Goal: Transaction & Acquisition: Purchase product/service

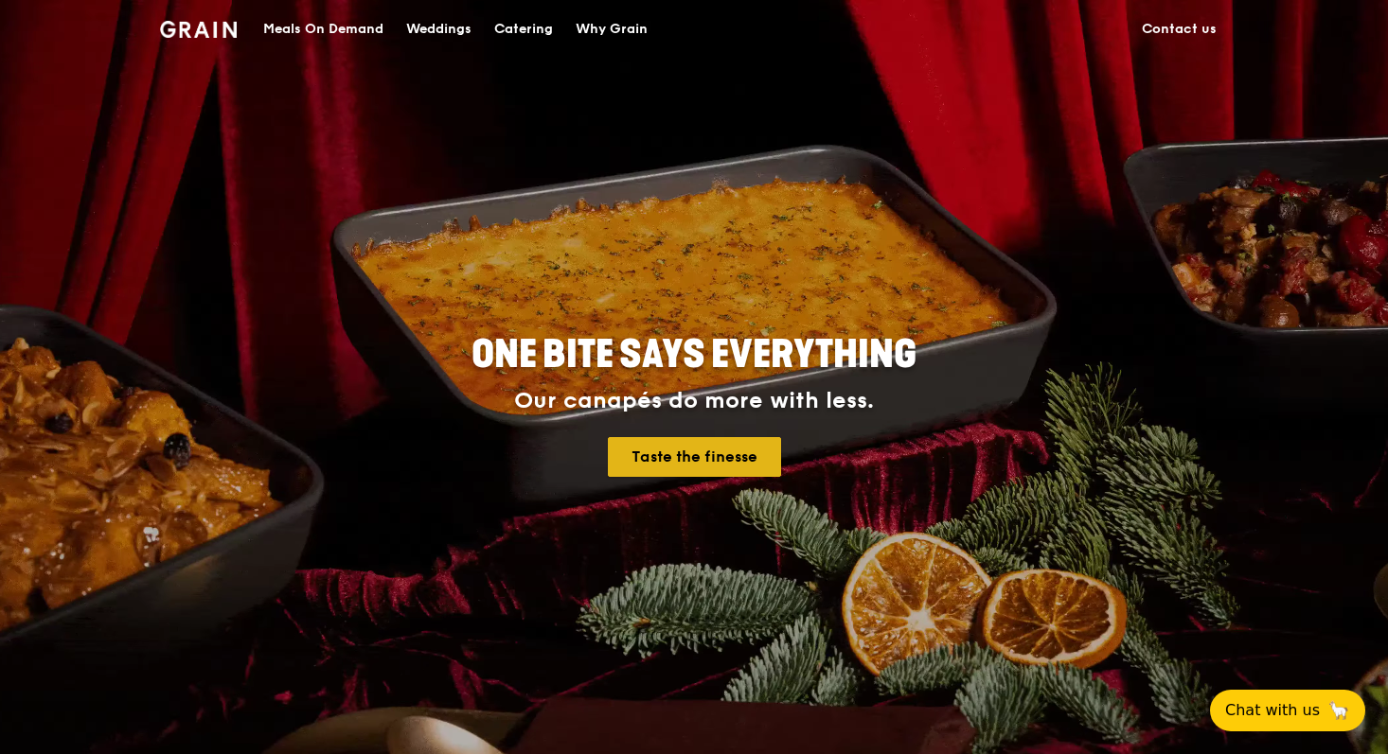
click at [737, 461] on link "Taste the finesse" at bounding box center [694, 457] width 173 height 40
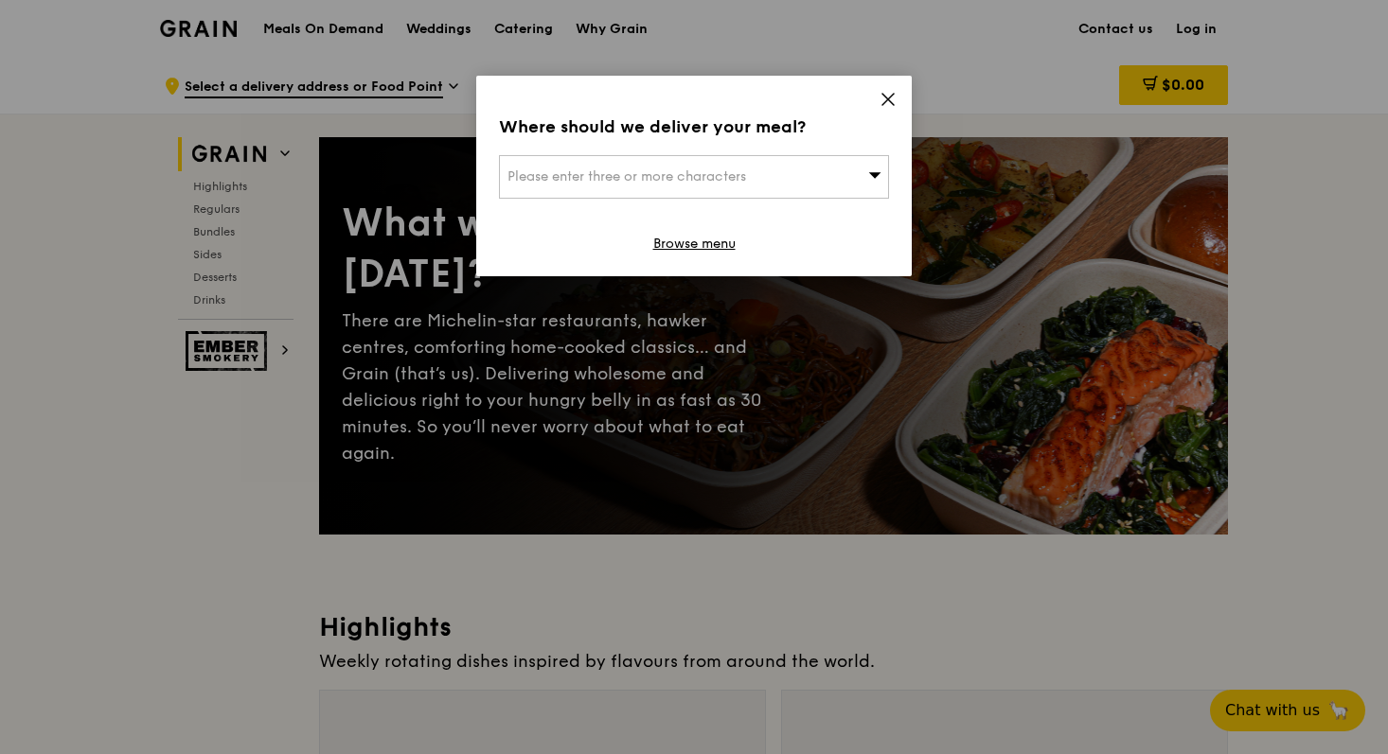
click at [890, 100] on icon at bounding box center [887, 99] width 17 height 17
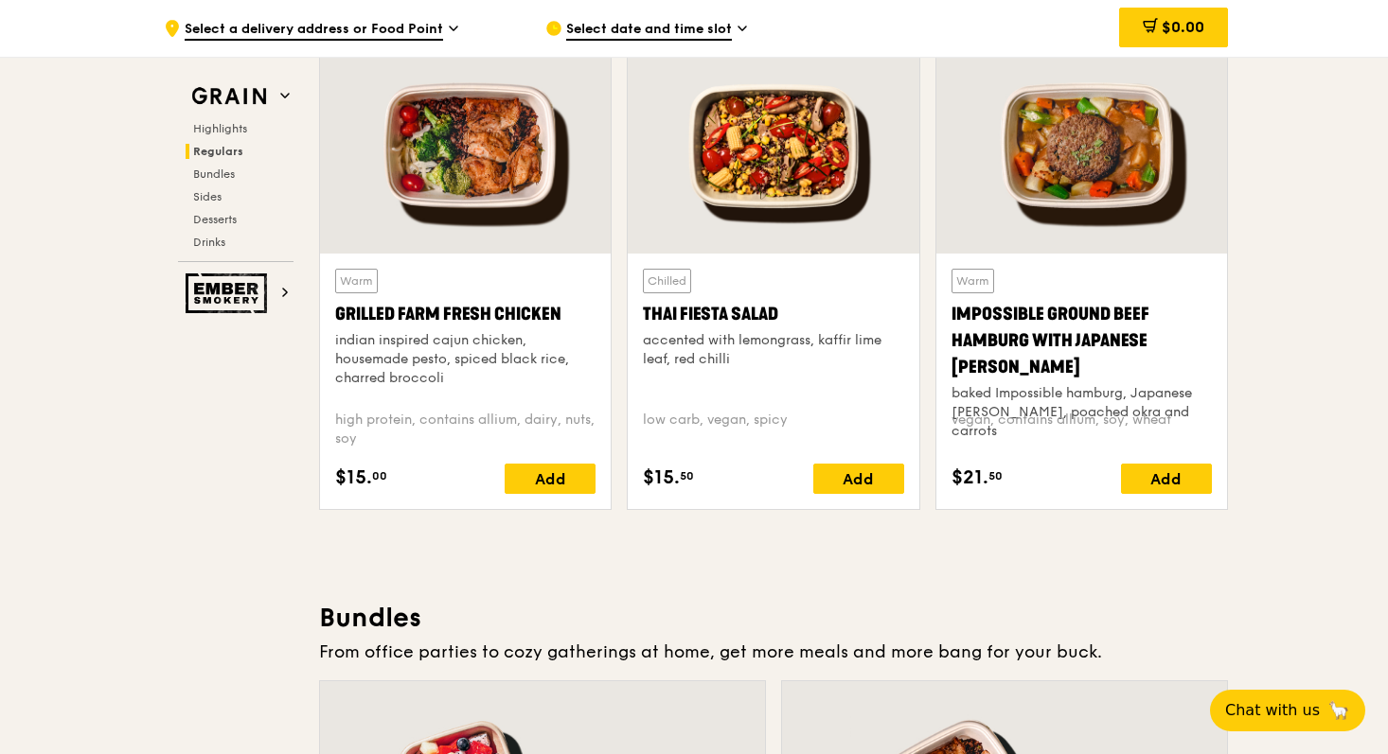
scroll to position [2190, 0]
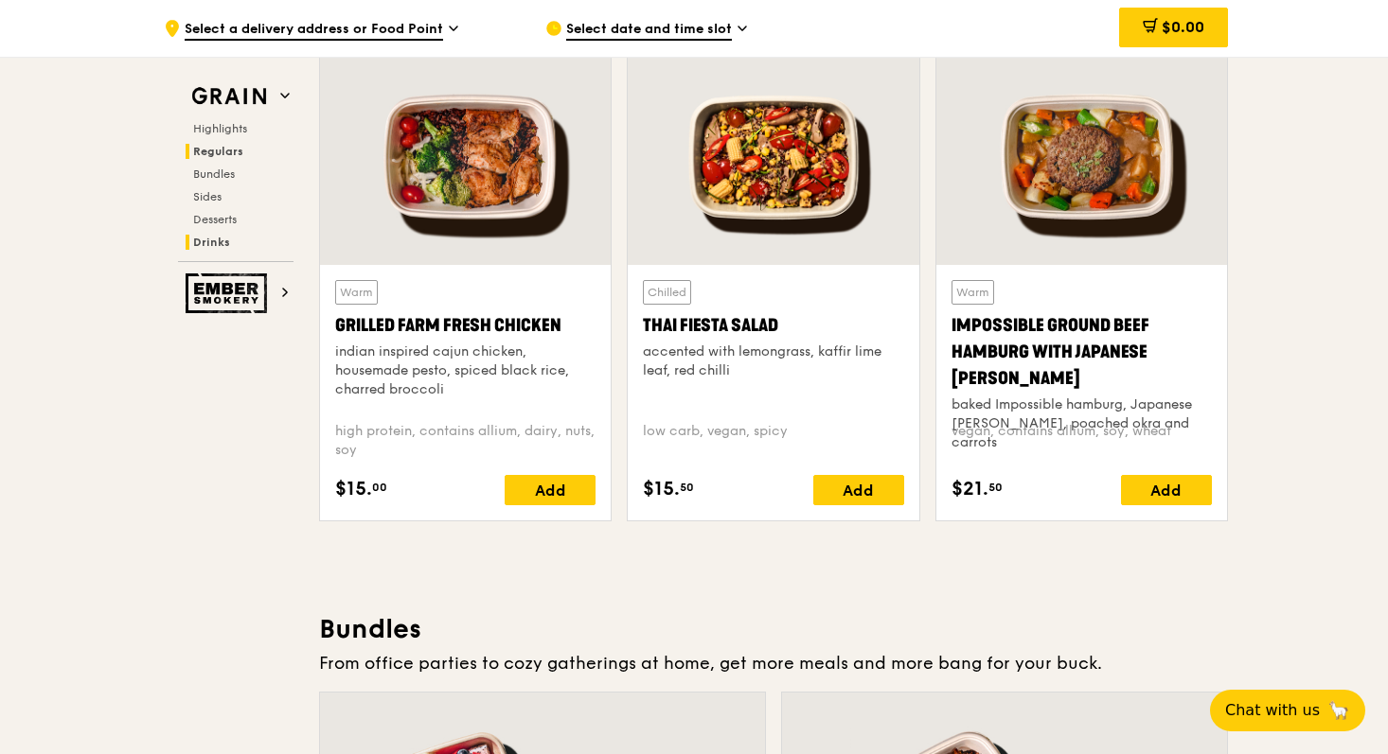
click at [217, 240] on span "Drinks" at bounding box center [211, 242] width 37 height 13
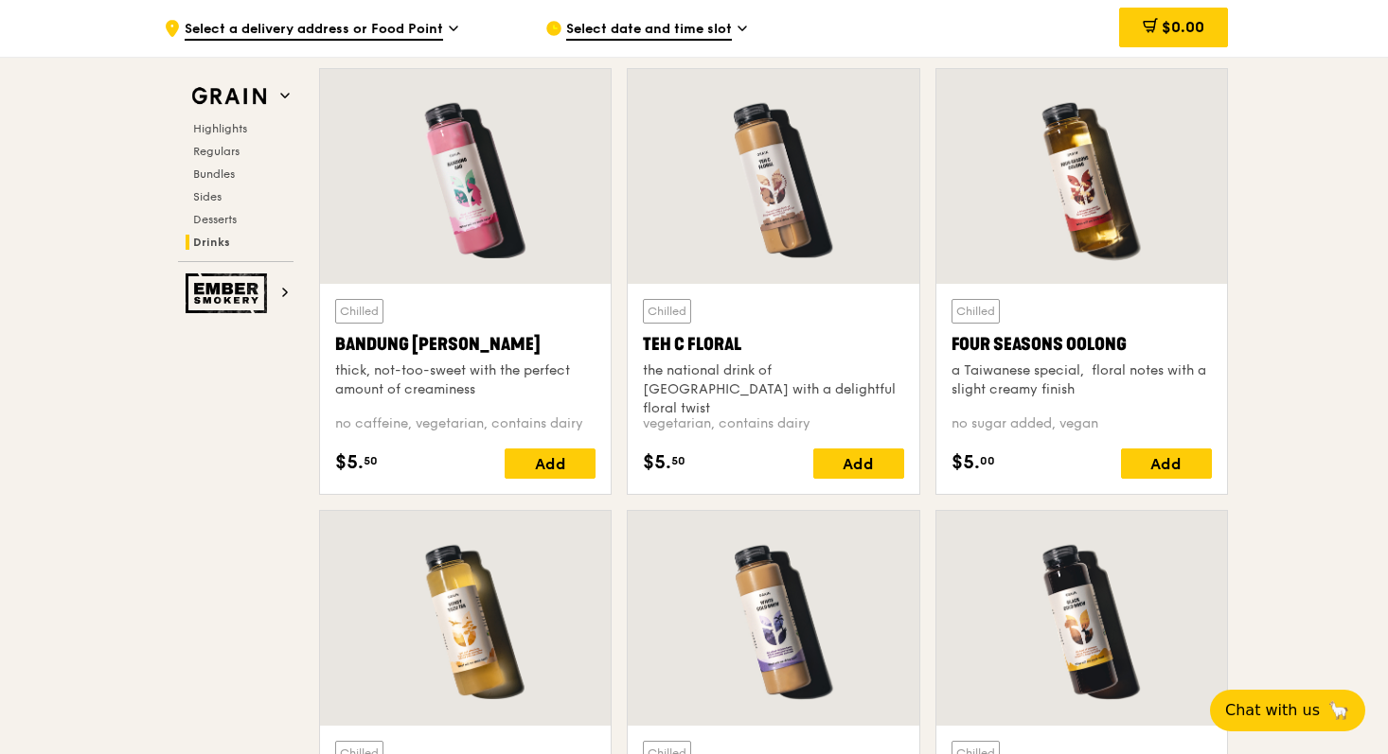
scroll to position [6629, 0]
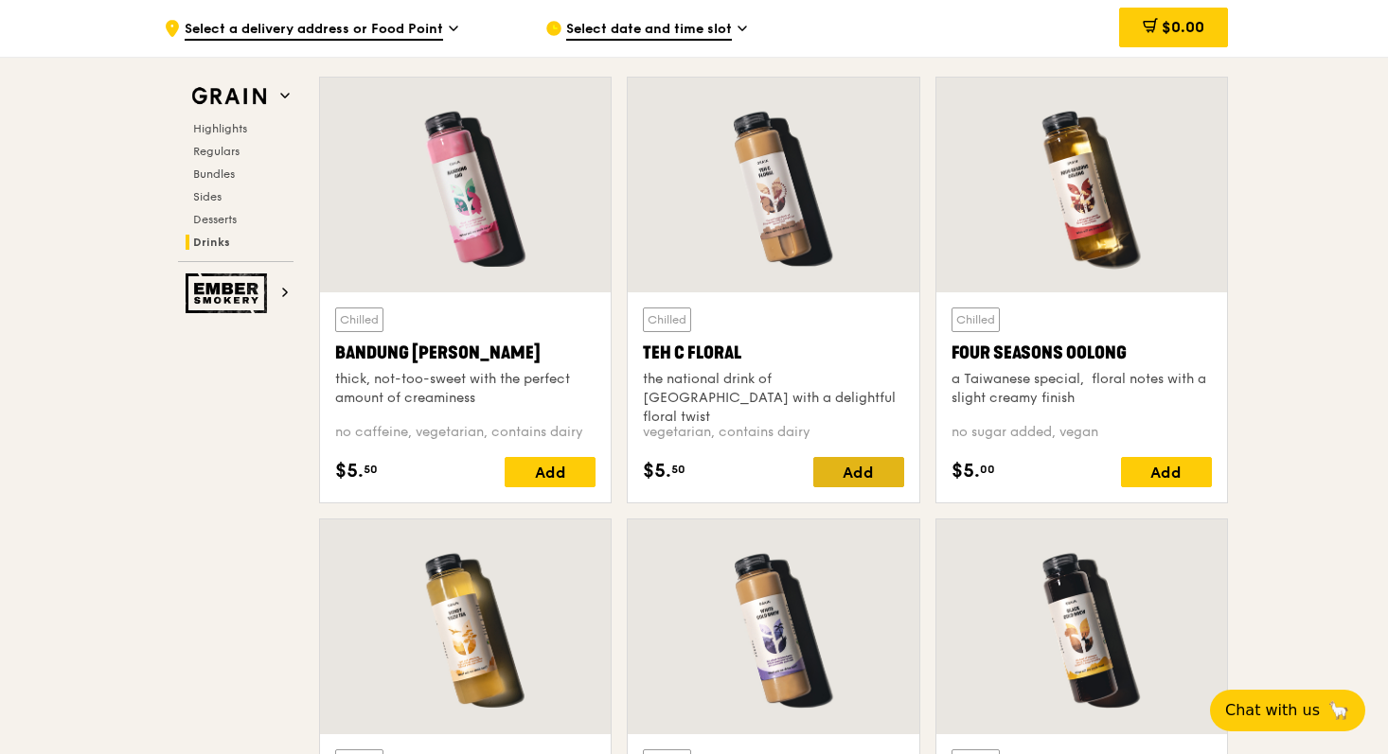
click at [869, 470] on div "Add" at bounding box center [858, 472] width 91 height 30
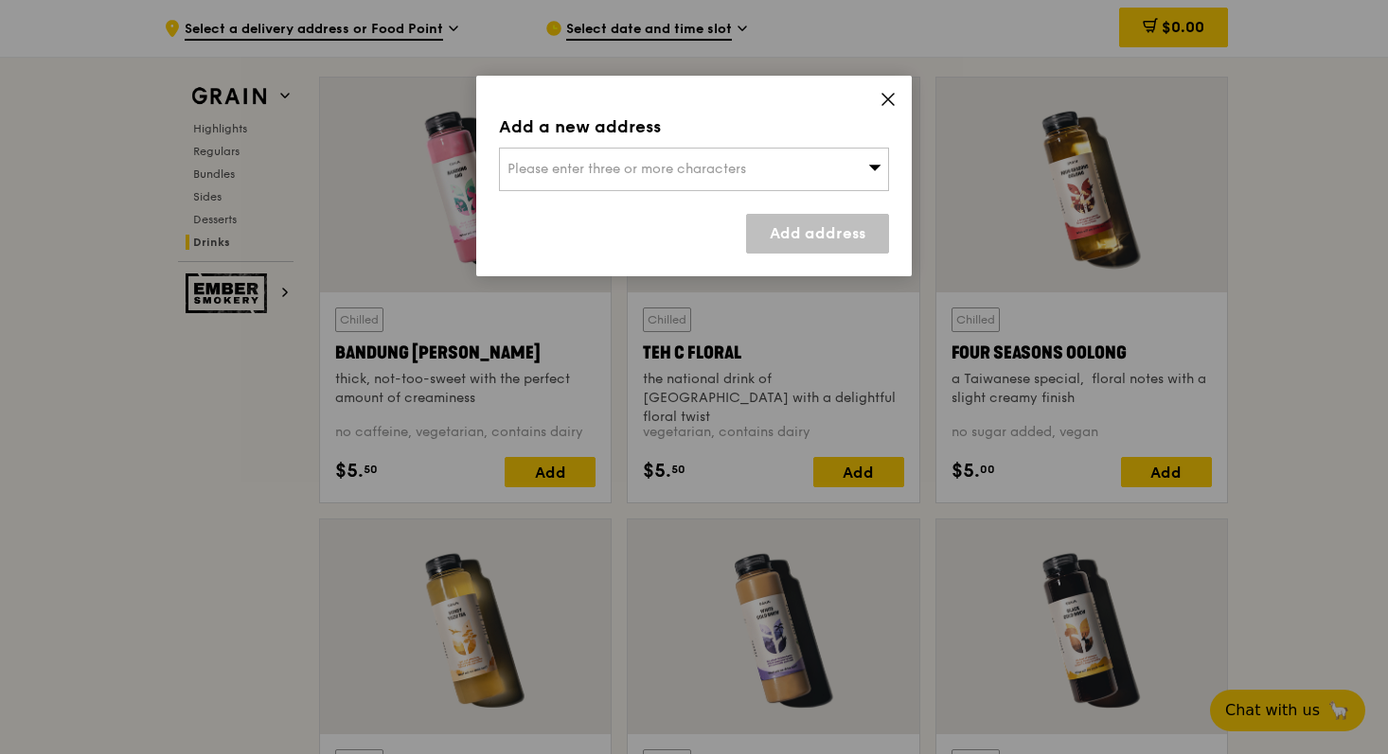
click at [854, 165] on div "Please enter three or more characters" at bounding box center [694, 170] width 390 height 44
type input "10"
click at [908, 200] on div "Add a new address Please enter three or more characters 10 Please enter 1 or mo…" at bounding box center [693, 176] width 435 height 201
click at [887, 99] on icon at bounding box center [887, 99] width 11 height 11
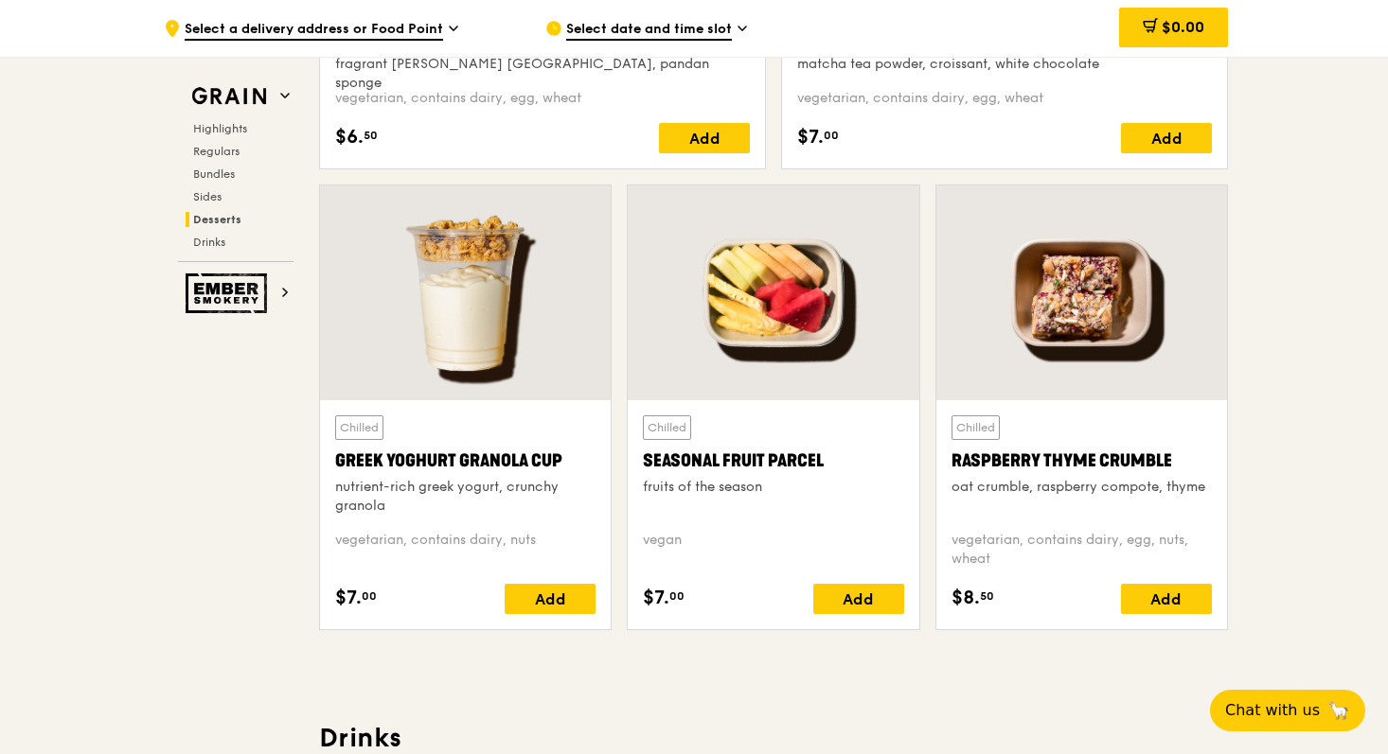
scroll to position [5896, 0]
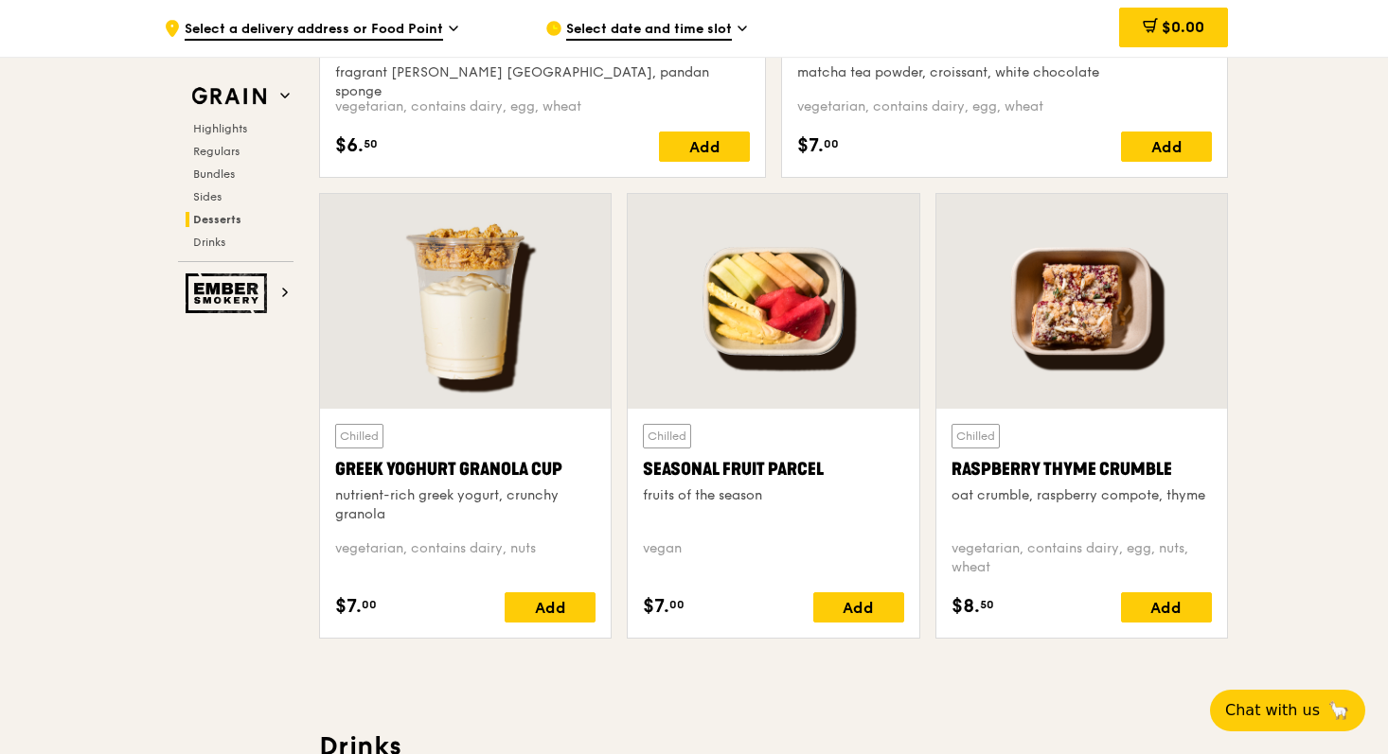
click at [726, 36] on span "Select date and time slot" at bounding box center [649, 30] width 166 height 21
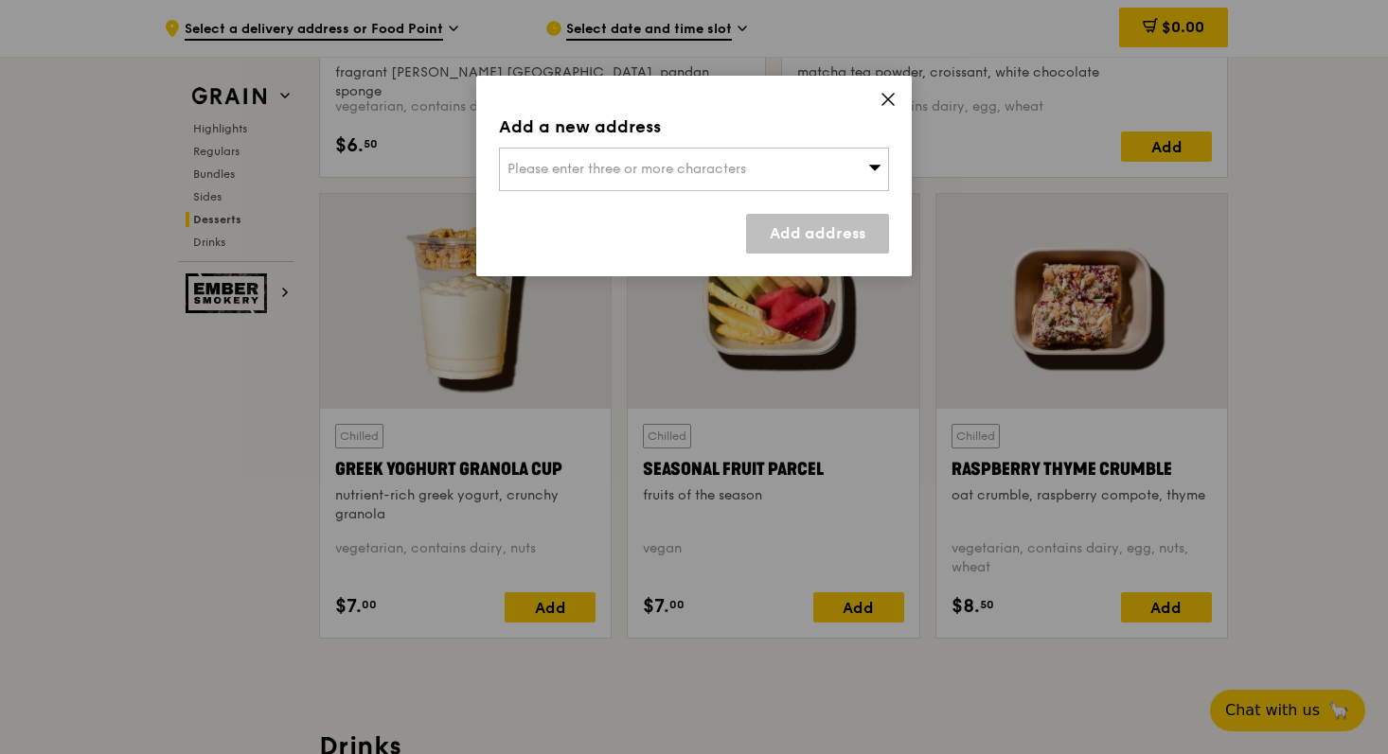
click at [787, 170] on div "Please enter three or more characters" at bounding box center [694, 170] width 390 height 44
click at [884, 87] on div "Add a new address Please enter three or more characters Please enter 3 or more …" at bounding box center [693, 176] width 435 height 201
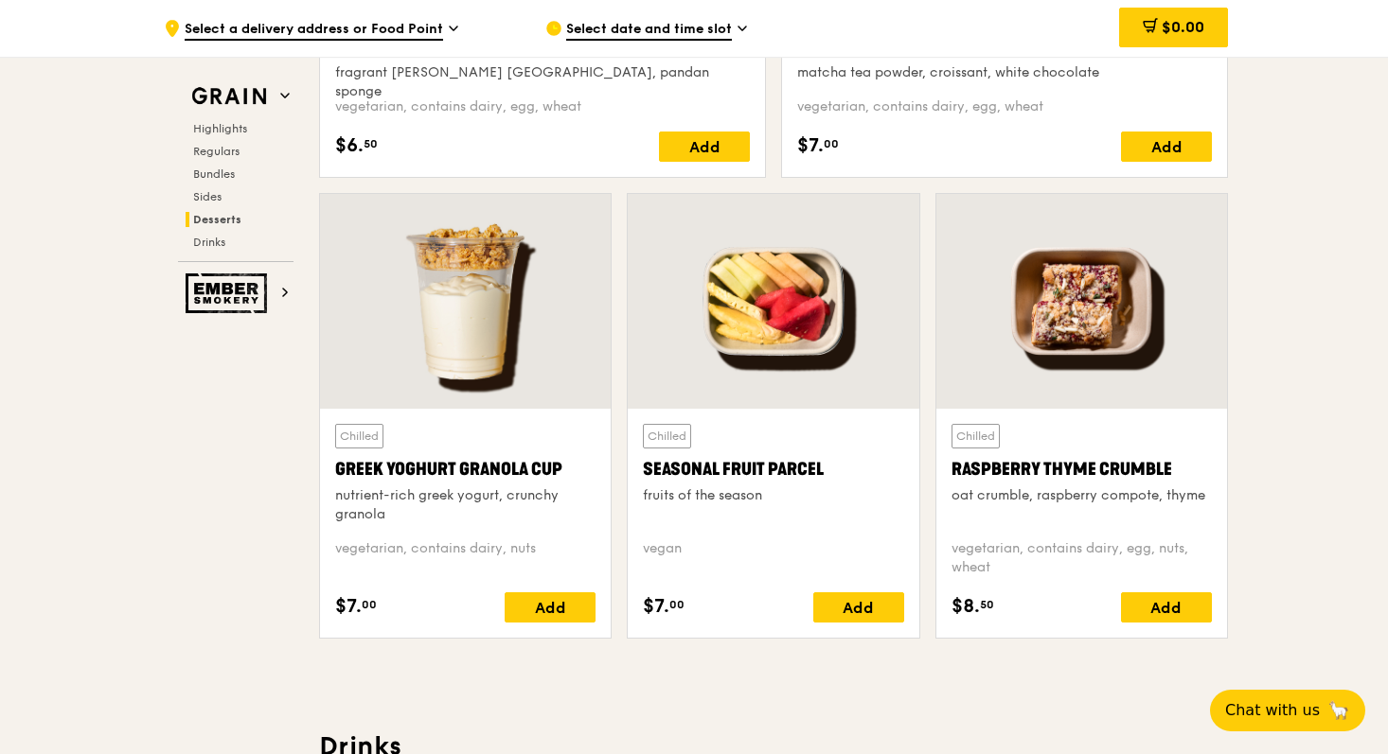
click at [692, 36] on span "Select date and time slot" at bounding box center [649, 30] width 166 height 21
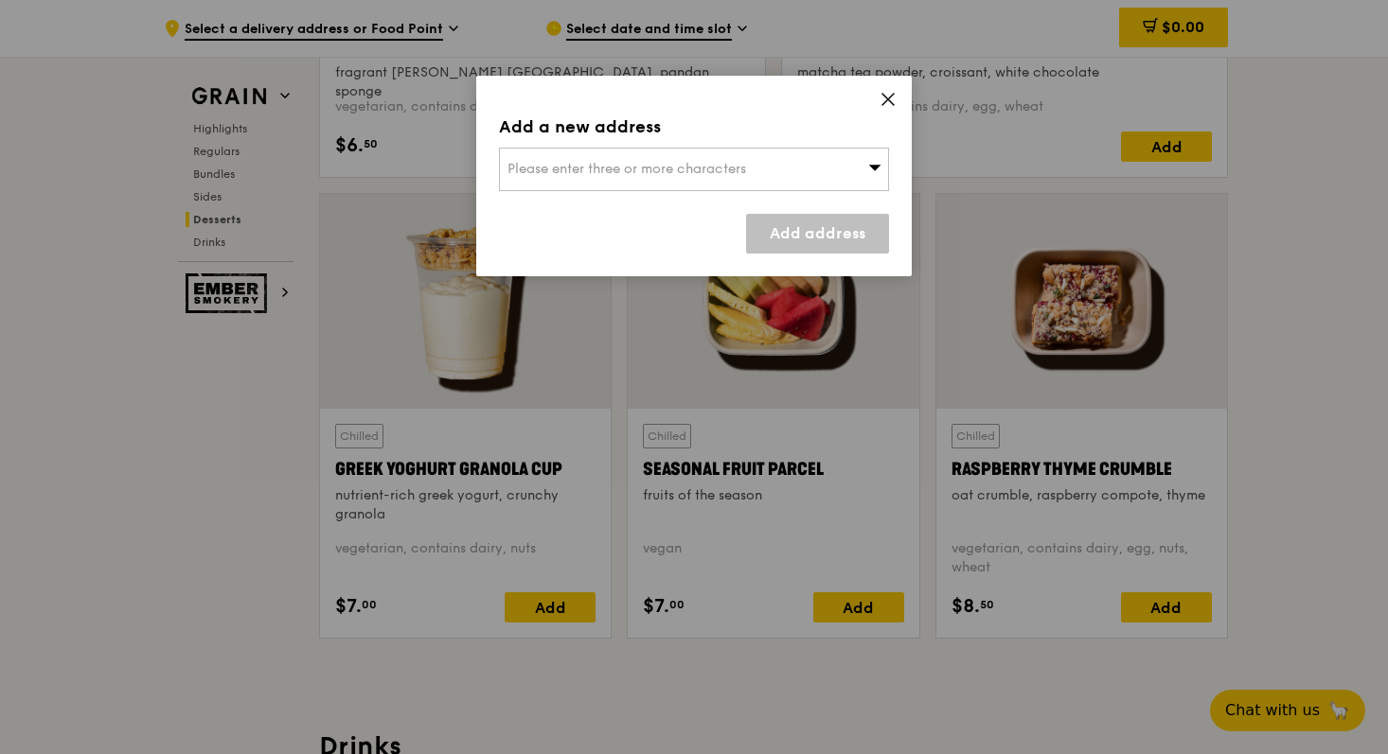
click at [667, 176] on span "Please enter three or more characters" at bounding box center [626, 169] width 239 height 16
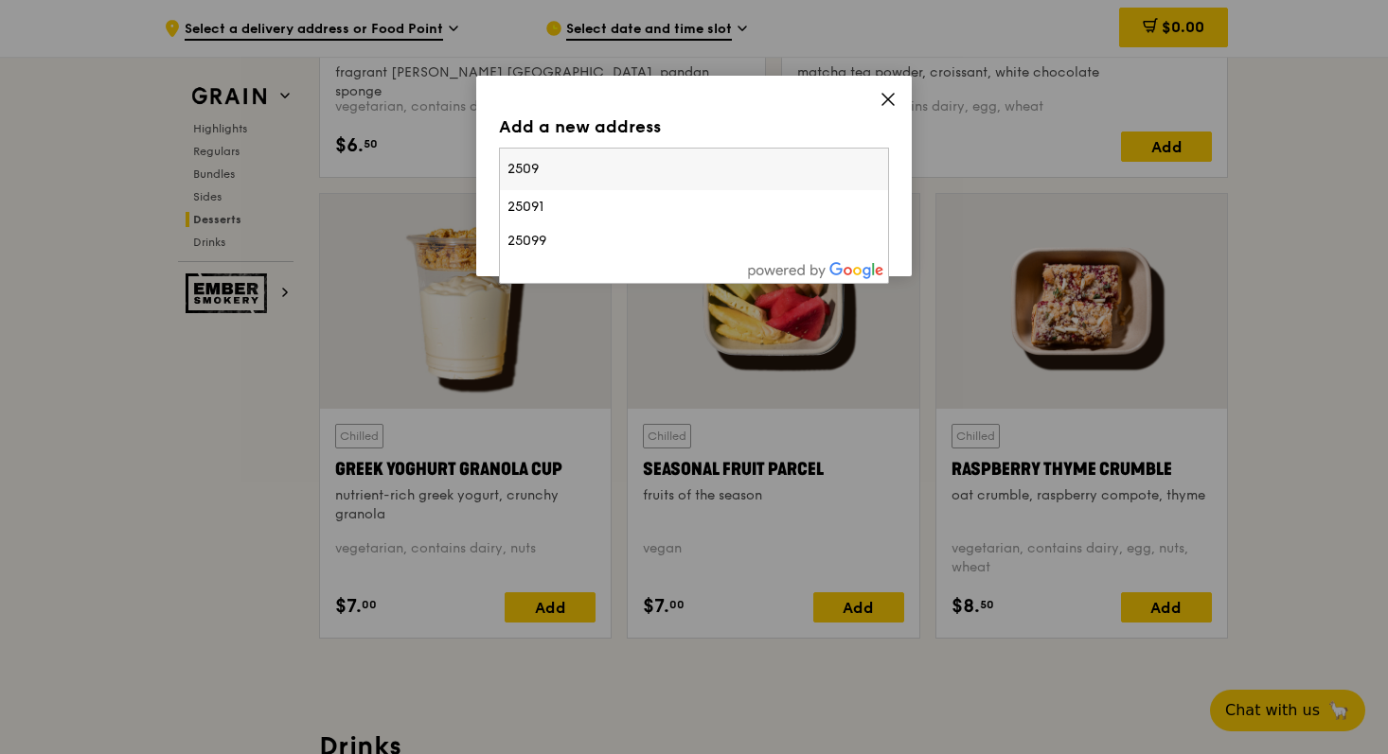
click at [872, 178] on input "2509" at bounding box center [694, 170] width 388 height 42
type input "2509"
click at [888, 97] on icon at bounding box center [887, 99] width 17 height 17
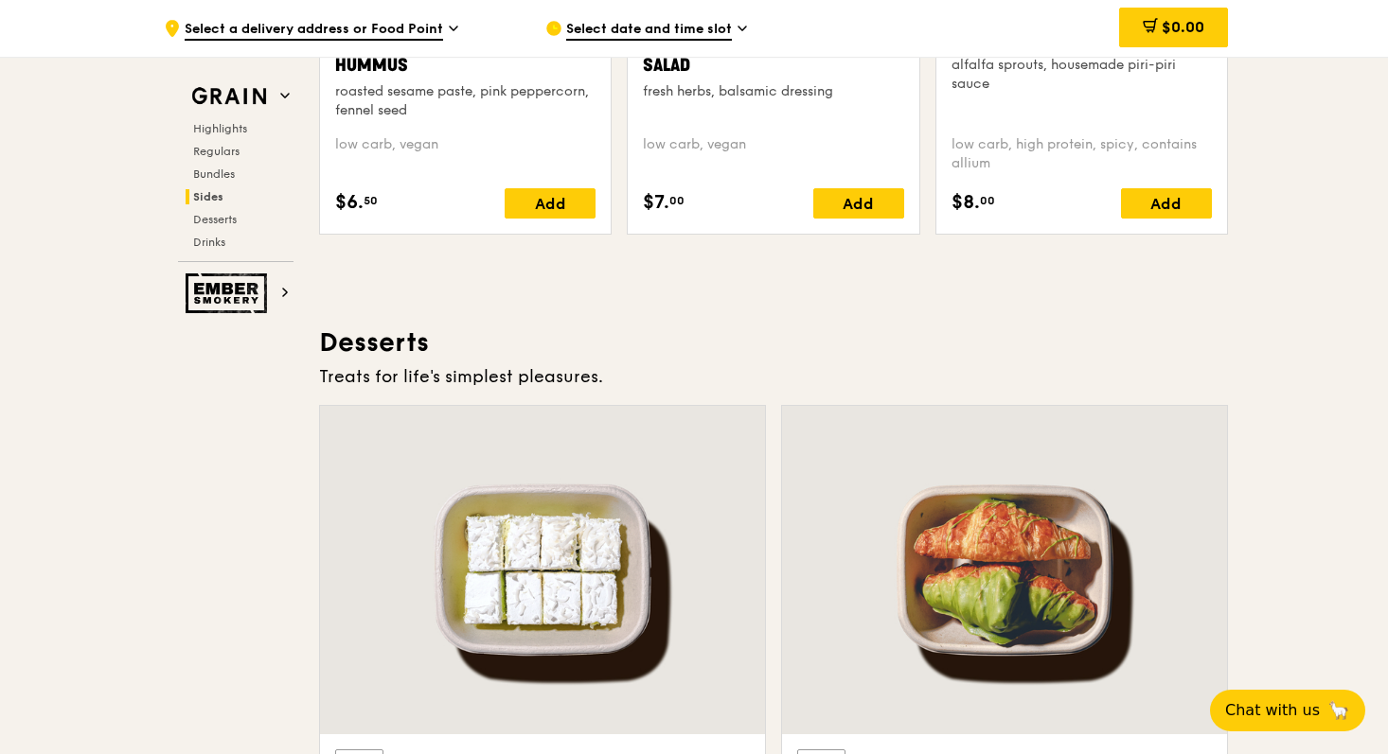
scroll to position [5144, 0]
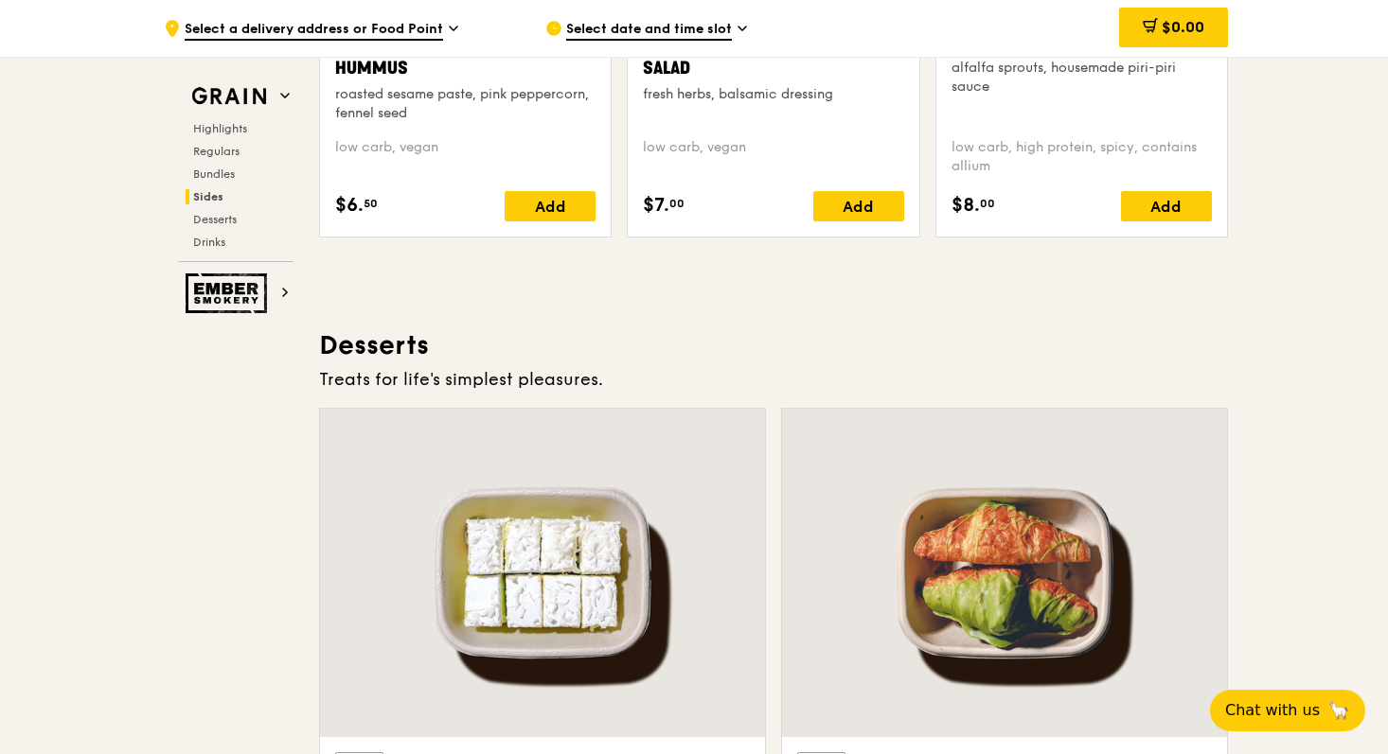
click at [449, 29] on icon at bounding box center [453, 28] width 9 height 17
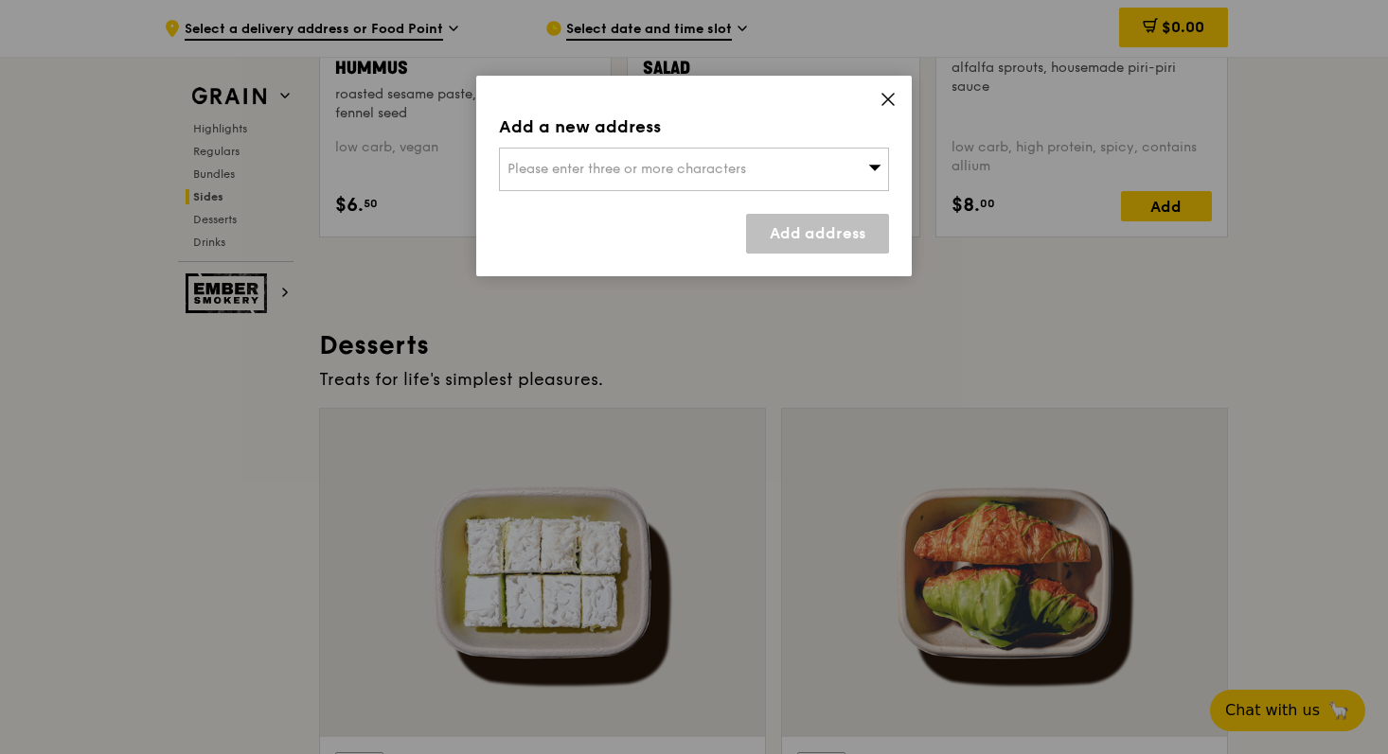
click at [557, 166] on span "Please enter three or more characters" at bounding box center [626, 169] width 239 height 16
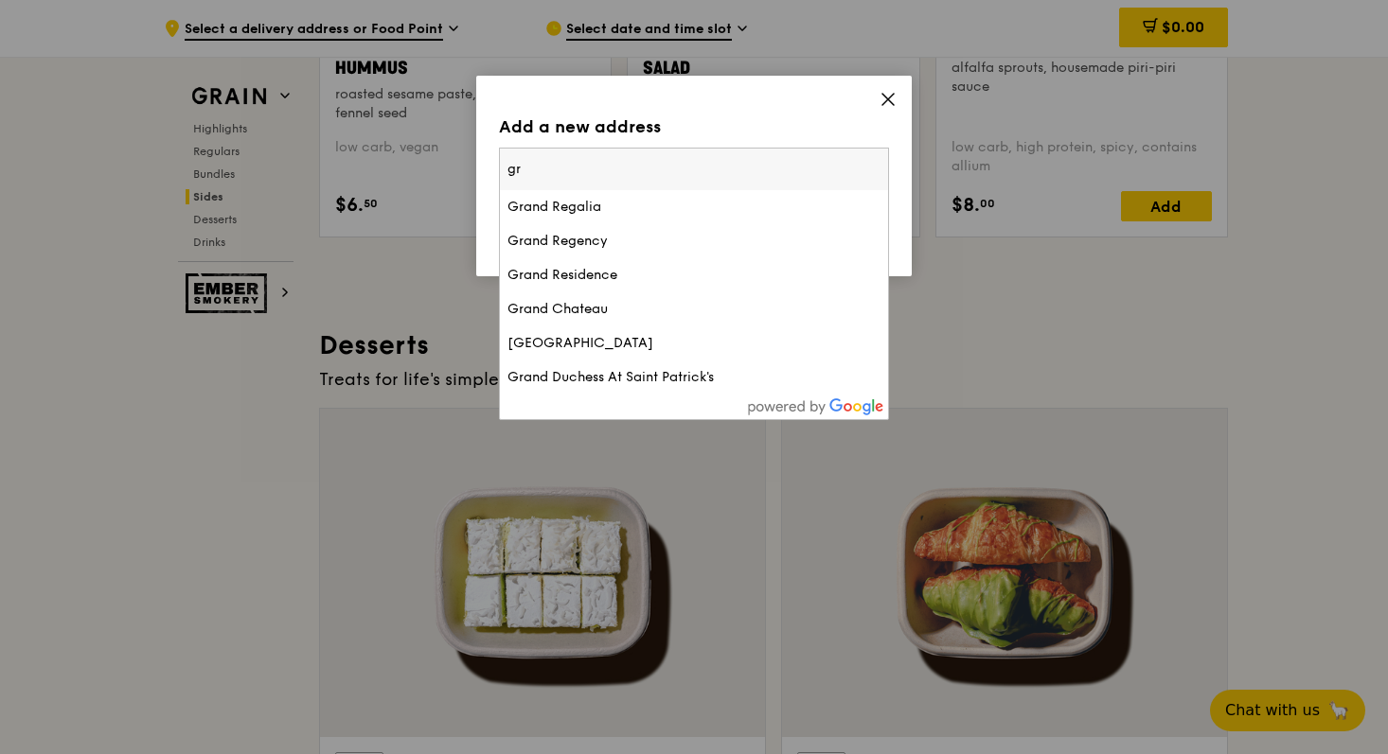
type input "g"
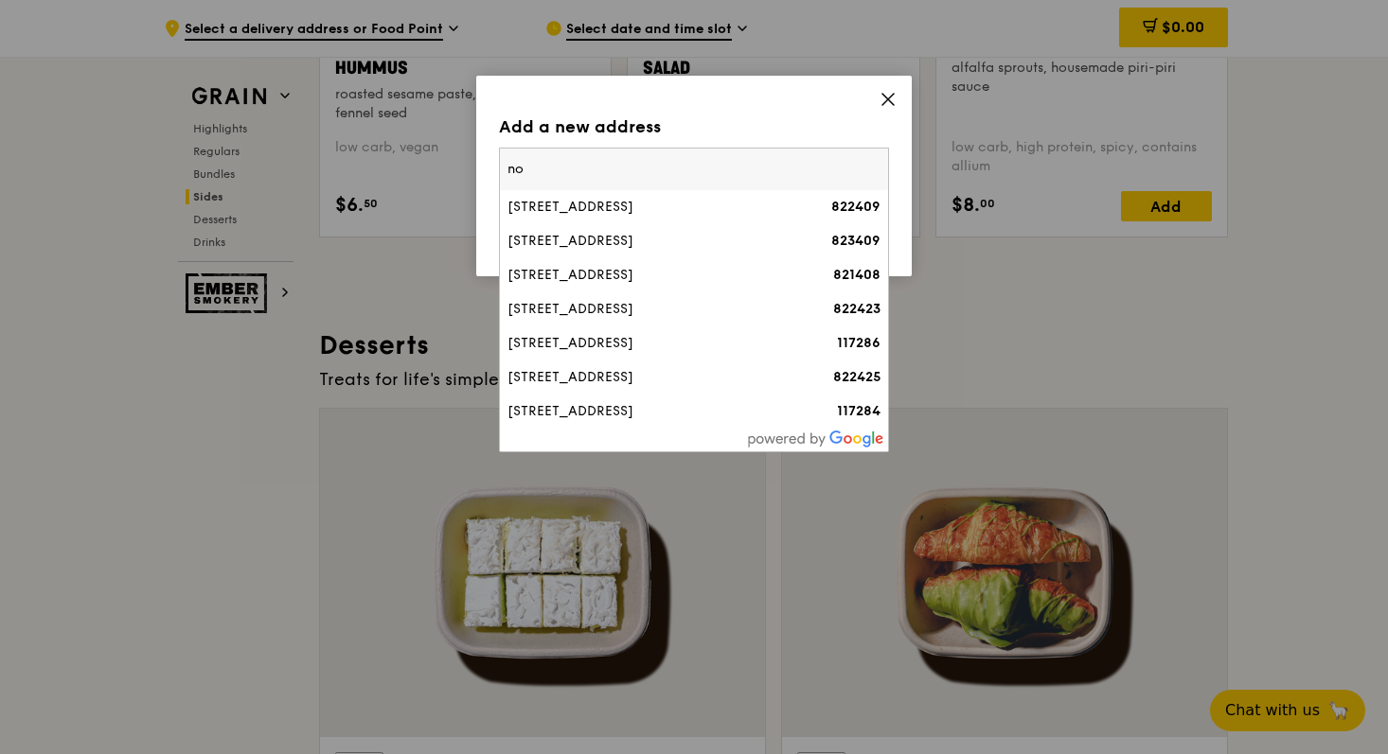
type input "n"
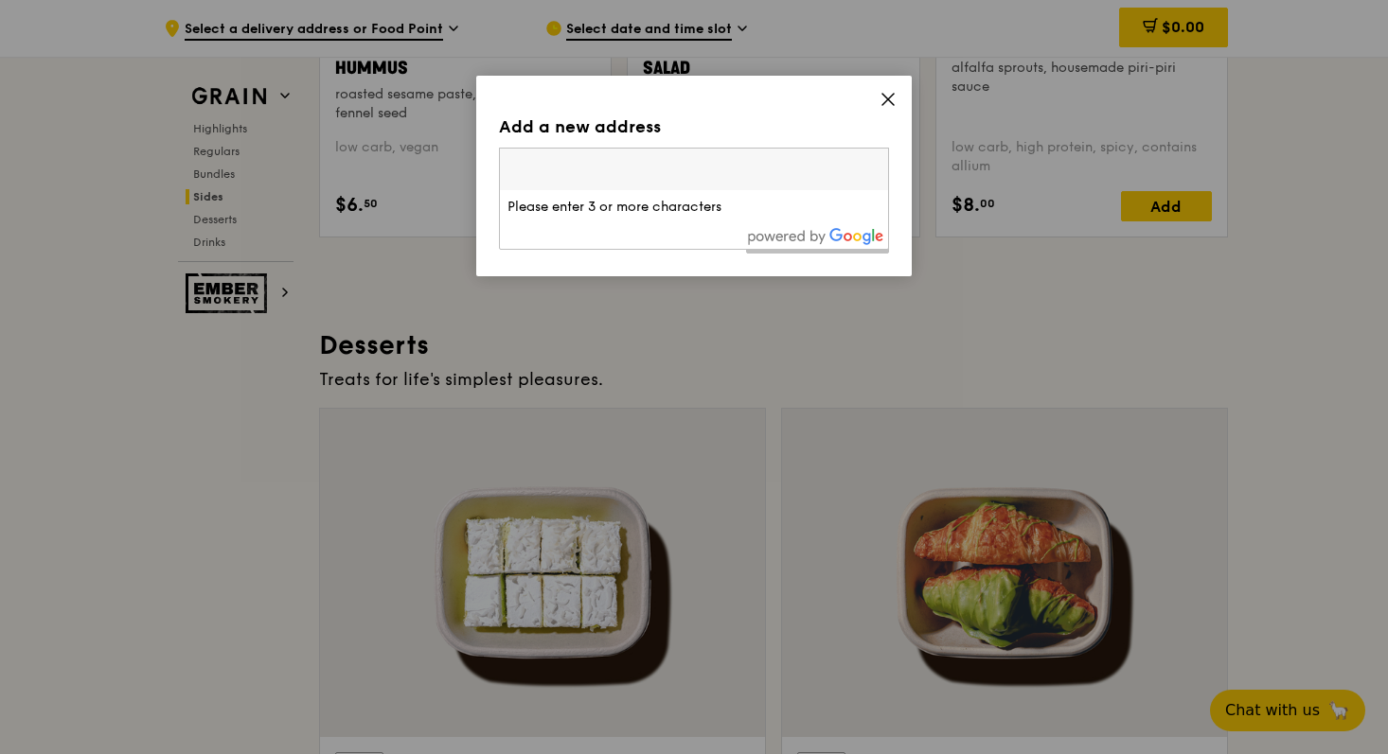
drag, startPoint x: 1122, startPoint y: 320, endPoint x: 1082, endPoint y: 326, distance: 40.2
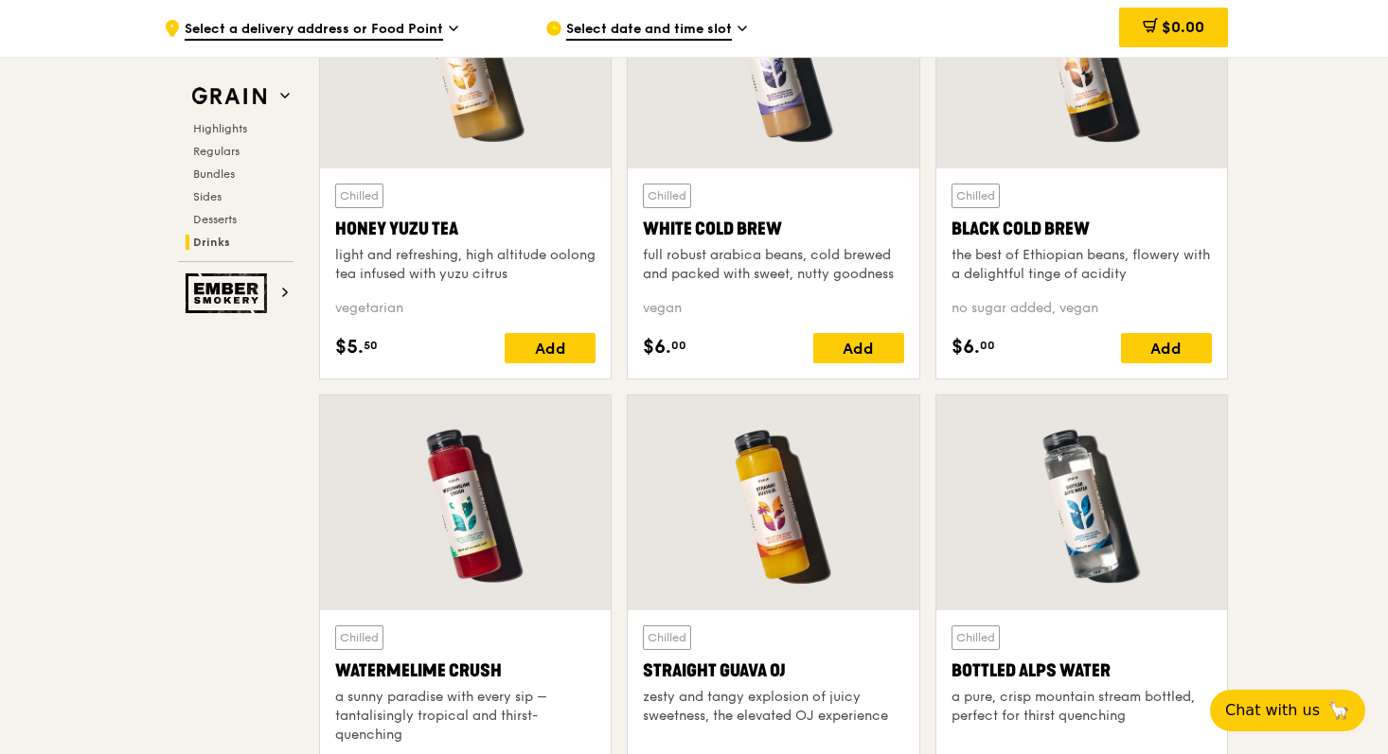
scroll to position [7137, 0]
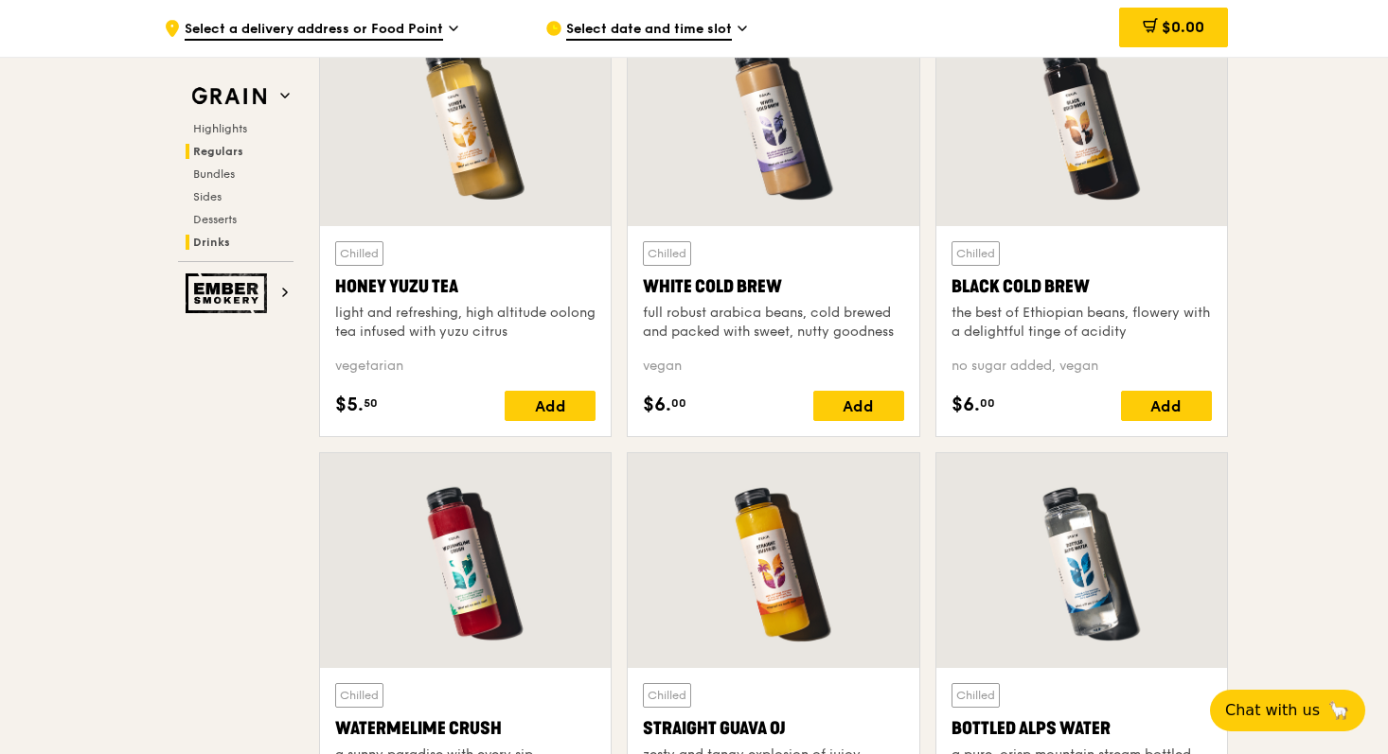
click at [223, 156] on span "Regulars" at bounding box center [218, 151] width 50 height 13
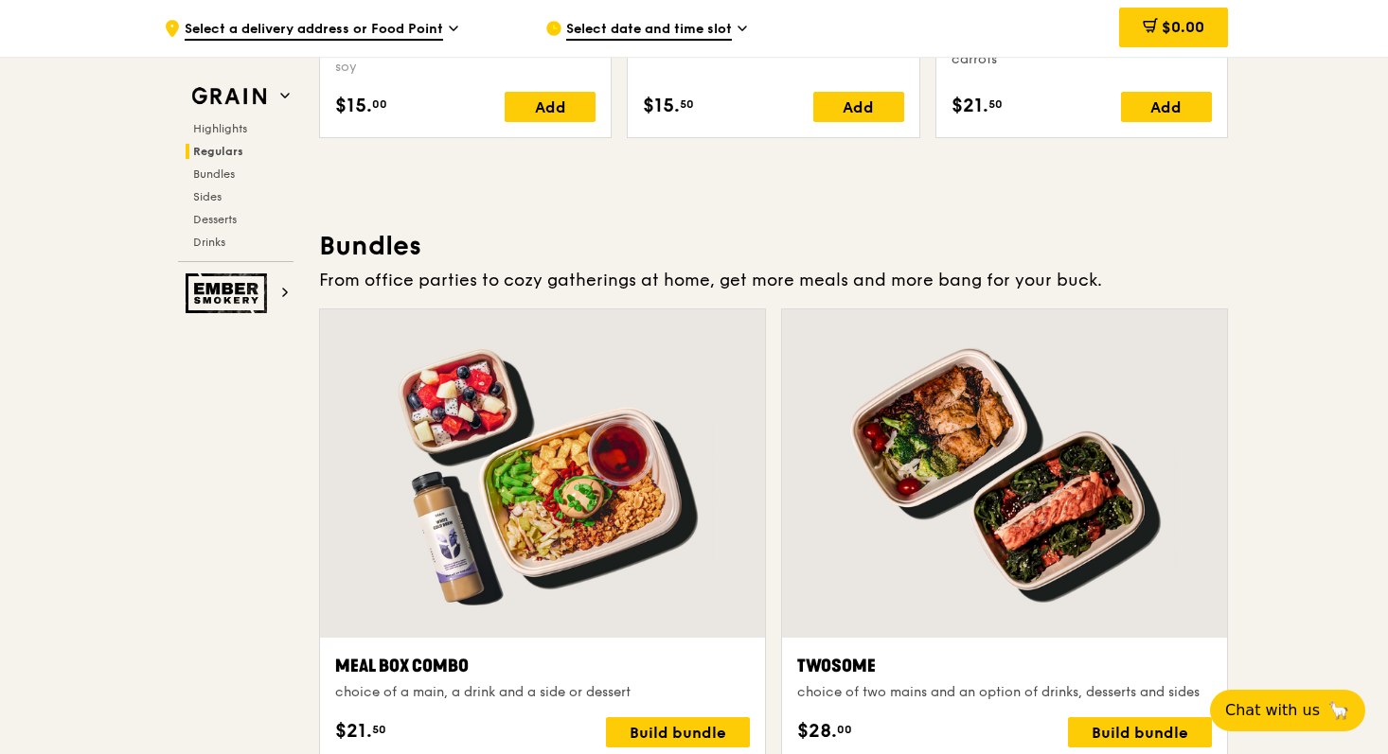
scroll to position [2574, 0]
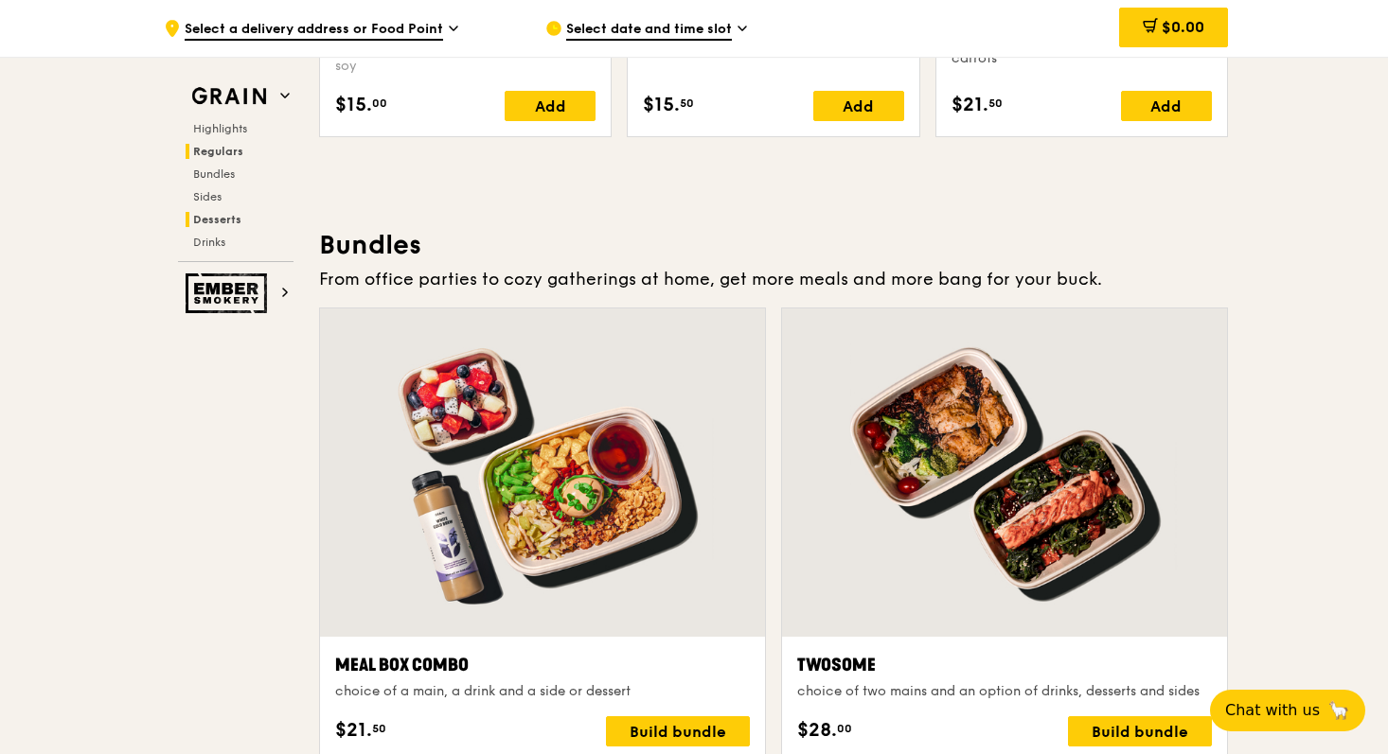
click at [225, 222] on span "Desserts" at bounding box center [217, 219] width 48 height 13
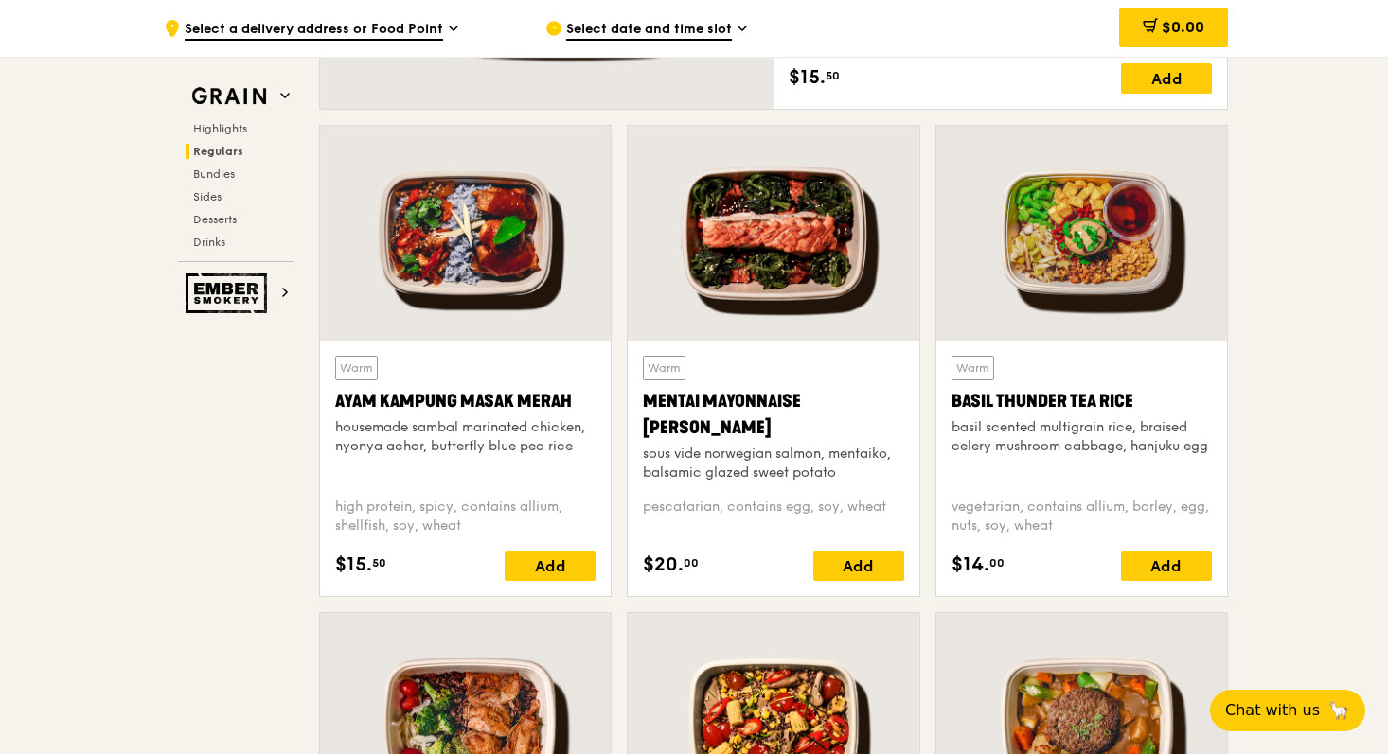
scroll to position [1634, 0]
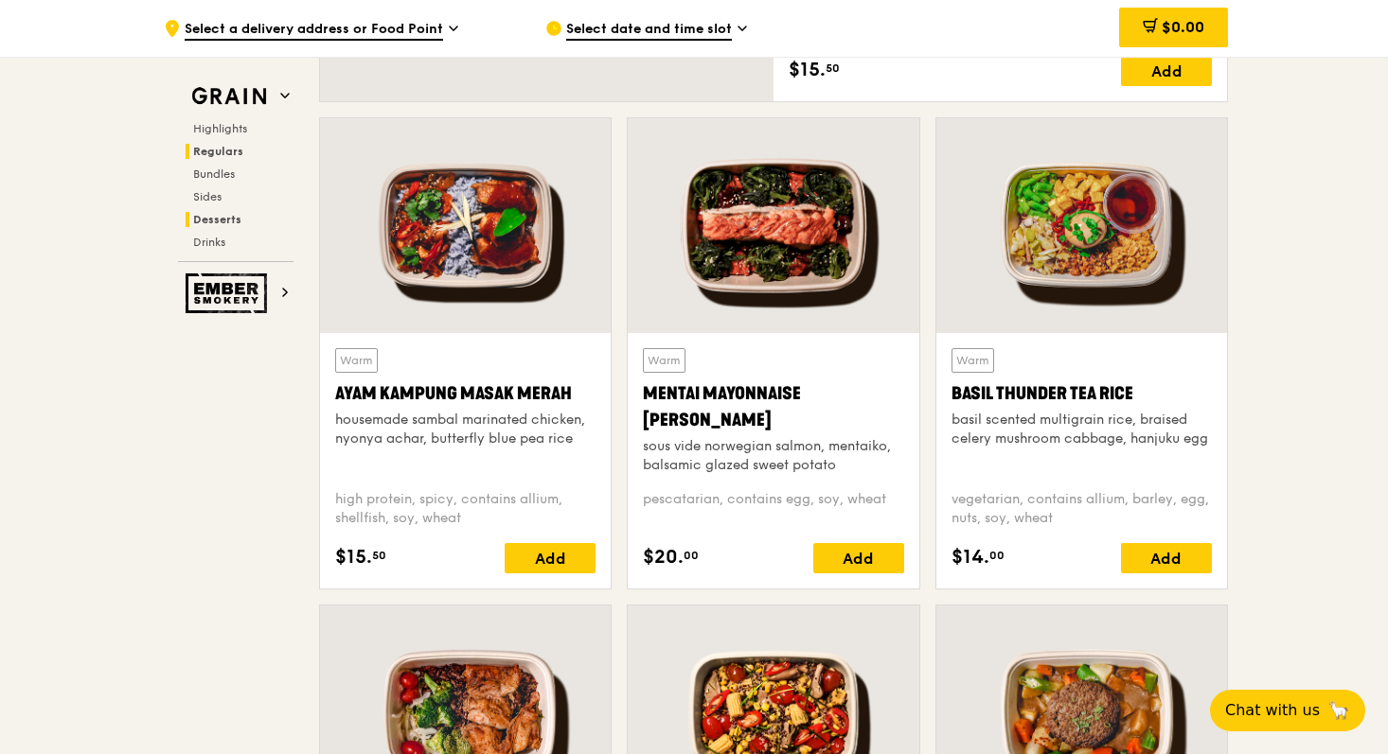
click at [230, 222] on span "Desserts" at bounding box center [217, 219] width 48 height 13
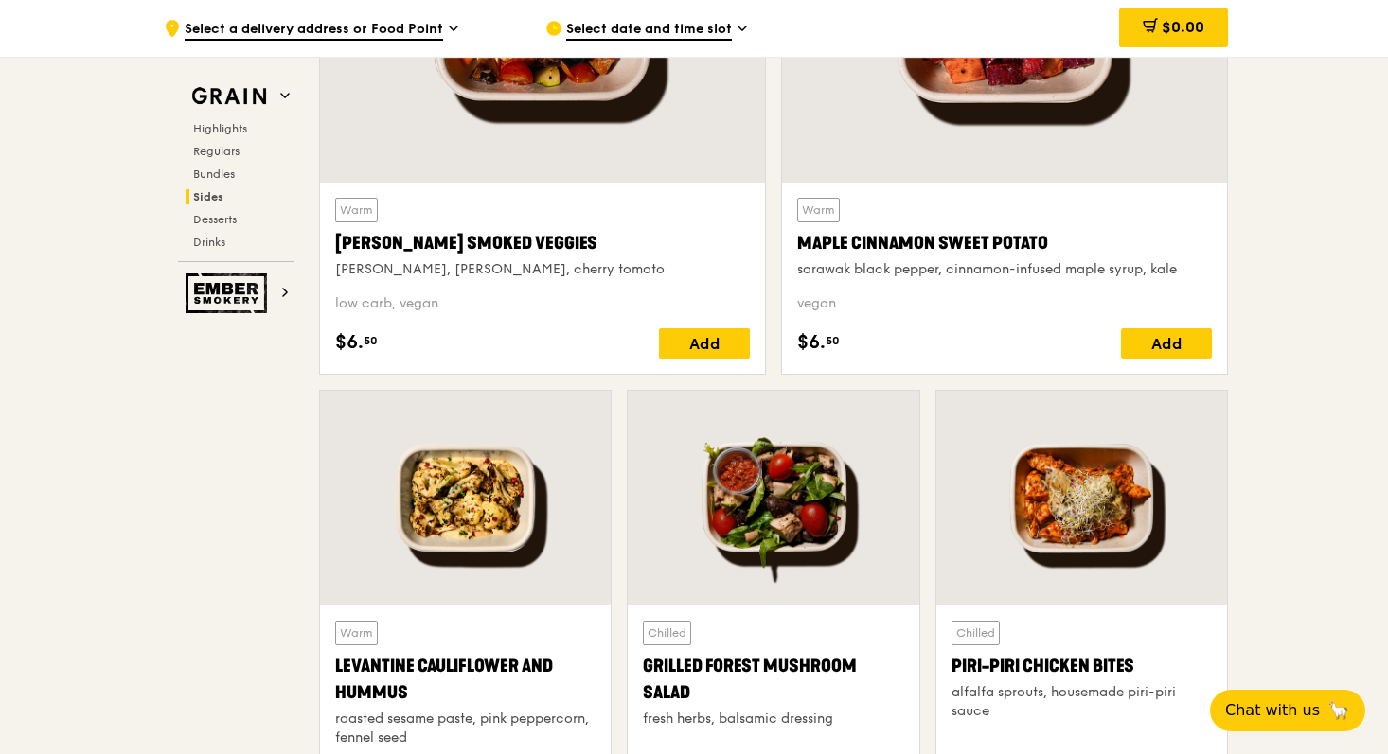
scroll to position [4474, 0]
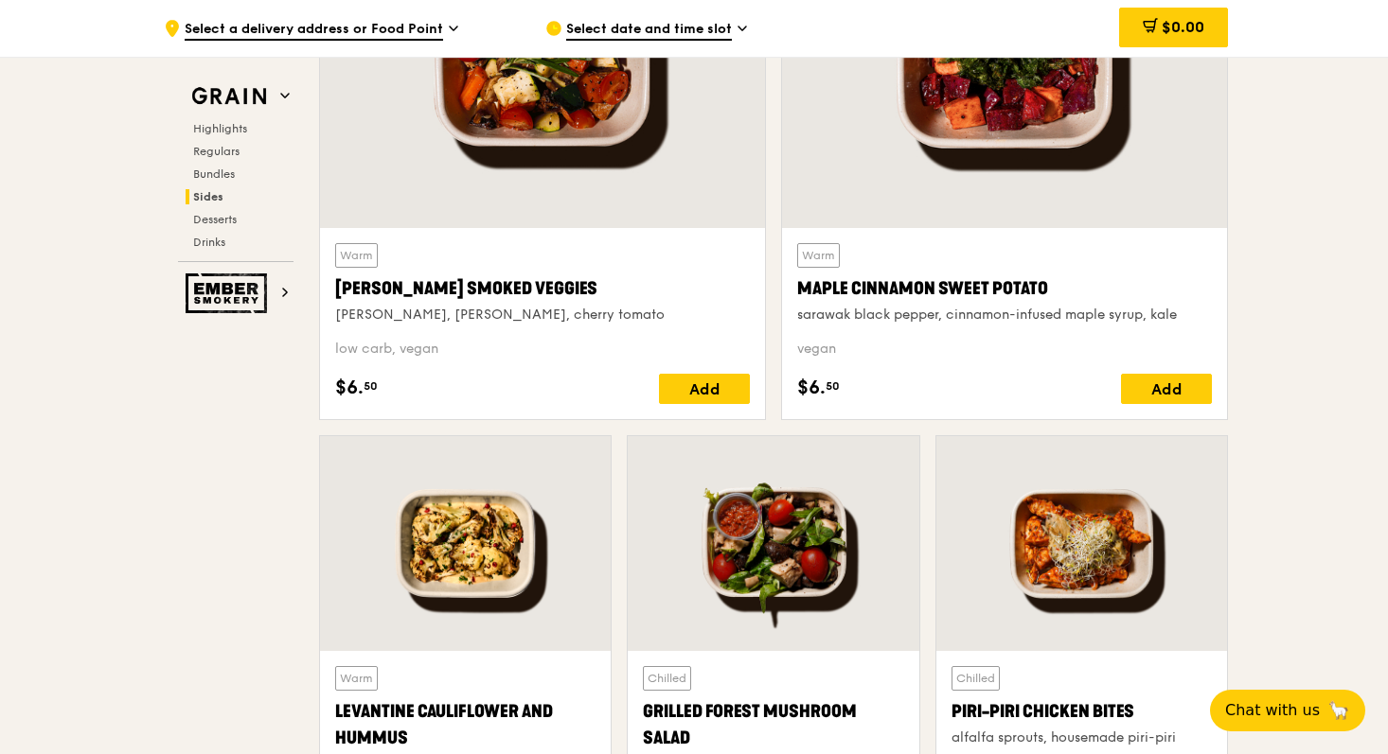
click at [743, 27] on icon at bounding box center [742, 29] width 8 height 4
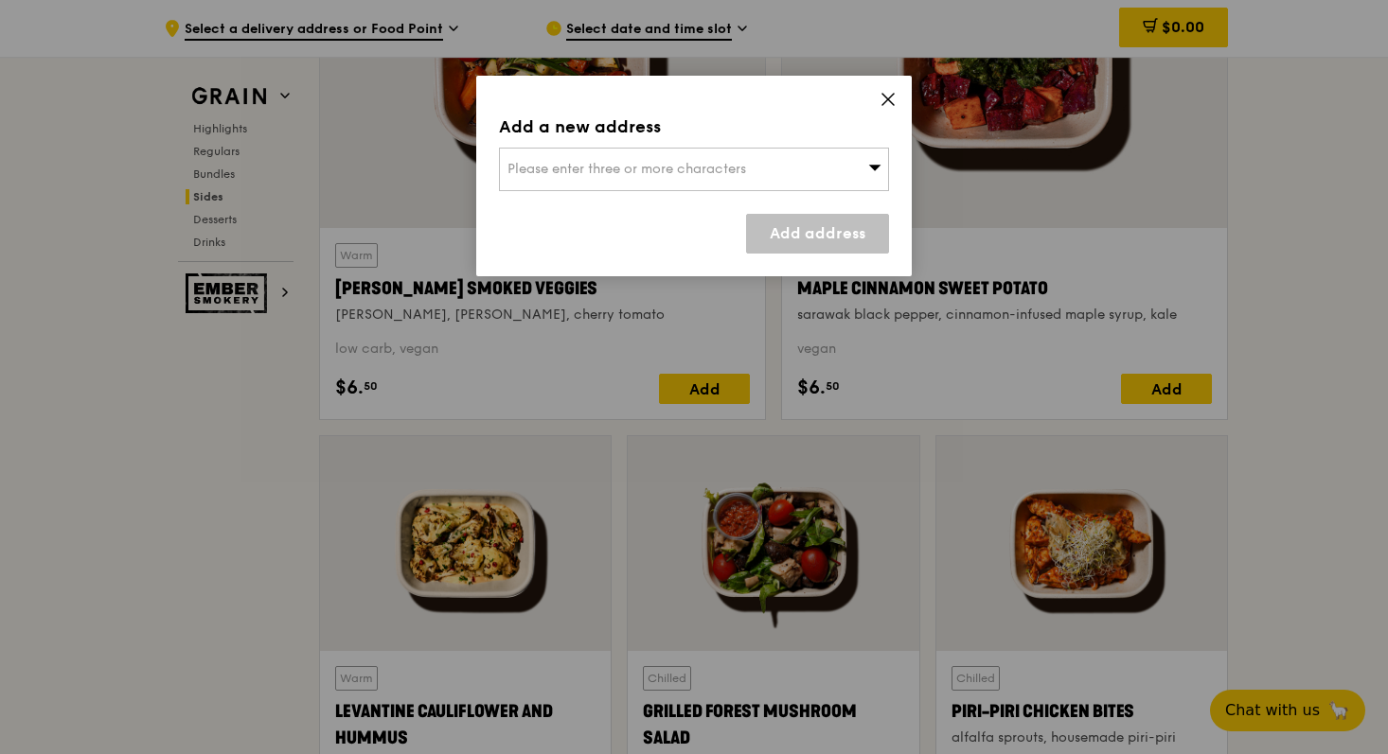
click at [877, 172] on icon at bounding box center [874, 167] width 13 height 14
click at [714, 168] on input "search" at bounding box center [694, 170] width 388 height 42
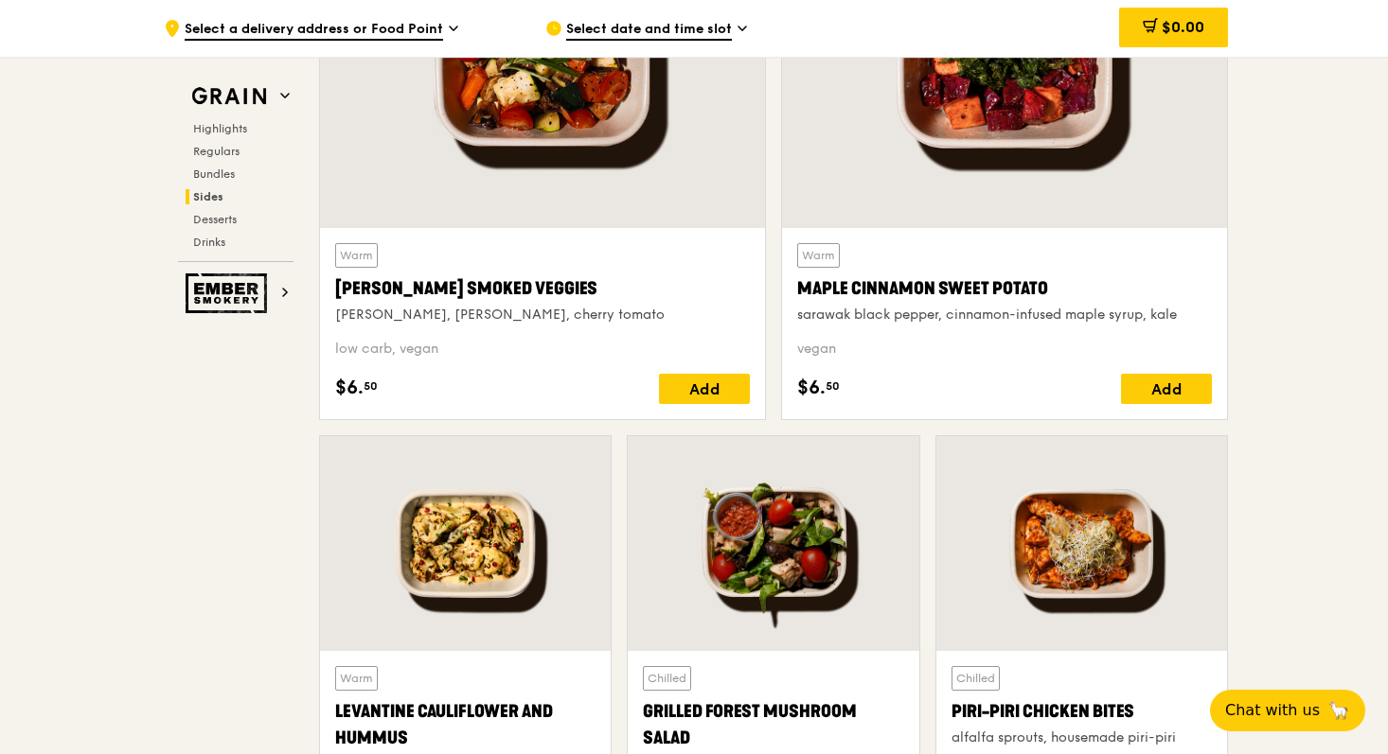
click at [435, 35] on span "Select a delivery address or Food Point" at bounding box center [314, 30] width 258 height 21
click at [718, 36] on span "Select date and time slot" at bounding box center [649, 30] width 166 height 21
click at [366, 34] on span "Select a delivery address or Food Point" at bounding box center [314, 30] width 258 height 21
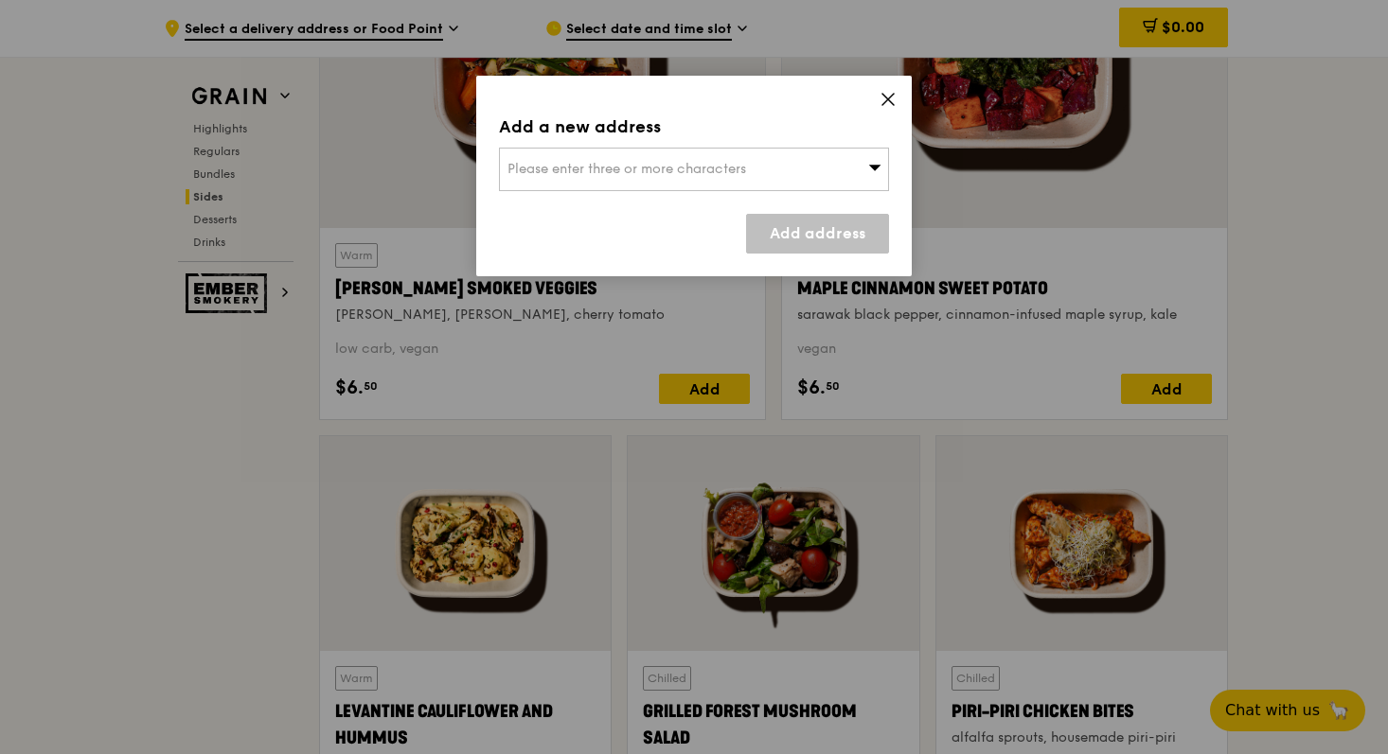
click at [552, 170] on span "Please enter three or more characters" at bounding box center [626, 169] width 239 height 16
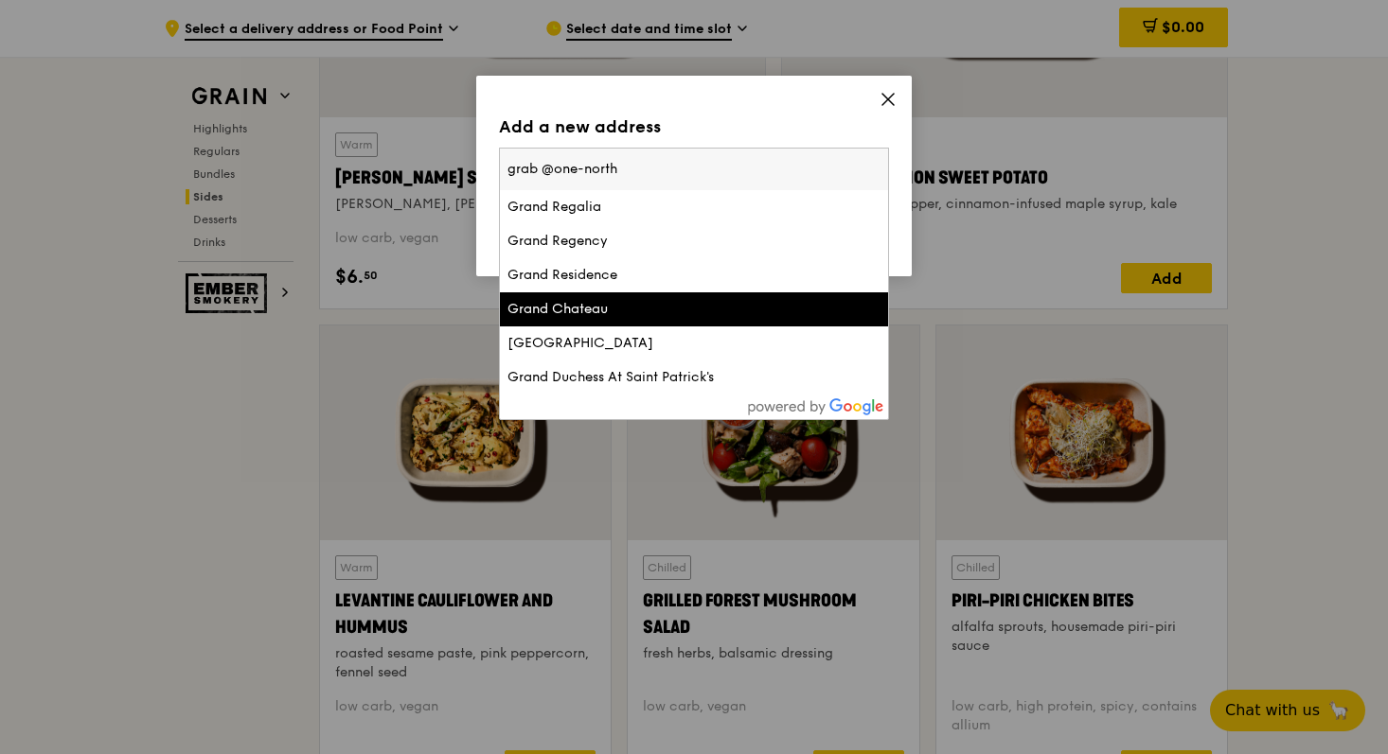
scroll to position [4603, 0]
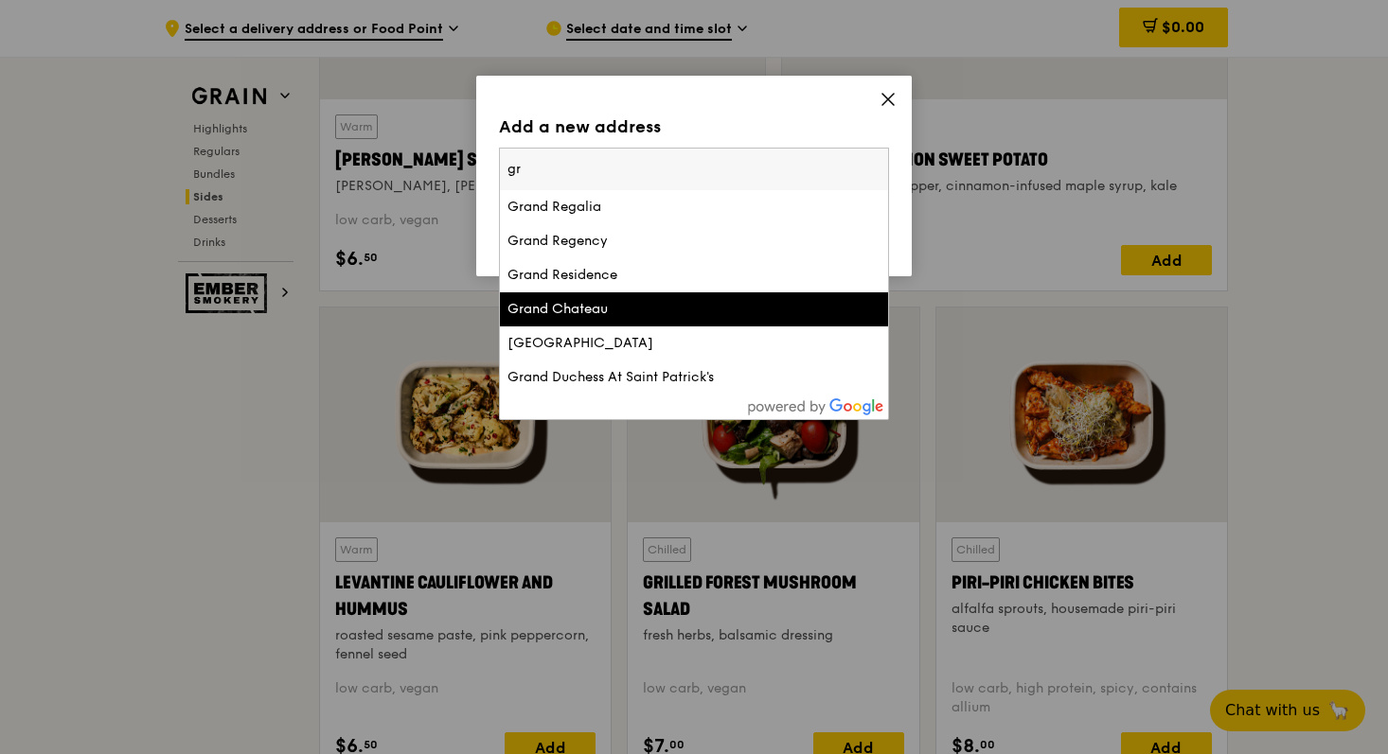
type input "g"
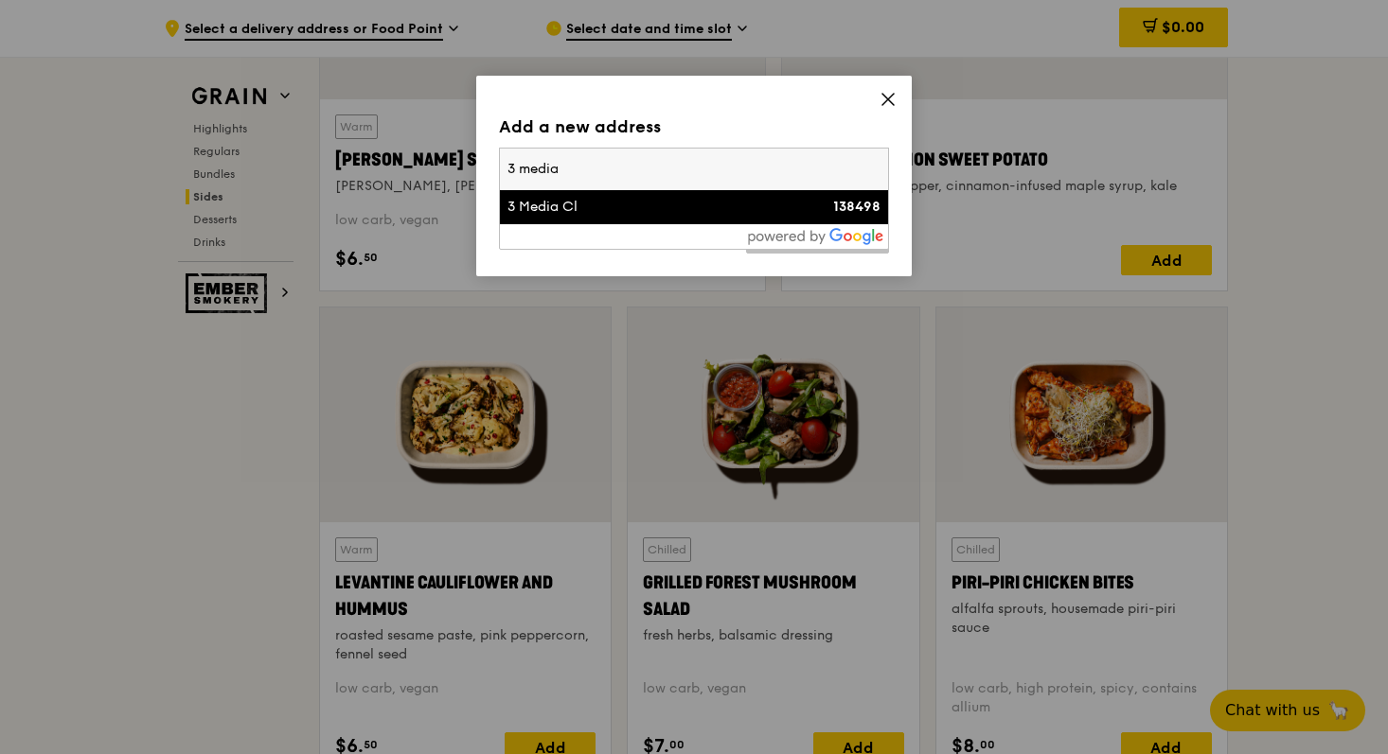
type input "3 media"
click at [771, 216] on div "3 Media Cl" at bounding box center [647, 207] width 280 height 19
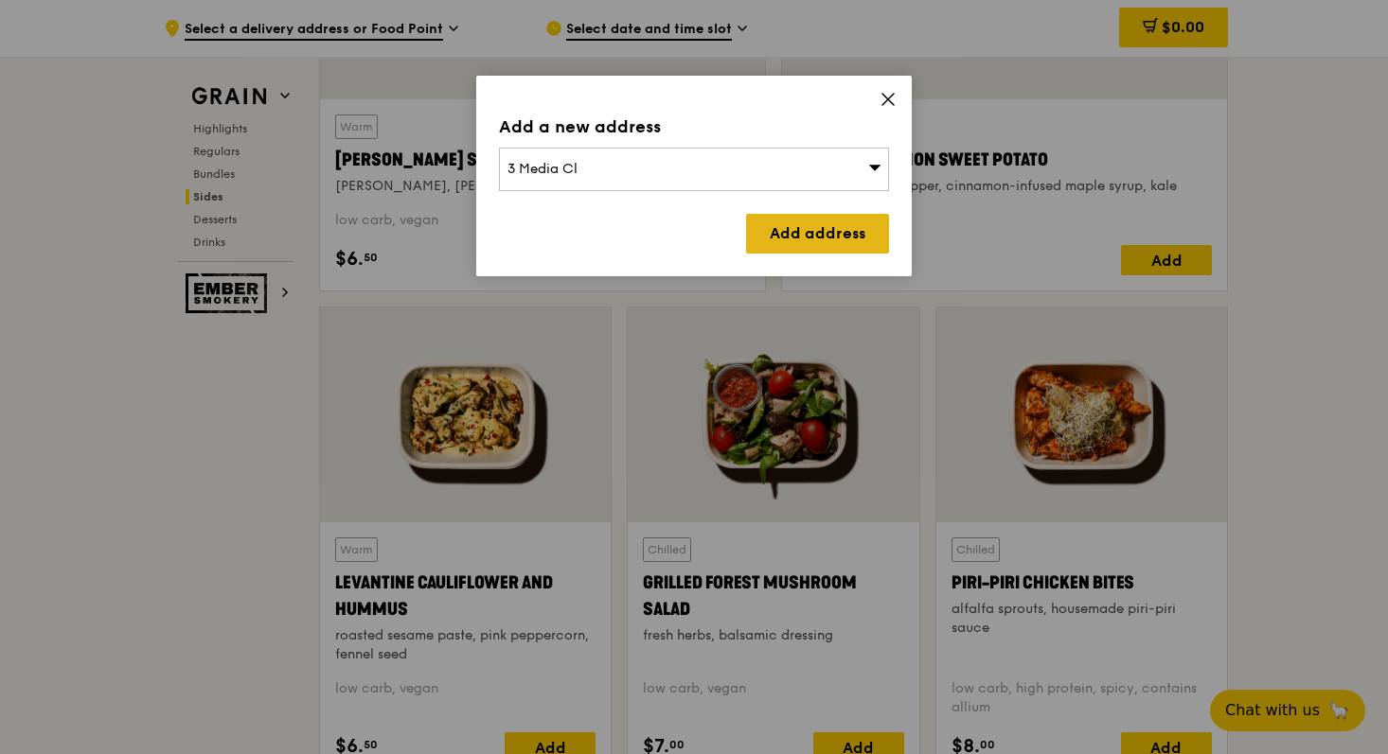
click at [795, 234] on link "Add address" at bounding box center [817, 234] width 143 height 40
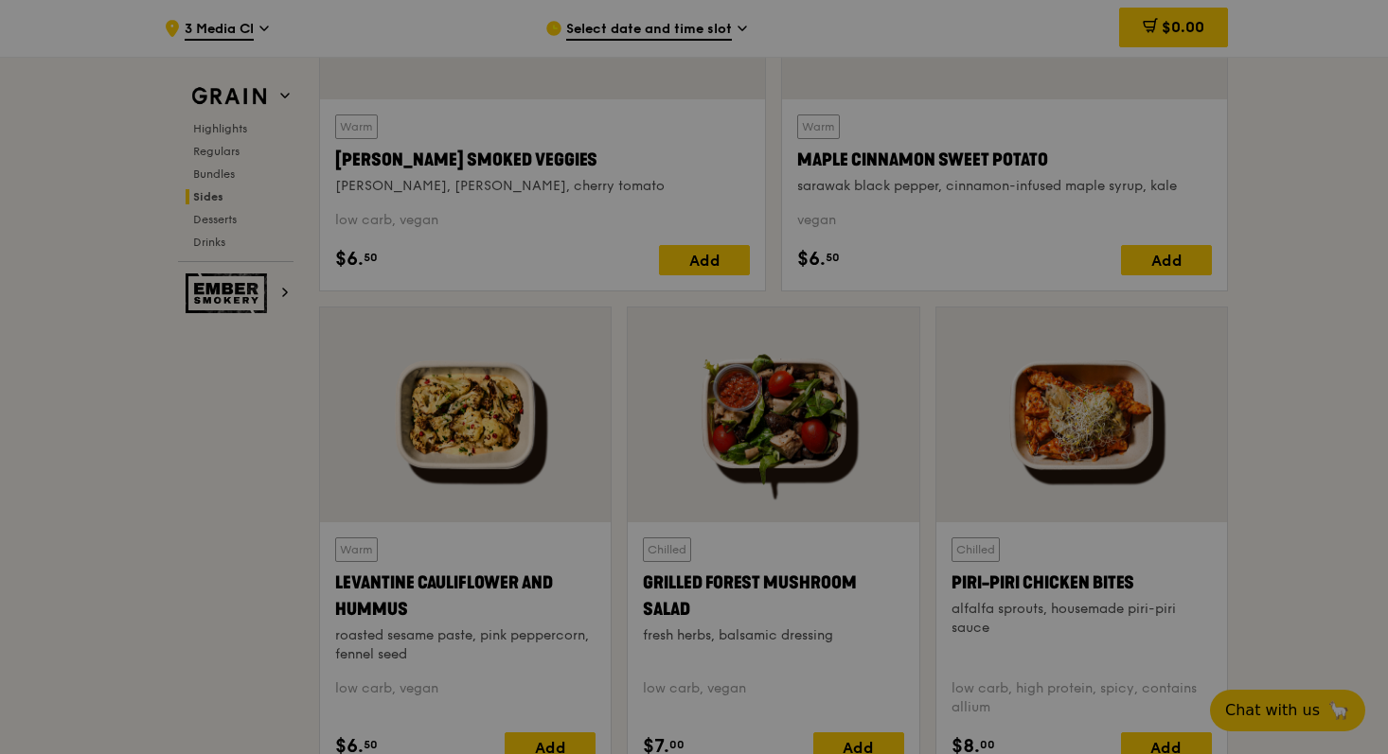
scroll to position [4602, 0]
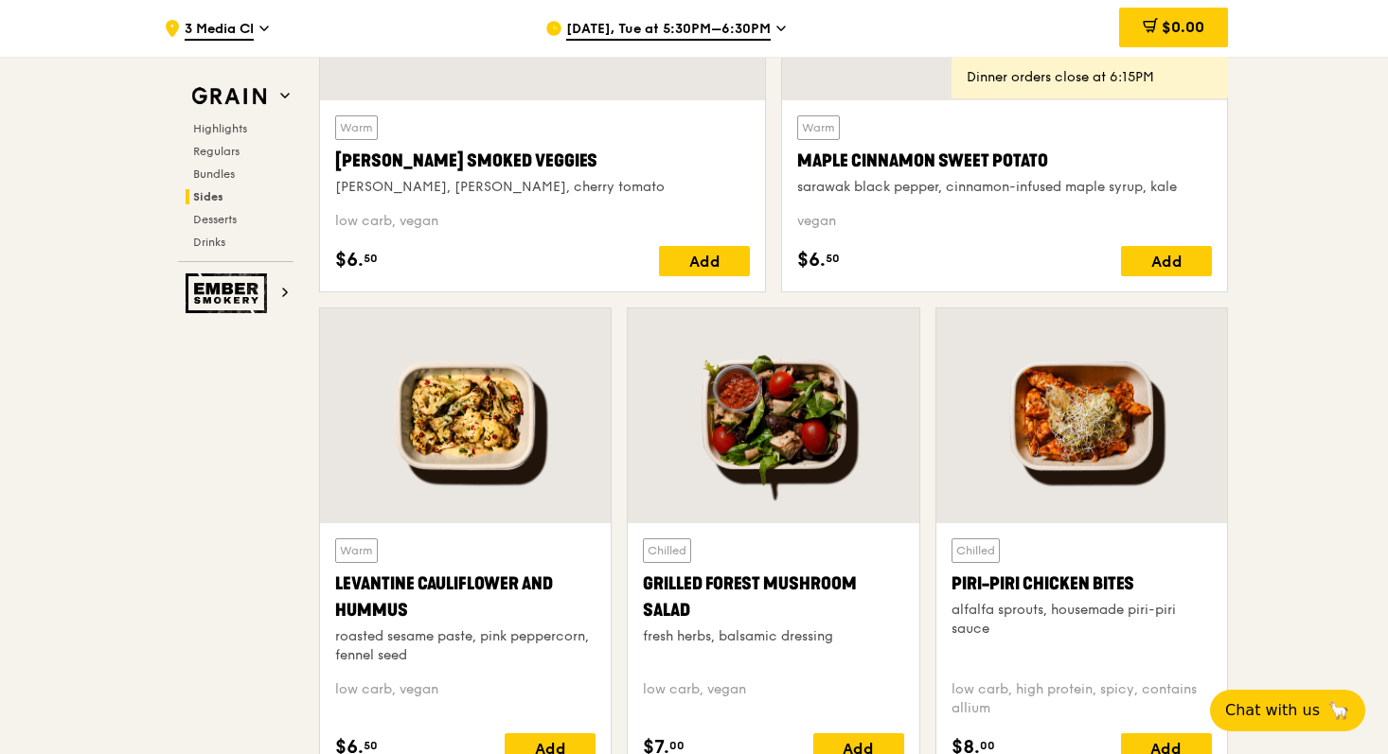
click at [737, 33] on span "Sep 16, Tue at 5:30PM–6:30PM" at bounding box center [668, 30] width 204 height 21
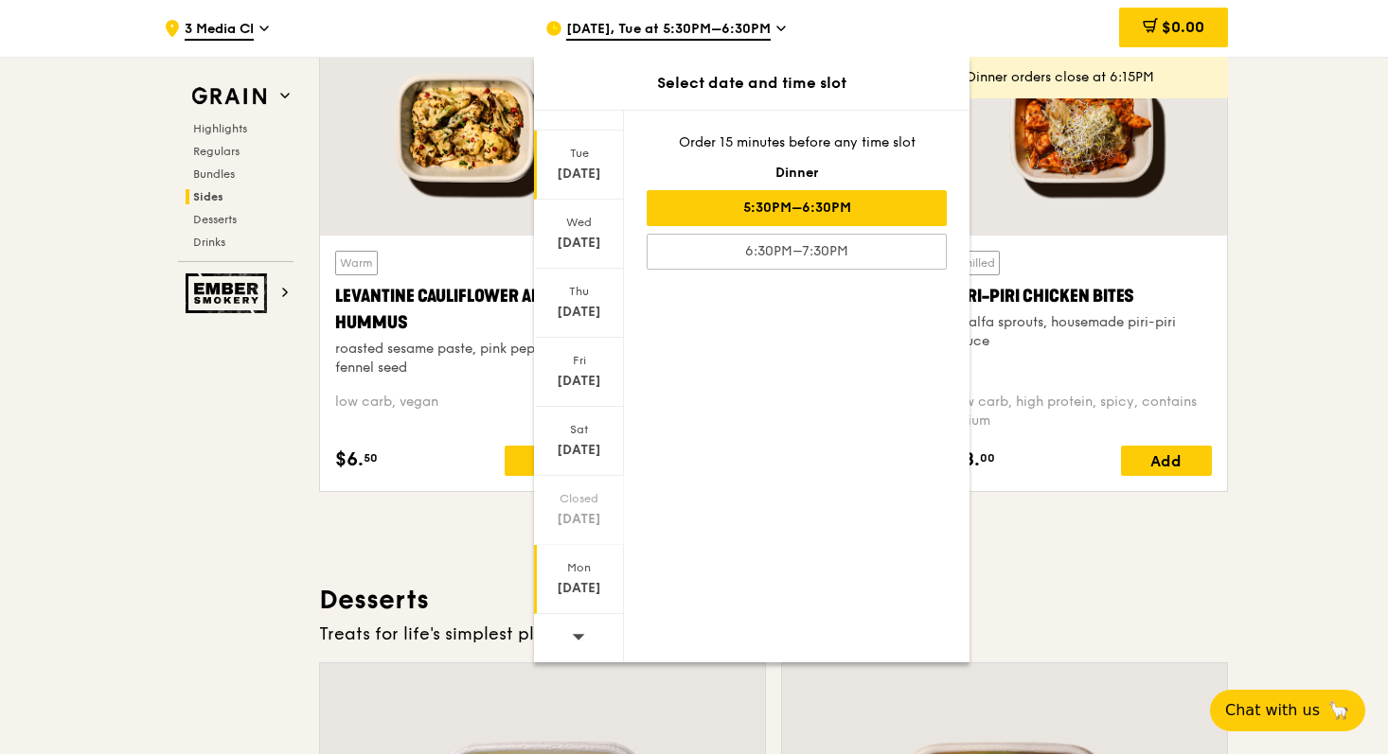
scroll to position [4937, 0]
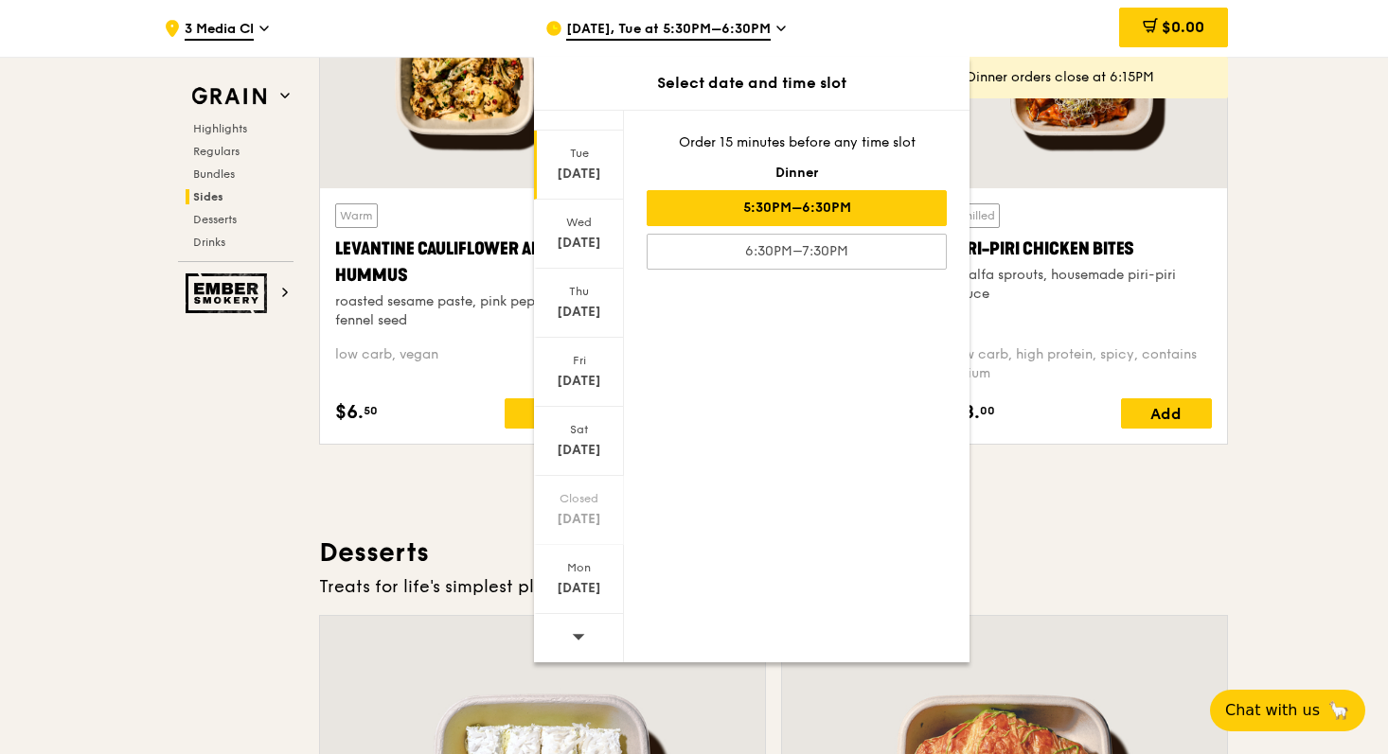
click at [587, 637] on div at bounding box center [579, 638] width 90 height 48
click at [579, 315] on div "Sep 25" at bounding box center [579, 312] width 84 height 19
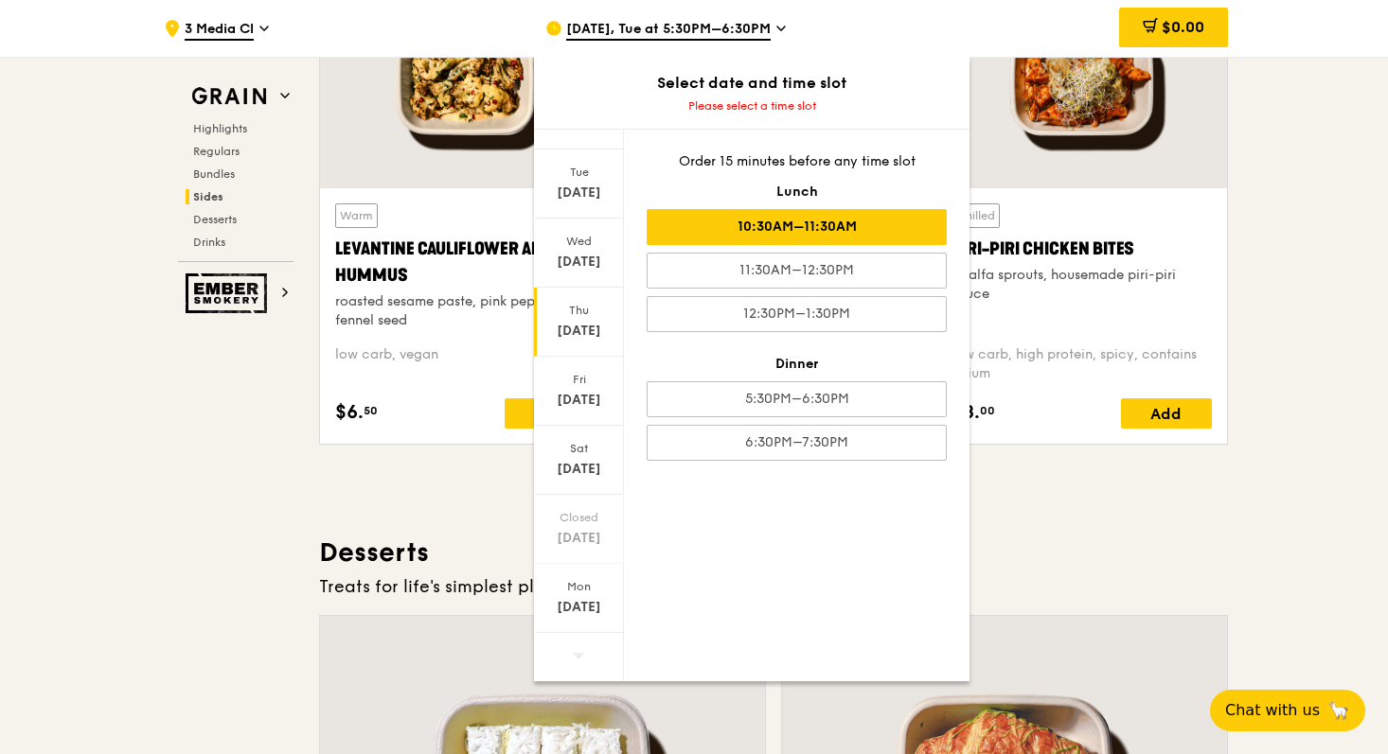
click at [807, 233] on div "10:30AM–11:30AM" at bounding box center [797, 227] width 300 height 36
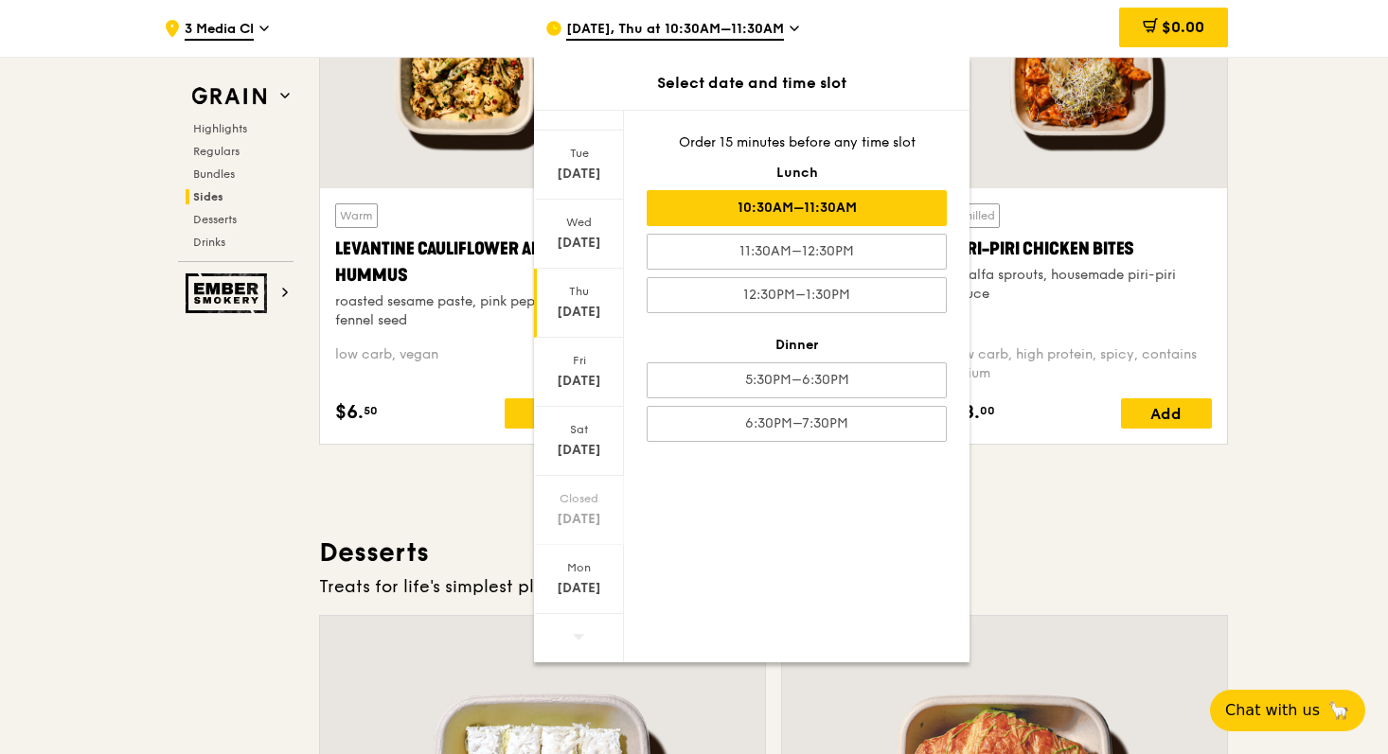
scroll to position [4955, 0]
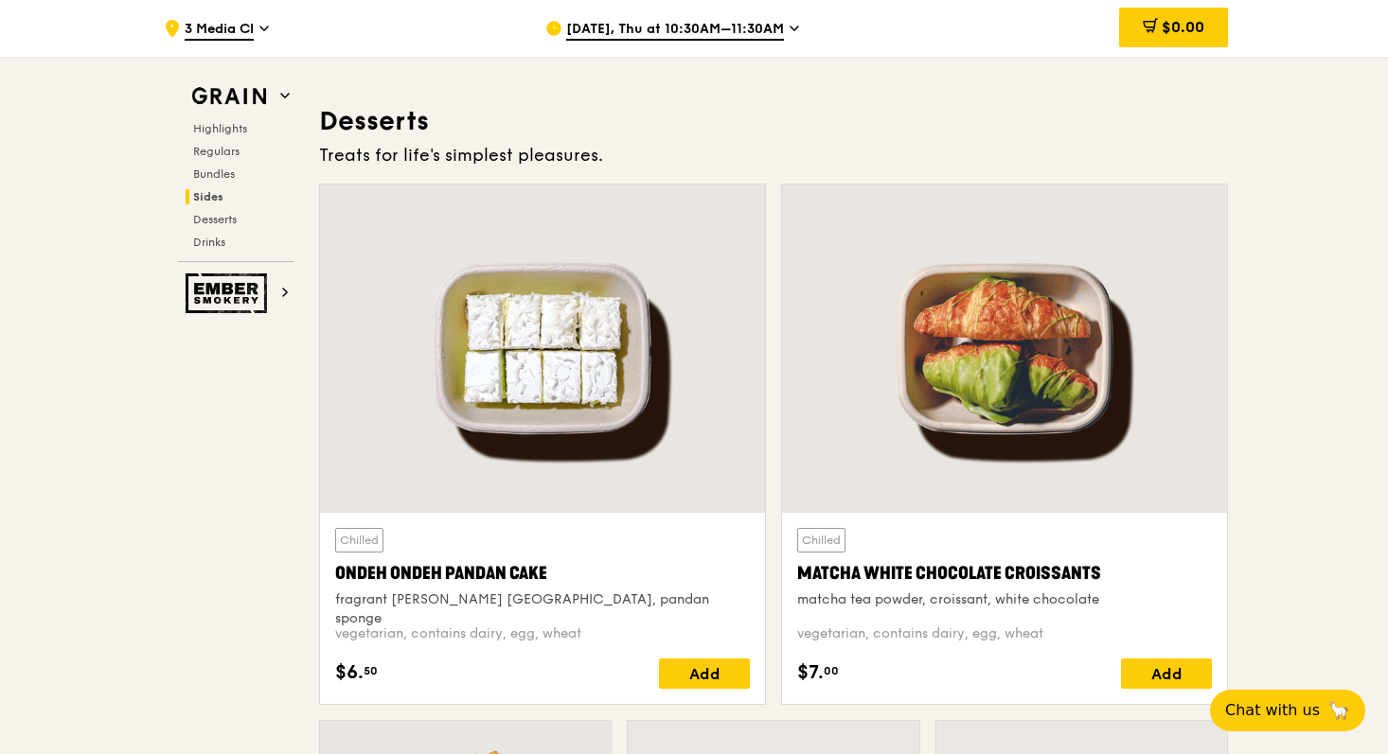
scroll to position [5433, 0]
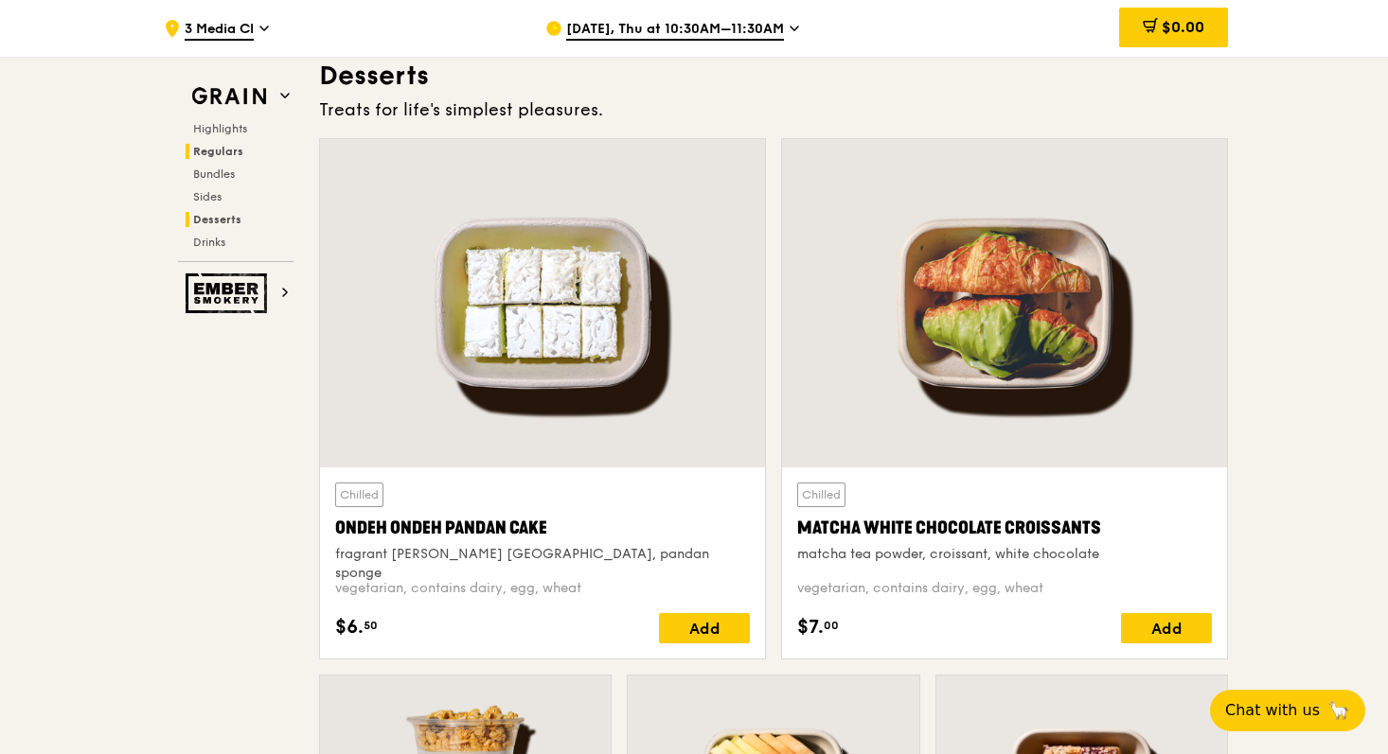
click at [232, 145] on span "Regulars" at bounding box center [218, 151] width 50 height 13
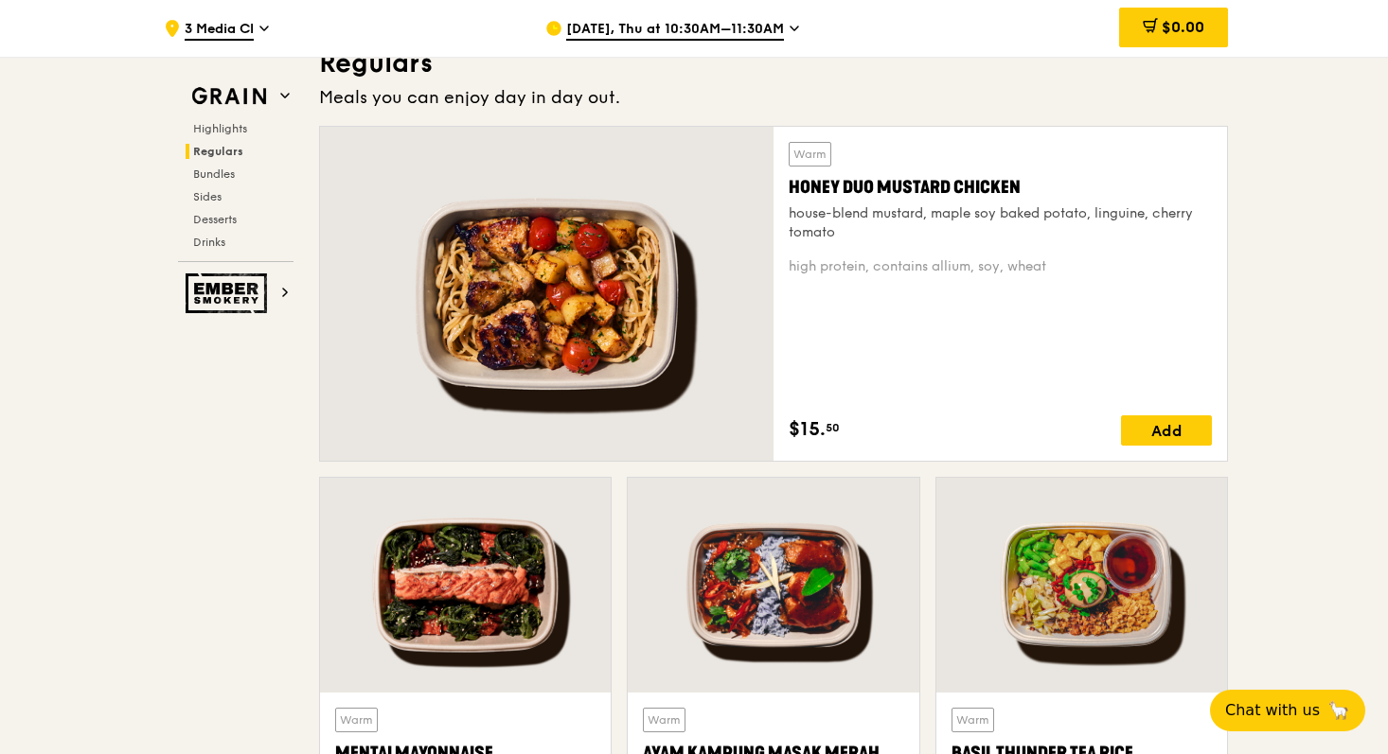
scroll to position [1295, 0]
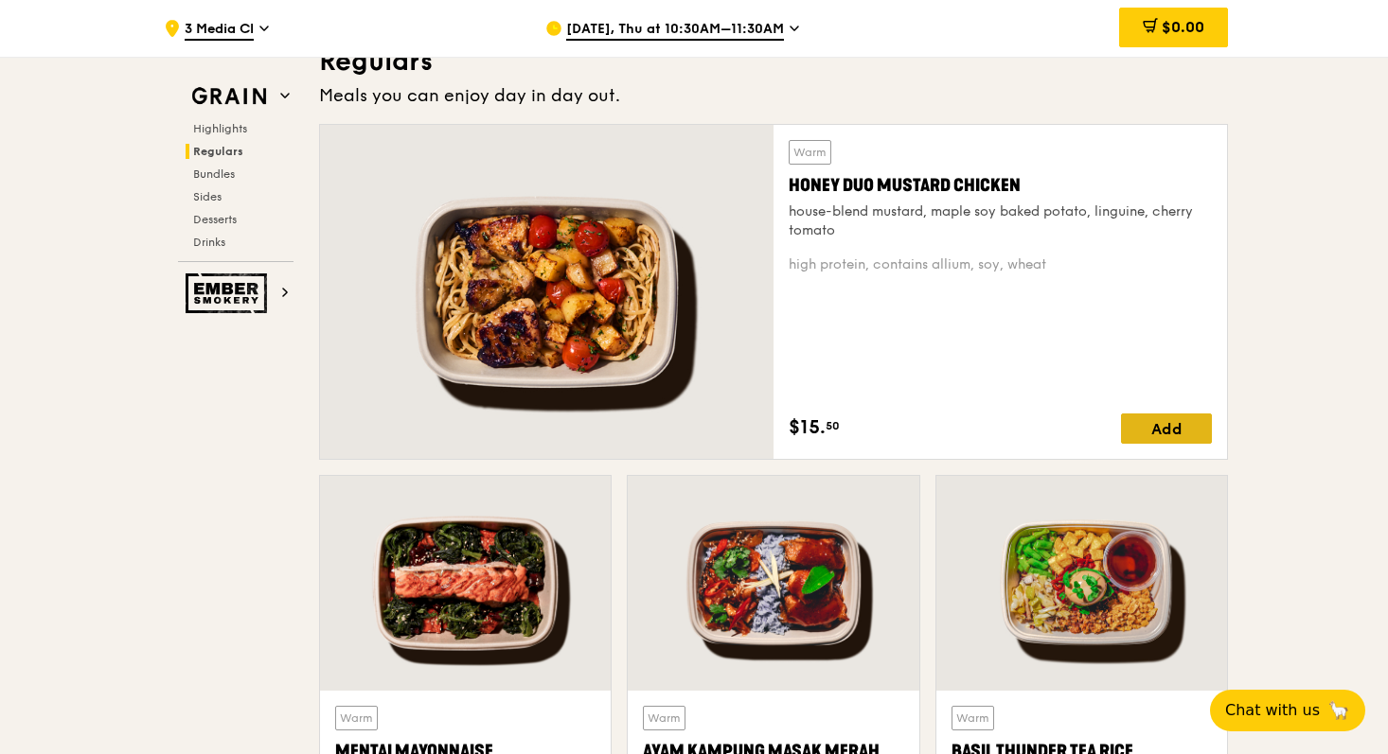
click at [1173, 432] on div "Add" at bounding box center [1166, 429] width 91 height 30
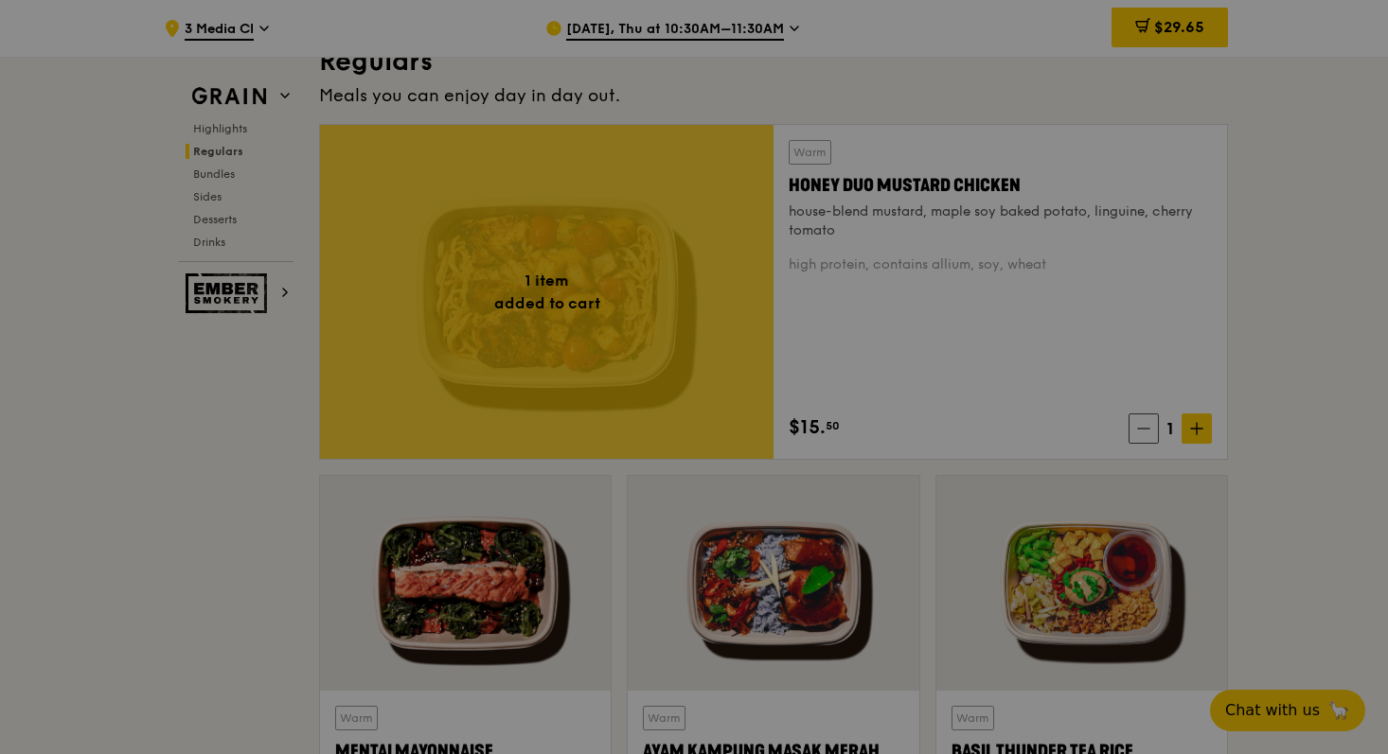
click at [1201, 429] on div at bounding box center [694, 377] width 1388 height 754
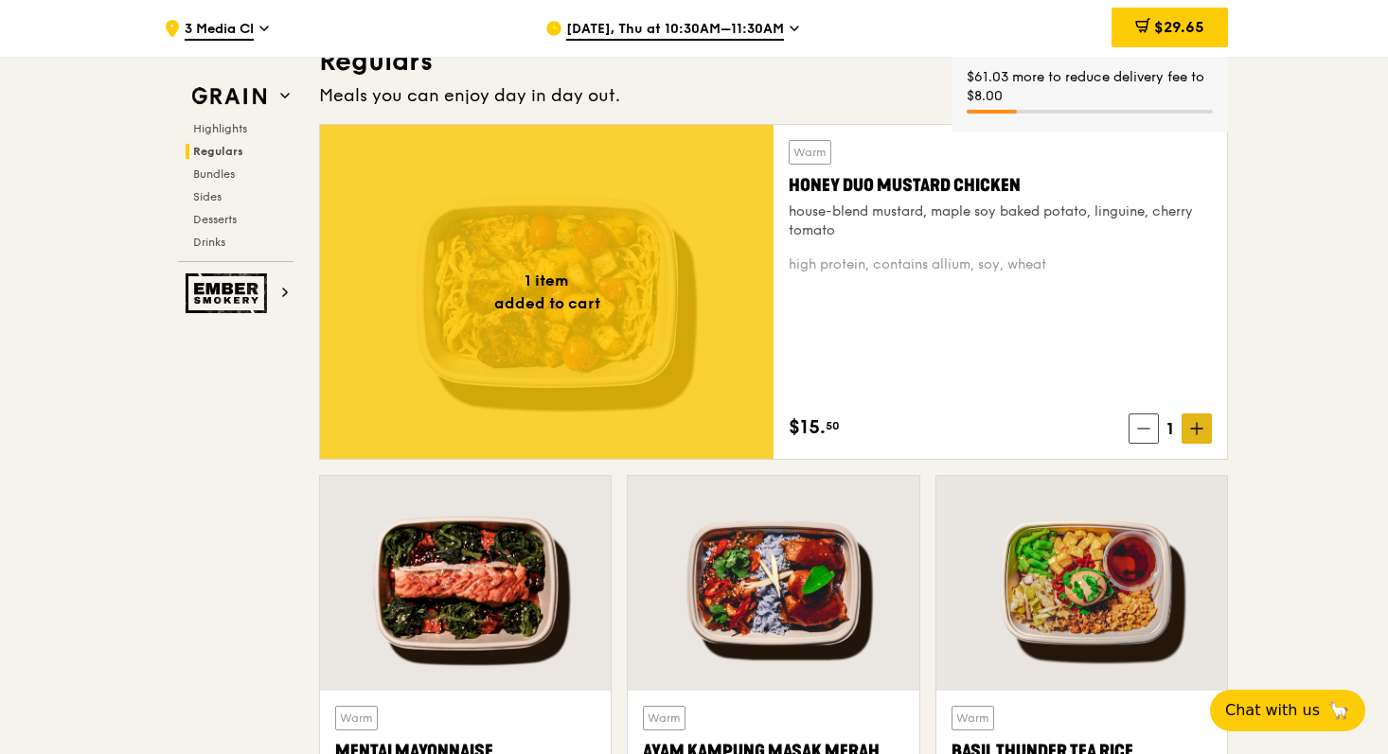
click at [1201, 430] on icon at bounding box center [1196, 428] width 13 height 13
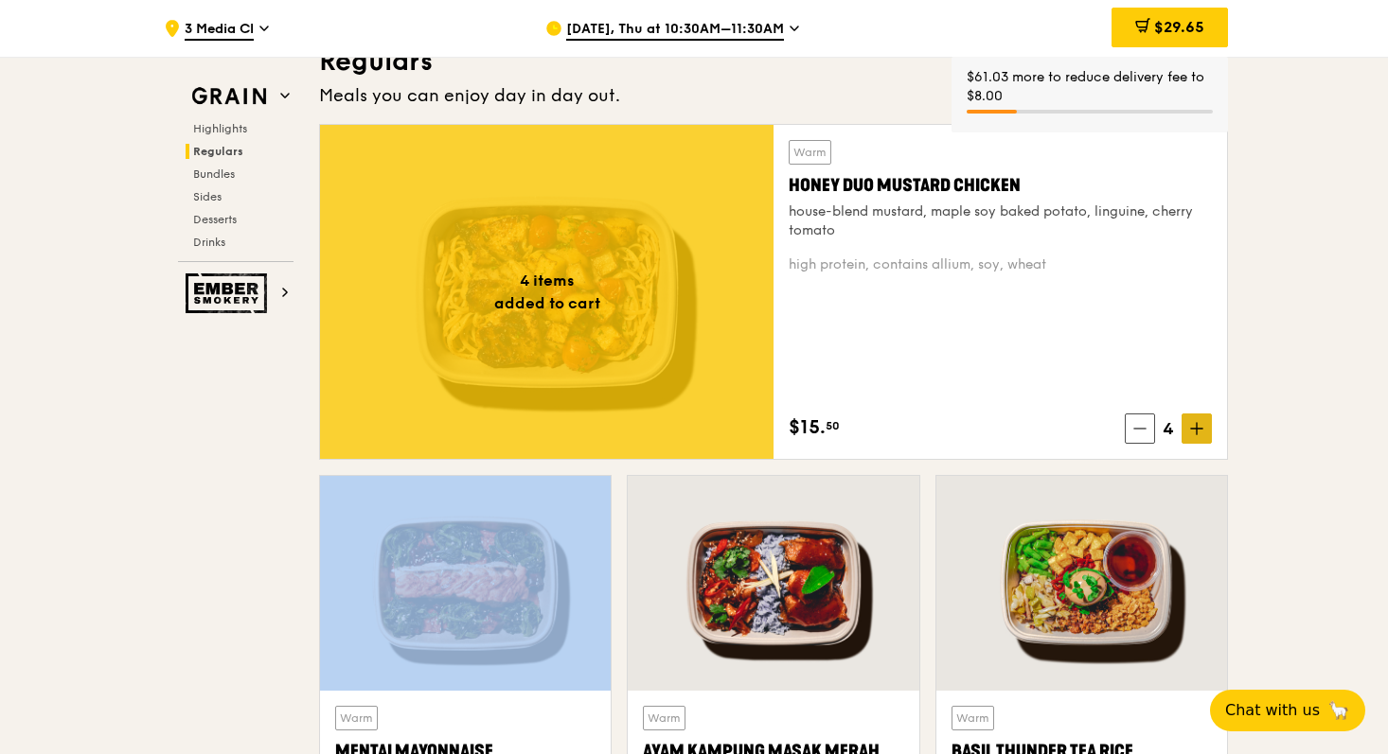
click at [1201, 430] on icon at bounding box center [1196, 428] width 13 height 13
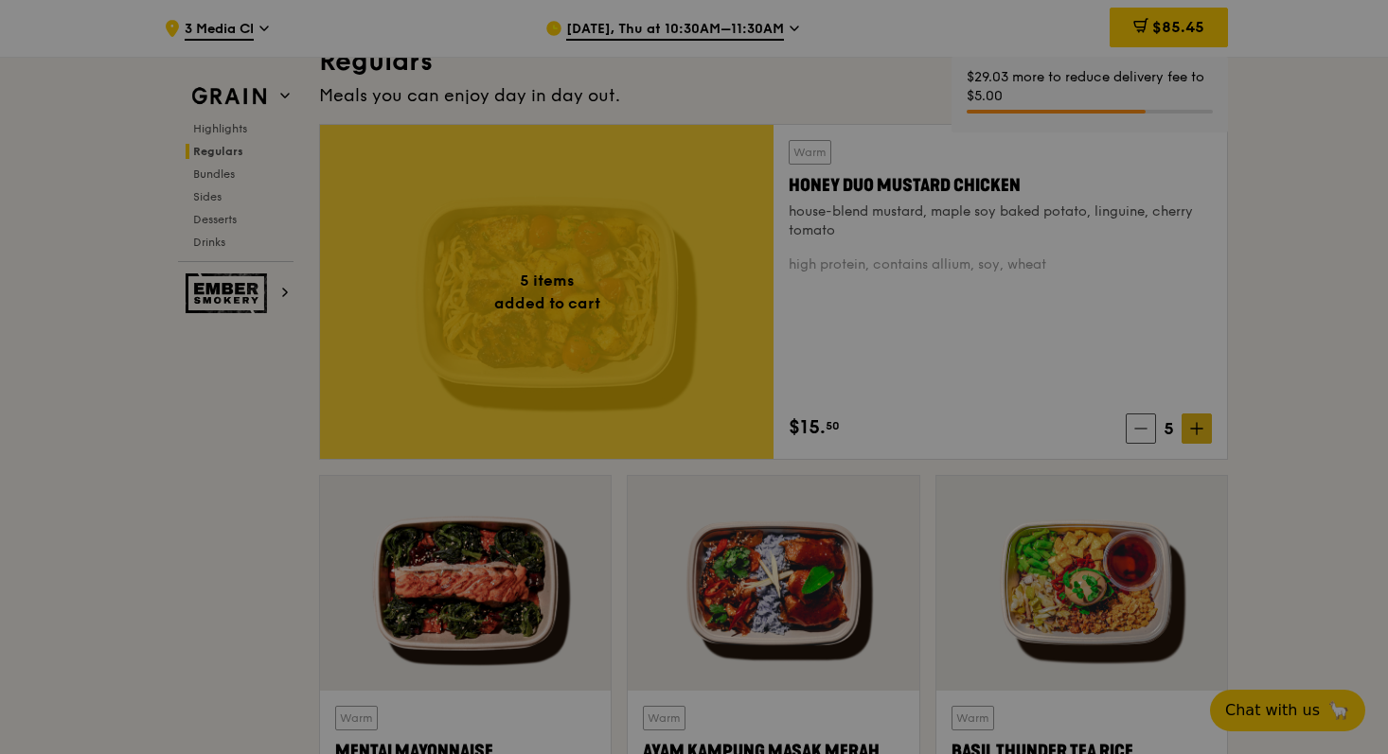
click at [1201, 430] on div at bounding box center [694, 377] width 1388 height 754
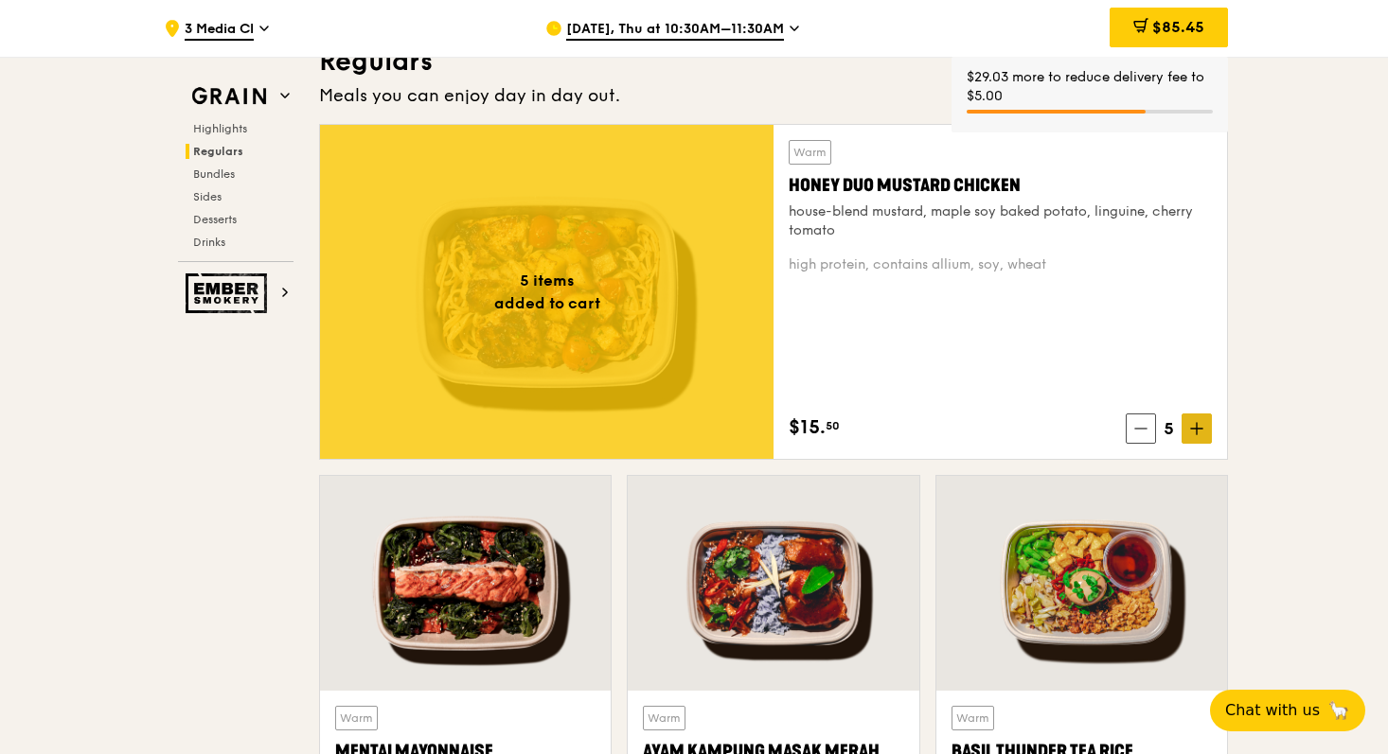
click at [1201, 429] on icon at bounding box center [1196, 429] width 11 height 0
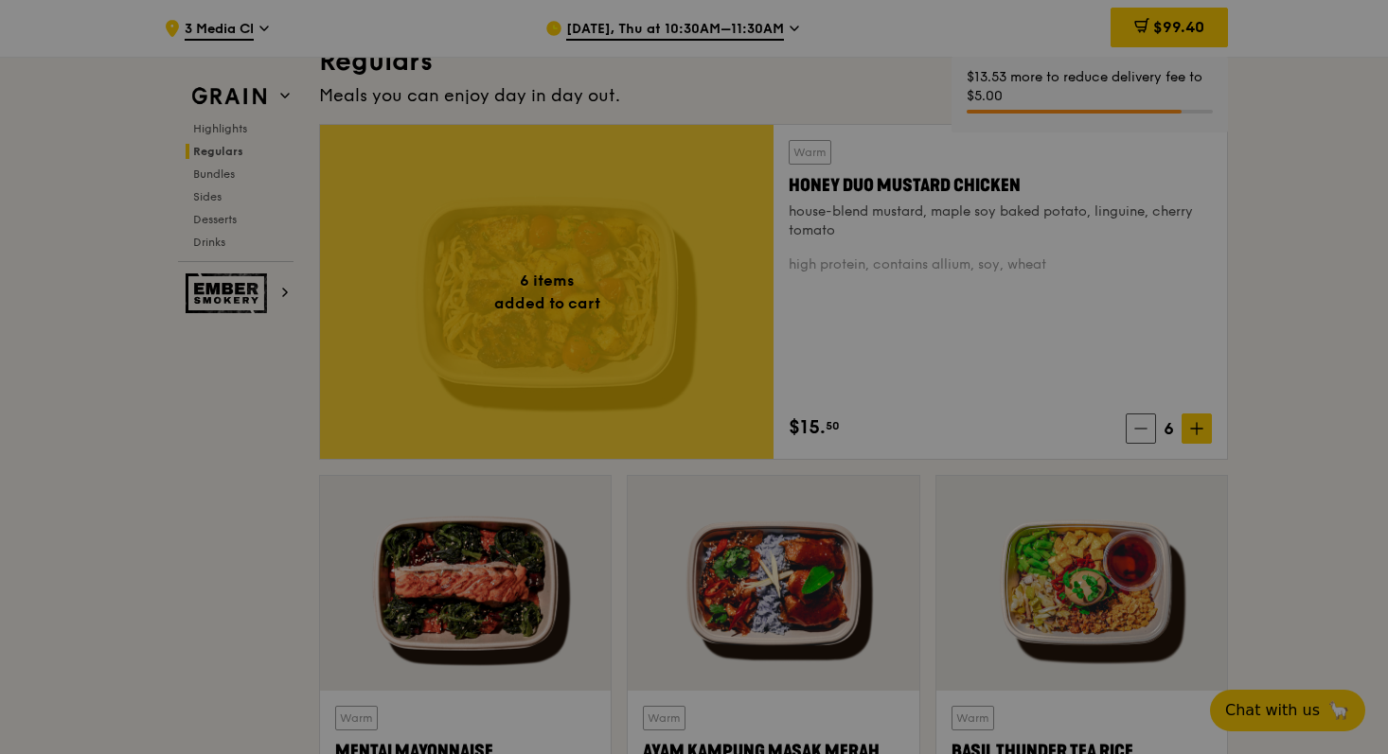
click at [1196, 430] on div at bounding box center [694, 377] width 1388 height 754
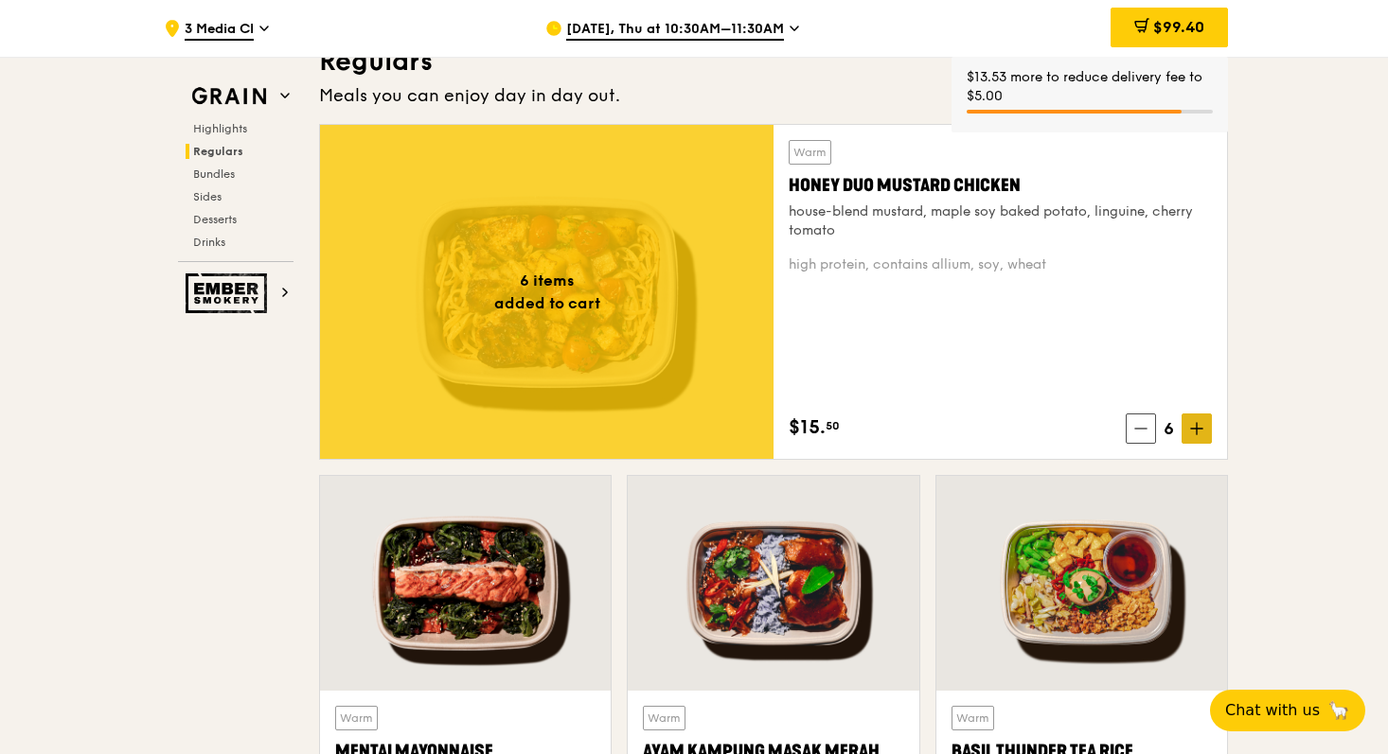
click at [1196, 432] on icon at bounding box center [1196, 428] width 13 height 13
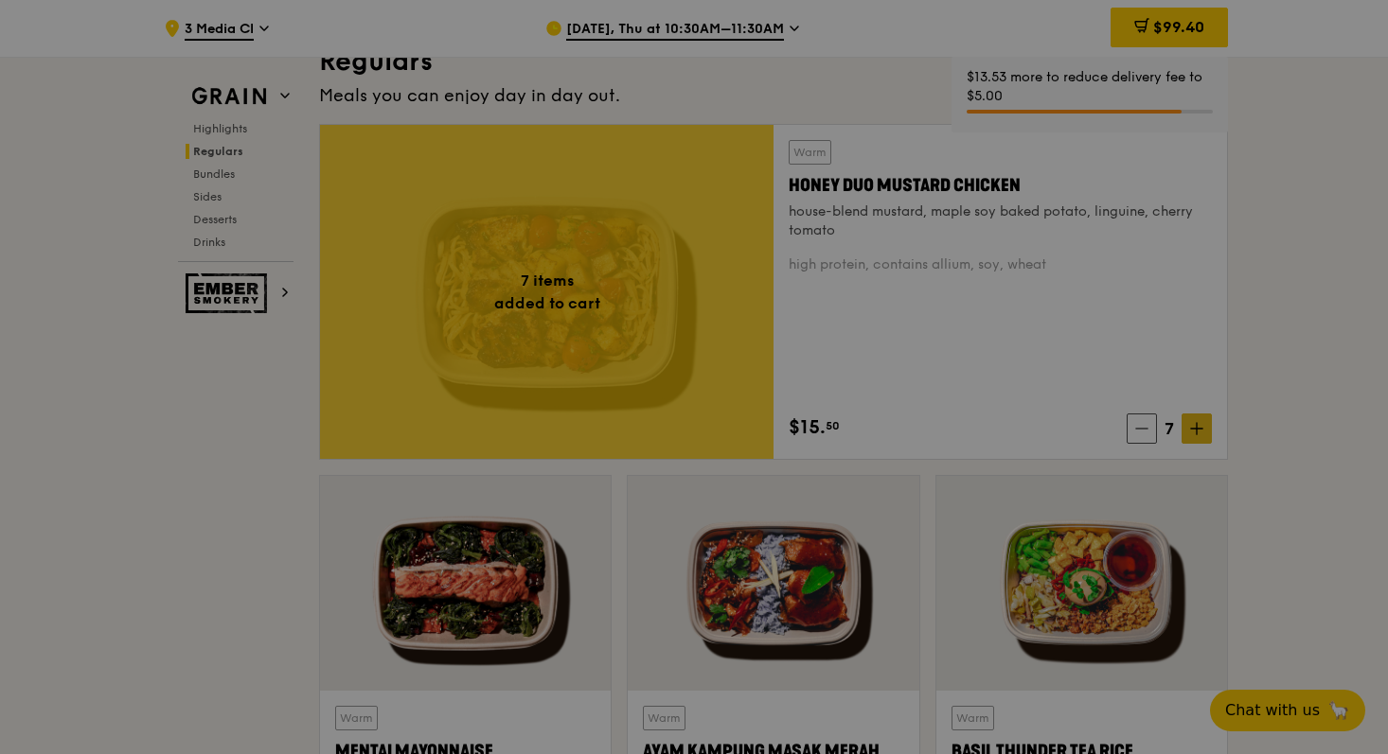
click at [1196, 432] on div at bounding box center [694, 377] width 1388 height 754
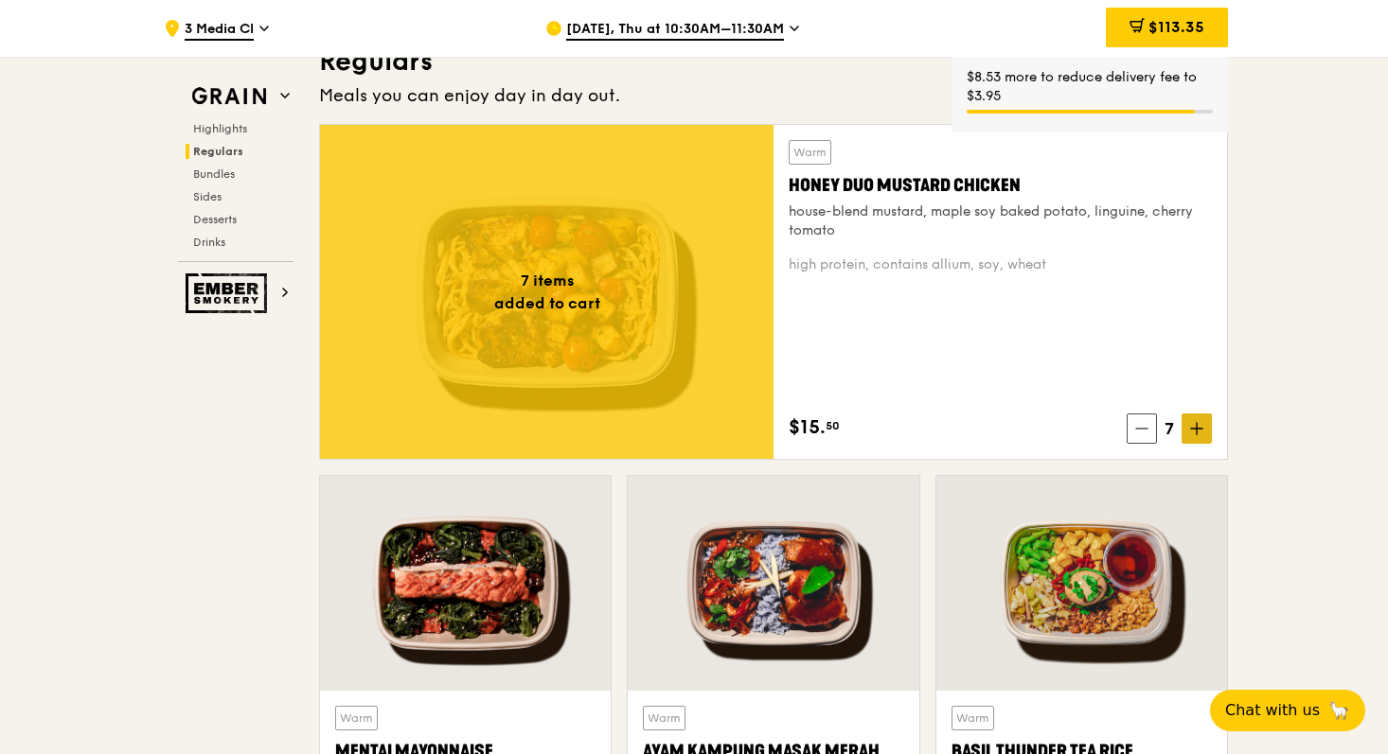
click at [1198, 428] on icon at bounding box center [1196, 428] width 13 height 13
click at [1196, 435] on icon at bounding box center [1196, 428] width 13 height 13
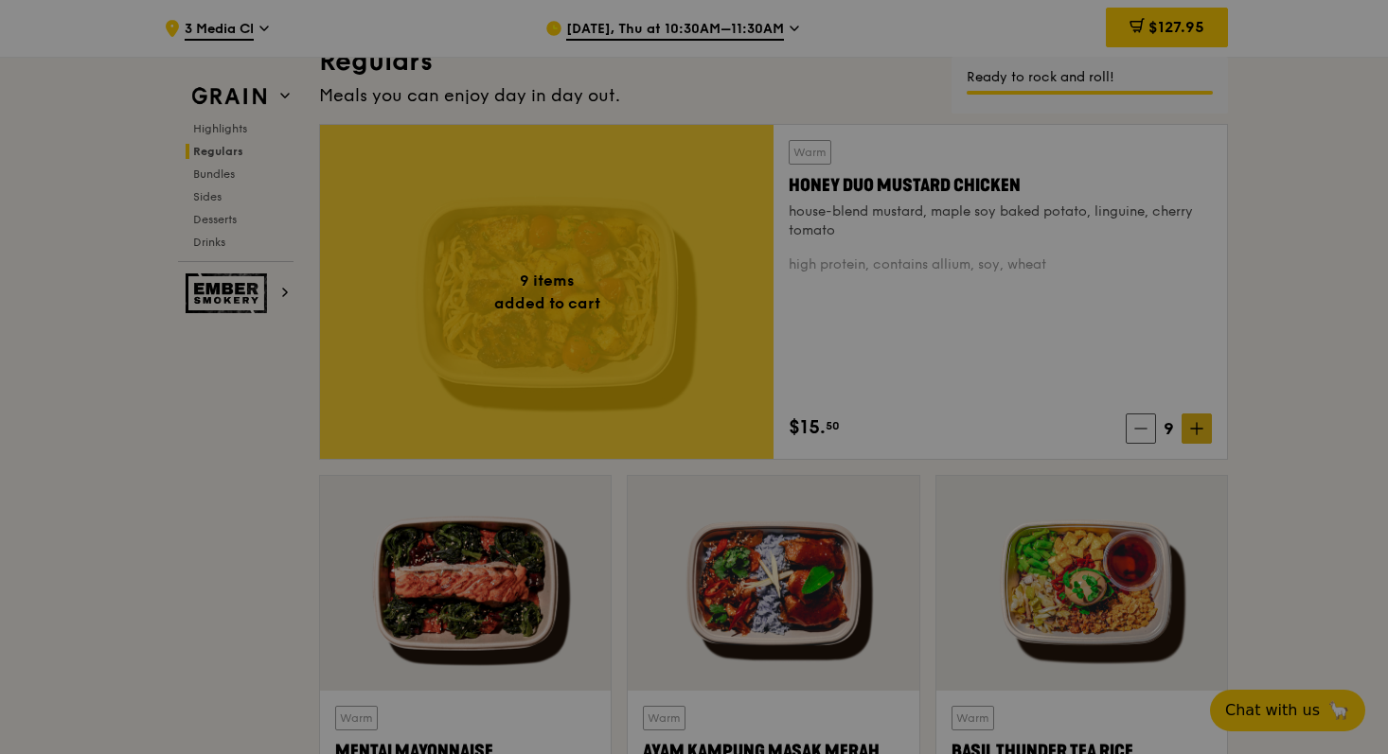
click at [1196, 435] on div at bounding box center [694, 377] width 1388 height 754
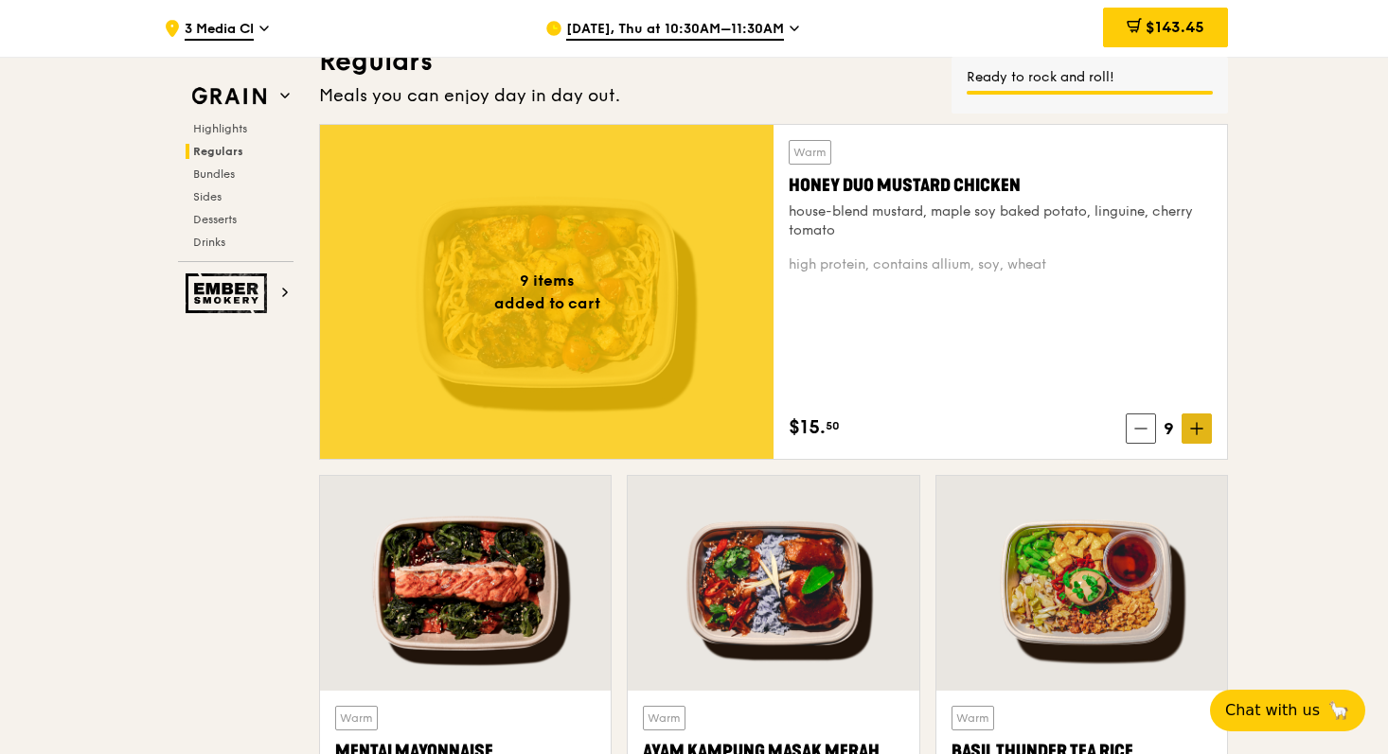
click at [1196, 435] on icon at bounding box center [1196, 428] width 13 height 13
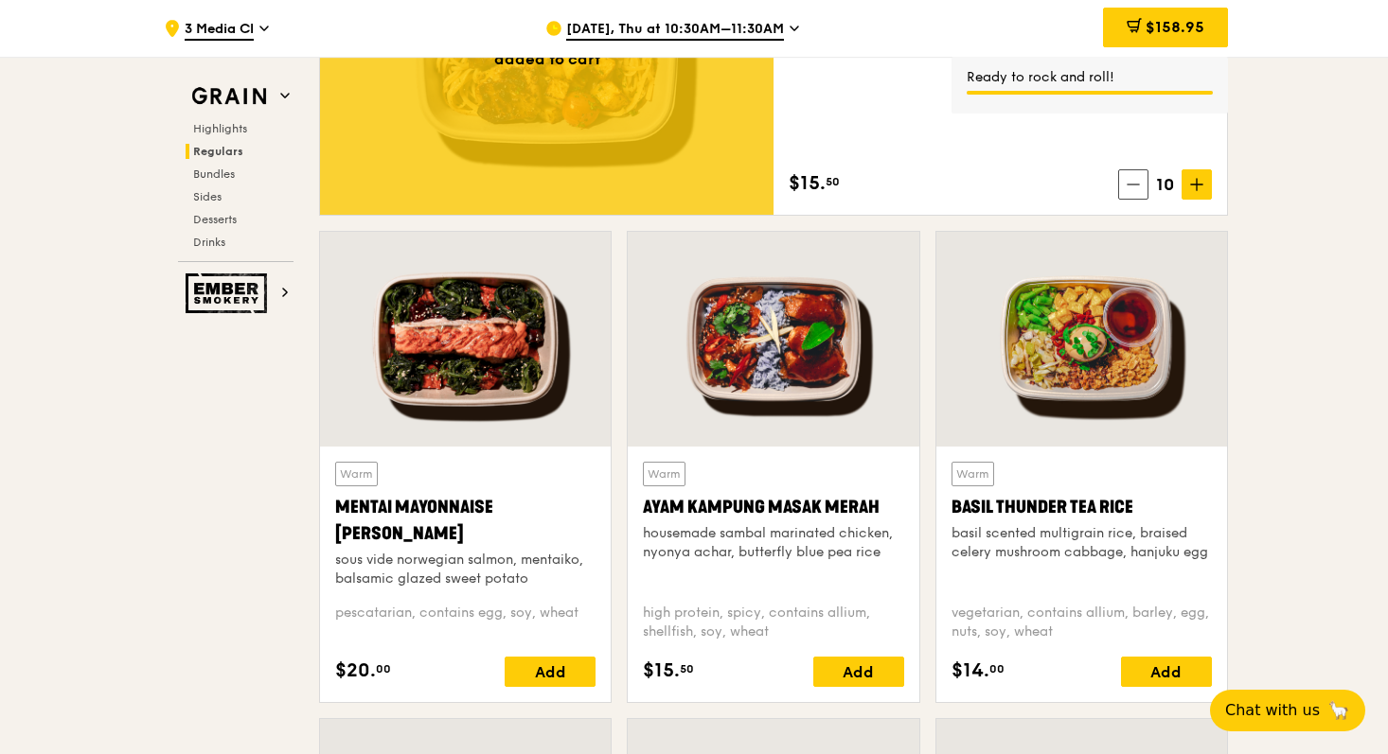
scroll to position [1571, 0]
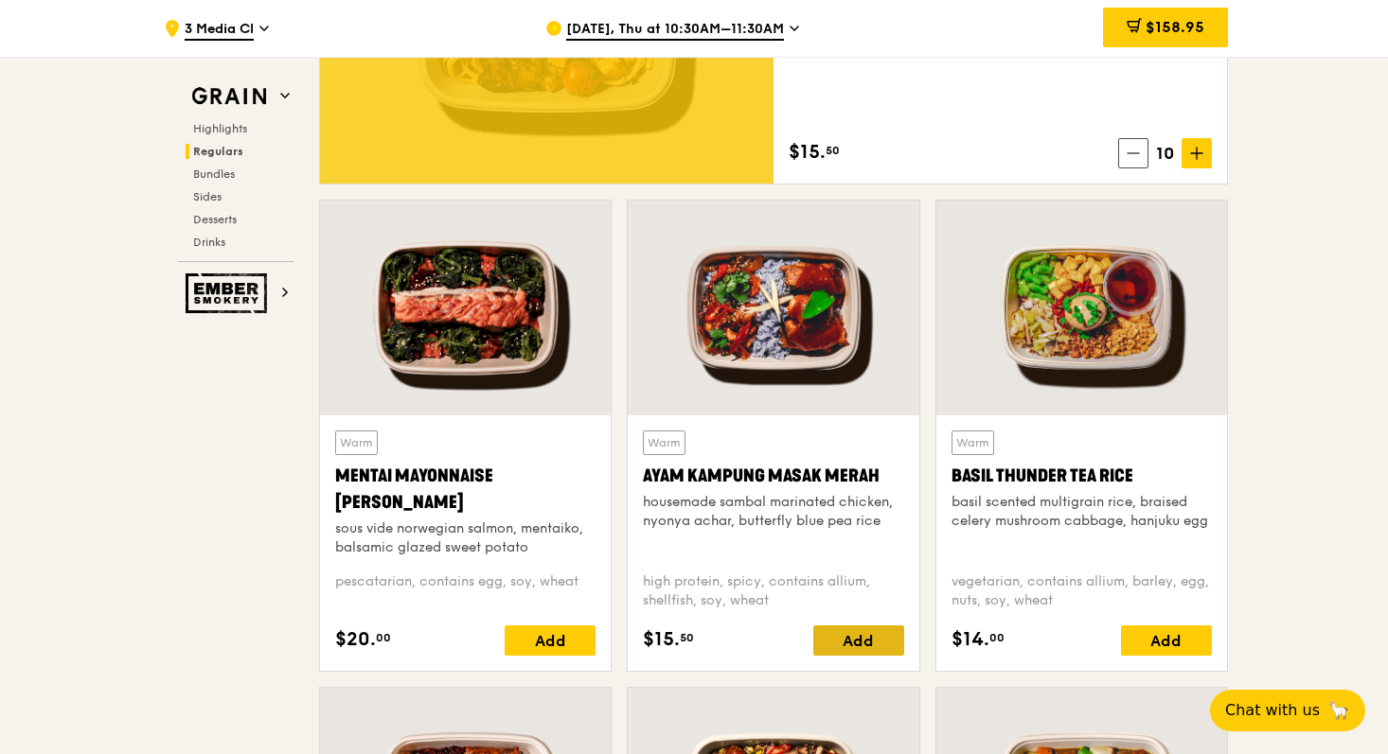
click at [880, 648] on div "Add" at bounding box center [858, 641] width 91 height 30
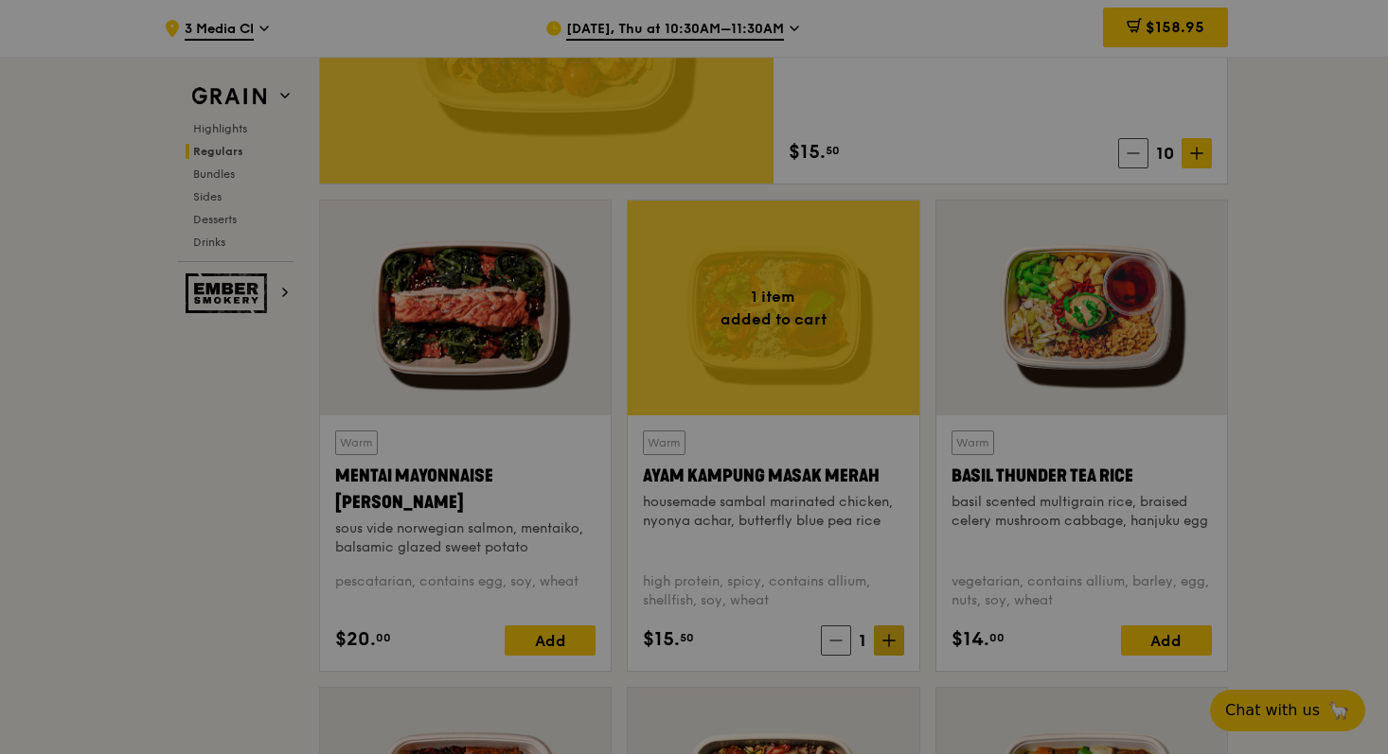
click at [896, 637] on div at bounding box center [694, 377] width 1388 height 754
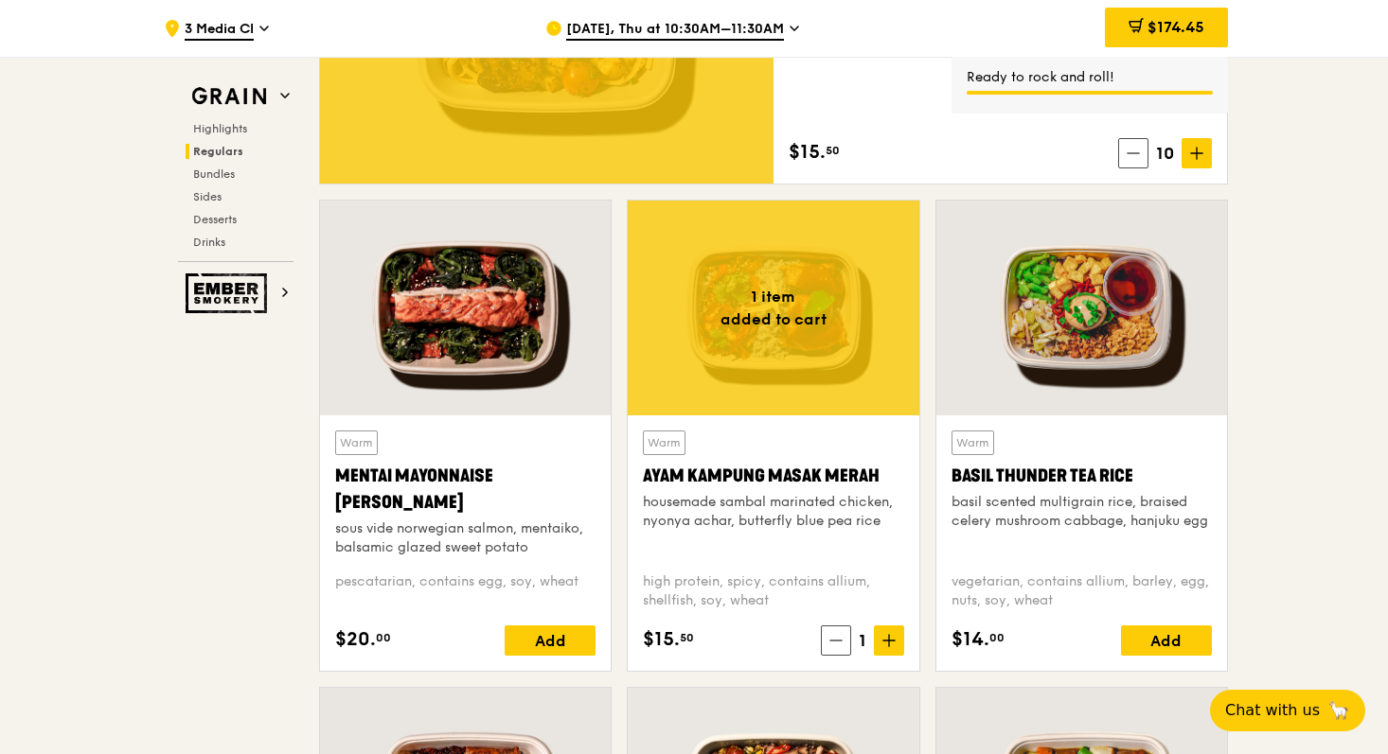
click at [896, 639] on span at bounding box center [889, 641] width 30 height 30
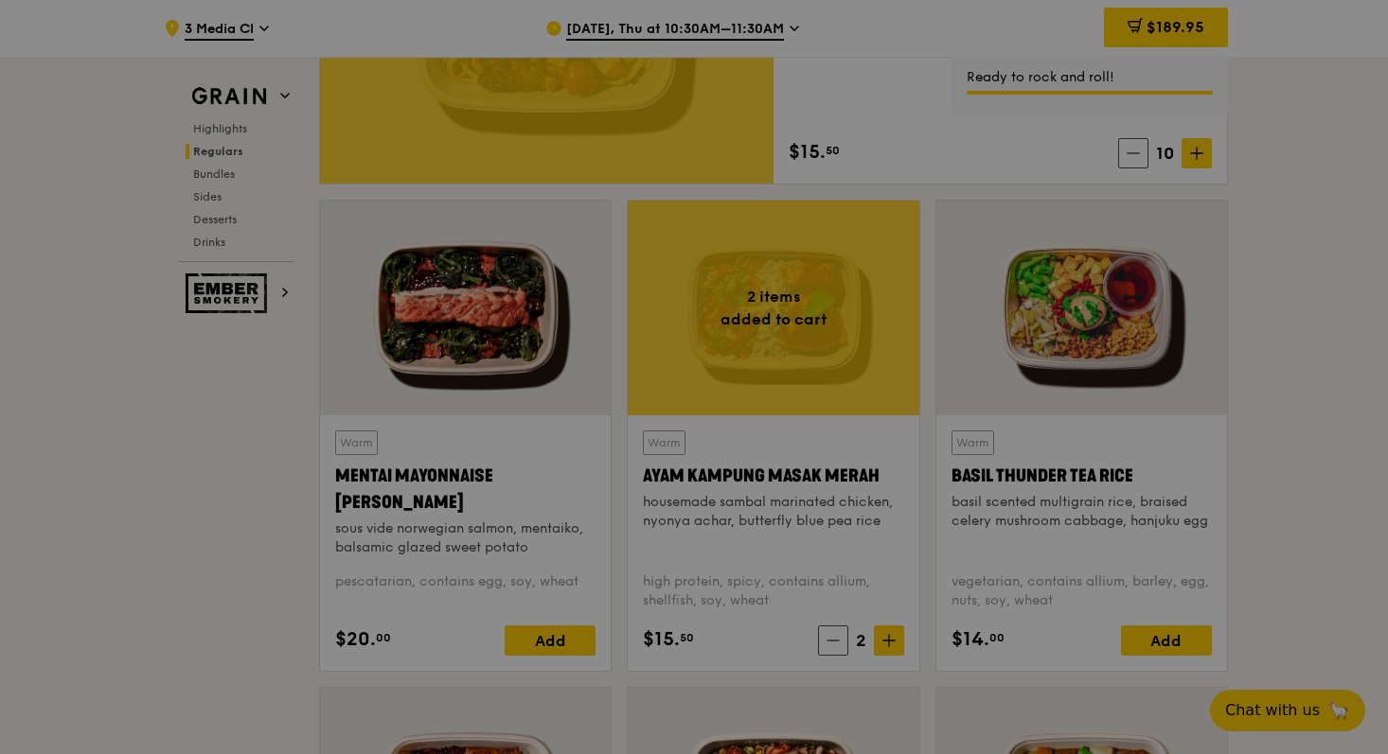
click at [896, 639] on div at bounding box center [694, 377] width 1388 height 754
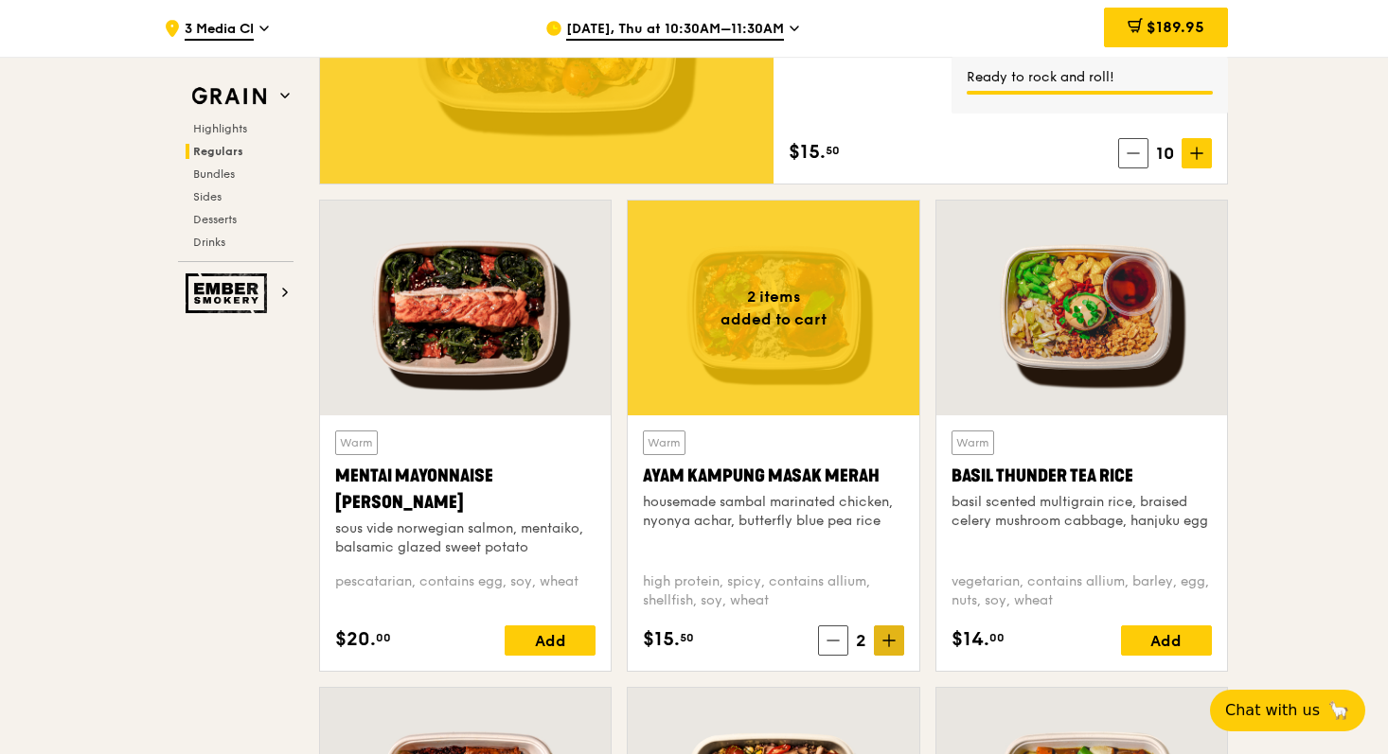
click at [892, 644] on icon at bounding box center [888, 640] width 13 height 13
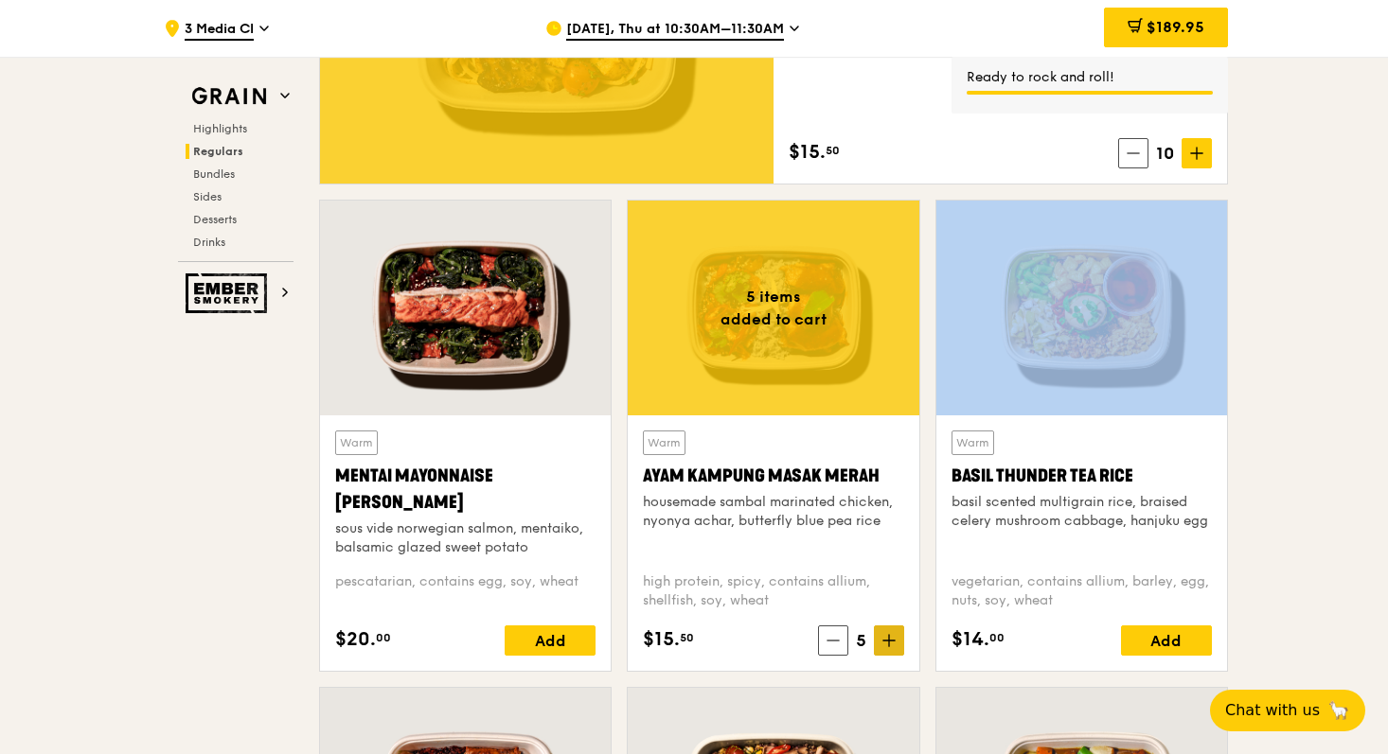
click at [892, 644] on icon at bounding box center [888, 640] width 13 height 13
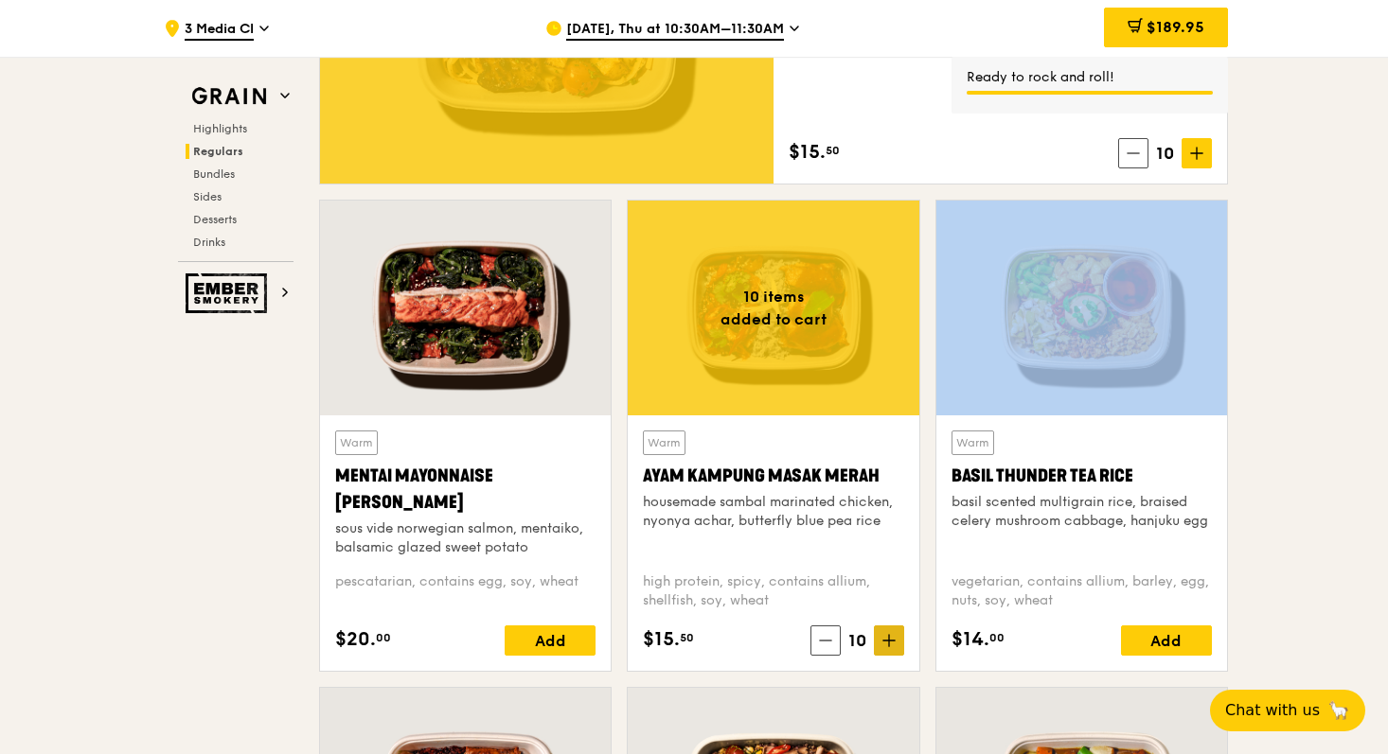
click at [892, 644] on icon at bounding box center [888, 640] width 13 height 13
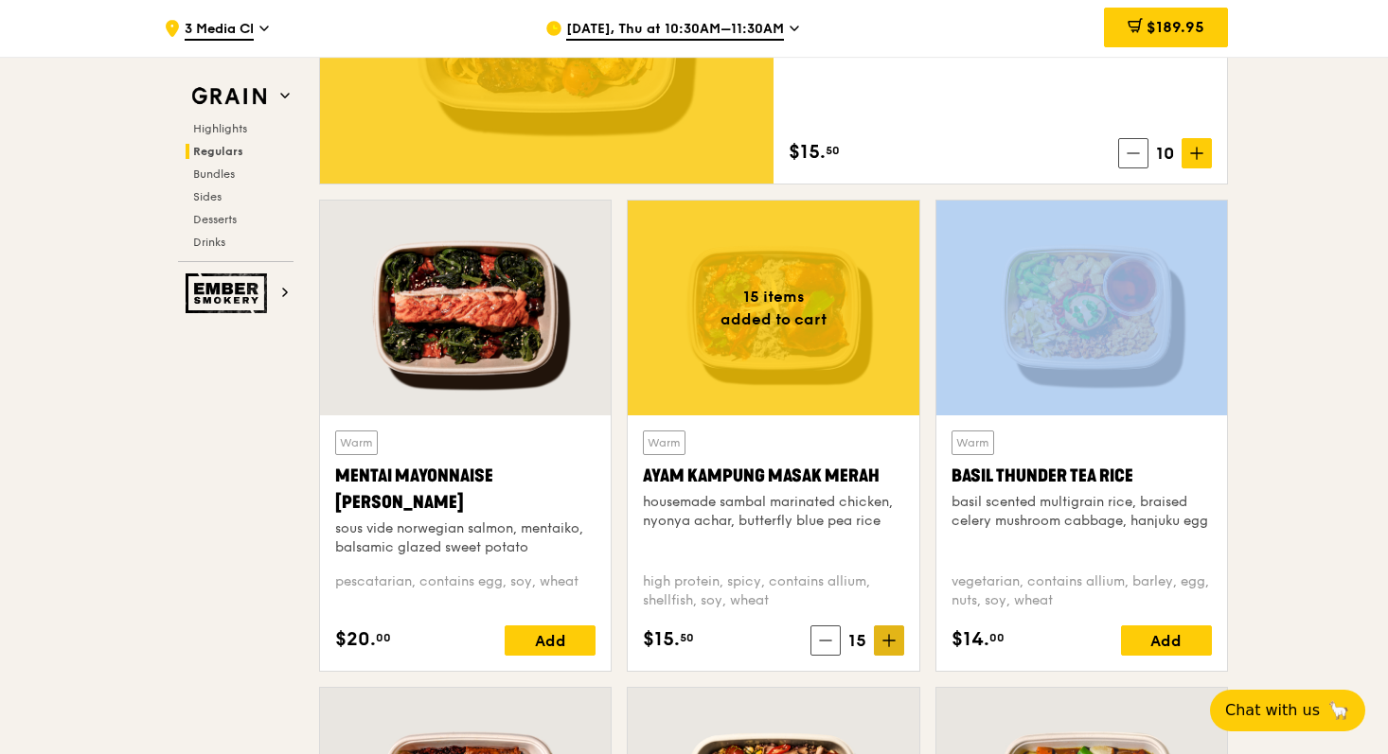
click at [892, 644] on icon at bounding box center [888, 640] width 13 height 13
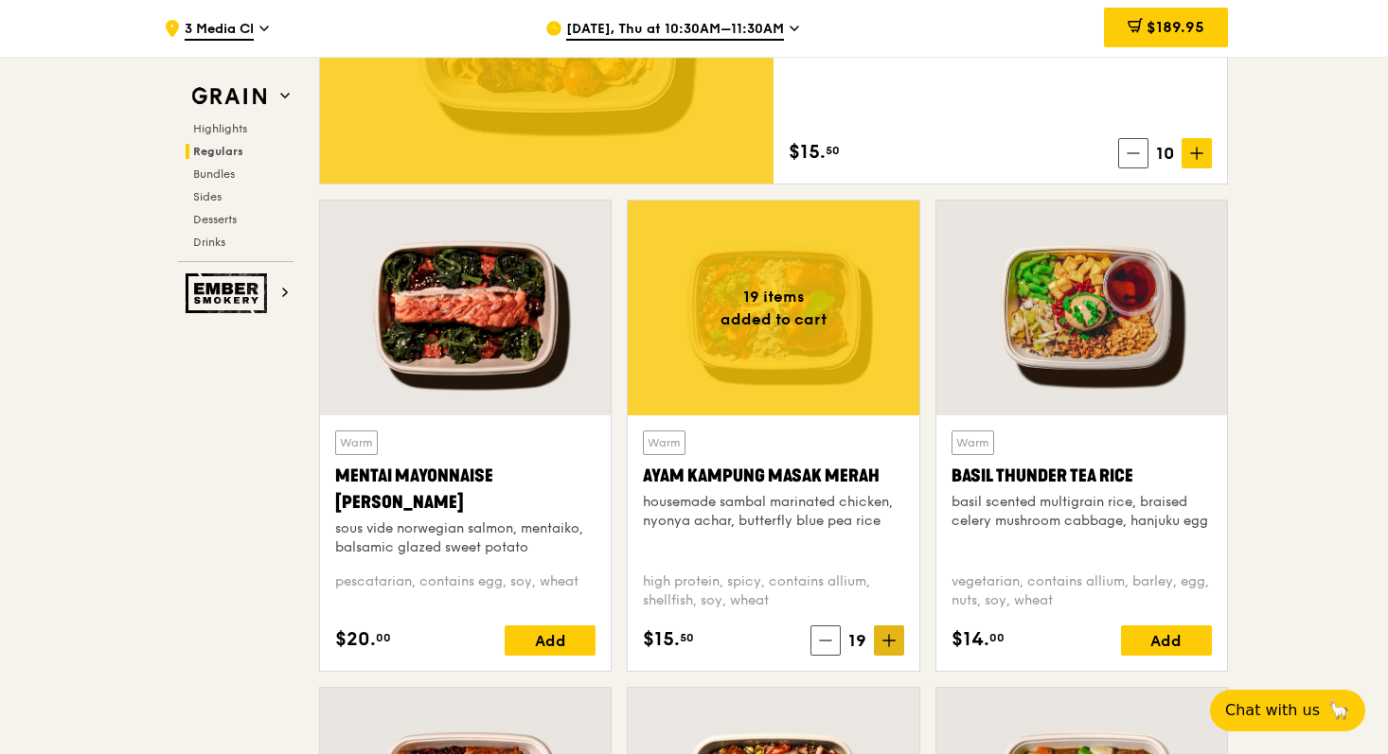
click at [892, 644] on icon at bounding box center [888, 640] width 13 height 13
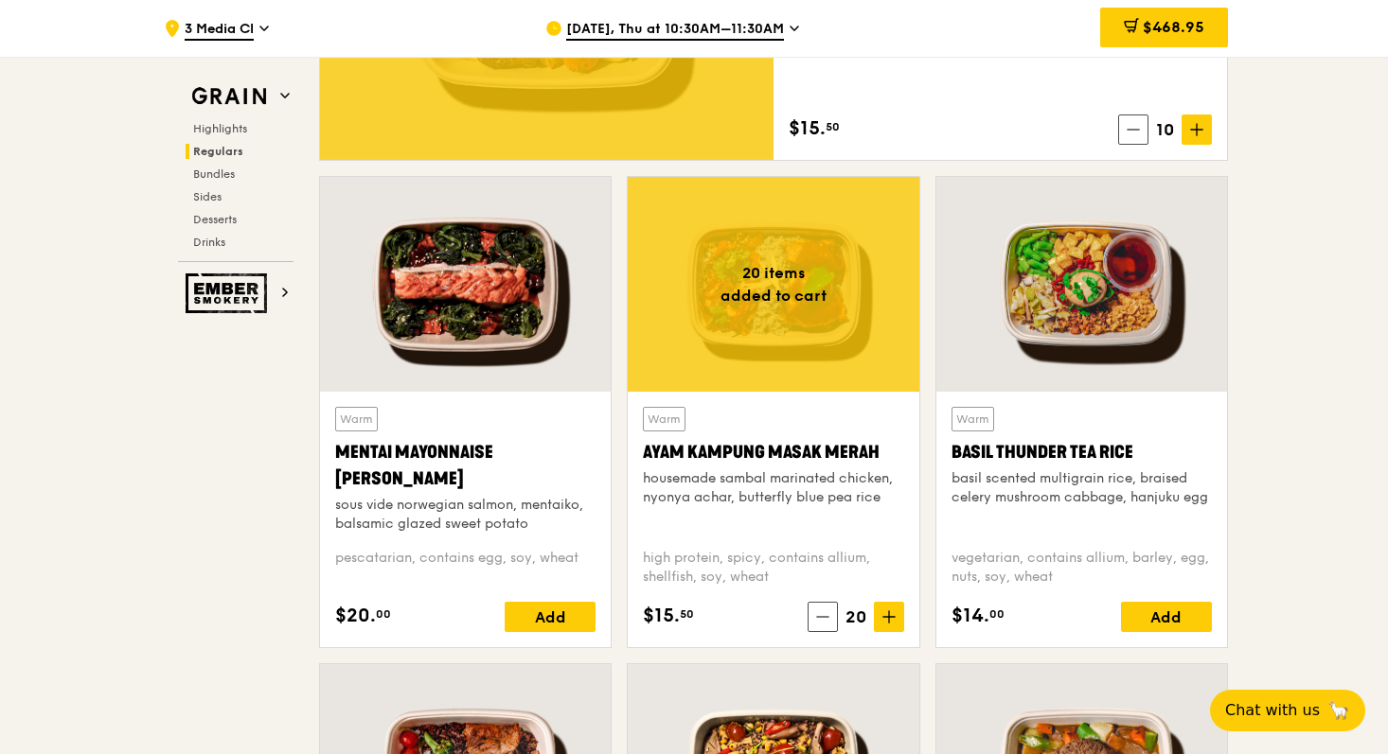
scroll to position [1650, 0]
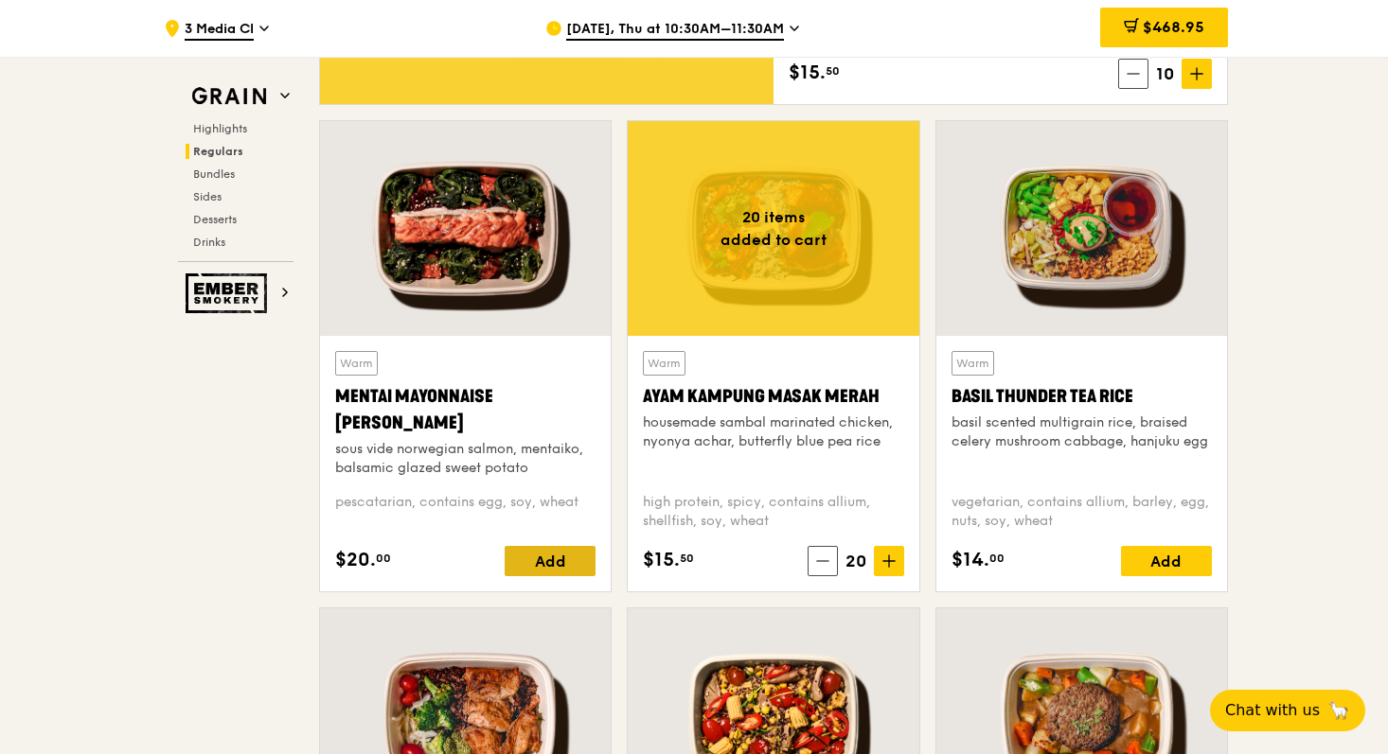
click at [567, 559] on div "Add" at bounding box center [550, 561] width 91 height 30
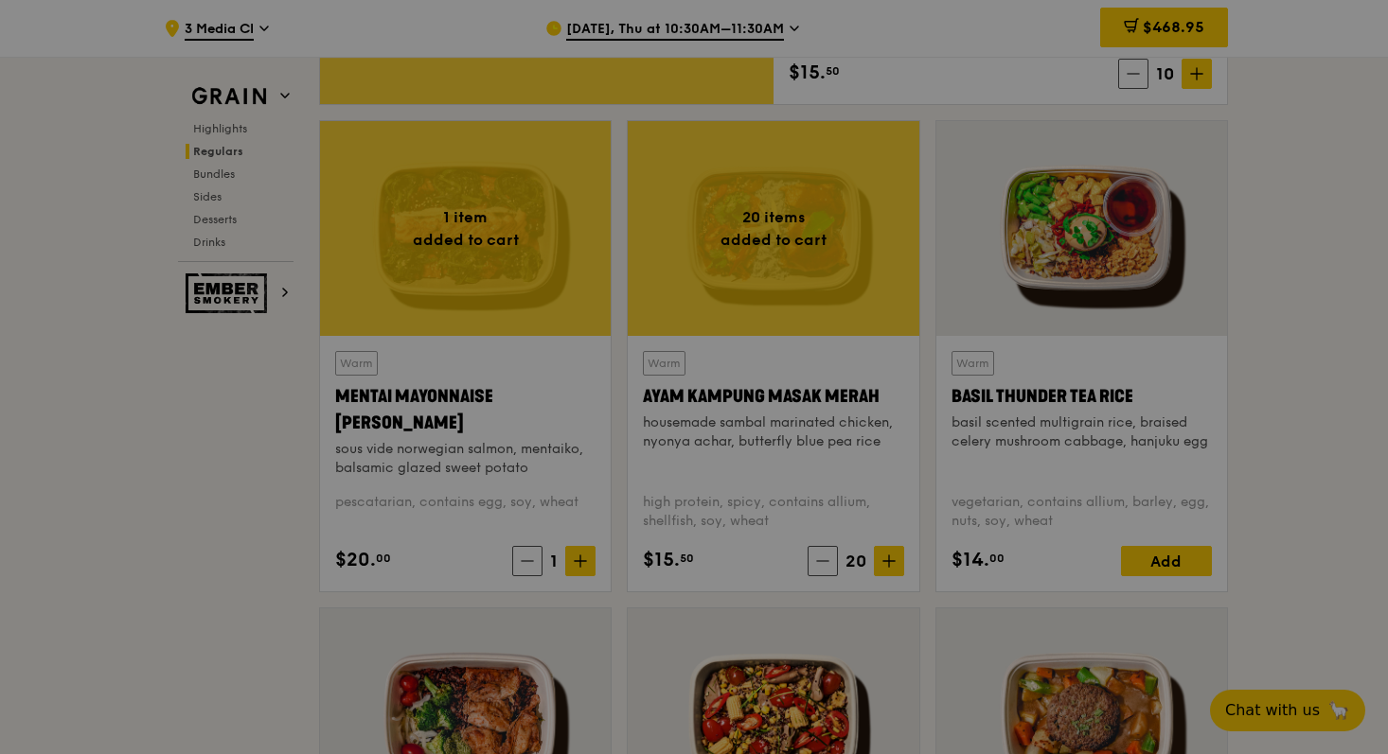
click at [580, 559] on div at bounding box center [694, 377] width 1388 height 754
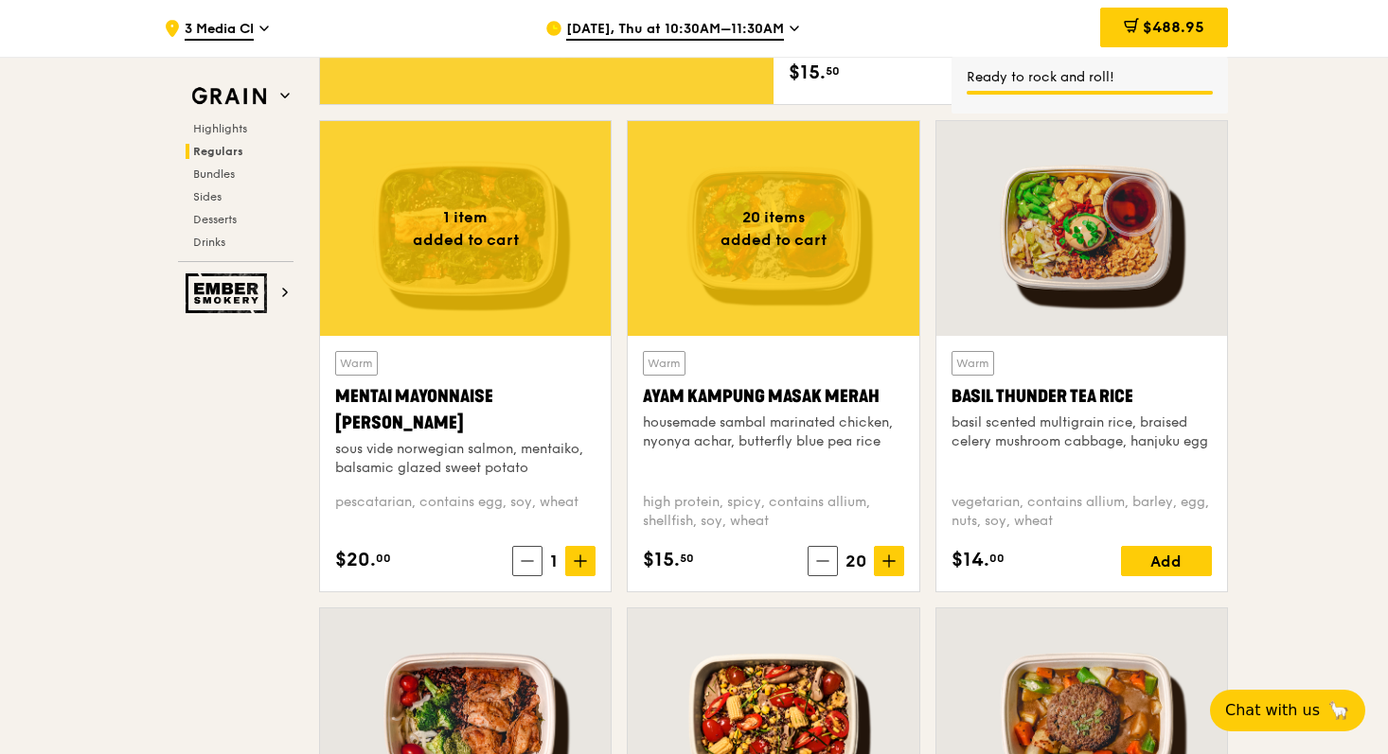
click at [580, 559] on icon at bounding box center [580, 561] width 0 height 11
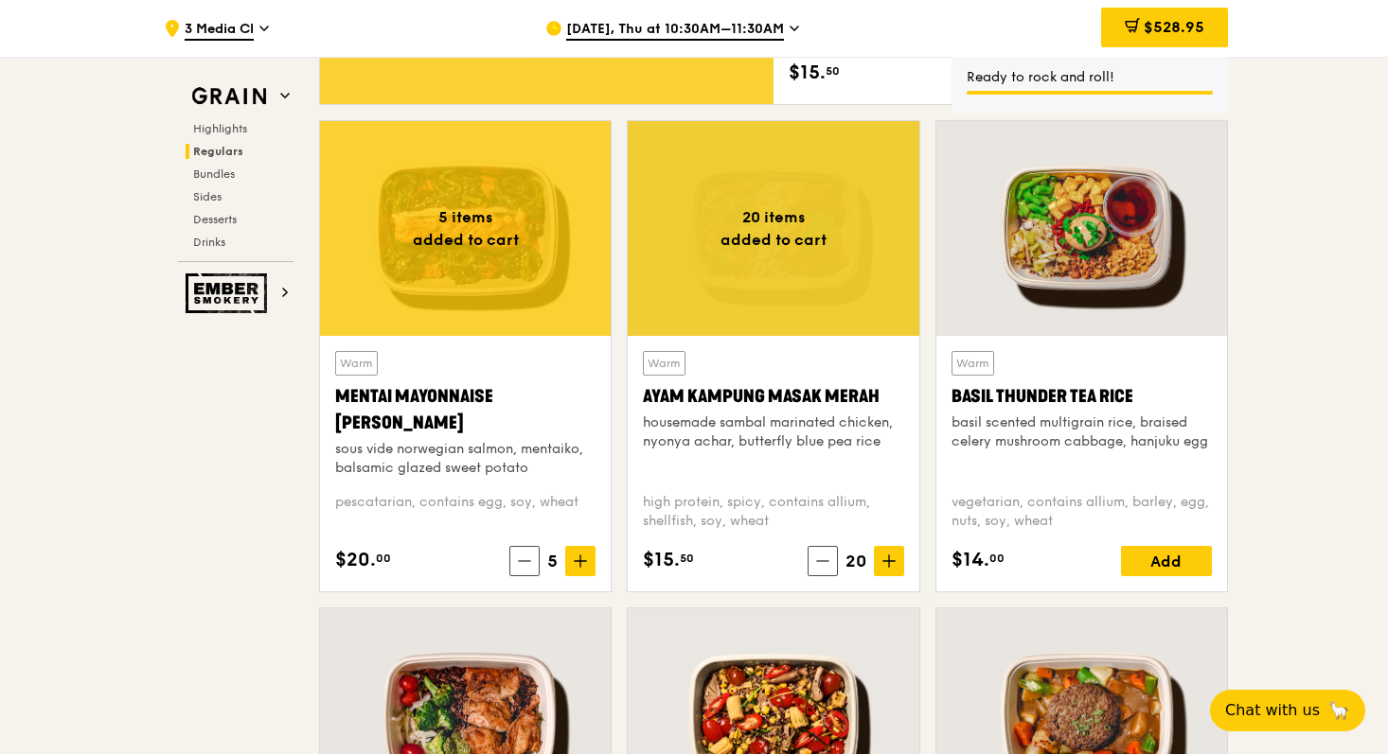
click at [580, 559] on icon at bounding box center [580, 561] width 0 height 11
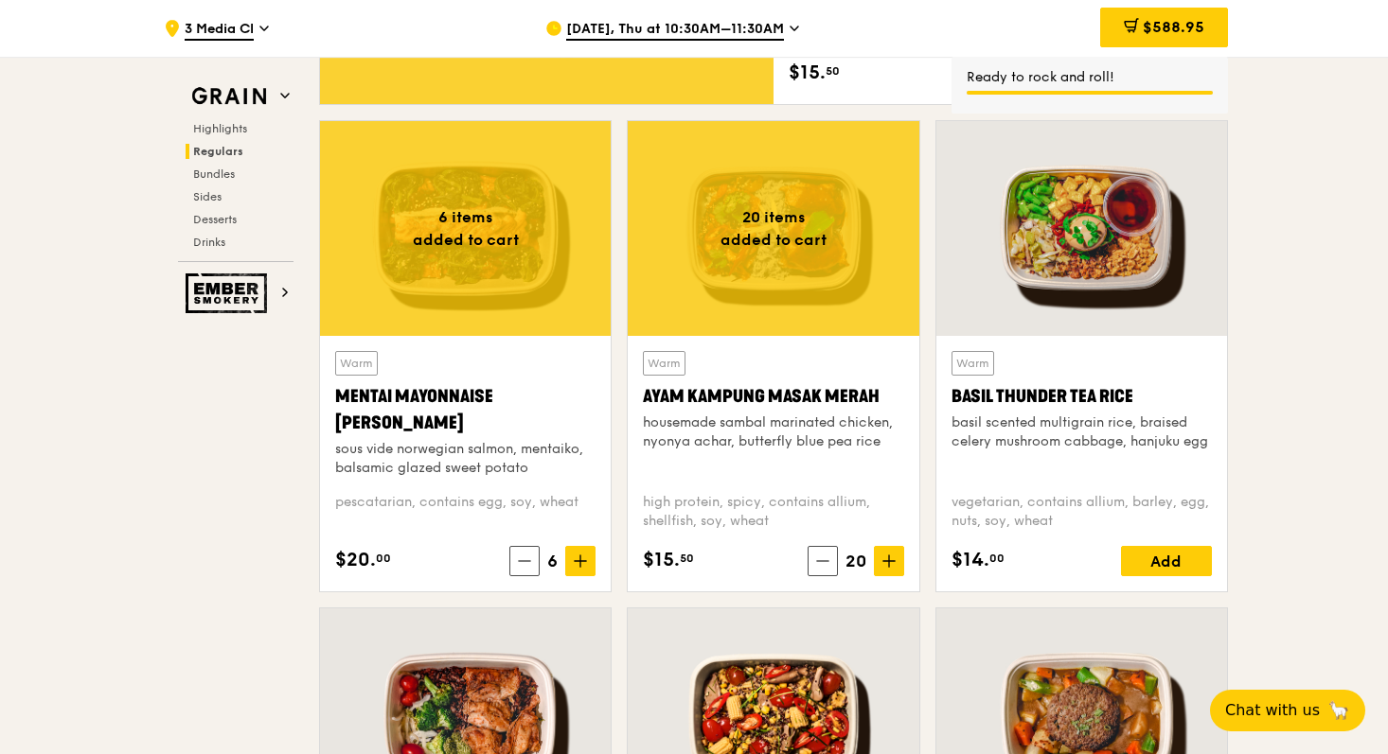
click at [580, 559] on icon at bounding box center [580, 561] width 0 height 11
click at [587, 564] on icon at bounding box center [580, 561] width 13 height 13
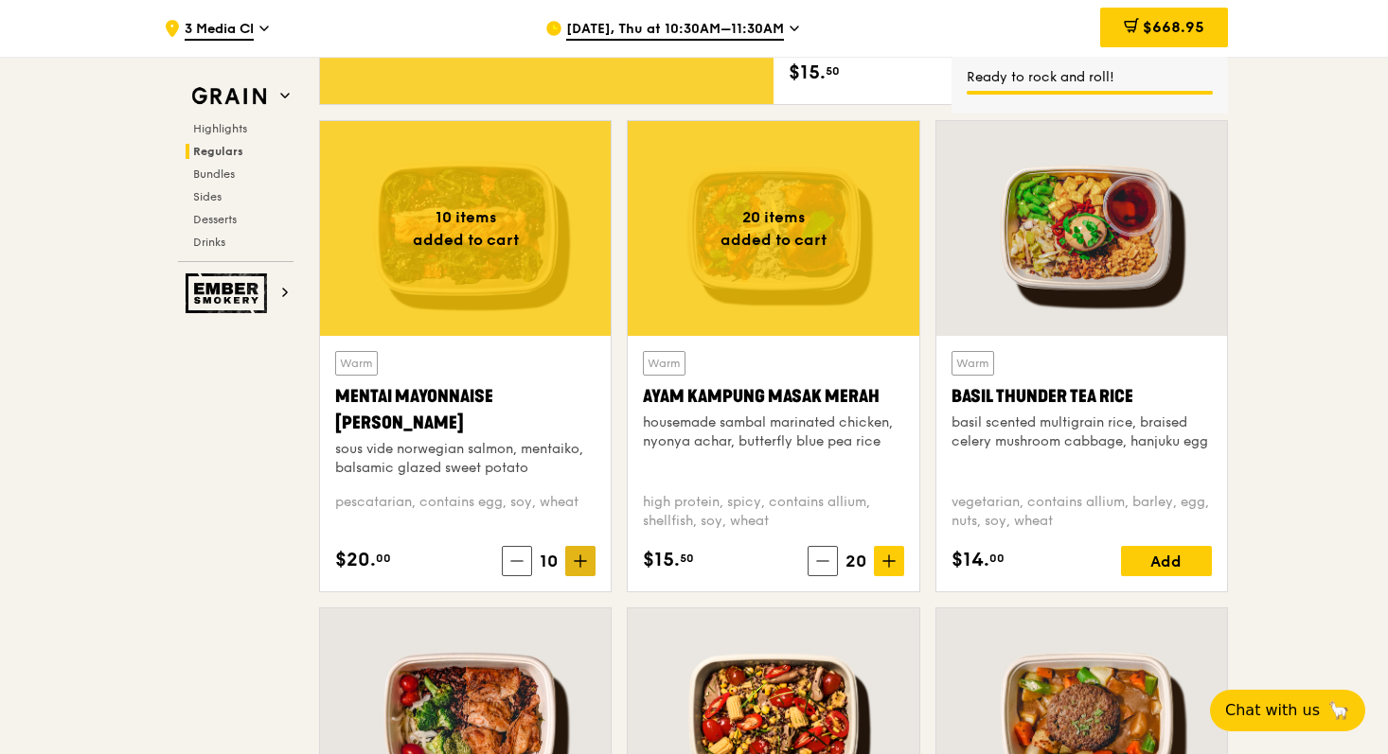
click at [587, 564] on icon at bounding box center [580, 561] width 13 height 13
click at [581, 563] on icon at bounding box center [580, 561] width 13 height 13
click at [575, 572] on span at bounding box center [580, 561] width 30 height 30
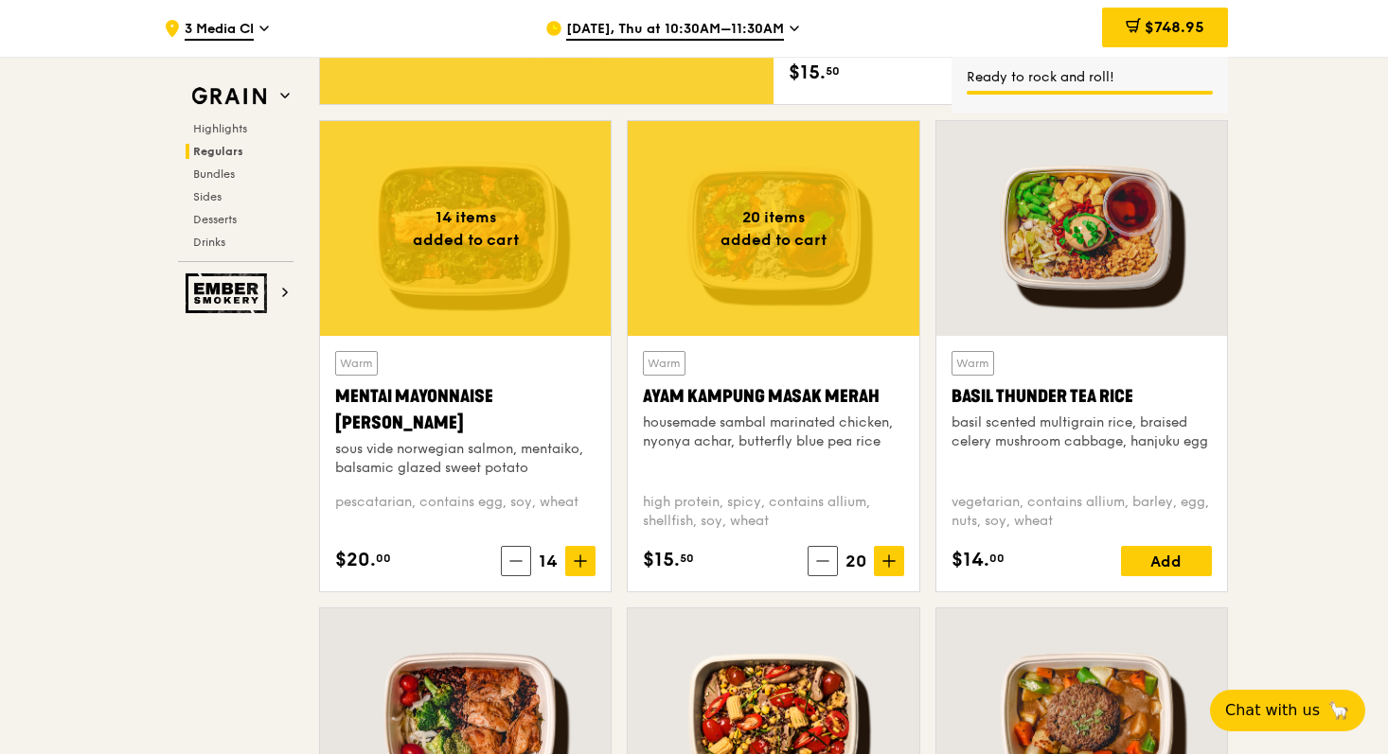
click at [582, 567] on icon at bounding box center [580, 561] width 13 height 13
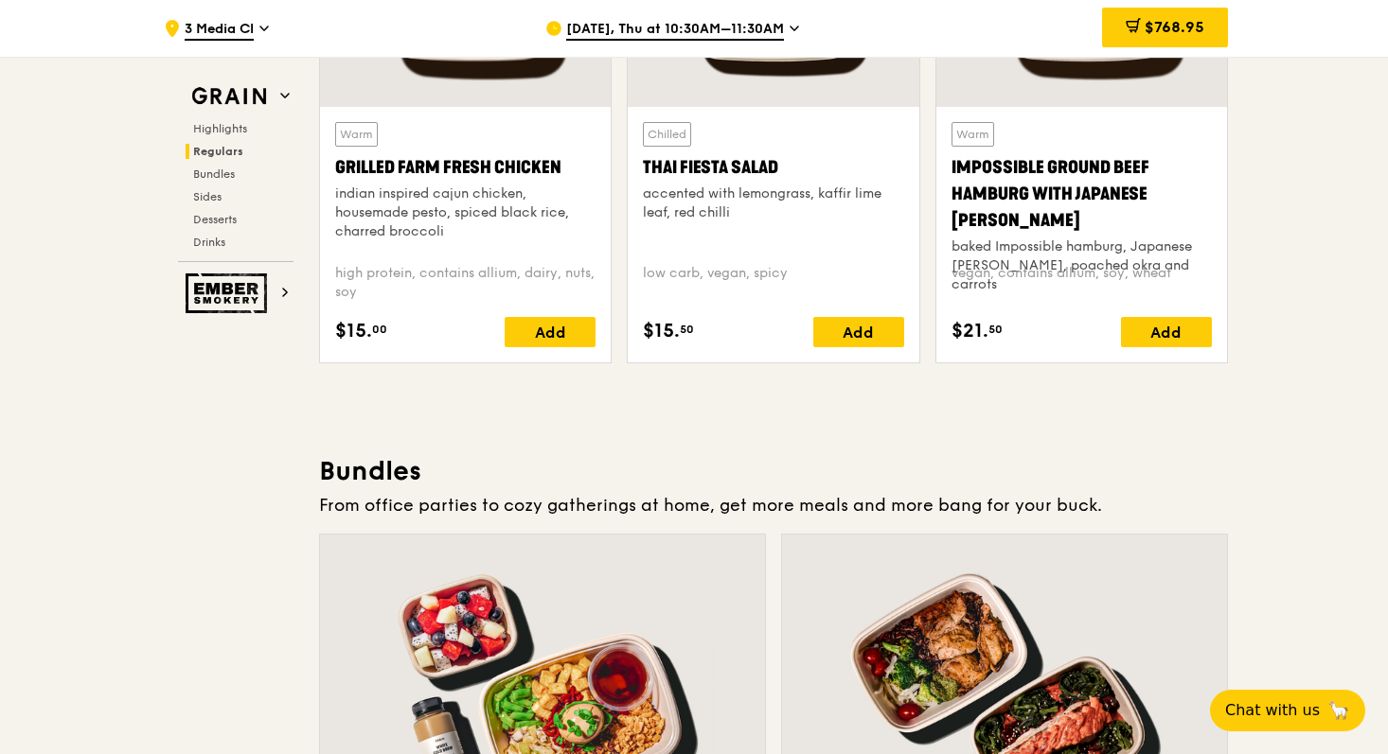
scroll to position [2421, 0]
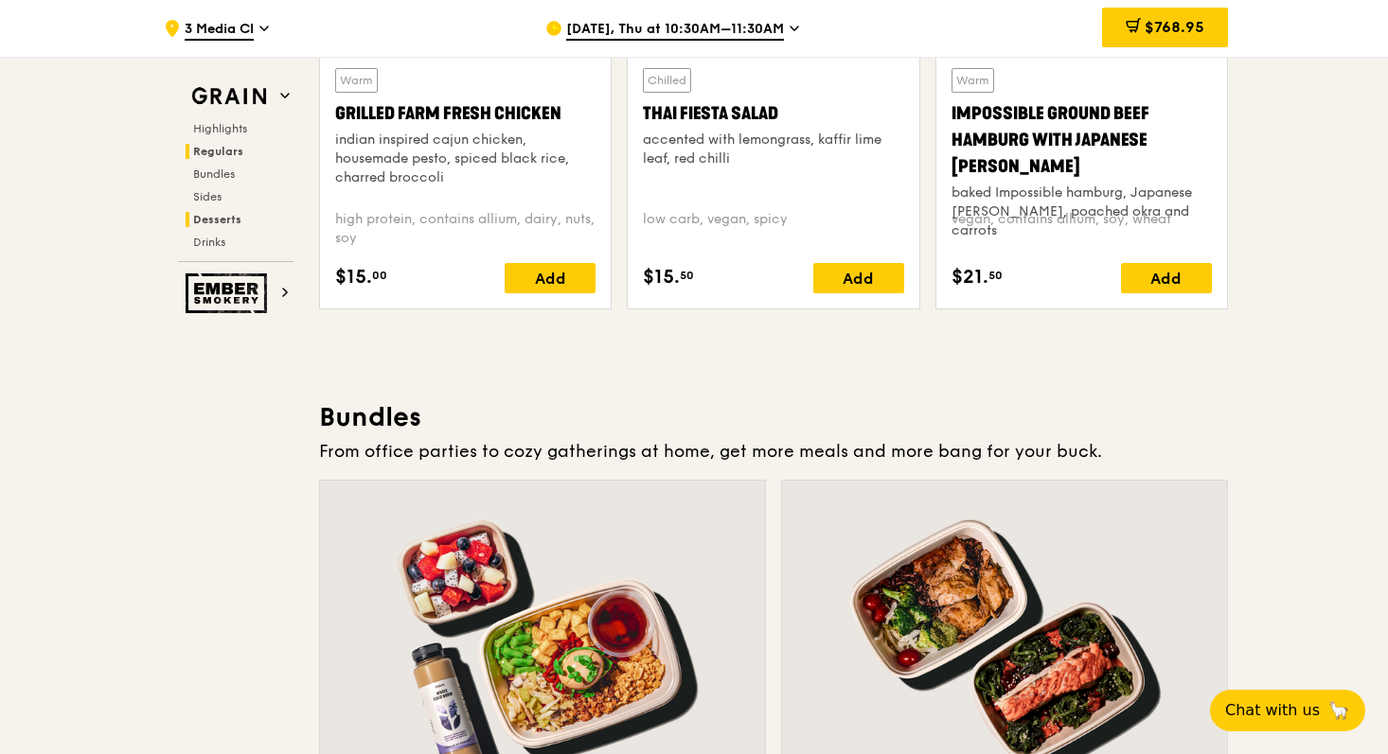
click at [237, 219] on span "Desserts" at bounding box center [217, 219] width 48 height 13
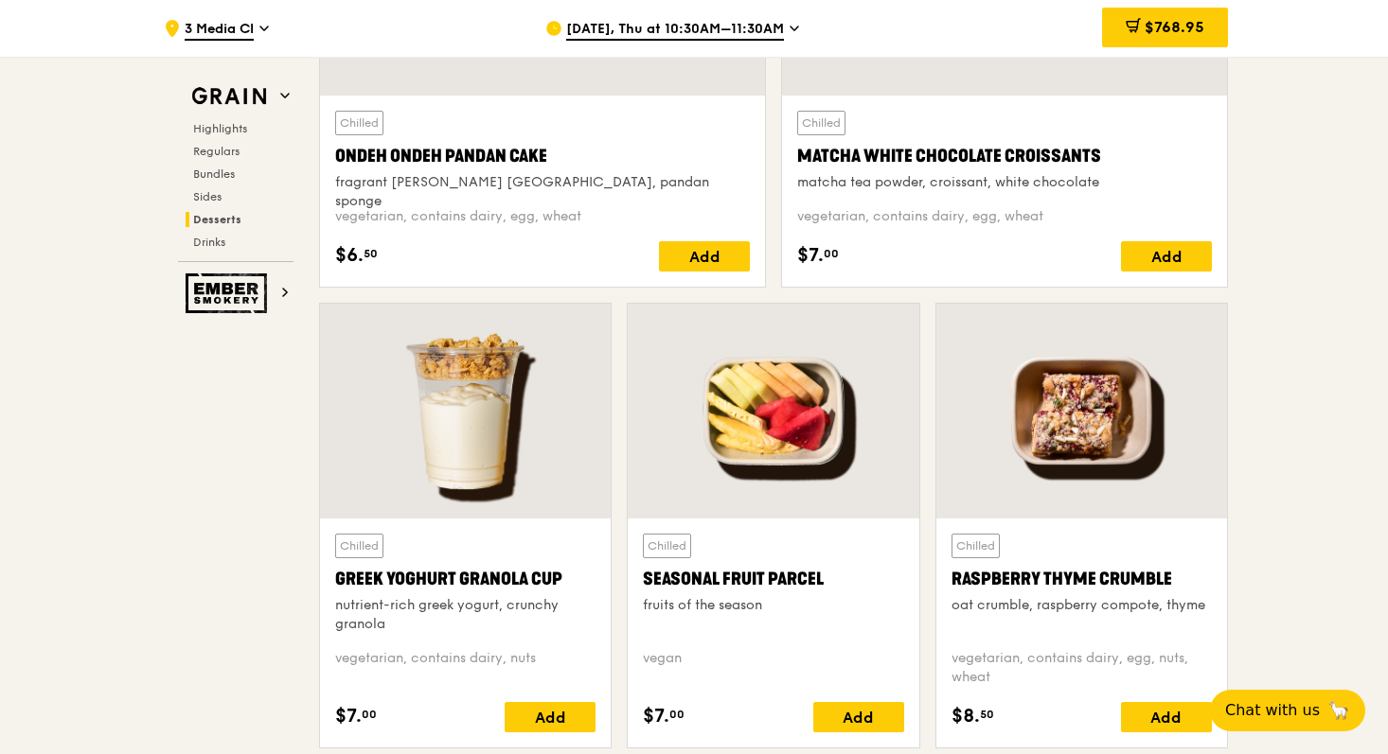
scroll to position [5852, 0]
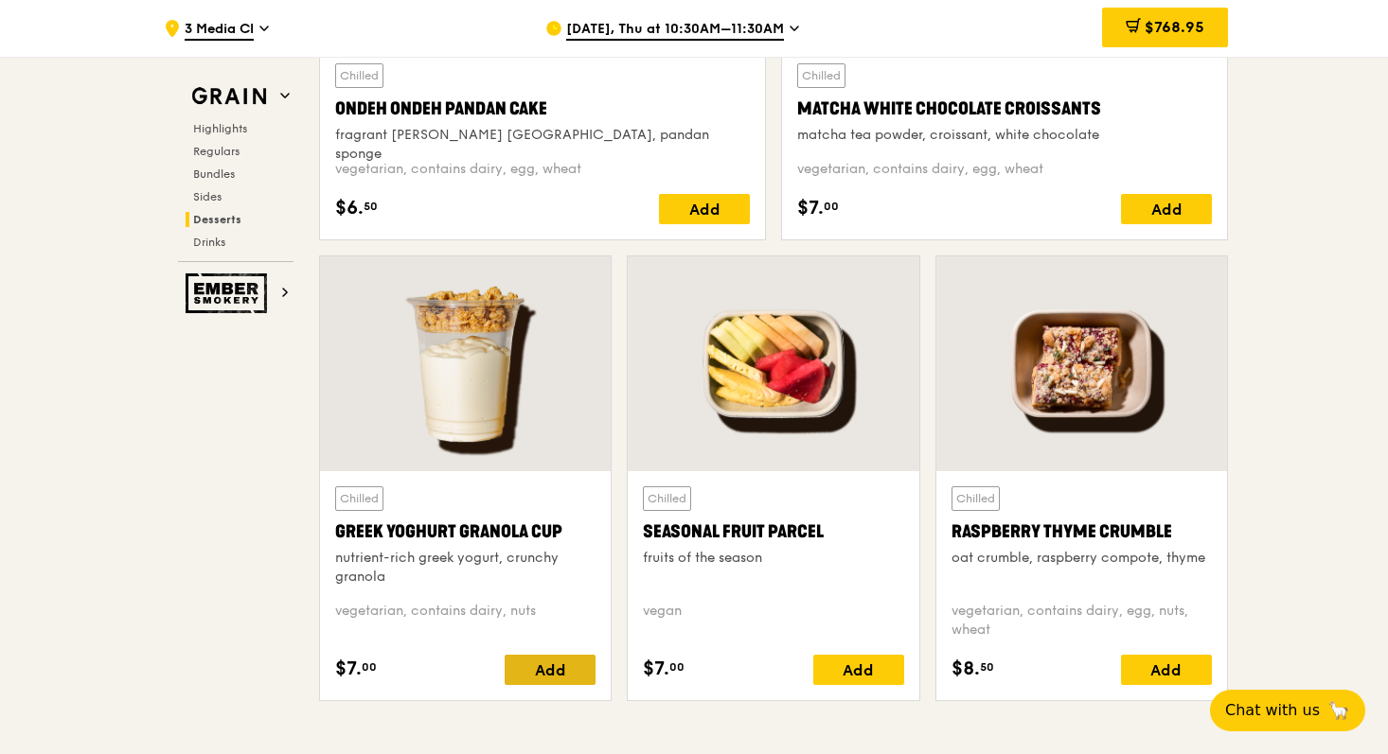
click at [564, 668] on div "Add" at bounding box center [550, 670] width 91 height 30
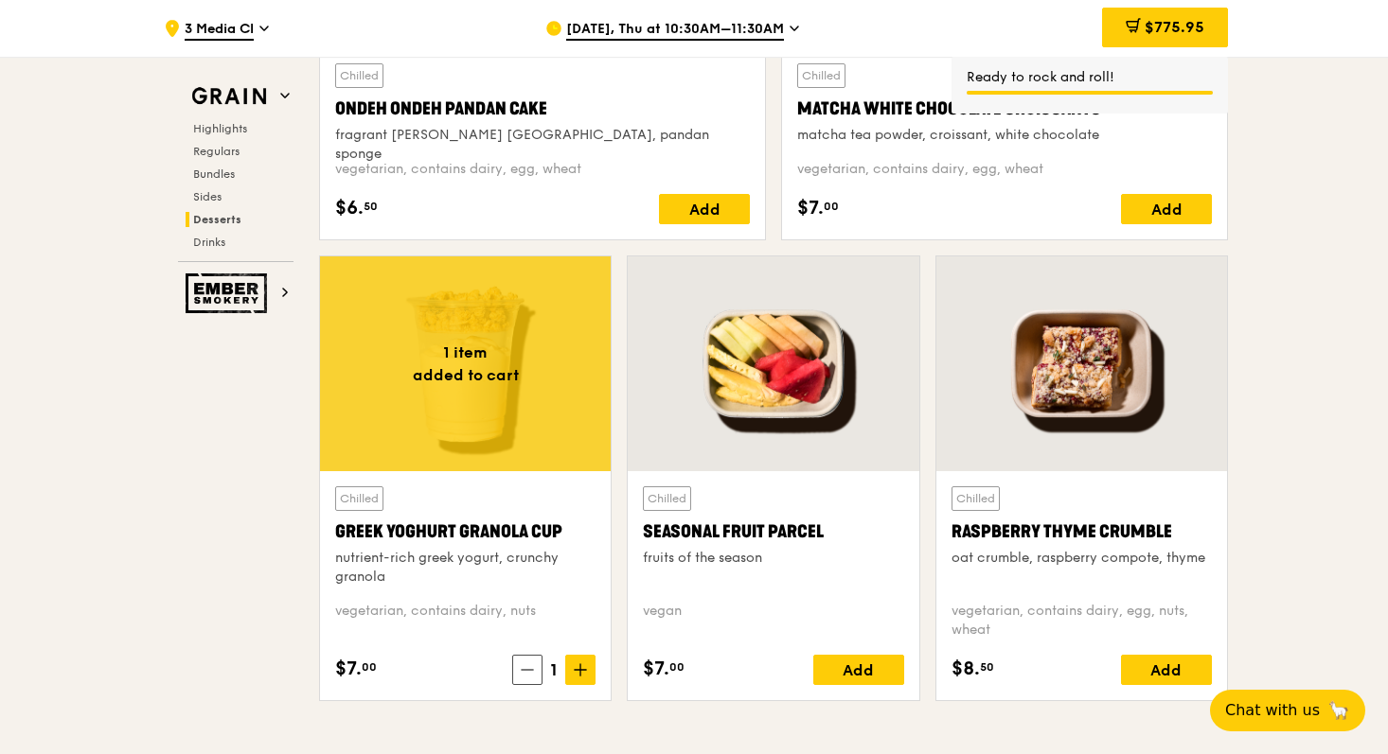
click at [586, 670] on icon at bounding box center [580, 670] width 11 height 0
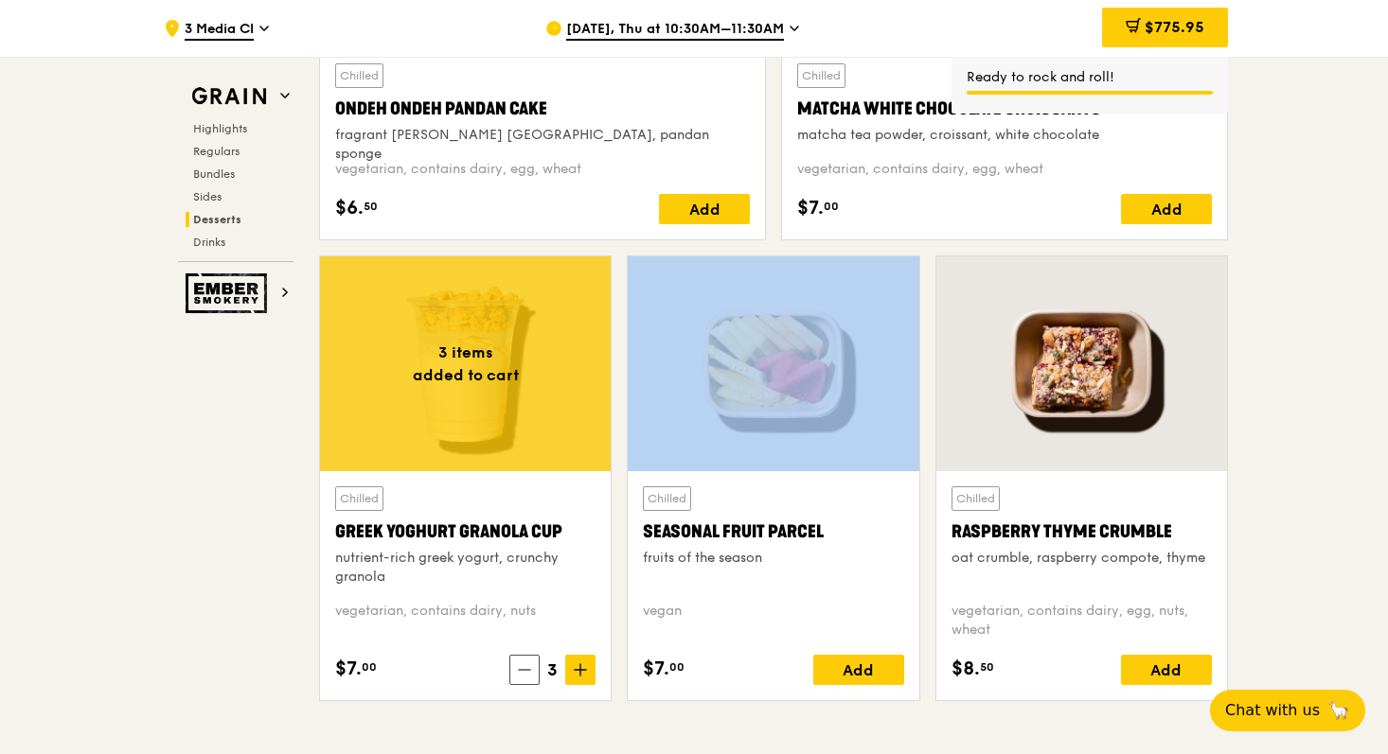
click at [586, 670] on icon at bounding box center [580, 670] width 11 height 0
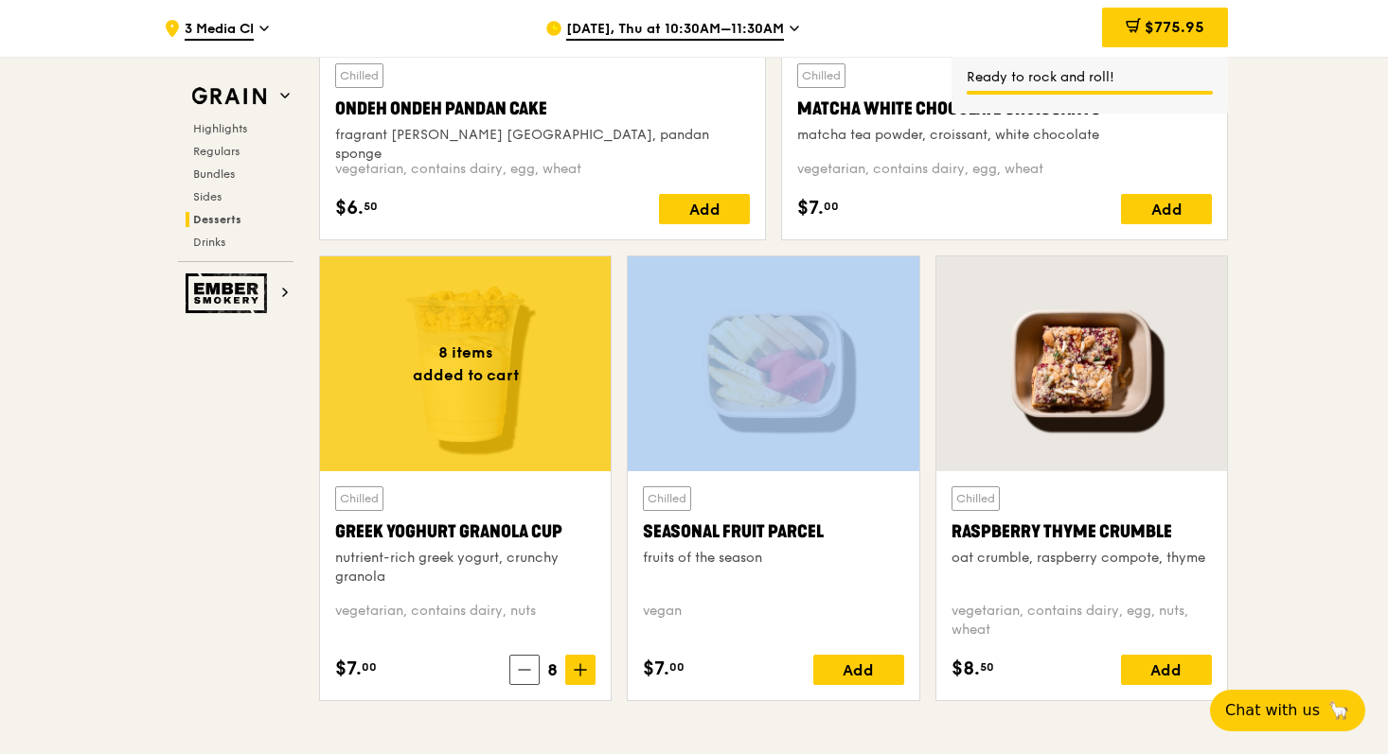
click at [586, 670] on icon at bounding box center [580, 670] width 11 height 0
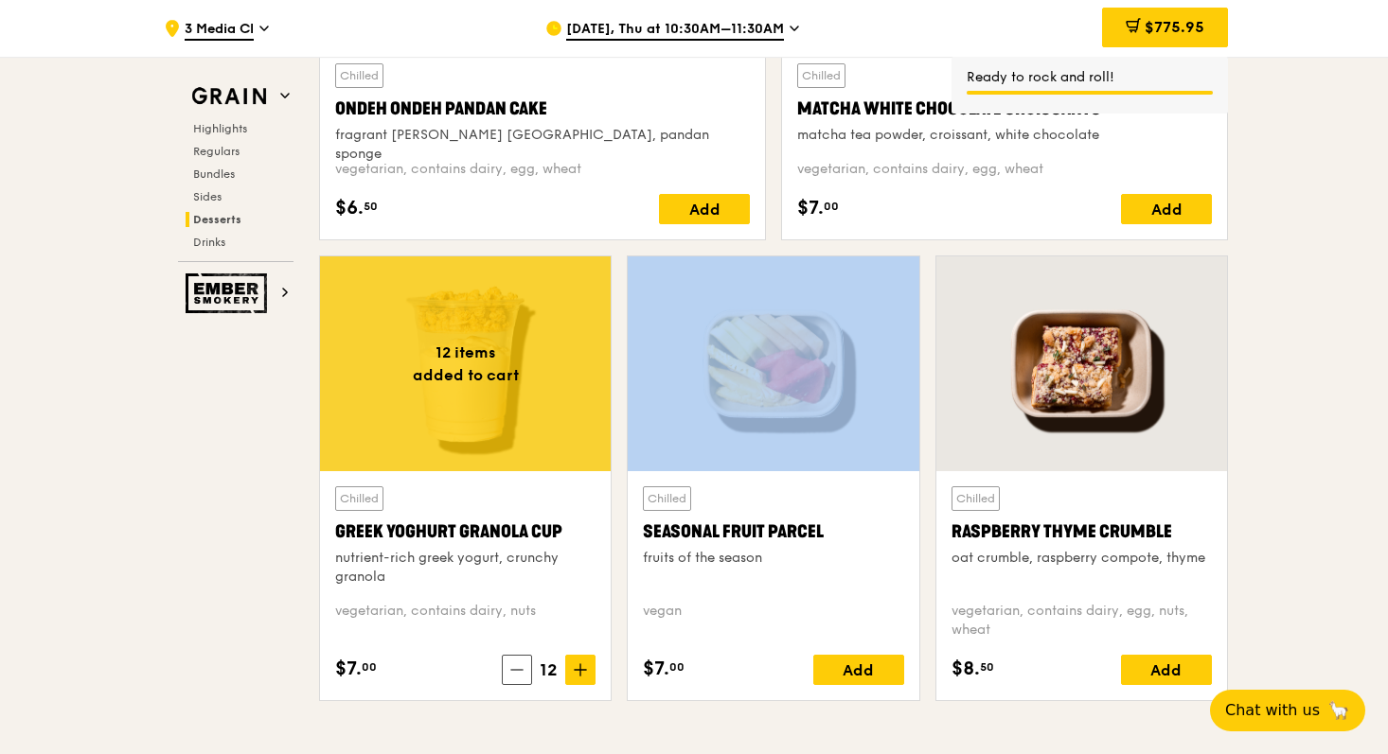
click at [586, 670] on icon at bounding box center [580, 670] width 11 height 0
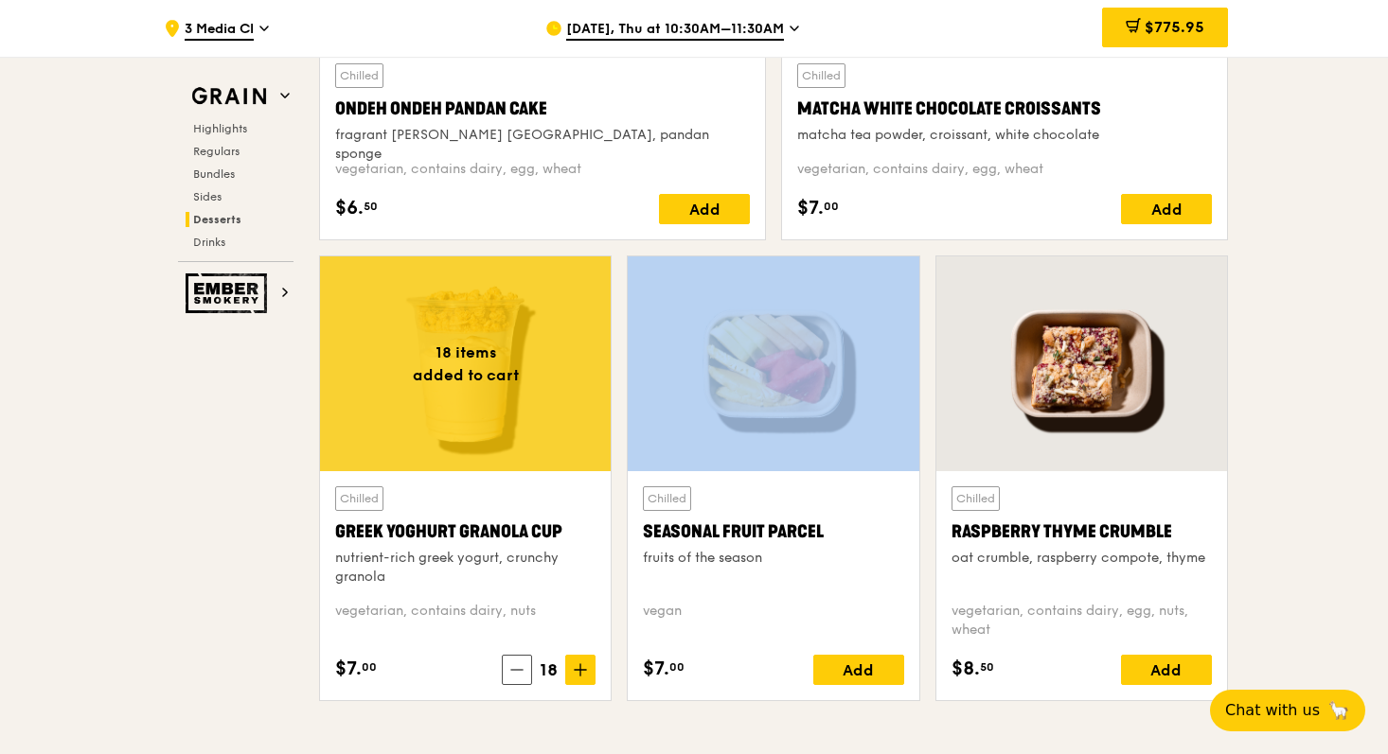
click at [586, 670] on icon at bounding box center [580, 670] width 11 height 0
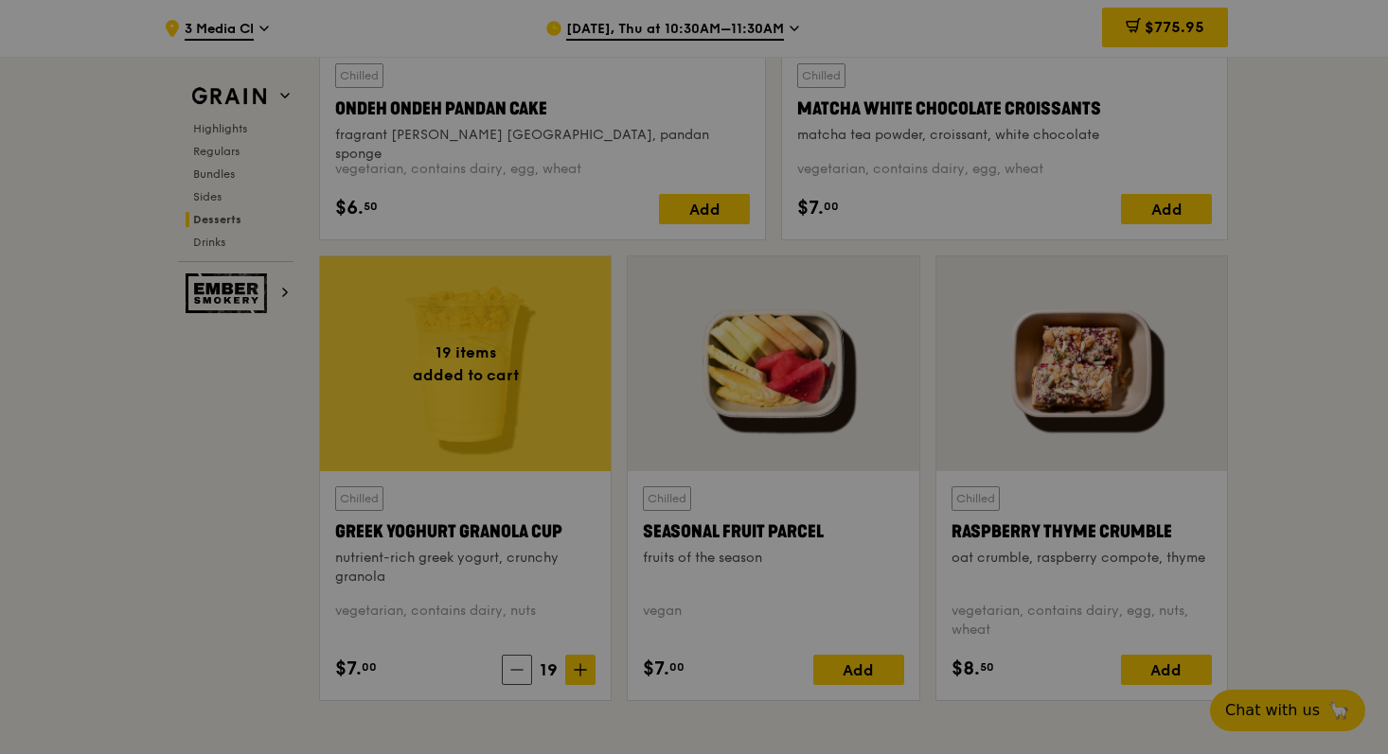
click at [586, 670] on div at bounding box center [694, 377] width 1388 height 754
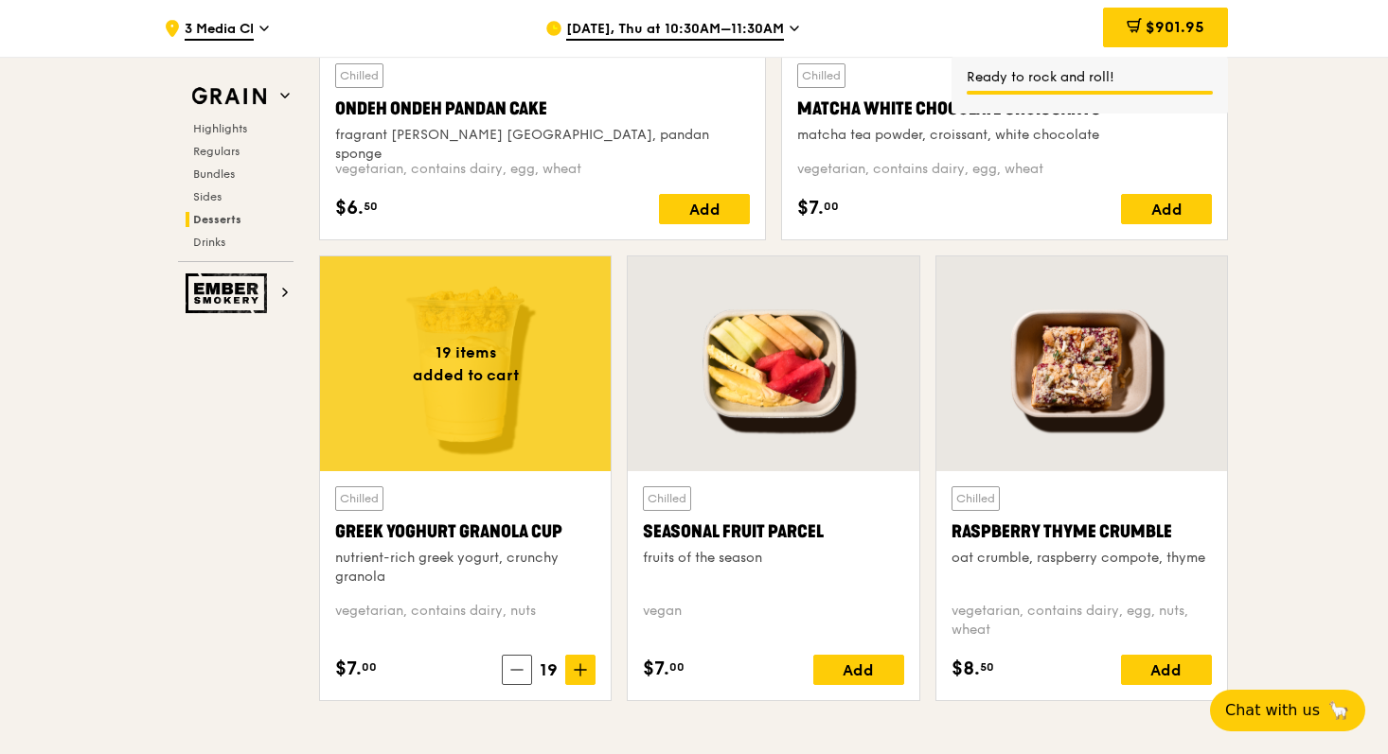
click at [586, 670] on icon at bounding box center [580, 670] width 11 height 0
click at [896, 676] on div "Add" at bounding box center [858, 670] width 91 height 30
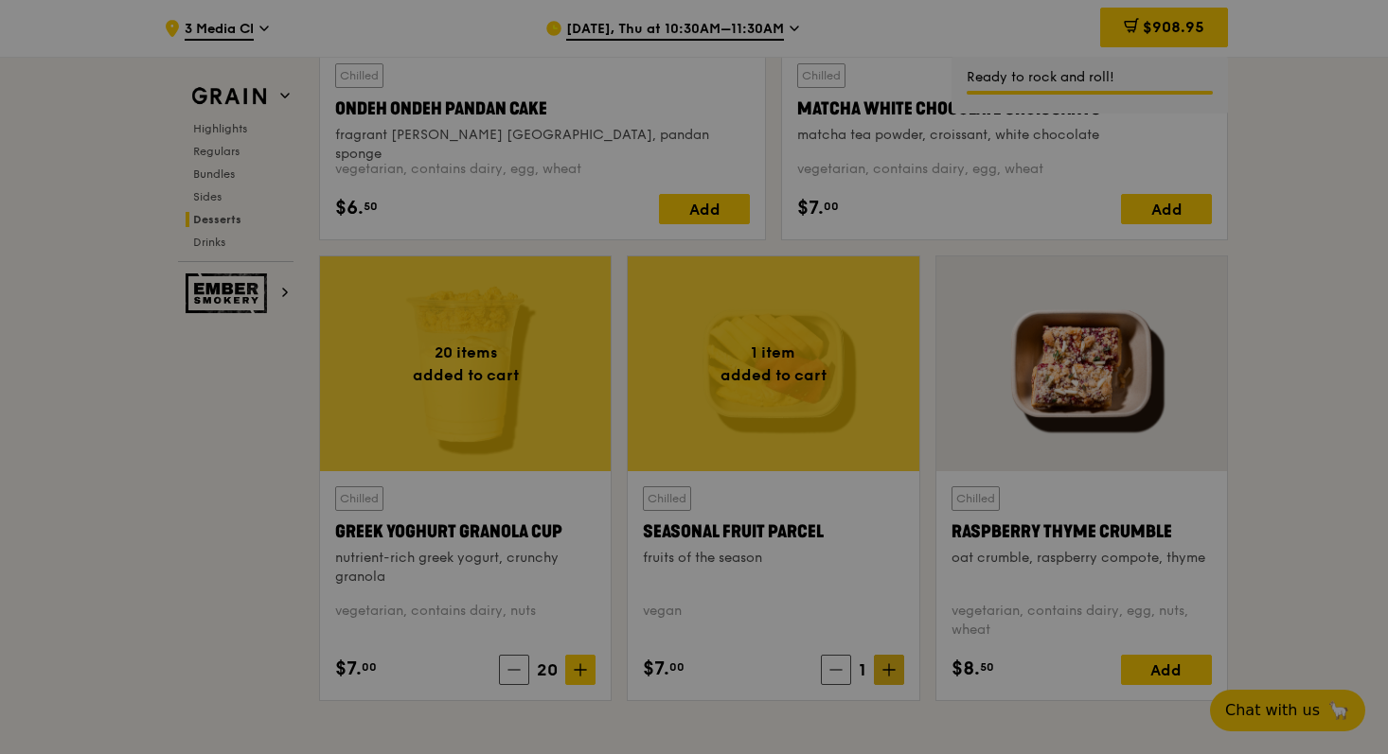
click at [896, 675] on div at bounding box center [694, 377] width 1388 height 754
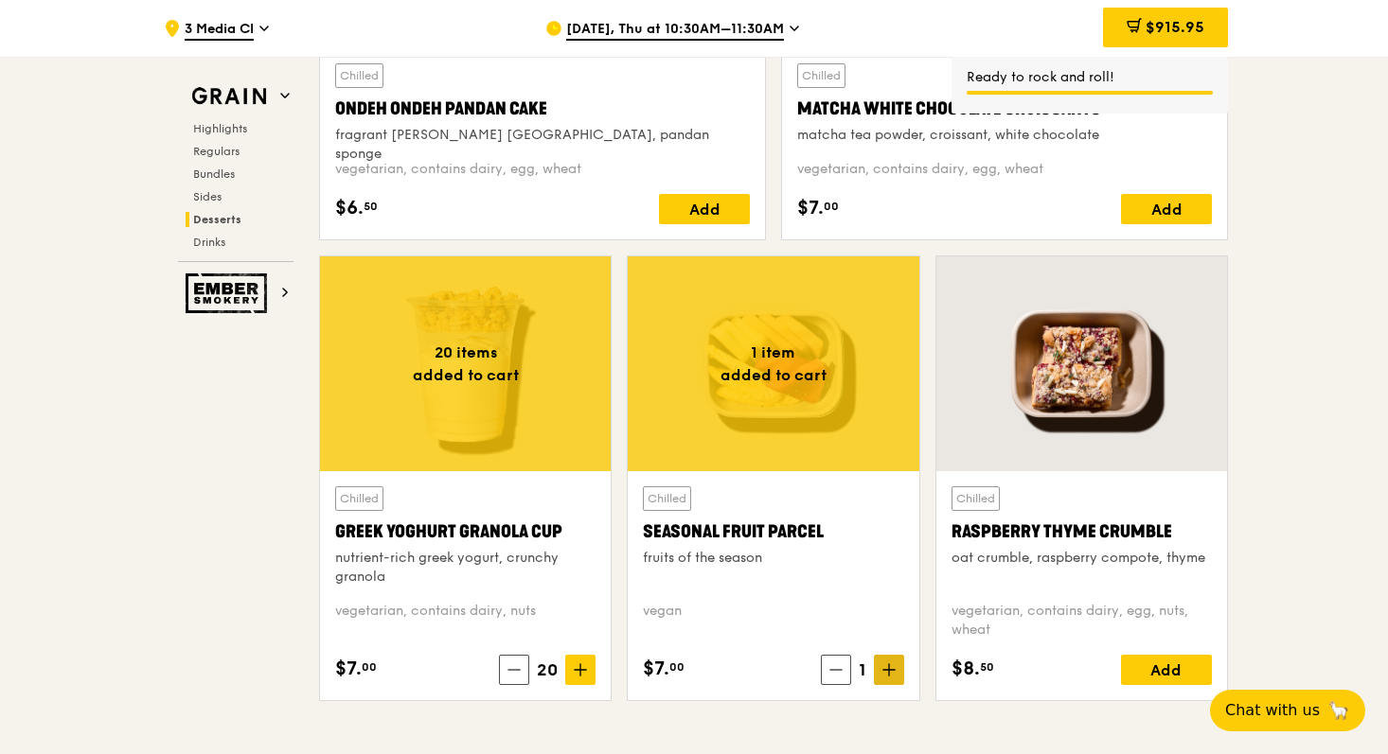
click at [889, 671] on icon at bounding box center [889, 670] width 0 height 11
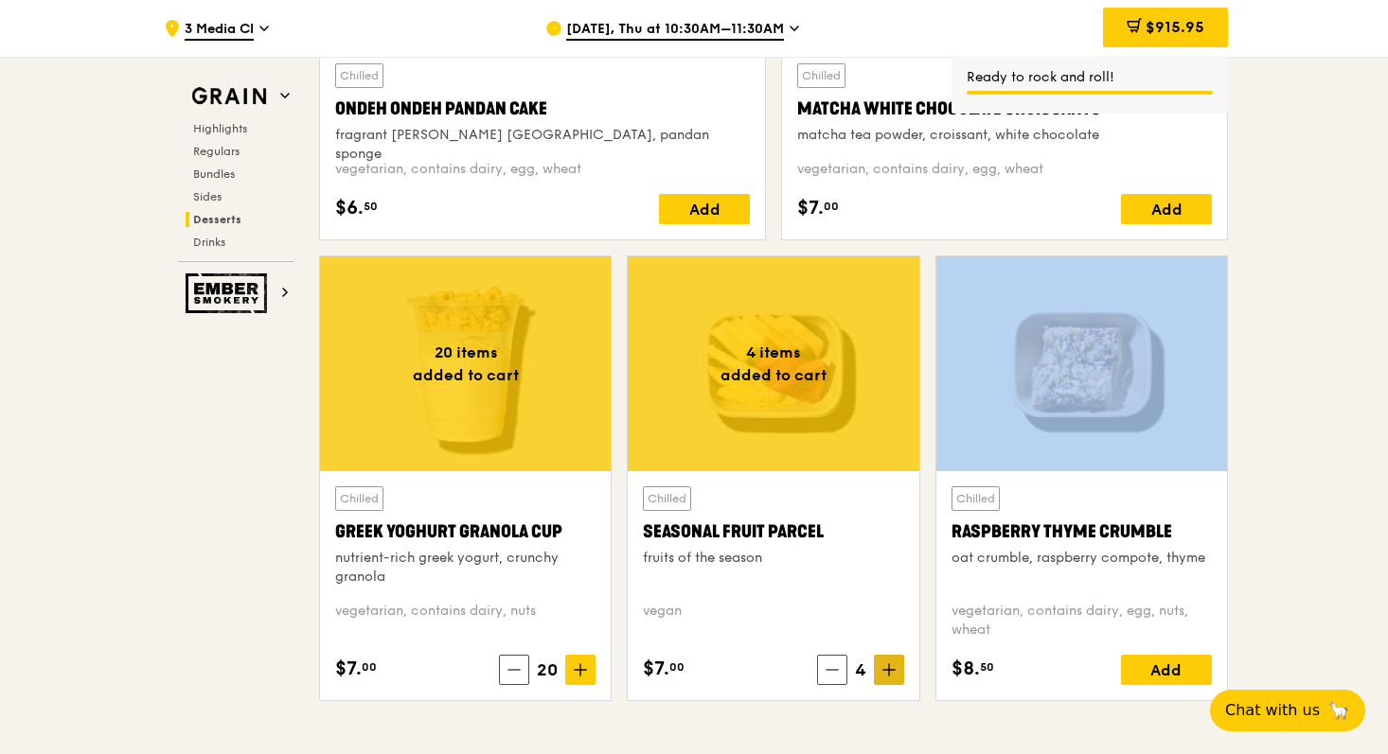
click at [889, 671] on icon at bounding box center [889, 670] width 0 height 11
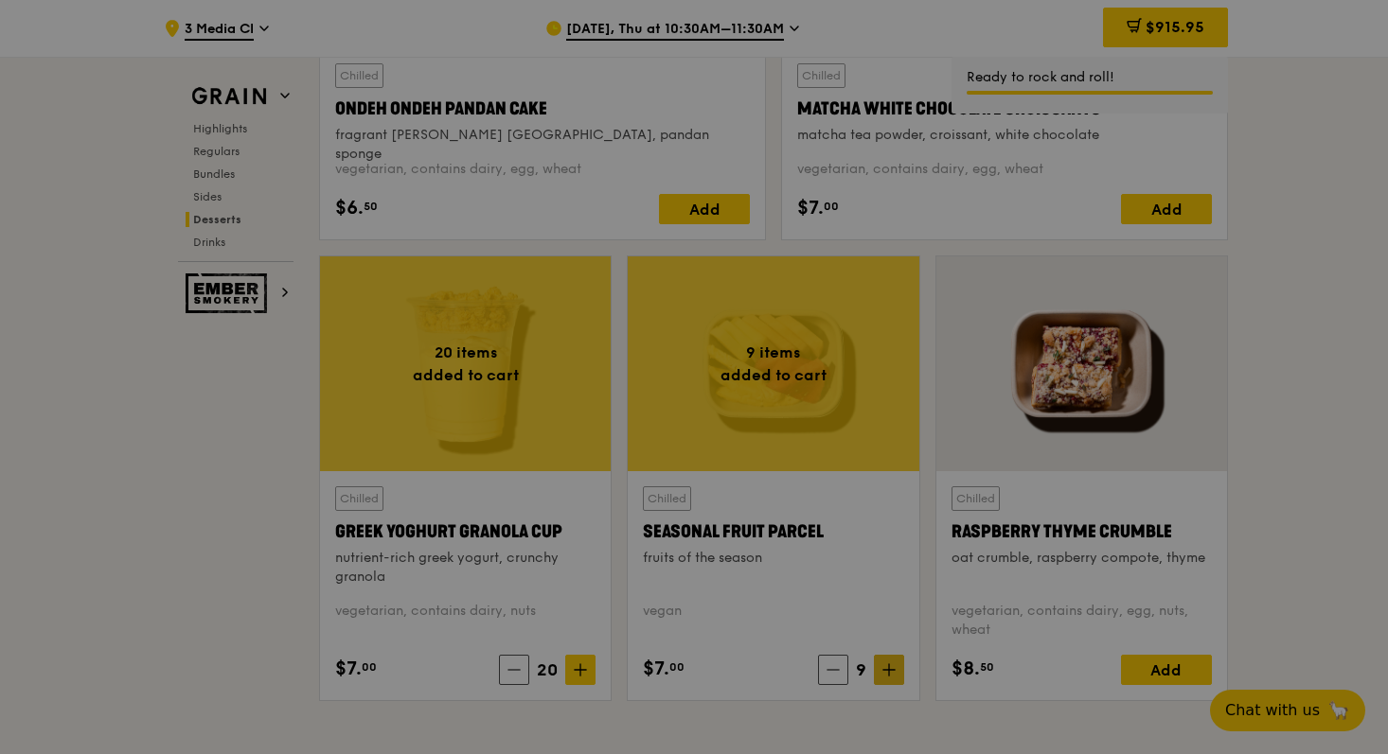
click at [888, 671] on div at bounding box center [694, 377] width 1388 height 754
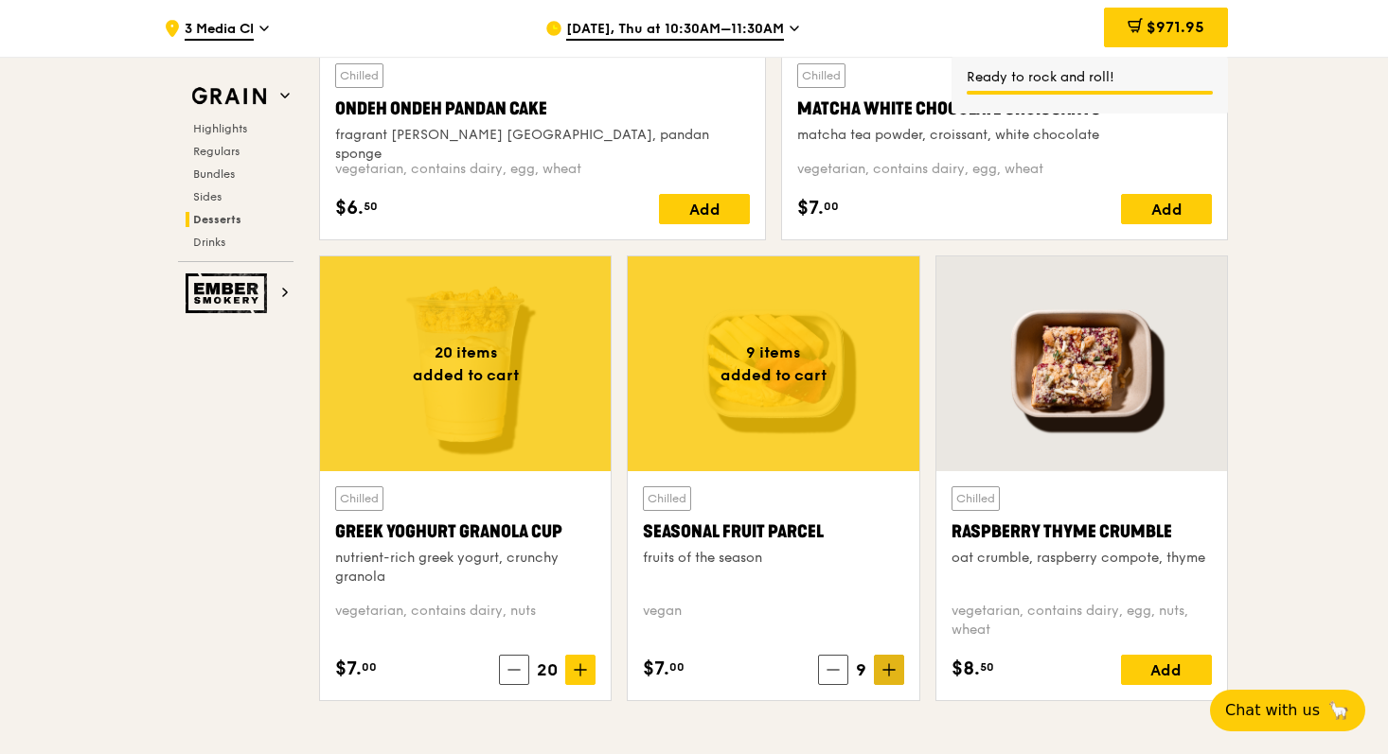
click at [889, 671] on icon at bounding box center [889, 670] width 0 height 11
click at [881, 677] on span at bounding box center [889, 670] width 30 height 30
click at [889, 674] on icon at bounding box center [888, 670] width 13 height 13
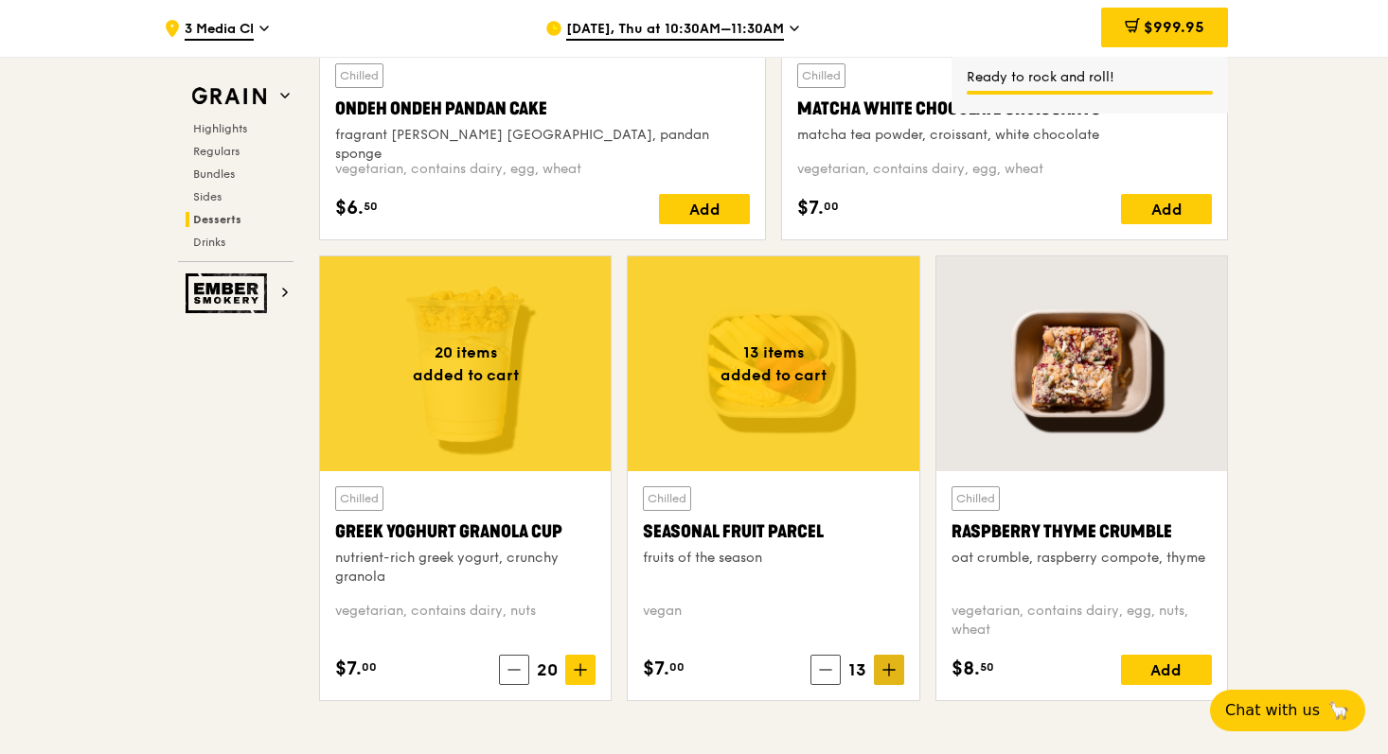
click at [889, 674] on icon at bounding box center [888, 670] width 13 height 13
click at [1172, 672] on div "Add" at bounding box center [1166, 670] width 91 height 30
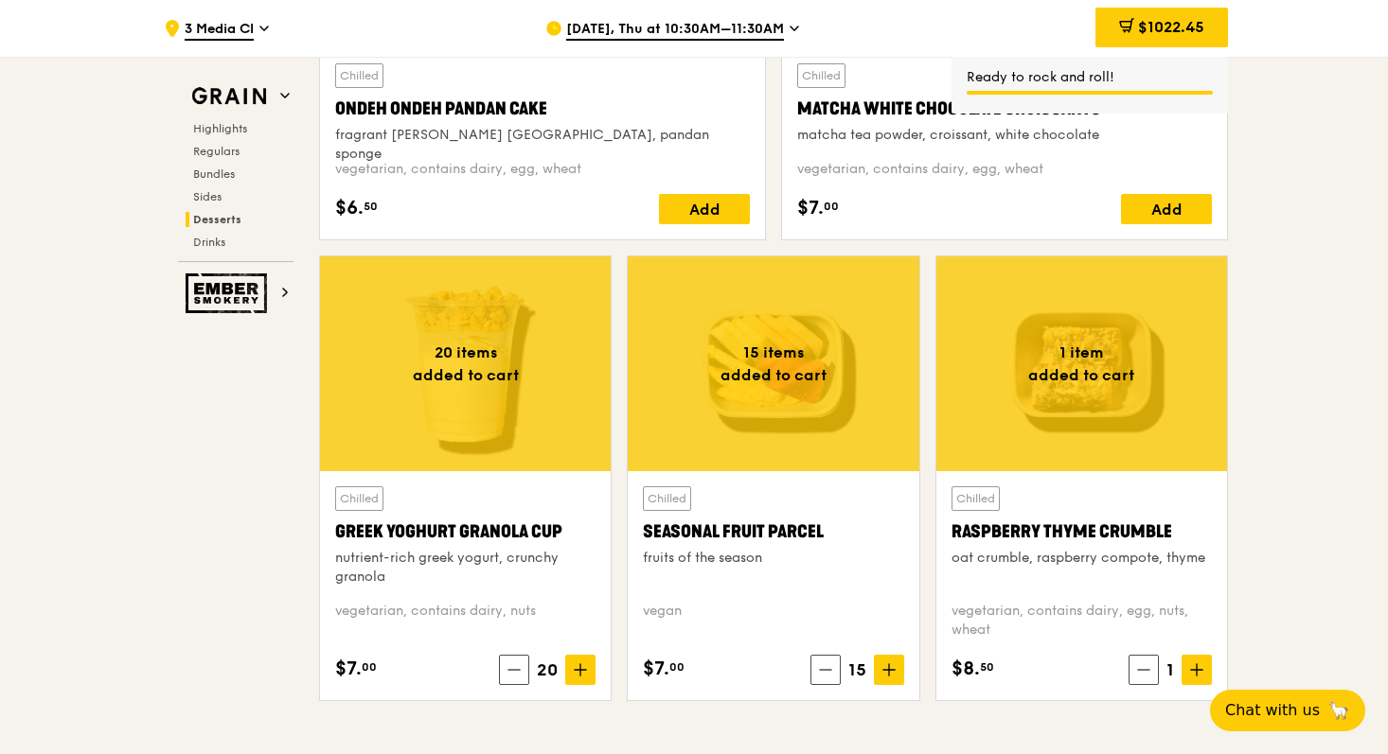
click at [1198, 673] on icon at bounding box center [1196, 670] width 13 height 13
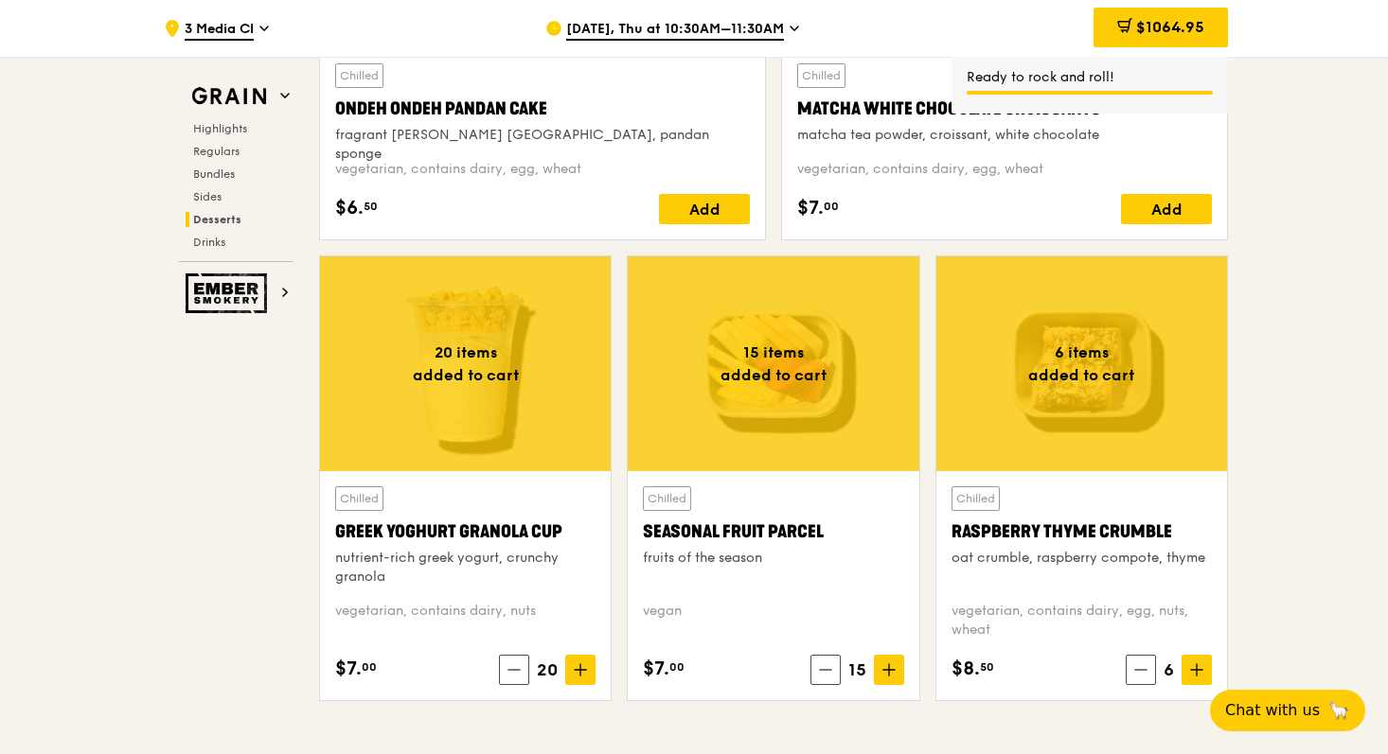
click at [1198, 673] on icon at bounding box center [1196, 670] width 13 height 13
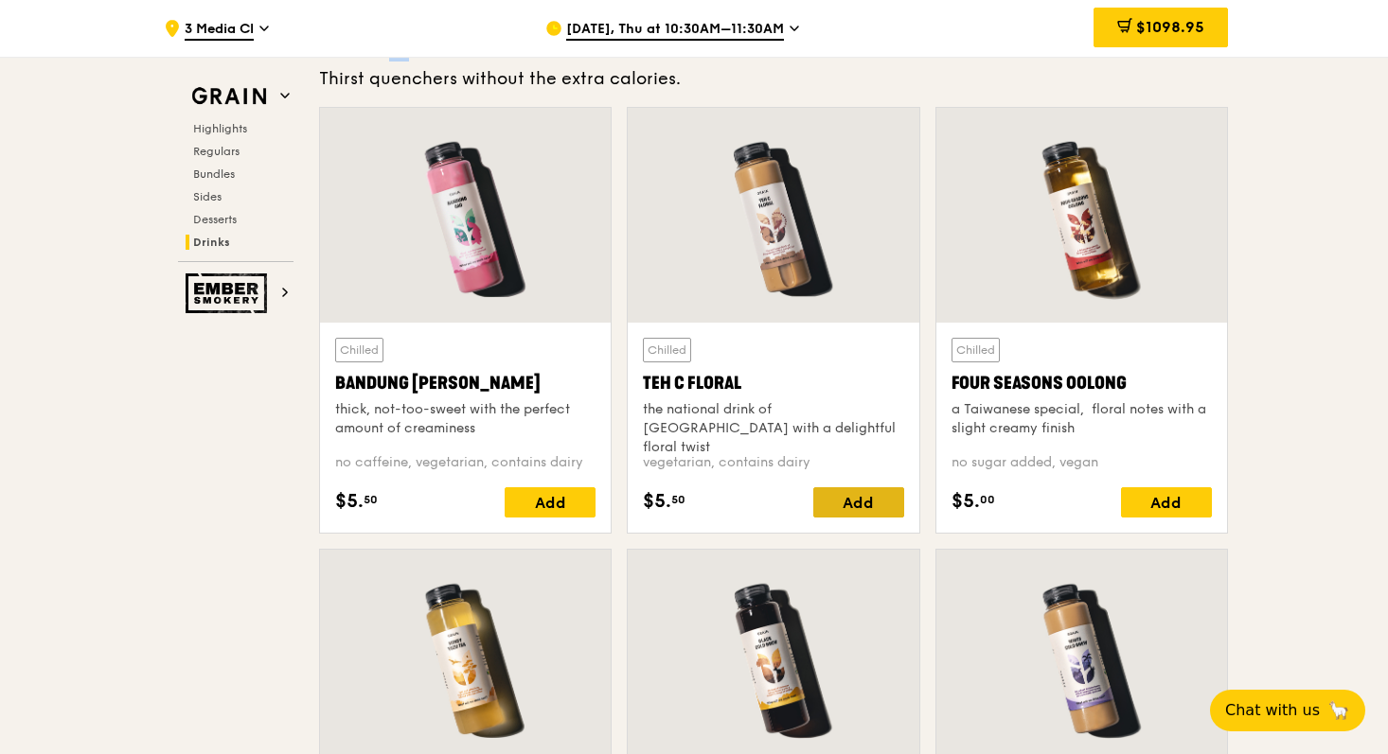
scroll to position [6618, 0]
click at [890, 506] on div "Add" at bounding box center [858, 502] width 91 height 30
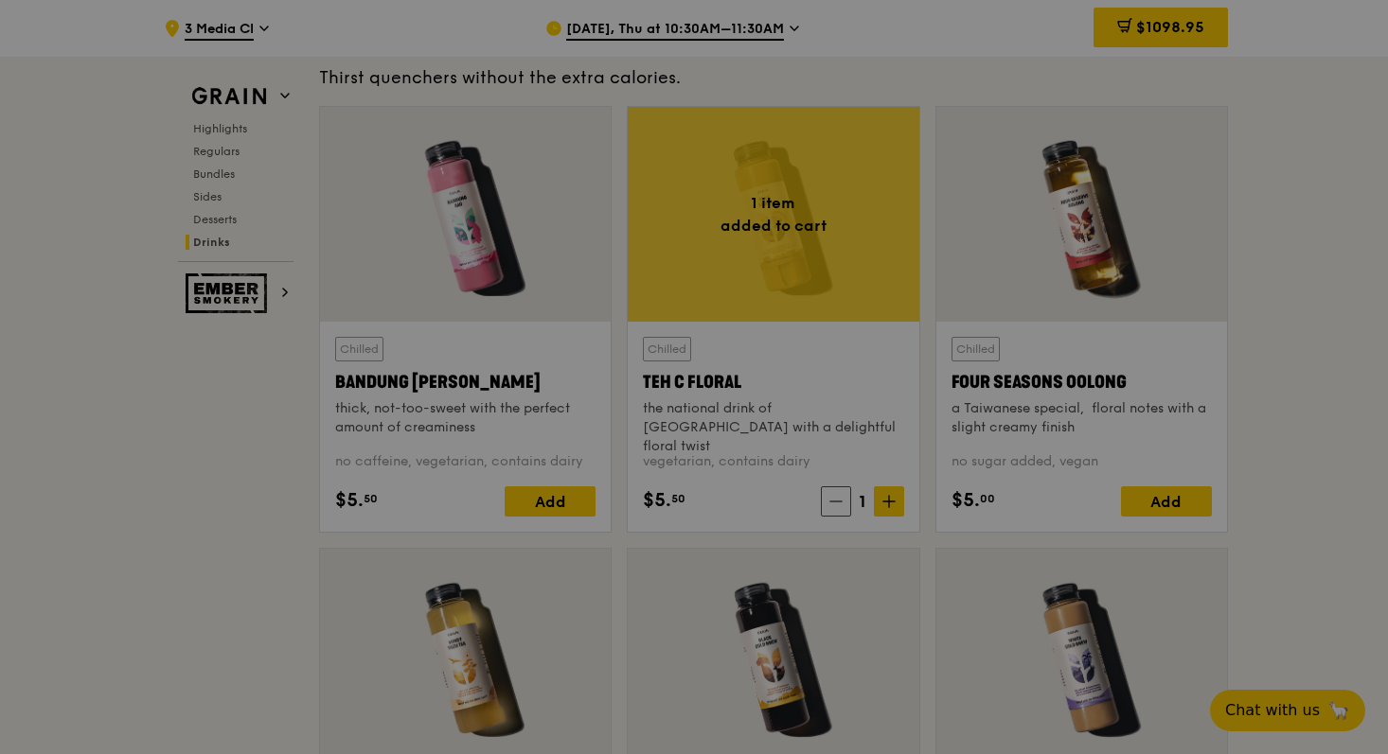
click at [890, 503] on div at bounding box center [694, 377] width 1388 height 754
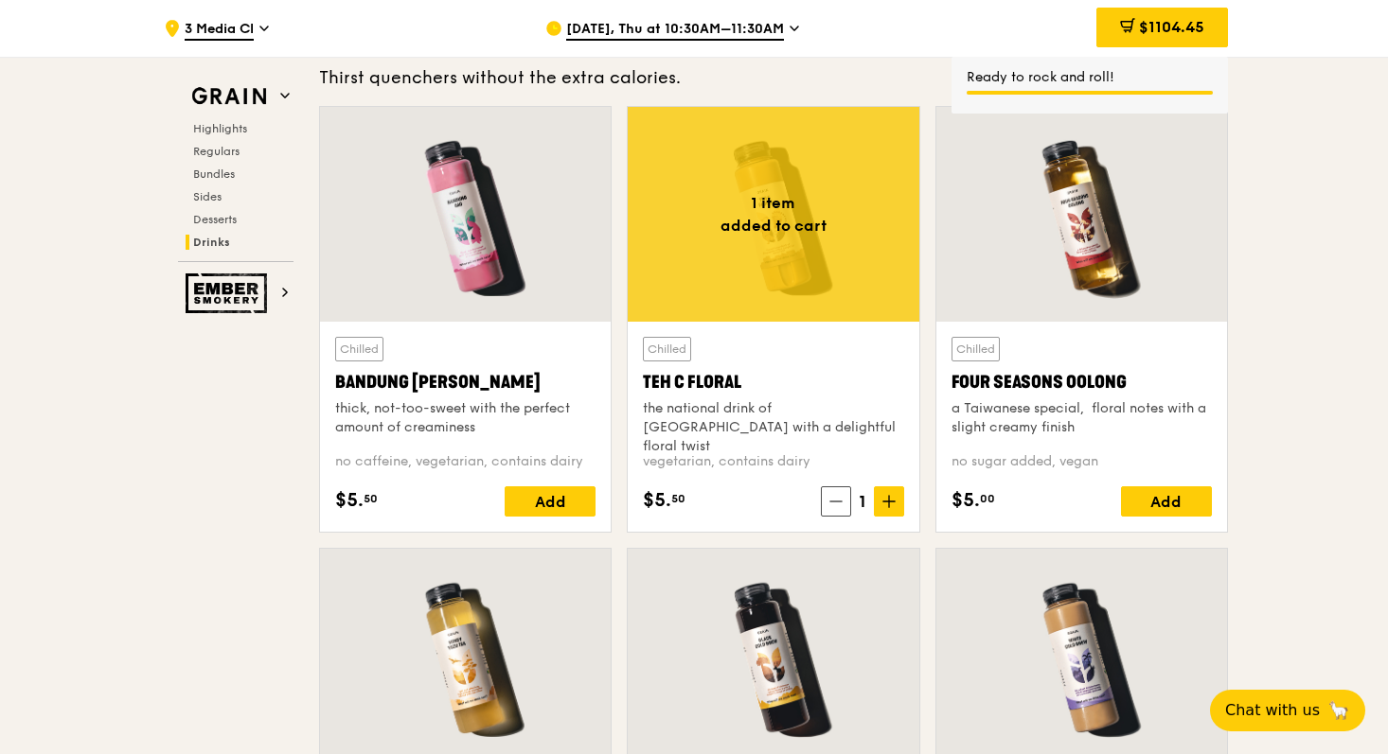
click at [890, 502] on icon at bounding box center [888, 502] width 11 height 0
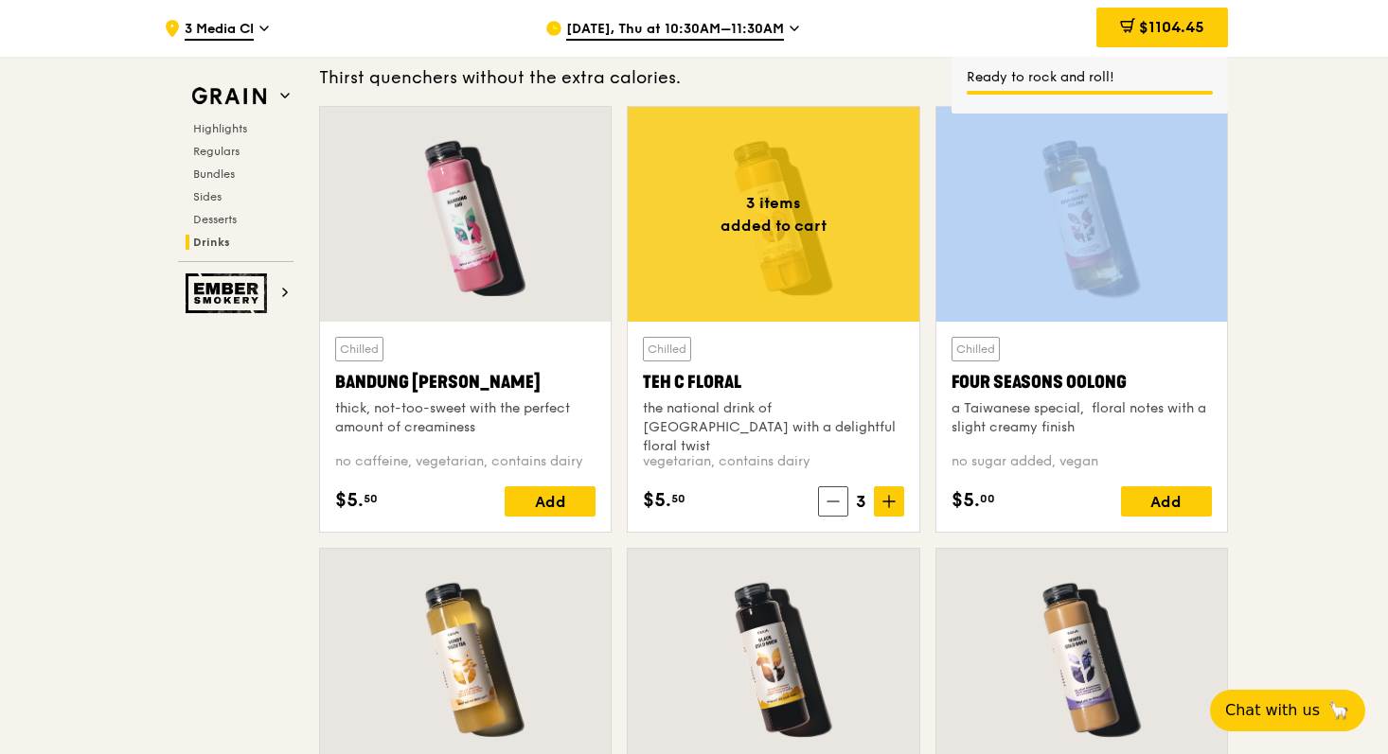
click at [890, 502] on icon at bounding box center [888, 502] width 11 height 0
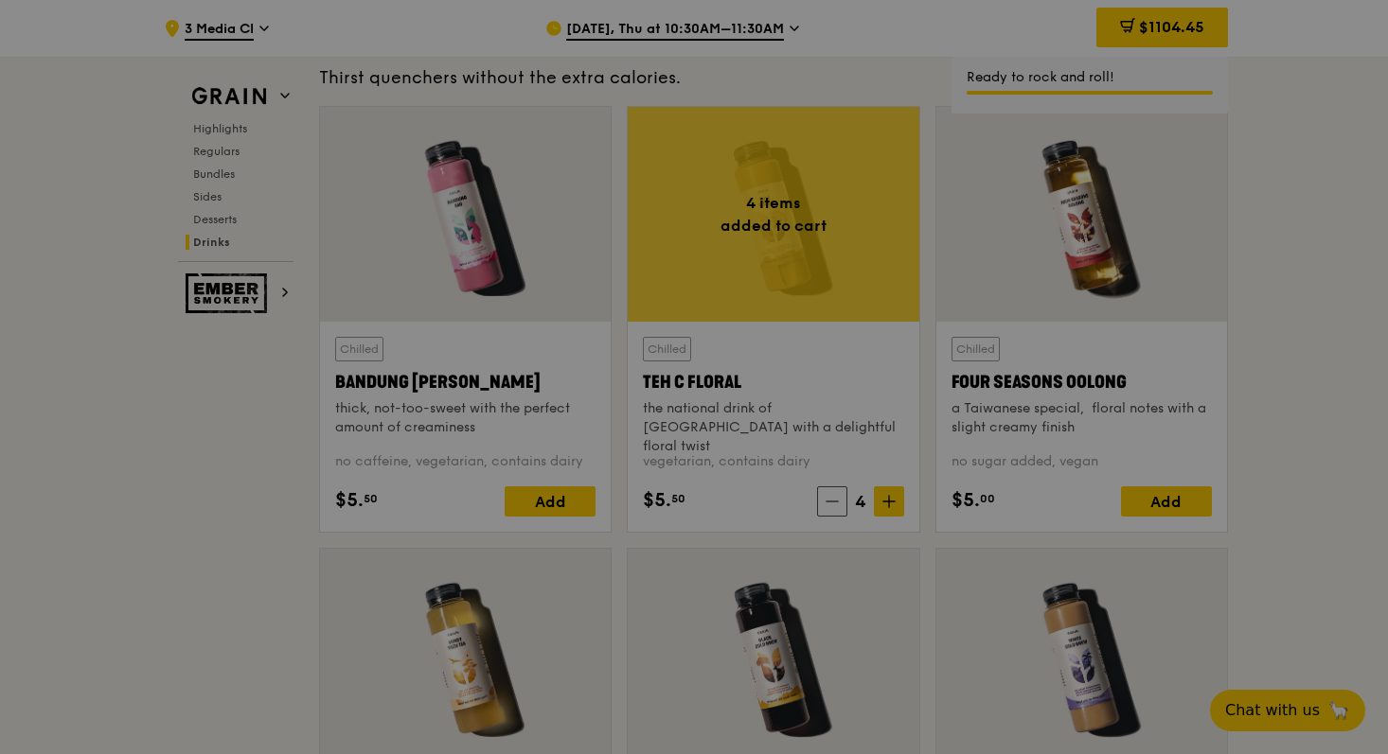
click at [890, 503] on div at bounding box center [694, 377] width 1388 height 754
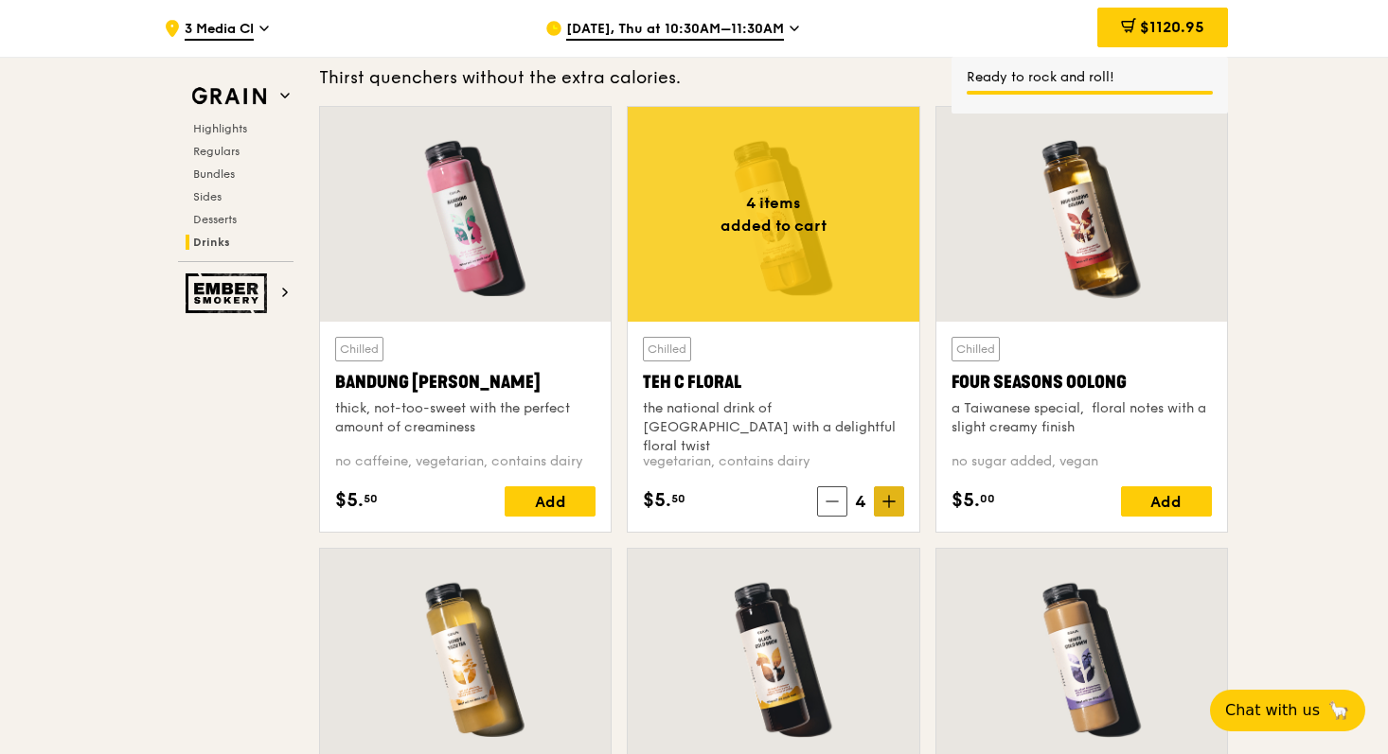
click at [887, 501] on icon at bounding box center [888, 501] width 13 height 13
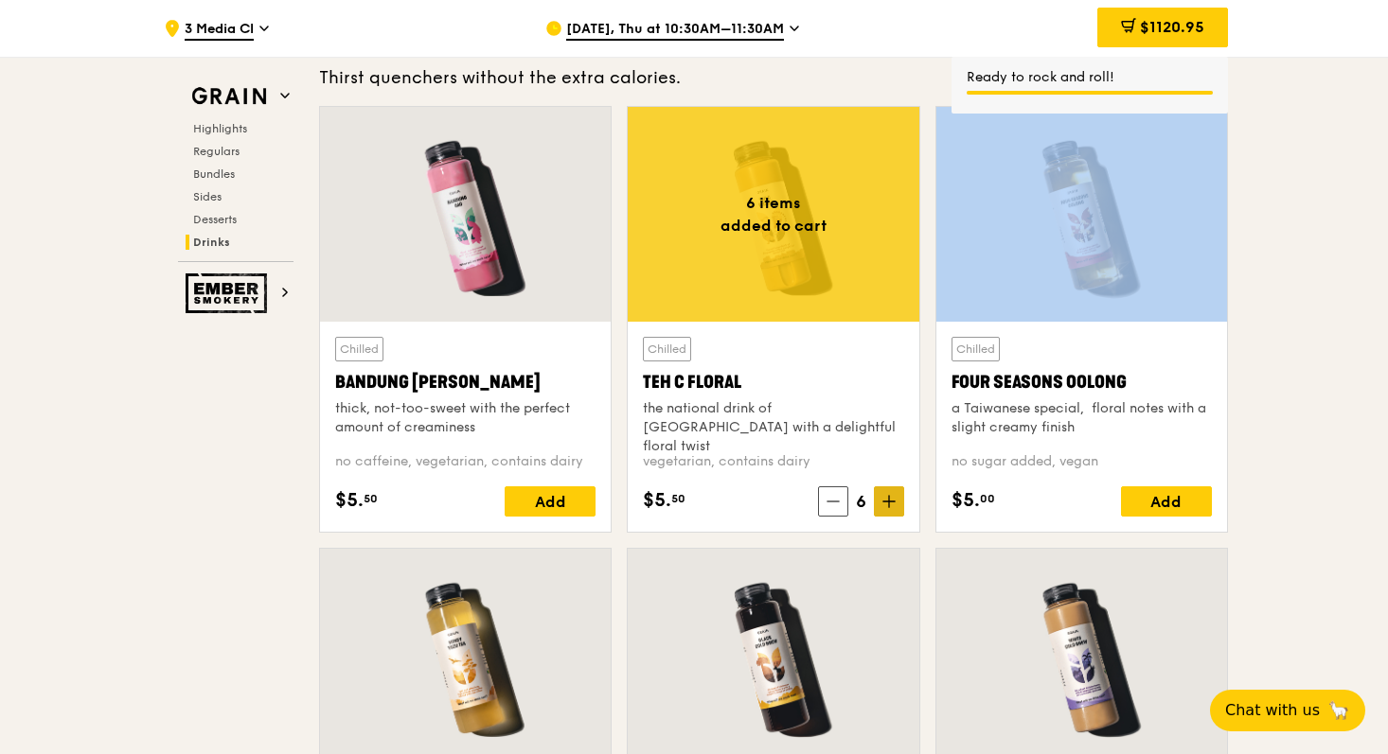
click at [887, 501] on icon at bounding box center [888, 501] width 13 height 13
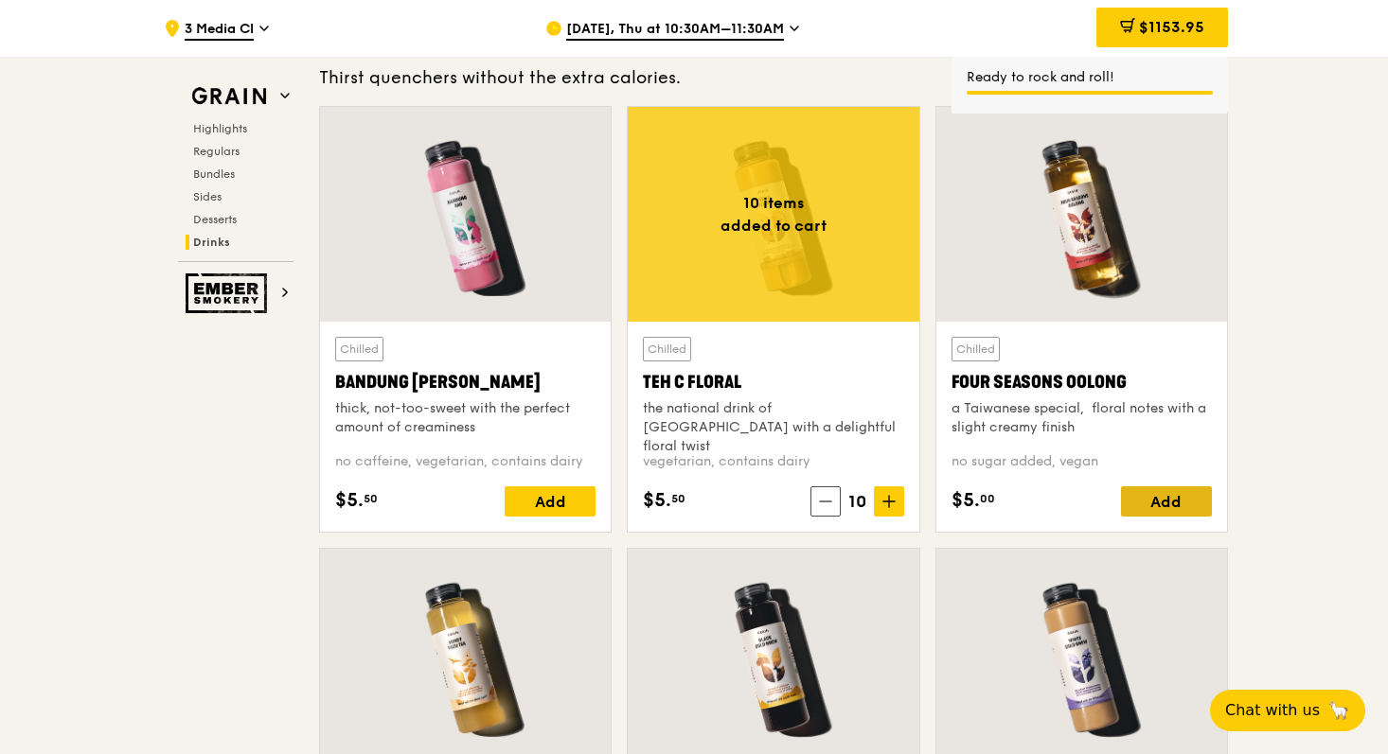
click at [1175, 502] on div "Add" at bounding box center [1166, 502] width 91 height 30
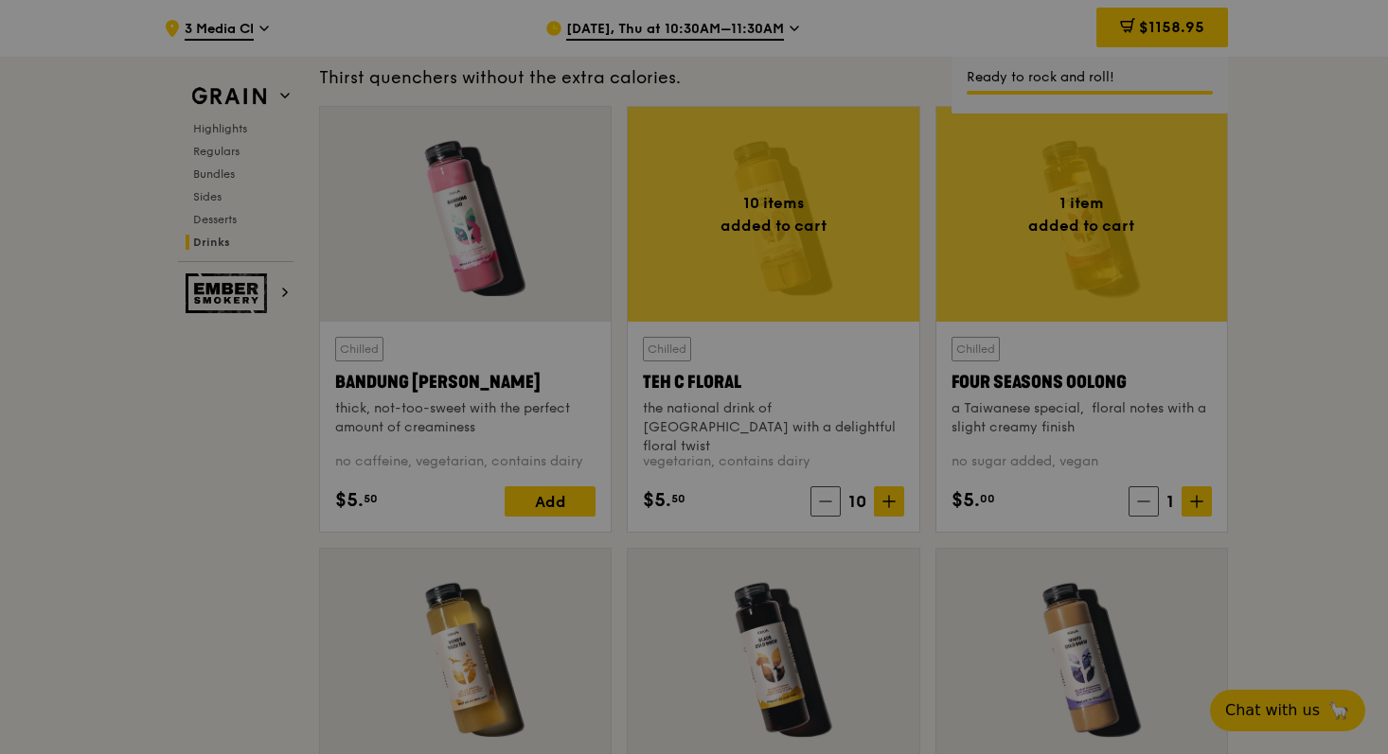
click at [1200, 506] on div at bounding box center [694, 377] width 1388 height 754
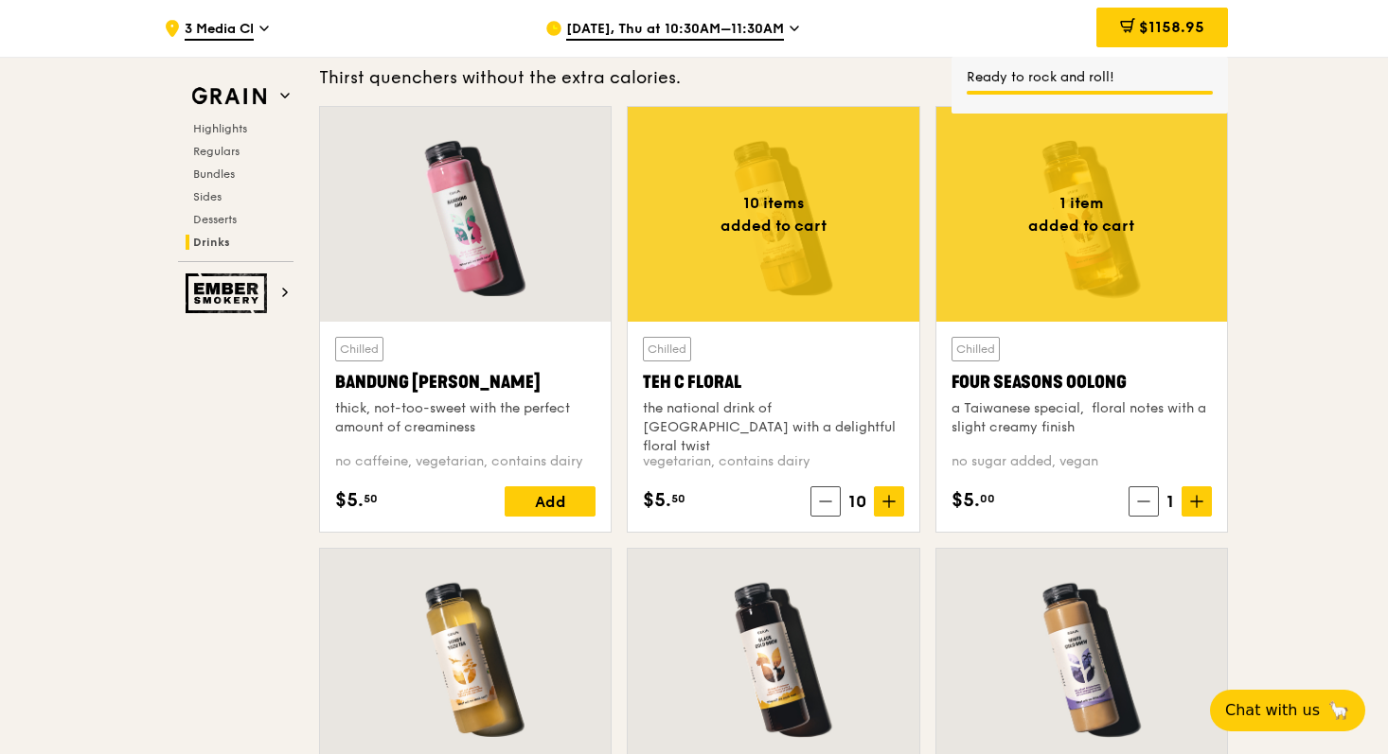
click at [1200, 506] on icon at bounding box center [1196, 501] width 13 height 13
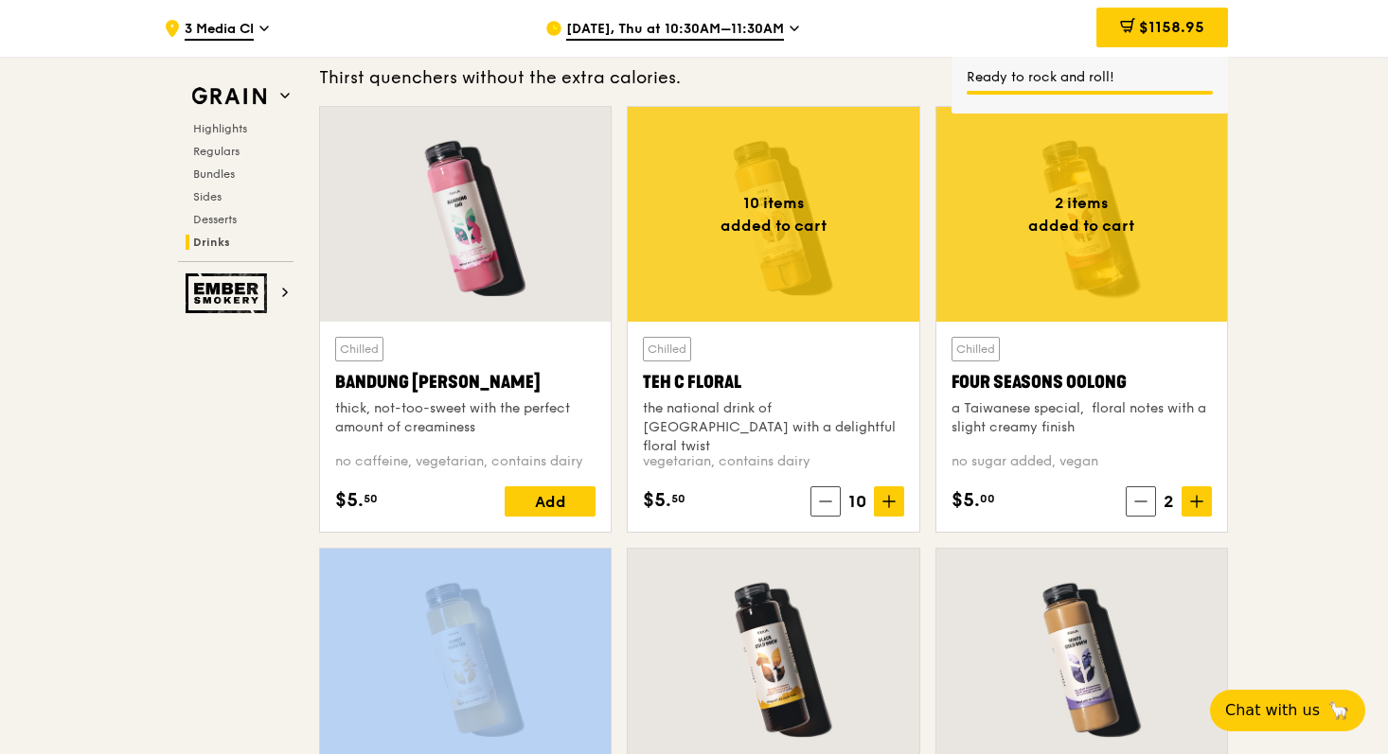
click at [1200, 506] on icon at bounding box center [1196, 501] width 13 height 13
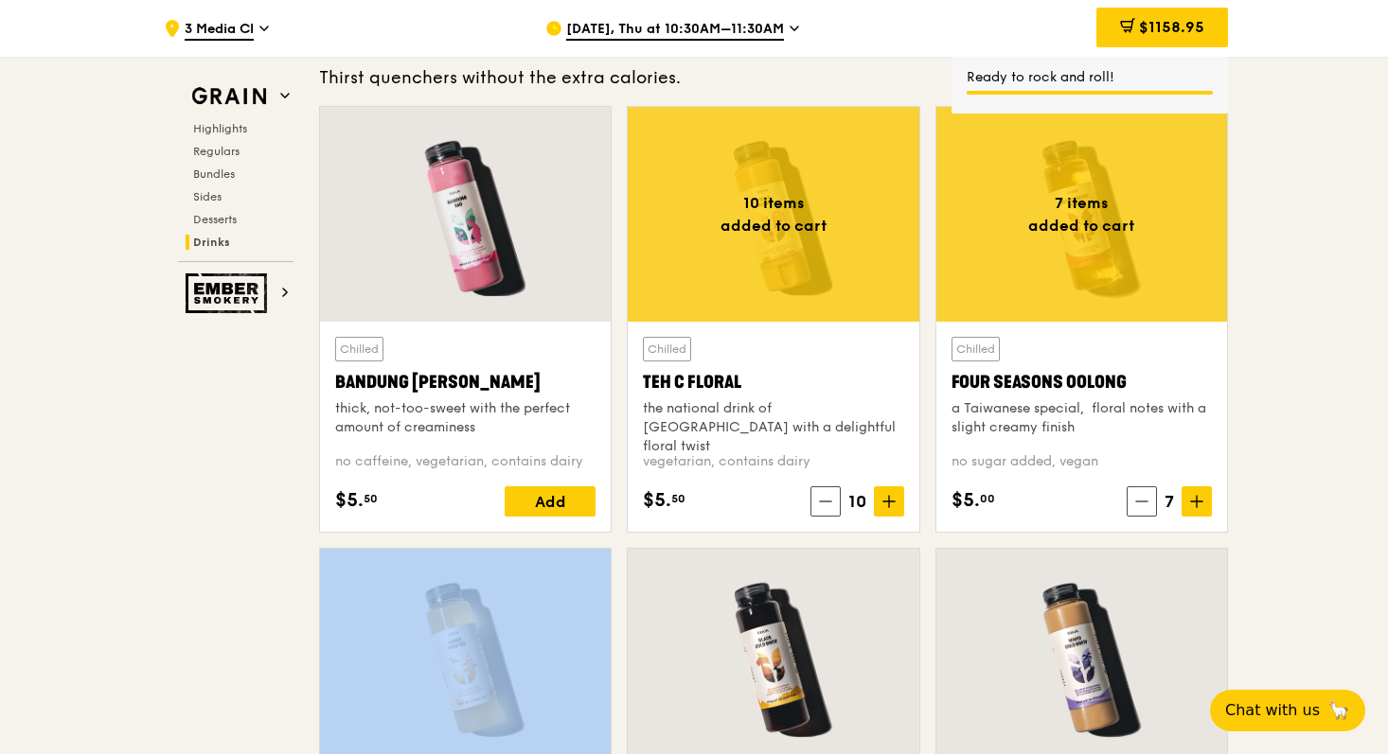
click at [1200, 506] on icon at bounding box center [1196, 501] width 13 height 13
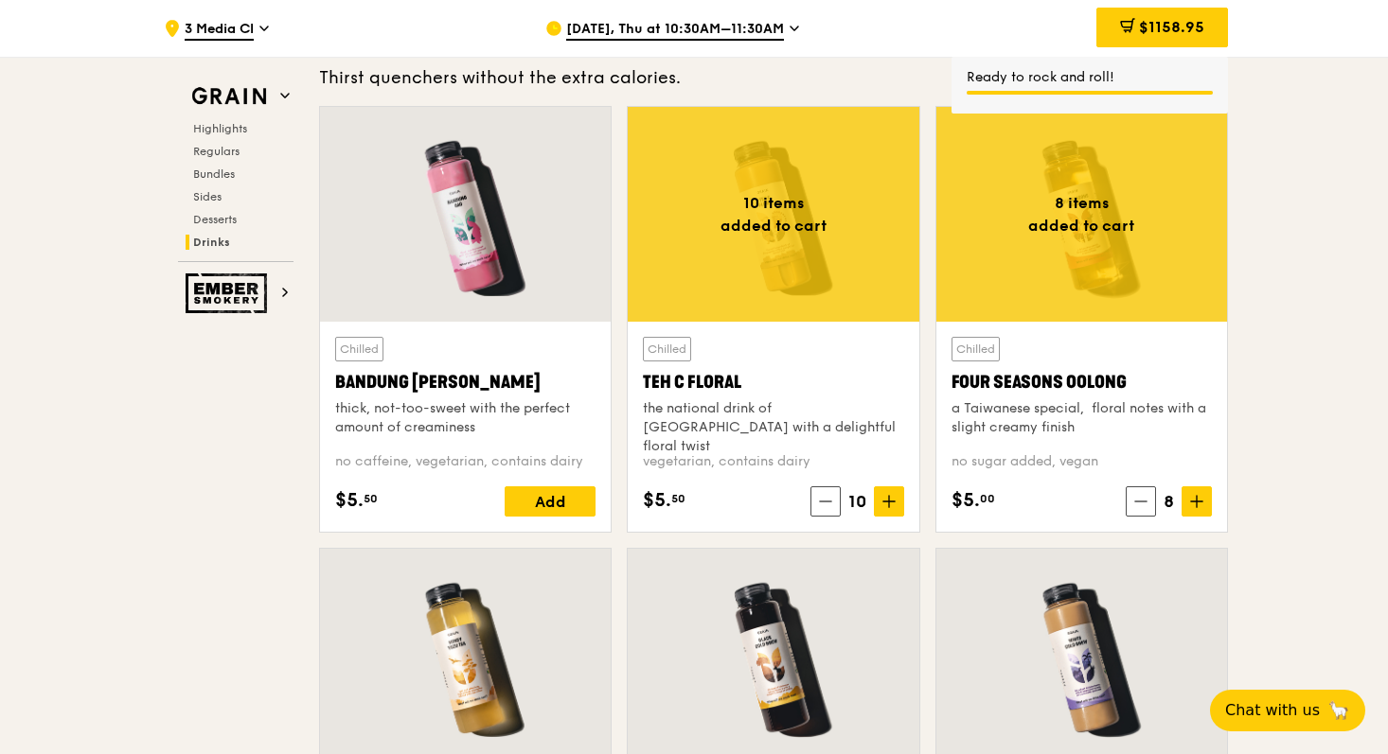
click at [1195, 507] on icon at bounding box center [1196, 501] width 13 height 13
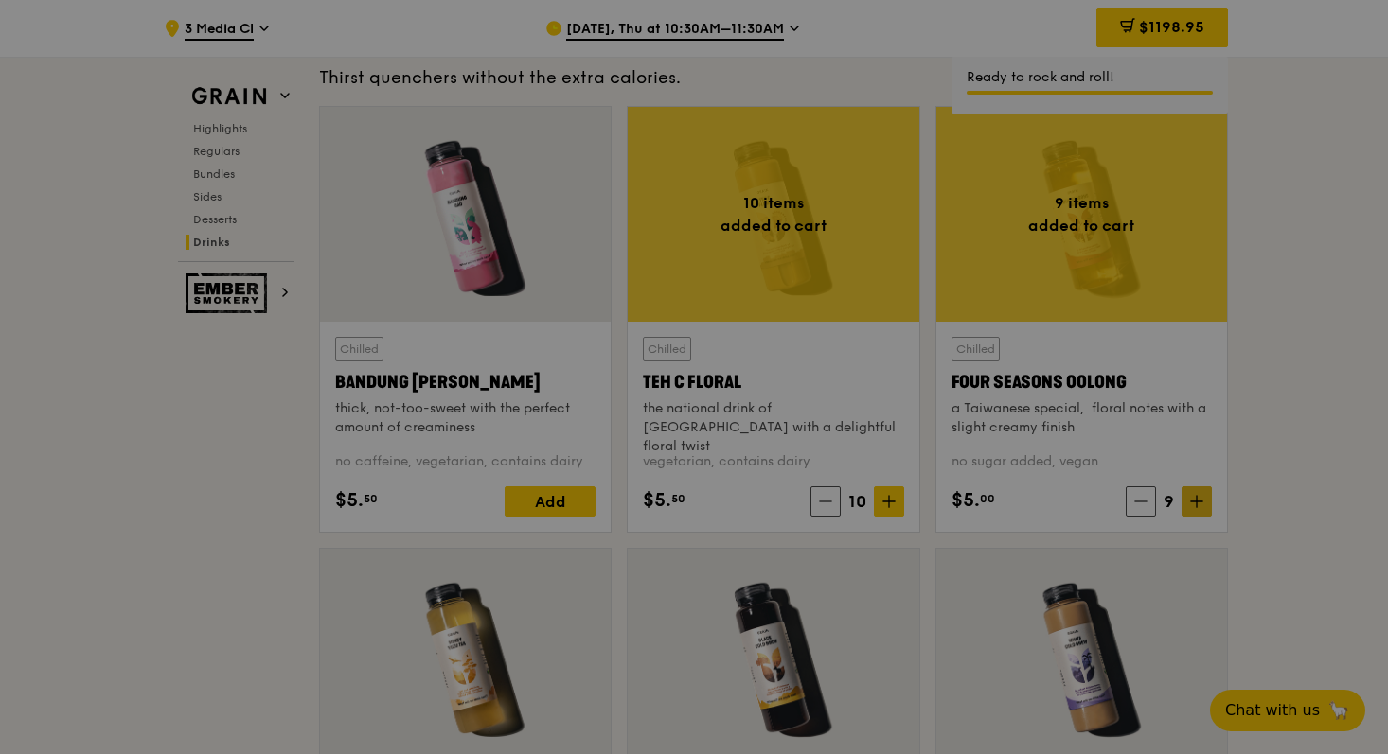
click at [1195, 507] on div at bounding box center [694, 377] width 1388 height 754
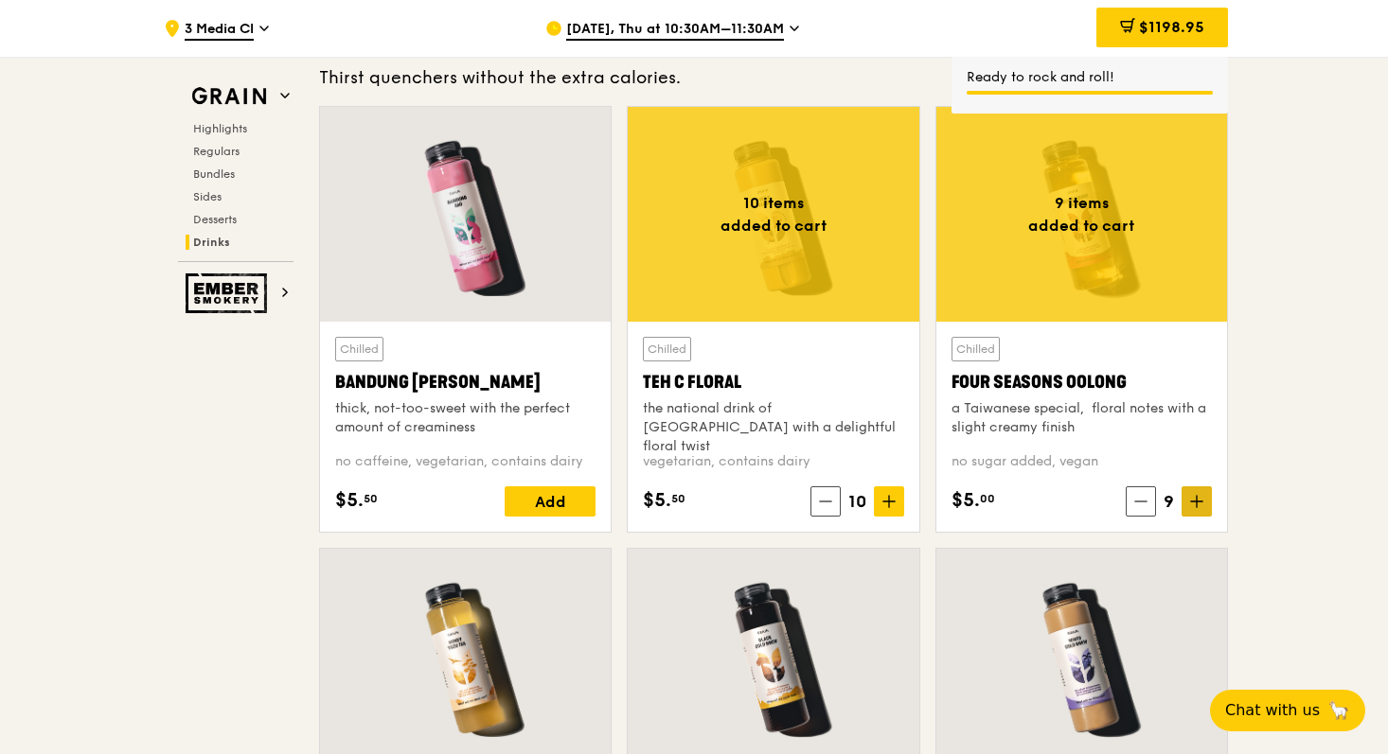
click at [1194, 506] on icon at bounding box center [1196, 501] width 13 height 13
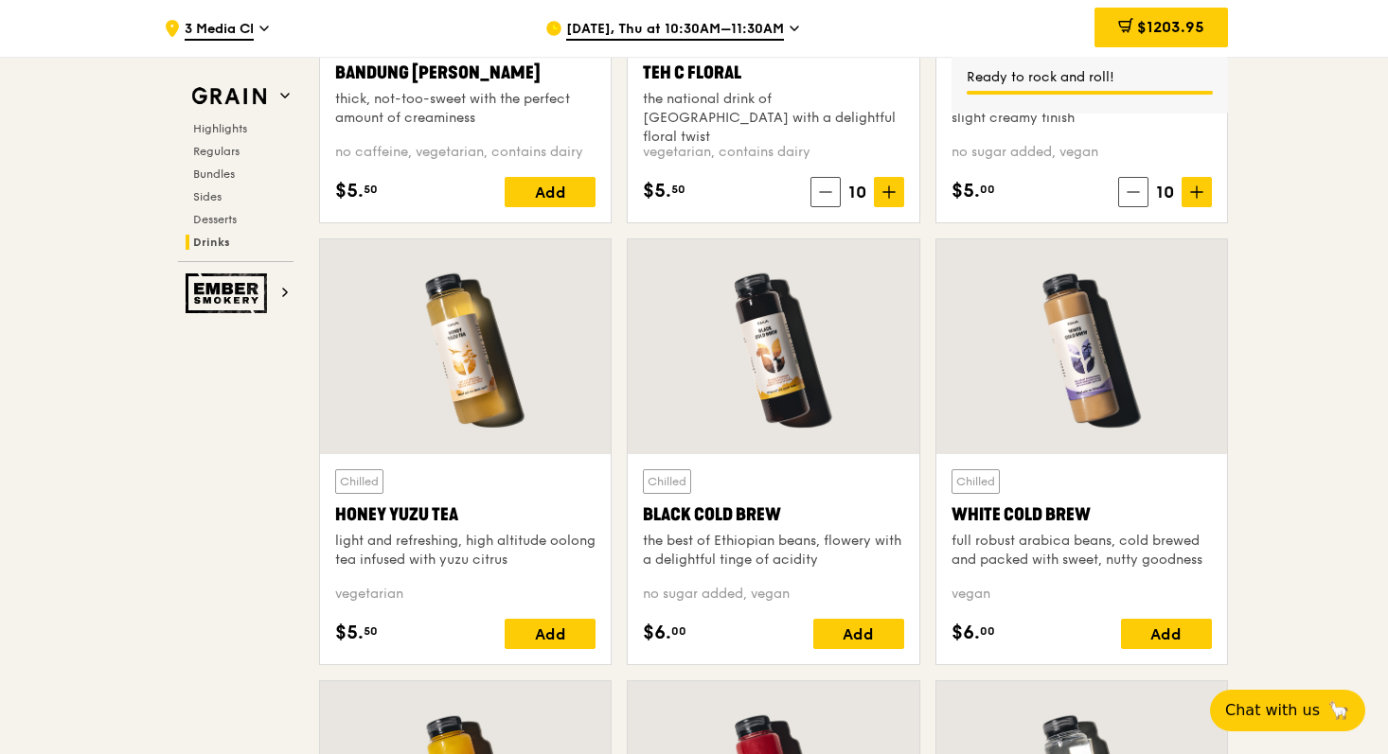
scroll to position [6940, 0]
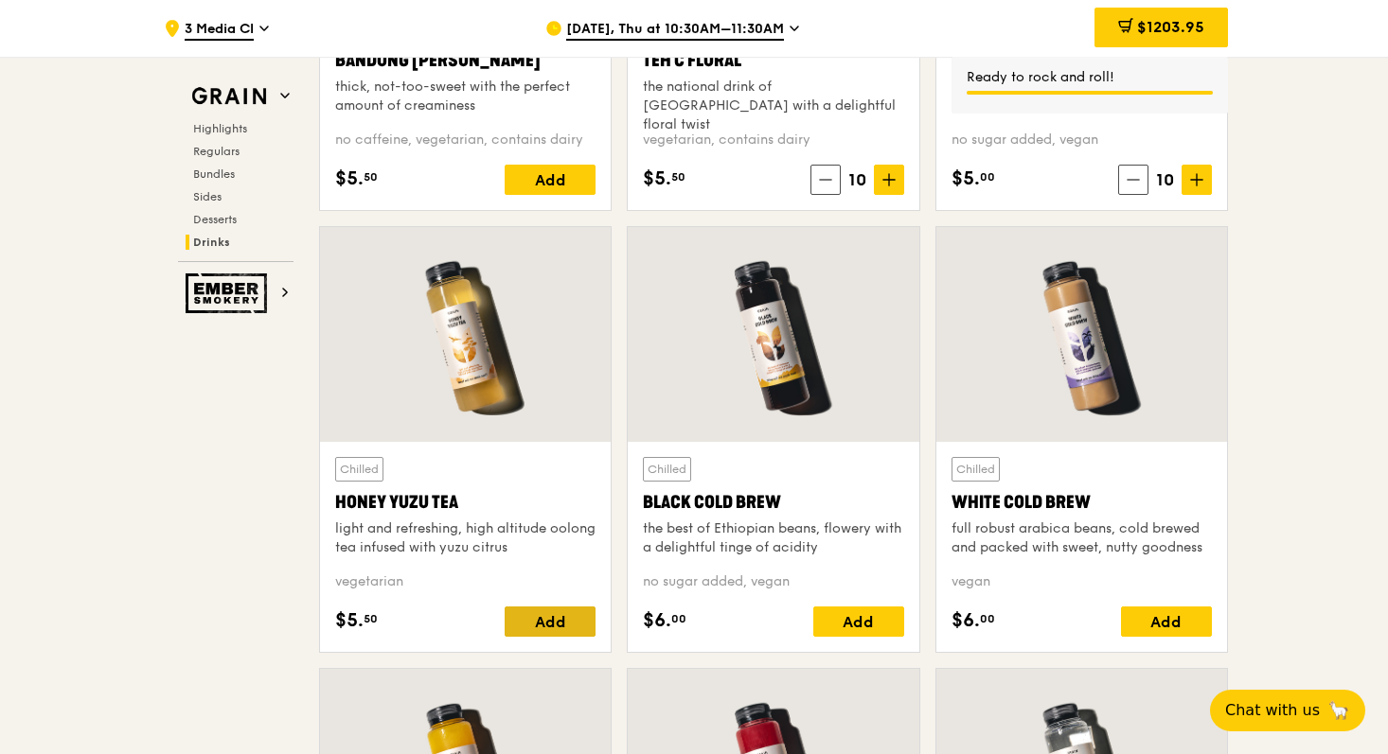
click at [580, 626] on div "Add" at bounding box center [550, 622] width 91 height 30
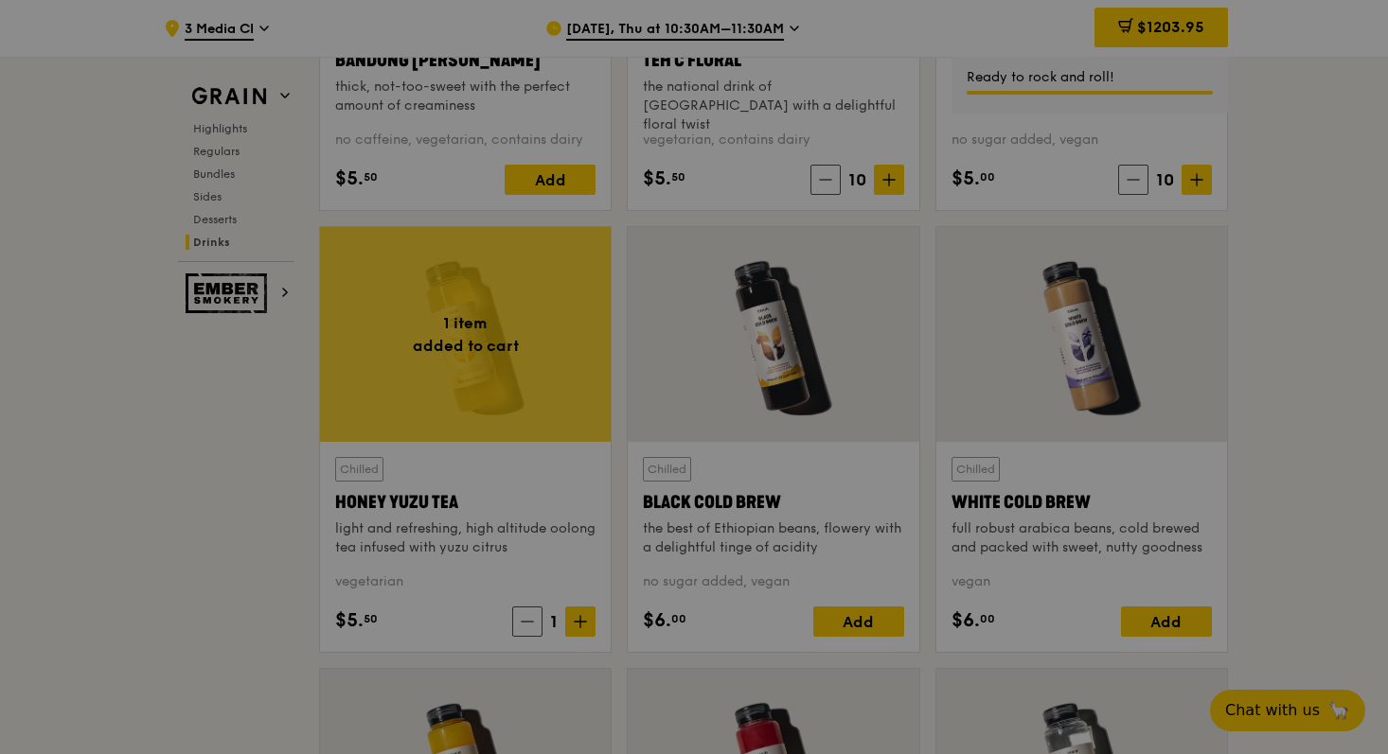
click at [580, 626] on div at bounding box center [694, 377] width 1388 height 754
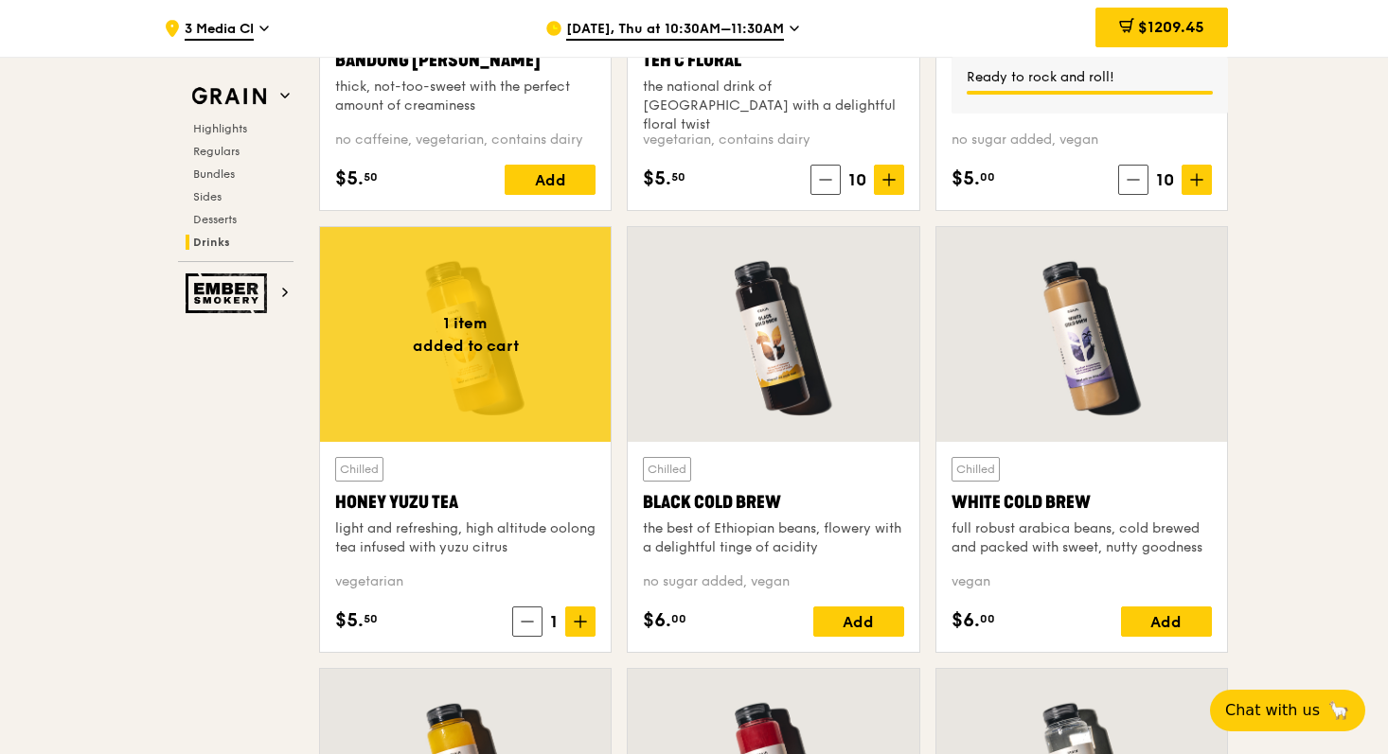
click at [580, 626] on icon at bounding box center [580, 621] width 0 height 11
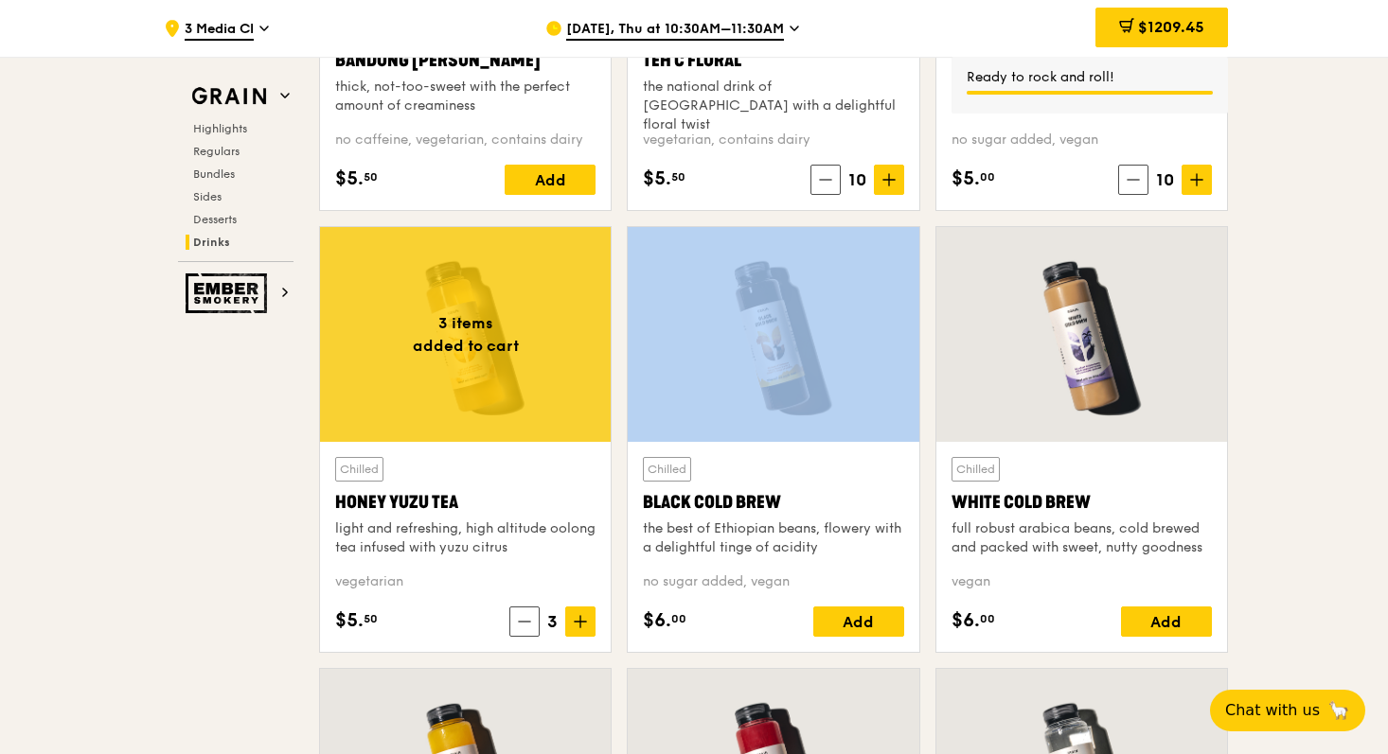
click at [580, 626] on icon at bounding box center [580, 621] width 0 height 11
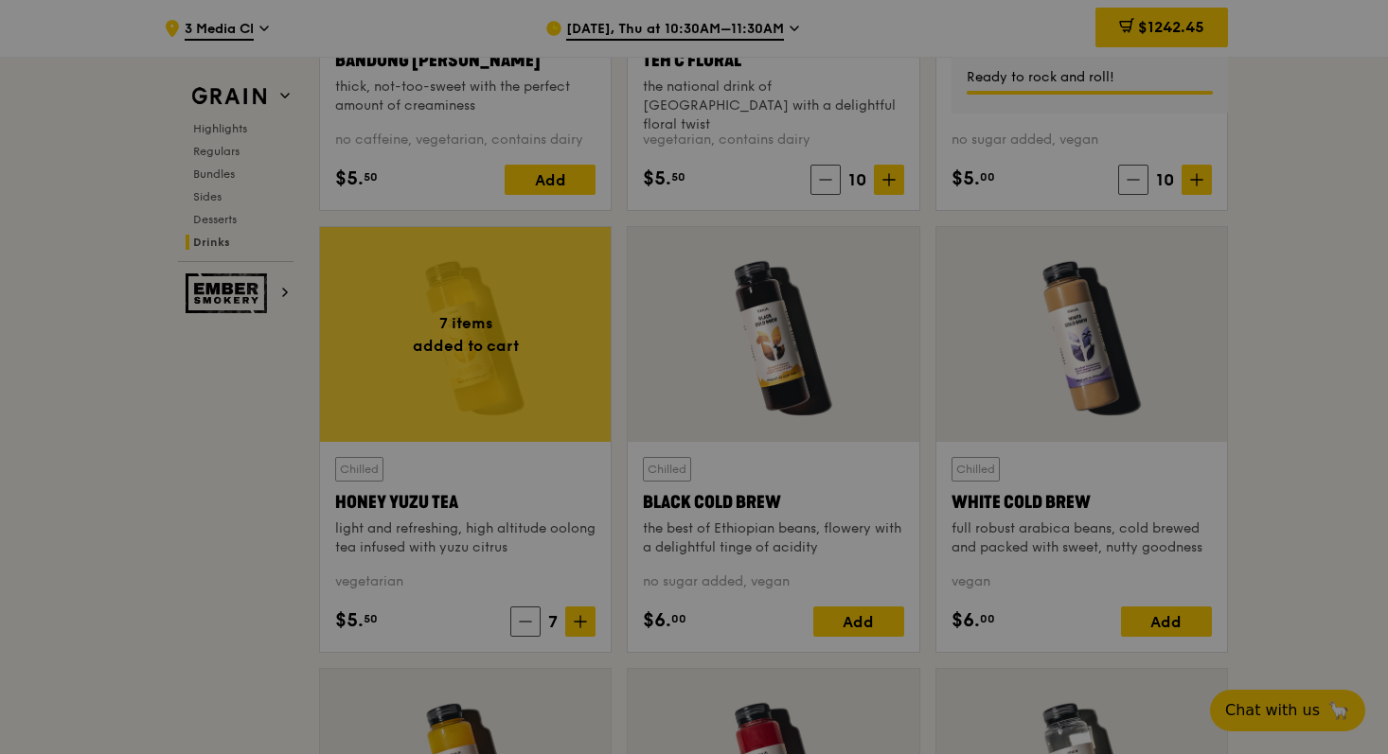
click at [580, 626] on div at bounding box center [694, 377] width 1388 height 754
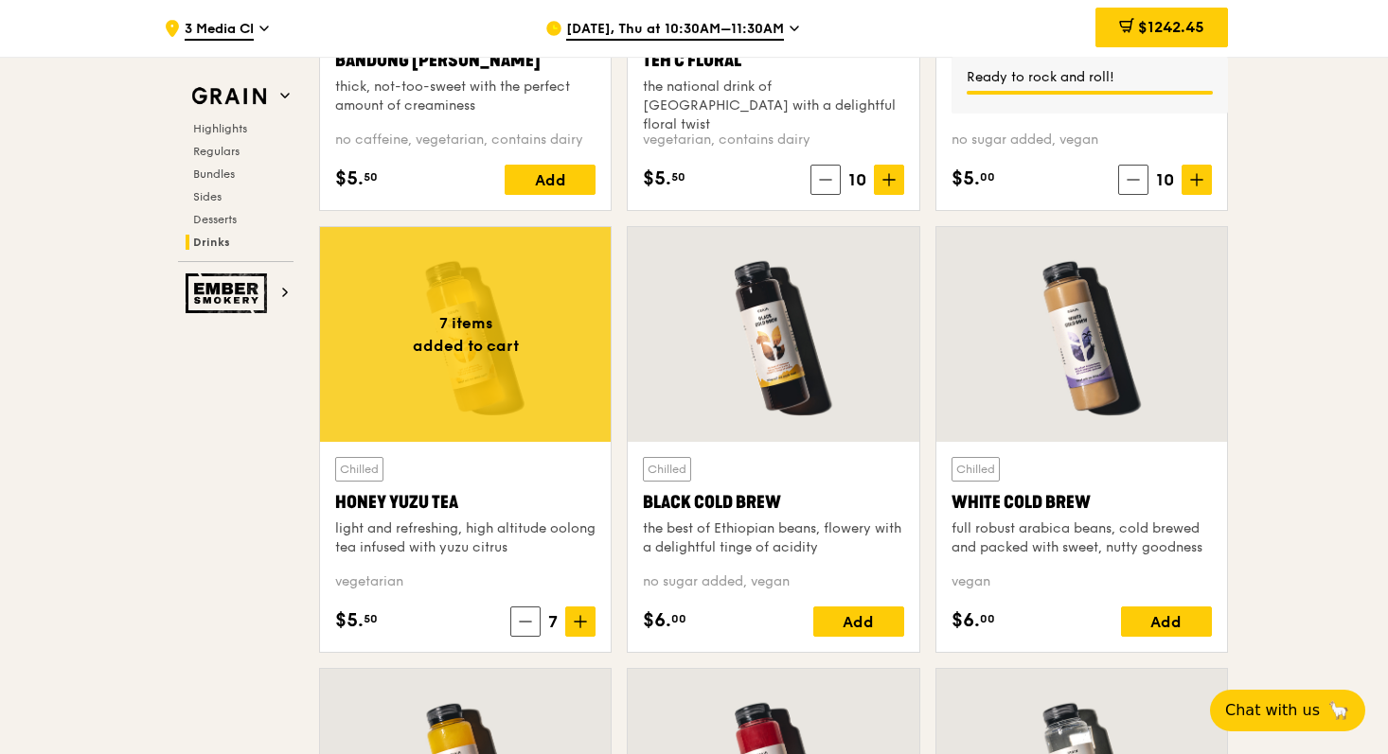
click at [580, 626] on icon at bounding box center [580, 621] width 0 height 11
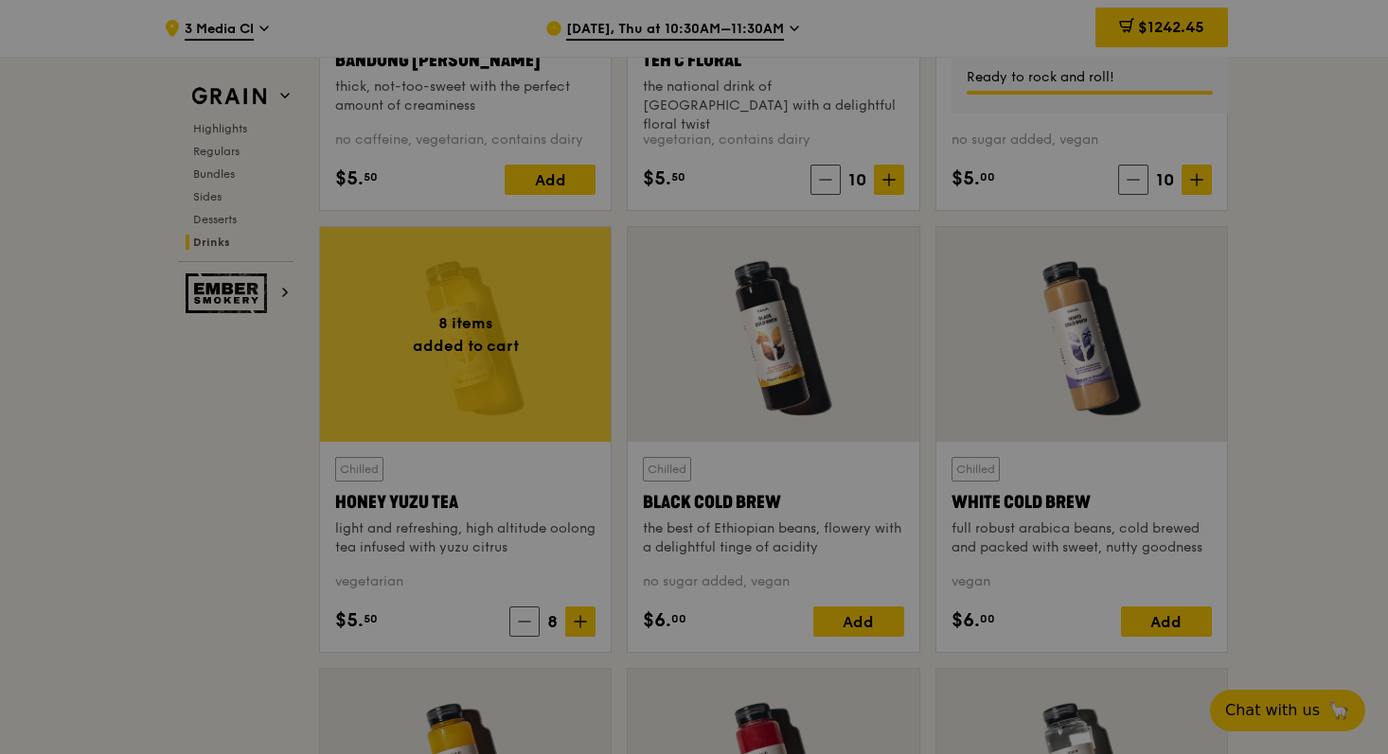
click at [580, 626] on div at bounding box center [694, 377] width 1388 height 754
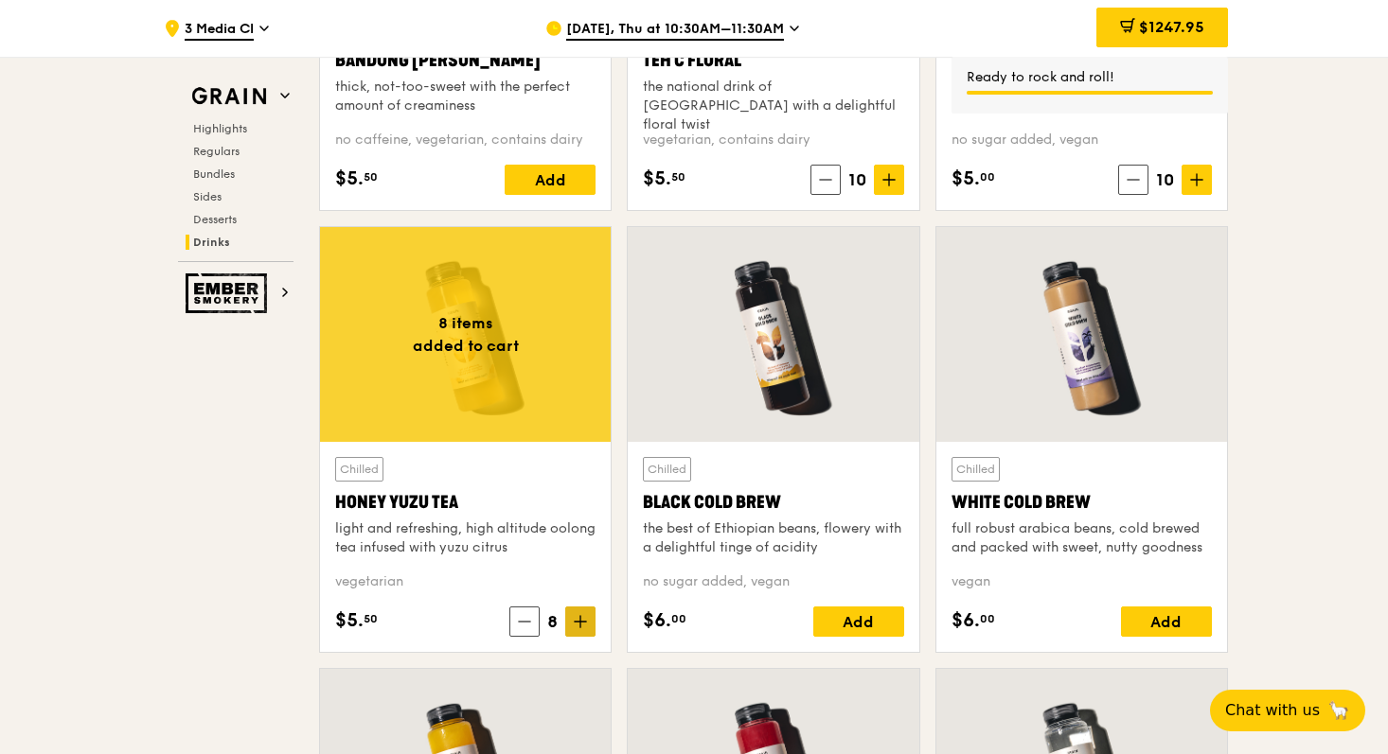
click at [583, 618] on icon at bounding box center [580, 621] width 13 height 13
click at [583, 623] on icon at bounding box center [580, 621] width 13 height 13
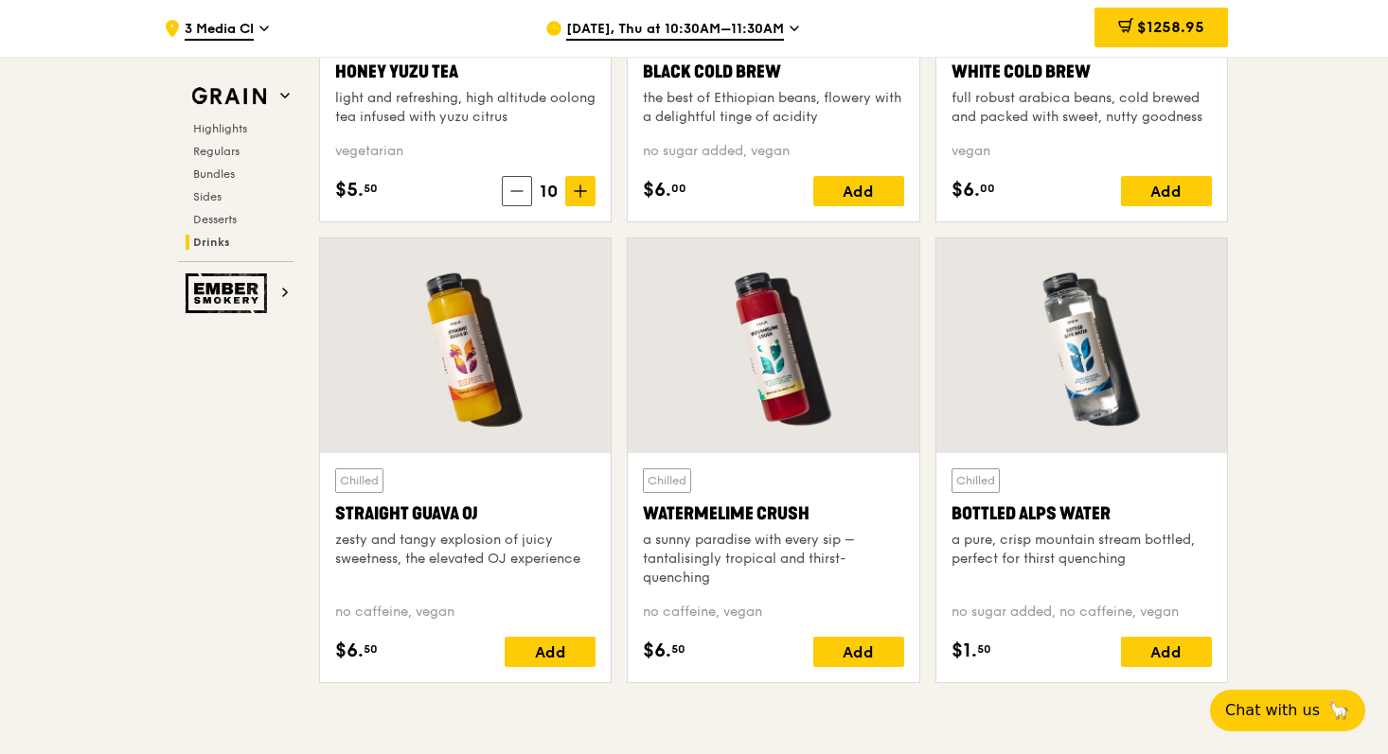
scroll to position [7375, 0]
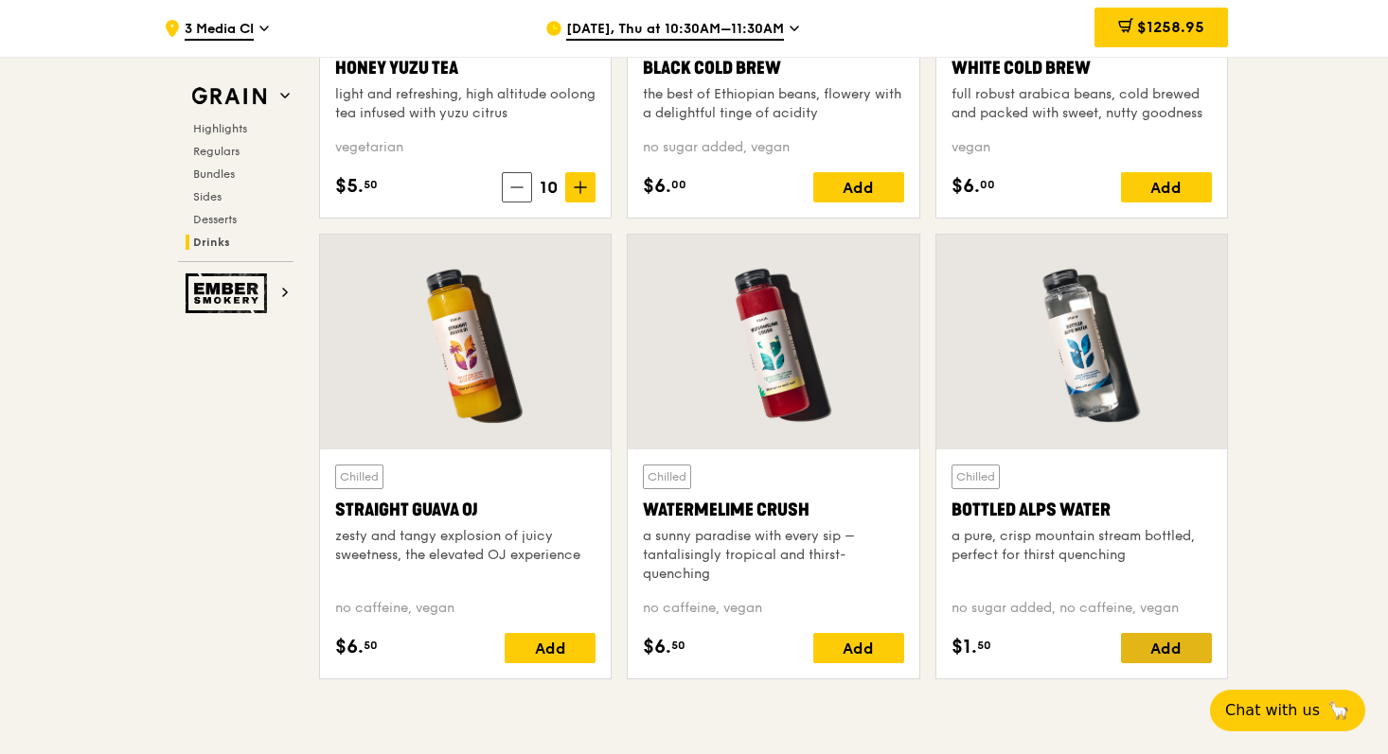
click at [1187, 648] on div "Add" at bounding box center [1166, 648] width 91 height 30
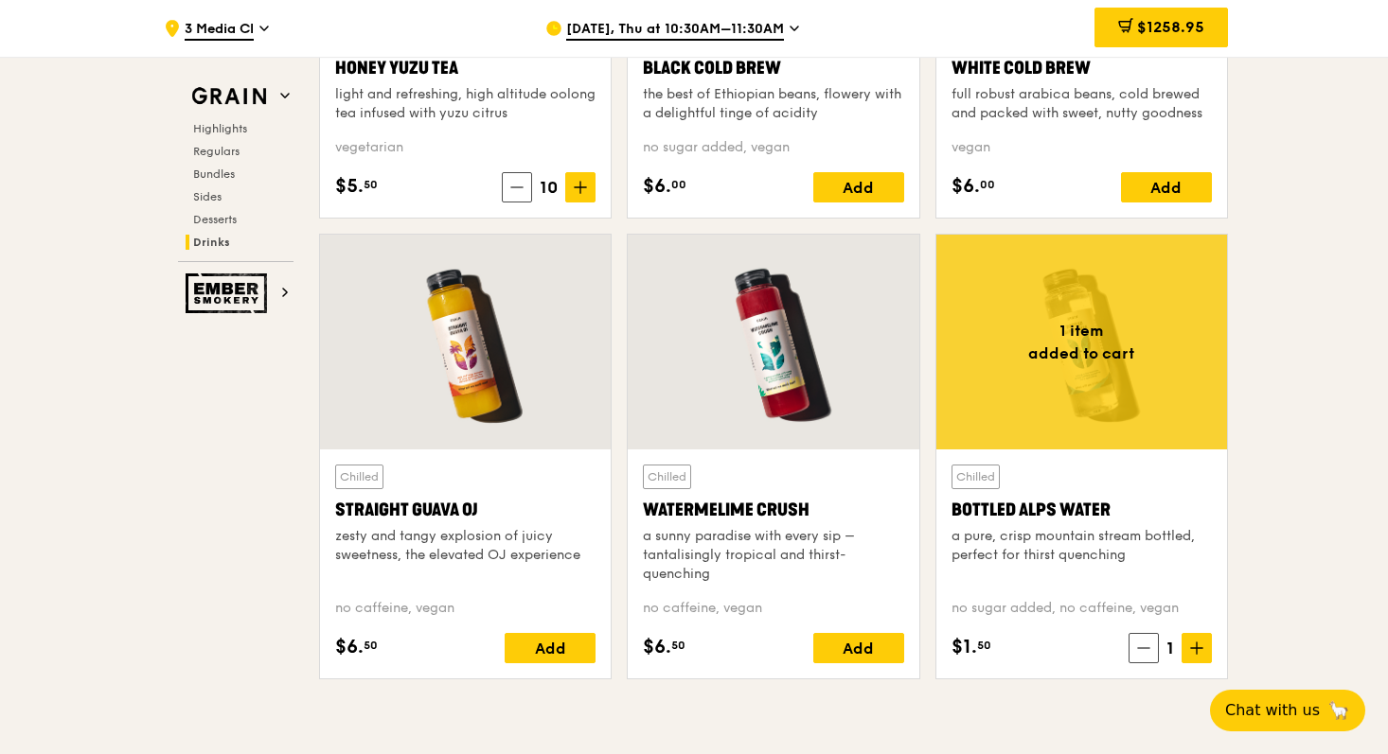
click at [1191, 642] on icon at bounding box center [1196, 648] width 13 height 13
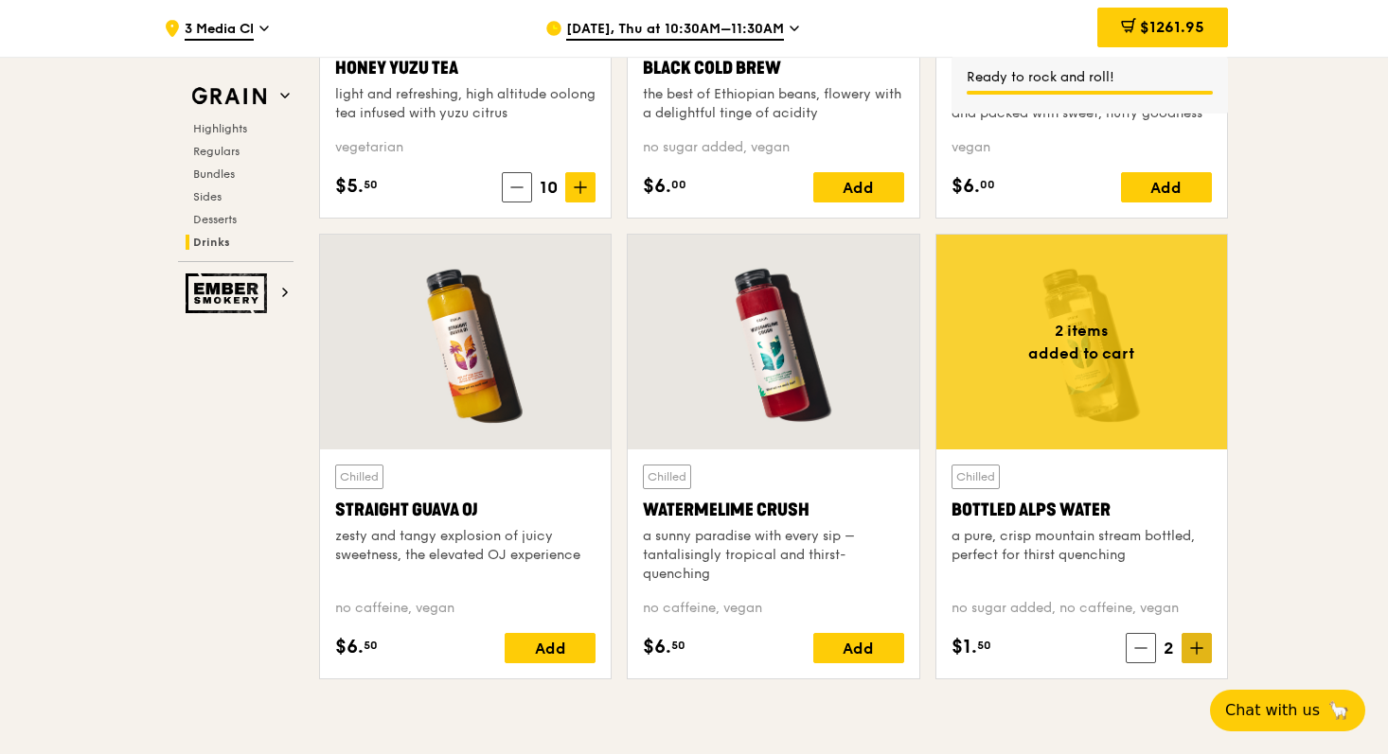
click at [1192, 648] on icon at bounding box center [1196, 648] width 11 height 0
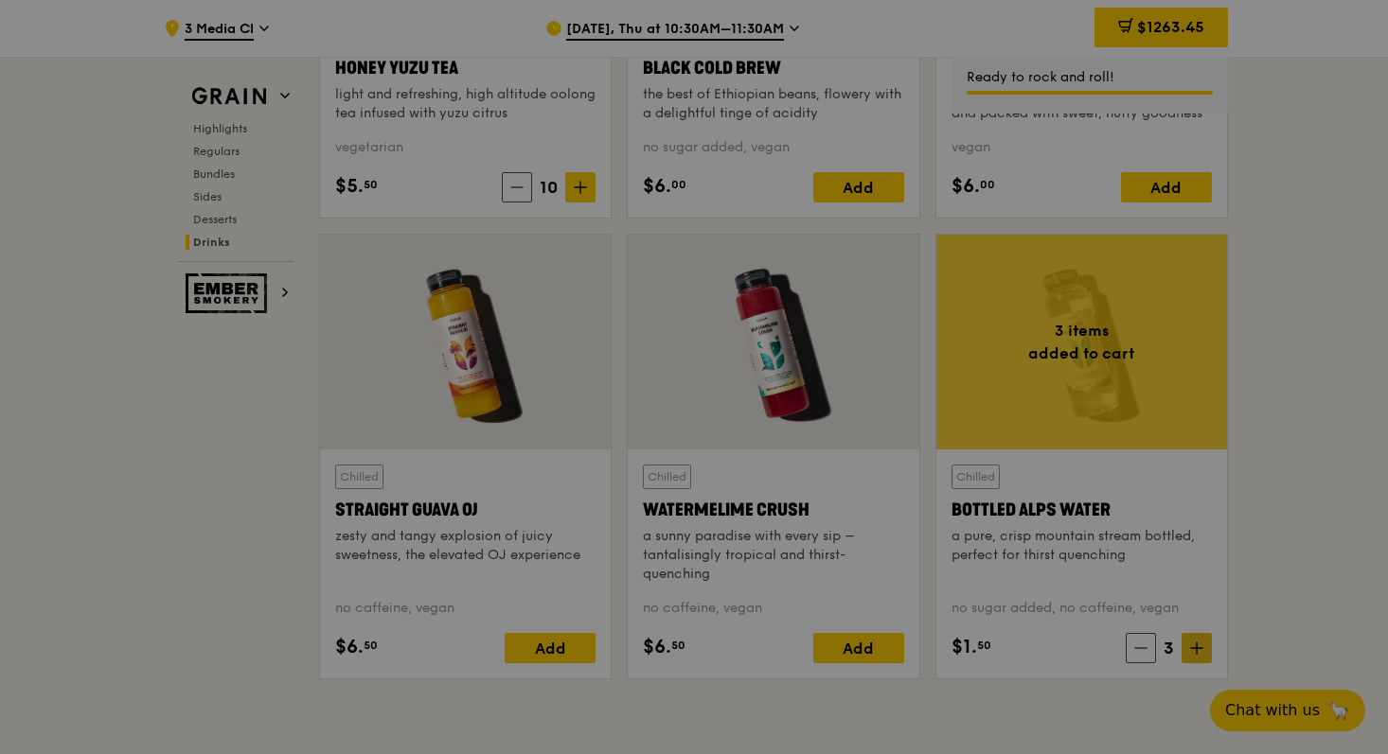
click at [1192, 648] on div at bounding box center [694, 377] width 1388 height 754
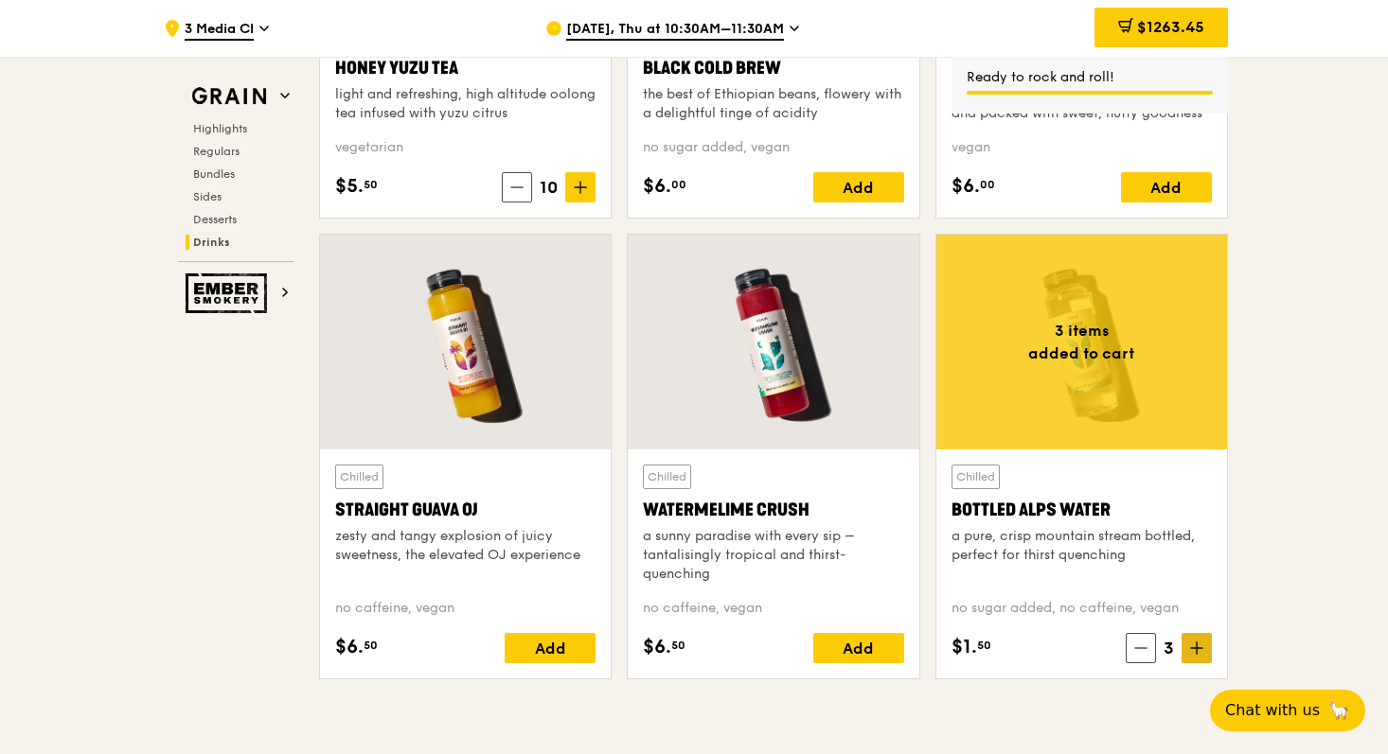
click at [1192, 648] on icon at bounding box center [1196, 648] width 11 height 0
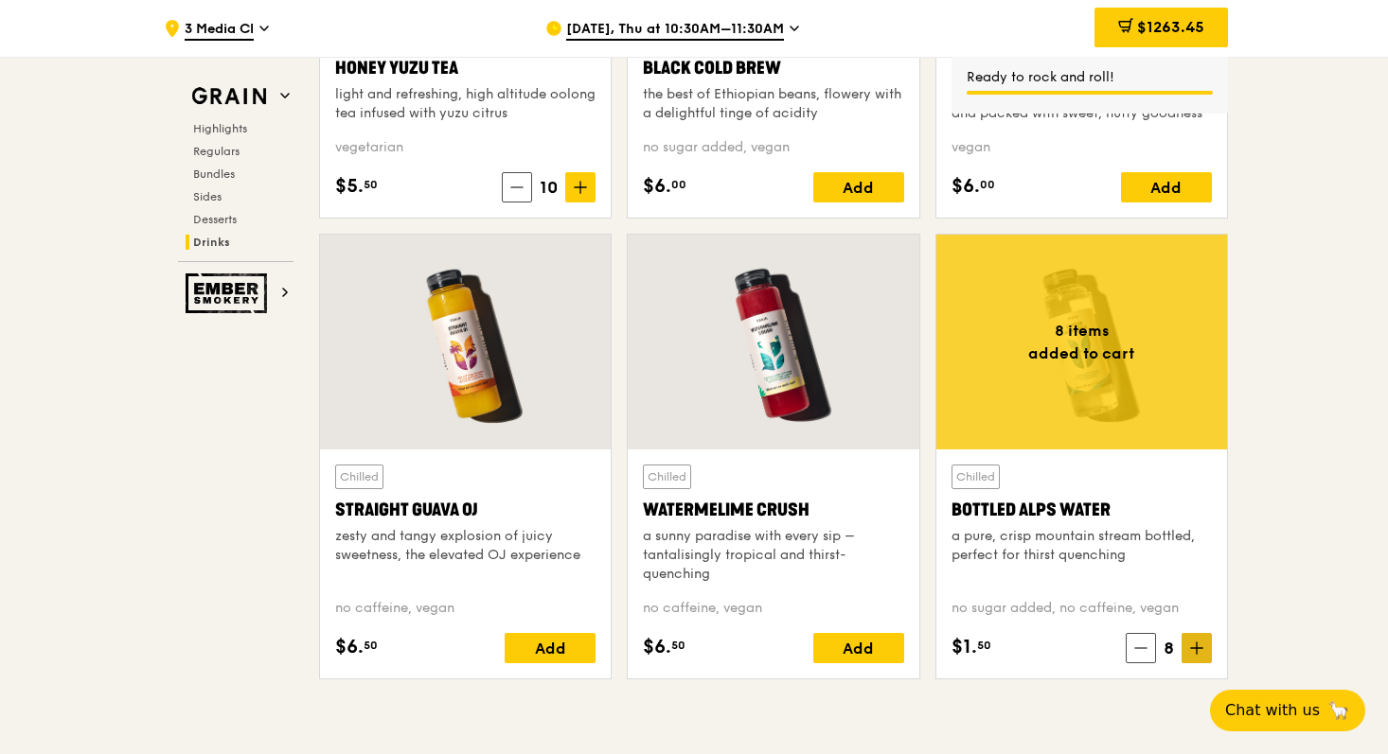
click at [1192, 648] on icon at bounding box center [1196, 648] width 11 height 0
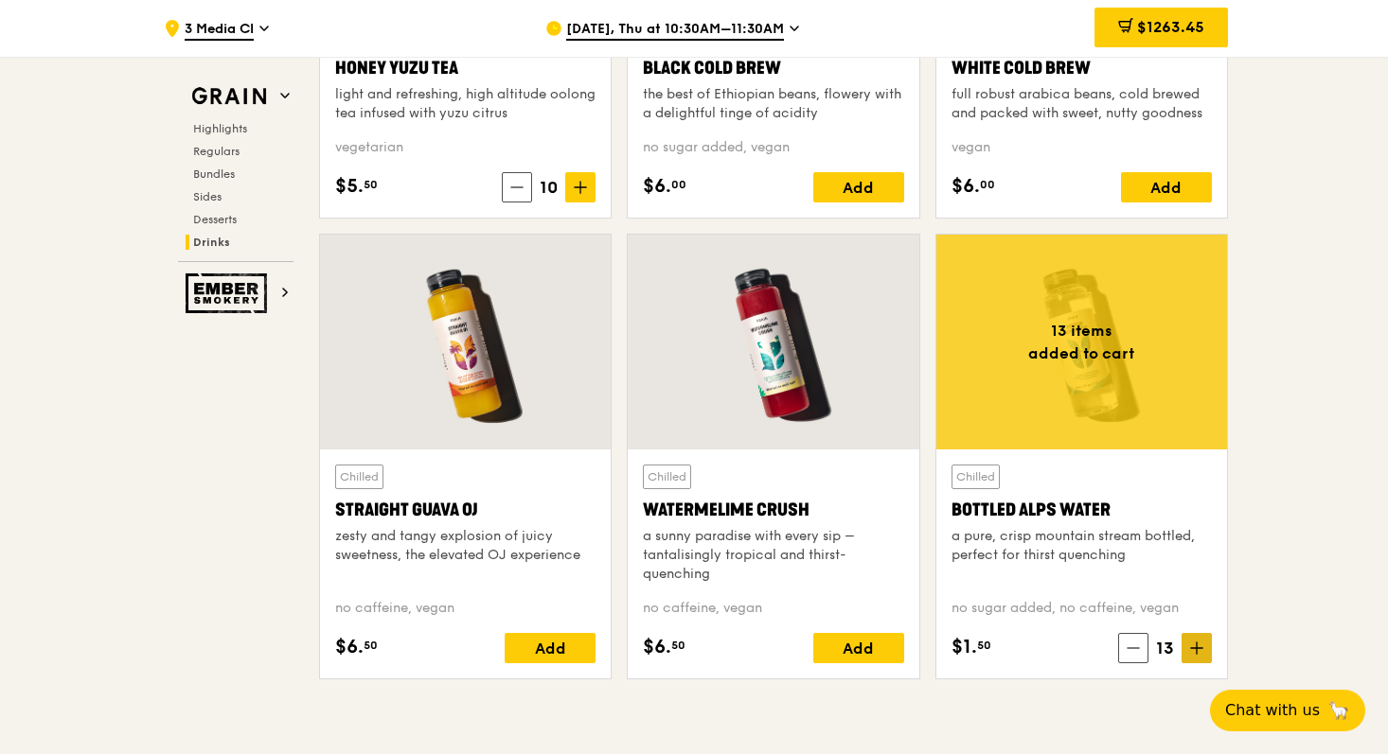
click at [1192, 648] on icon at bounding box center [1196, 648] width 11 height 0
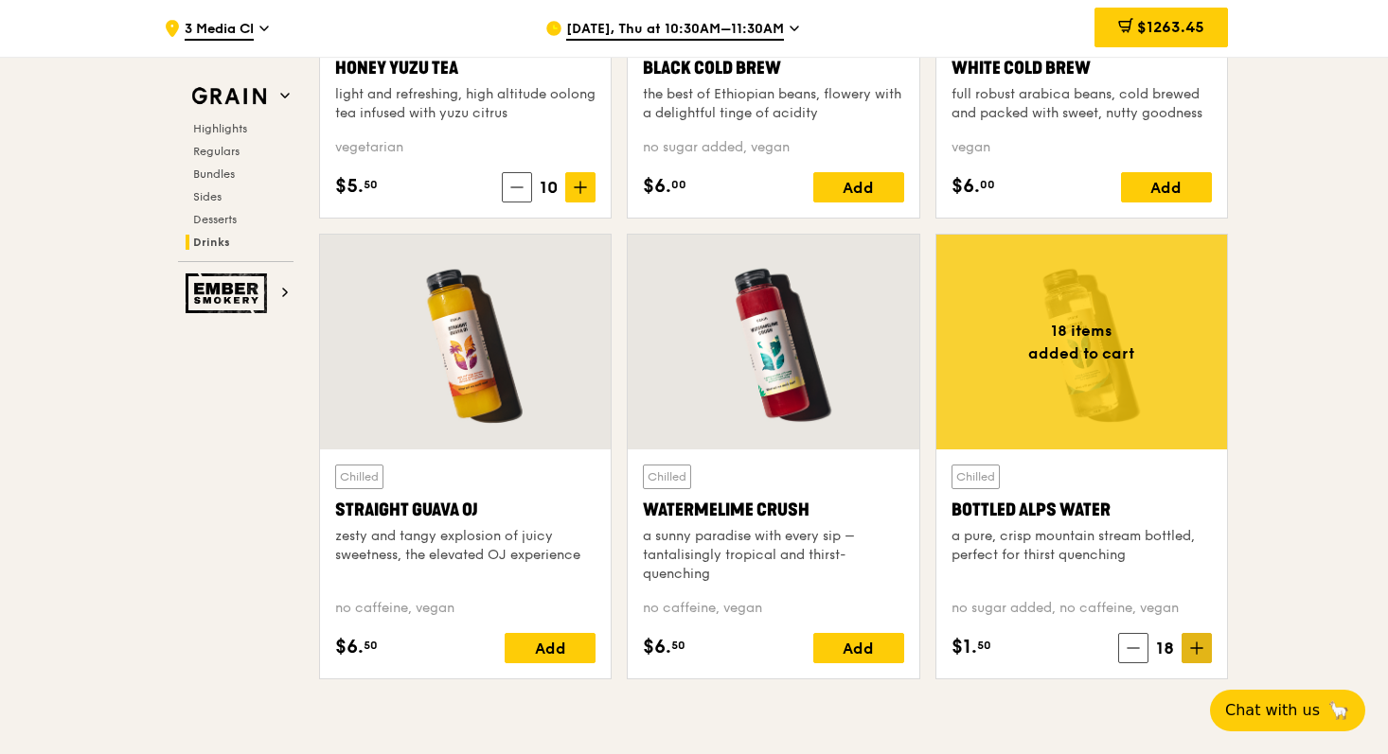
click at [1192, 648] on icon at bounding box center [1196, 648] width 11 height 0
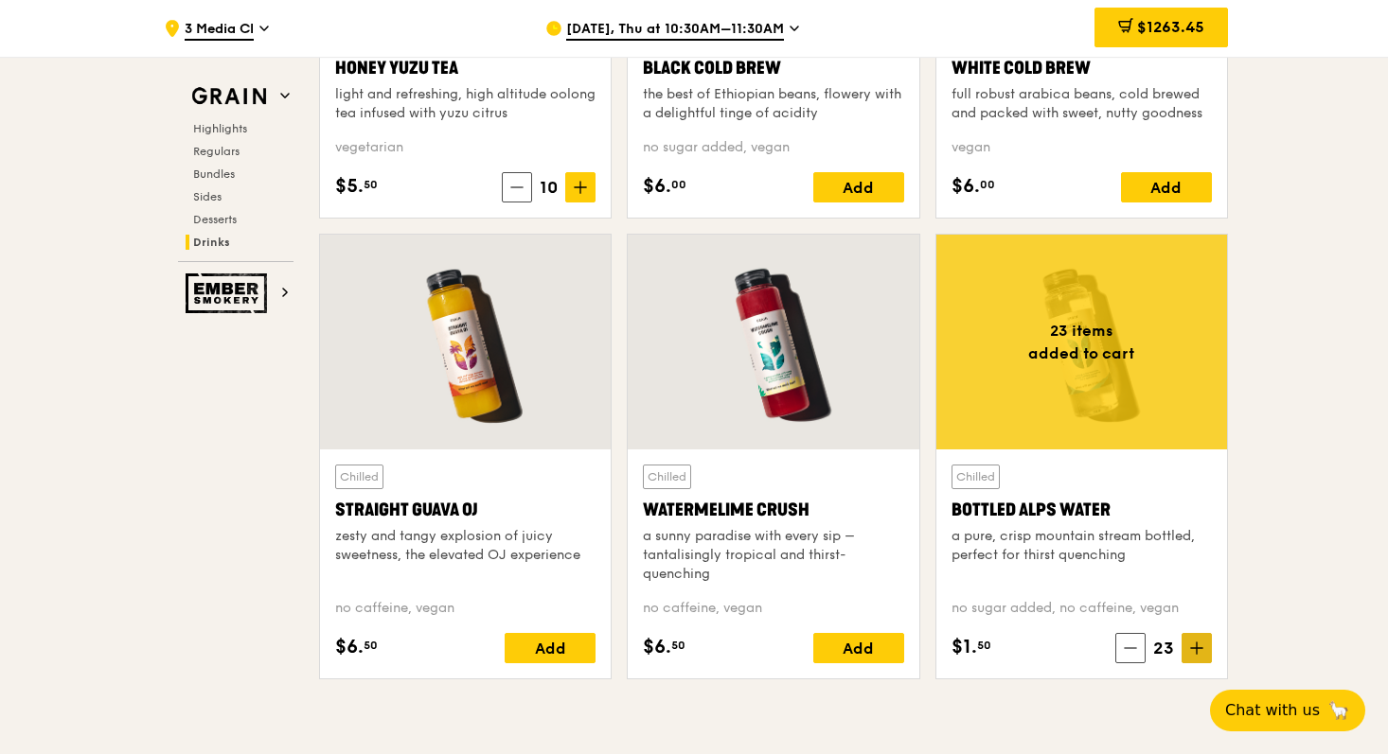
click at [1192, 648] on icon at bounding box center [1196, 648] width 11 height 0
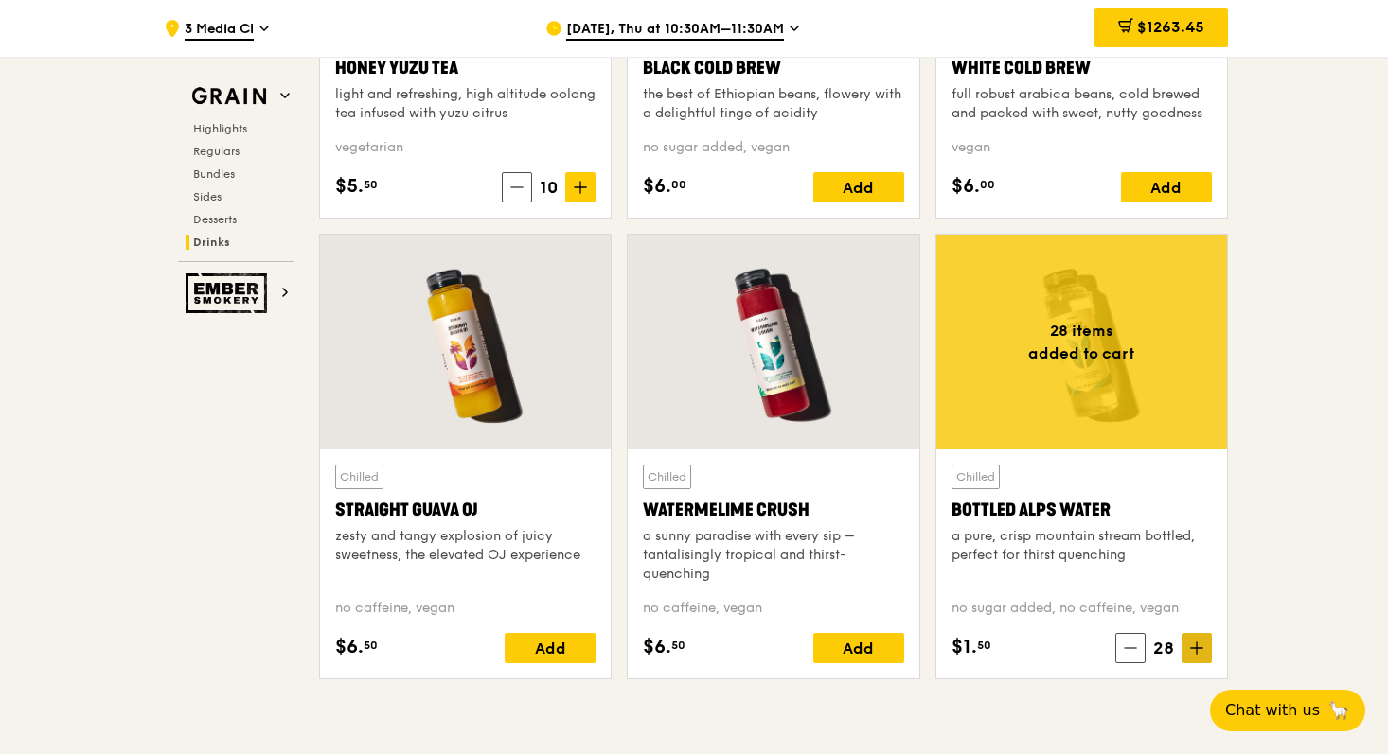
click at [1192, 648] on icon at bounding box center [1196, 648] width 11 height 0
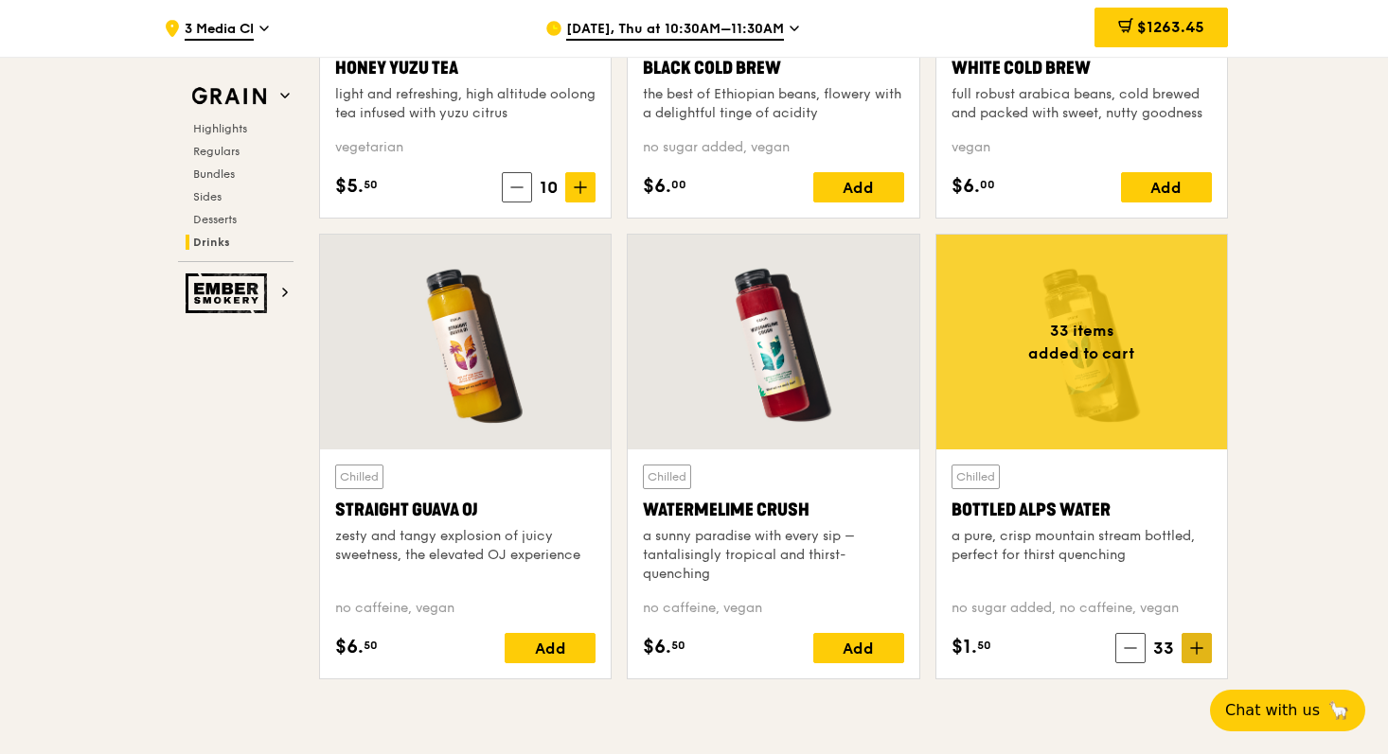
click at [1192, 648] on icon at bounding box center [1196, 648] width 11 height 0
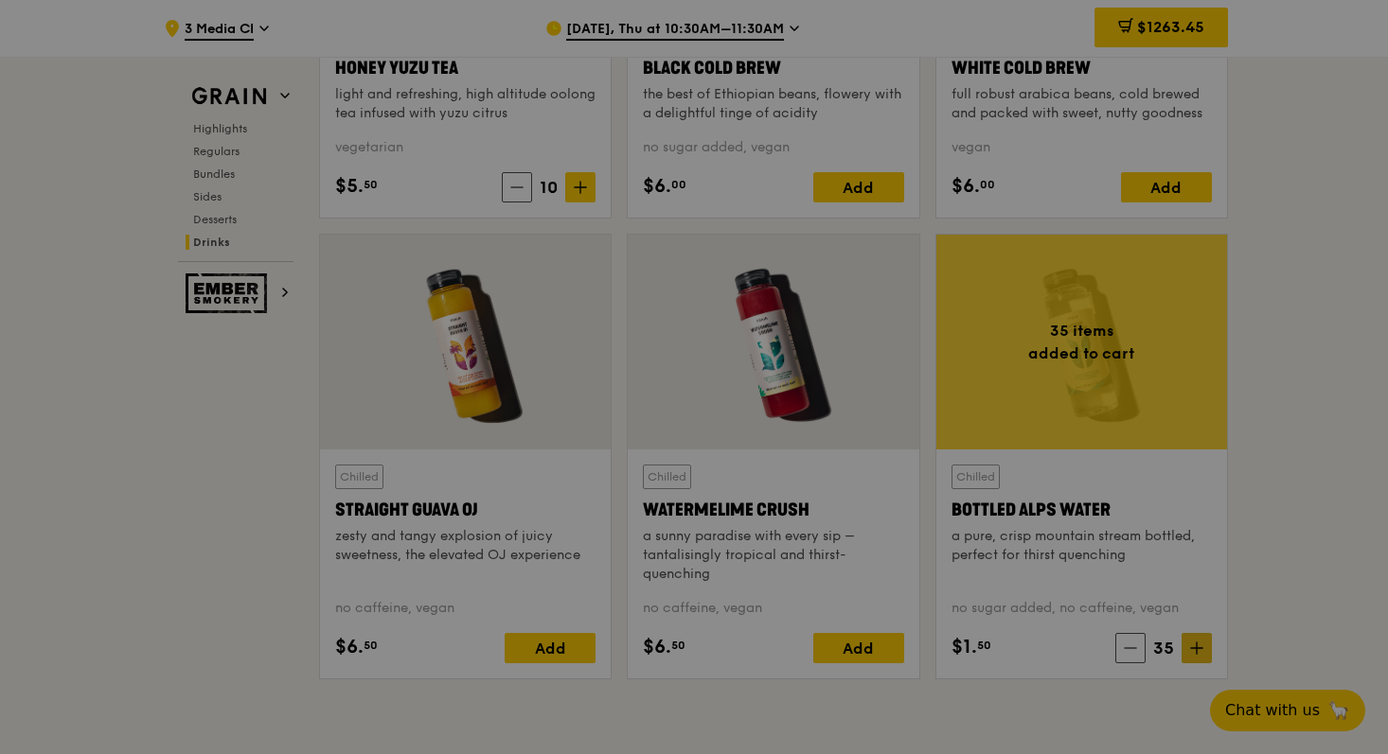
click at [1192, 648] on div at bounding box center [694, 377] width 1388 height 754
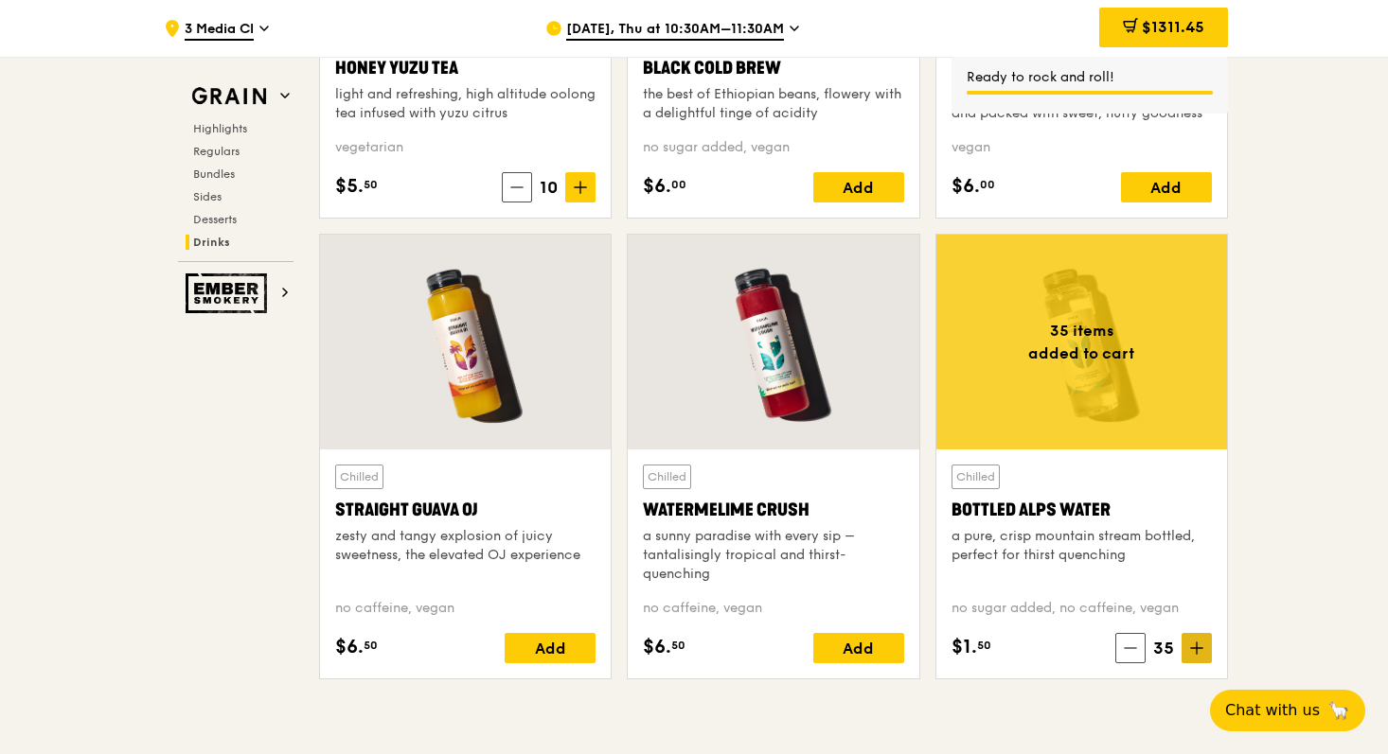
click at [1204, 658] on span at bounding box center [1196, 648] width 30 height 30
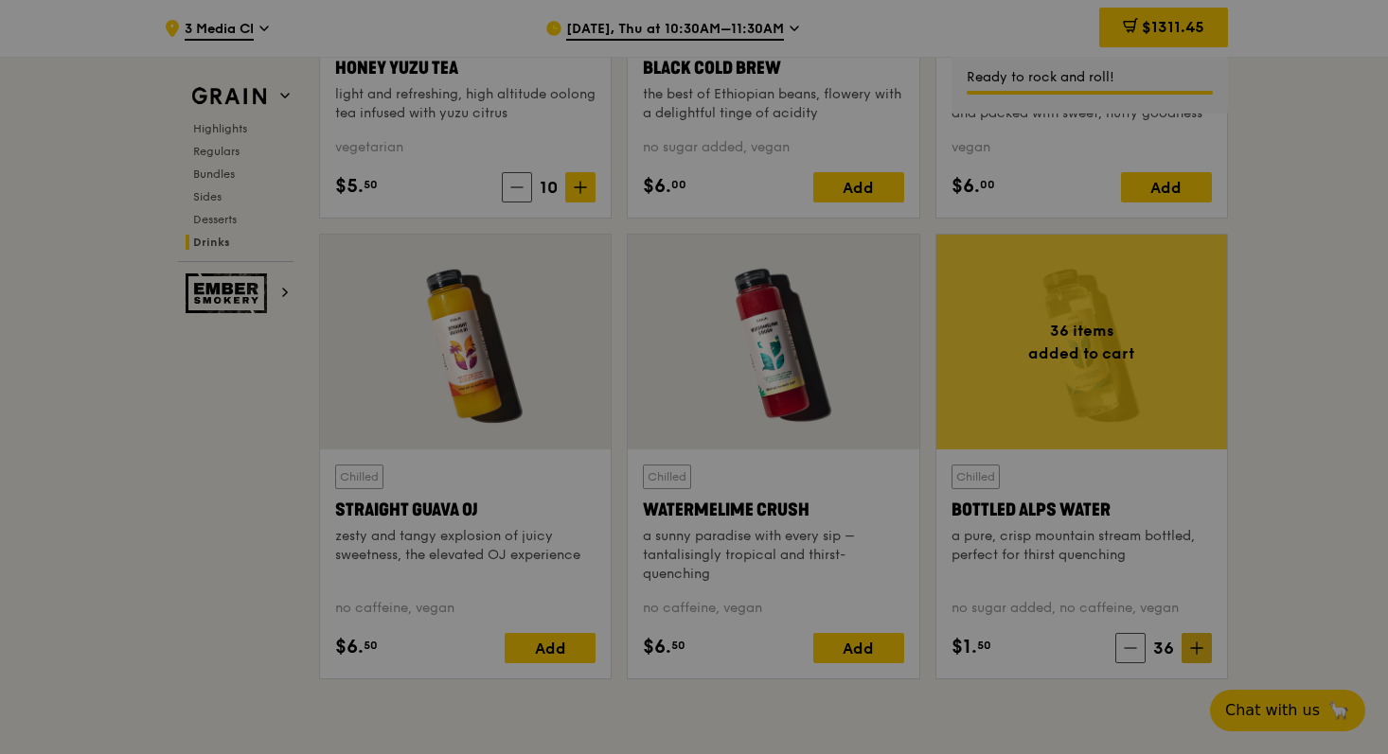
click at [1199, 648] on div at bounding box center [694, 377] width 1388 height 754
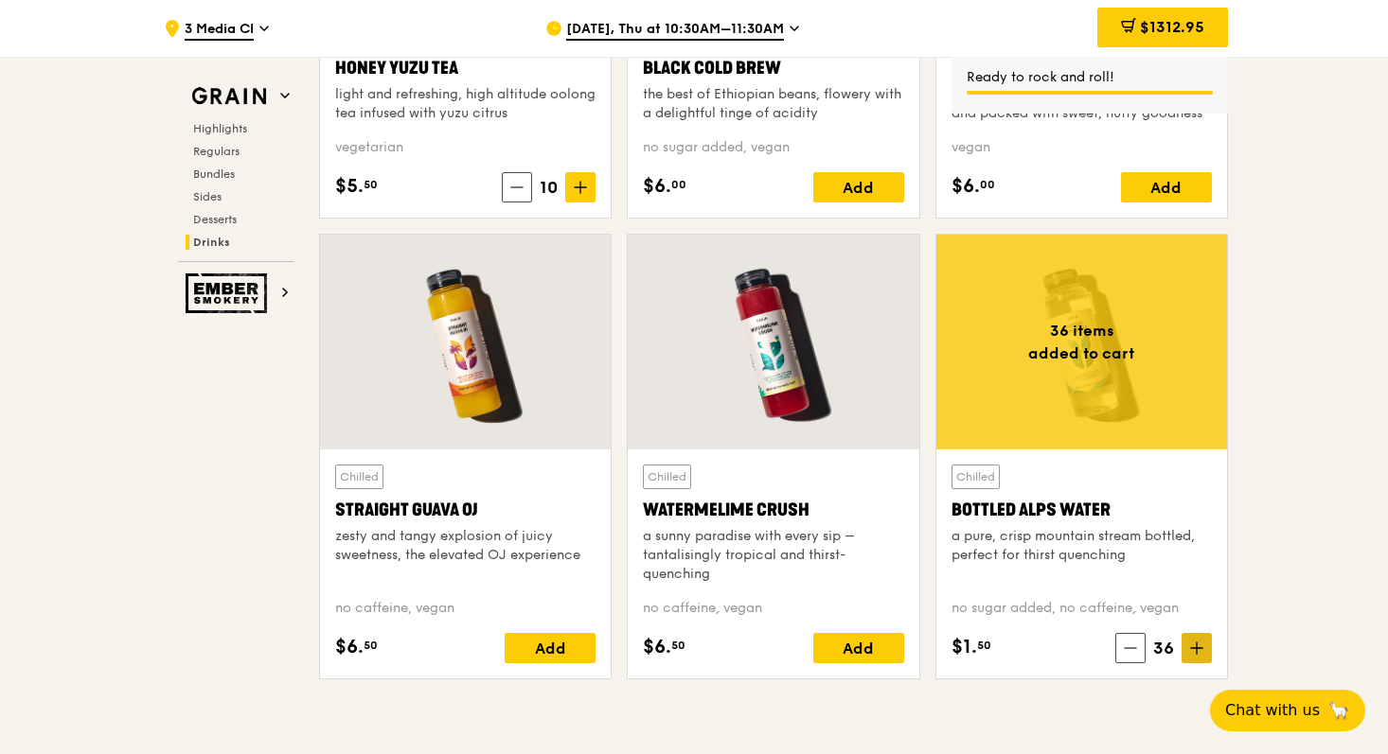
click at [1199, 650] on icon at bounding box center [1196, 648] width 13 height 13
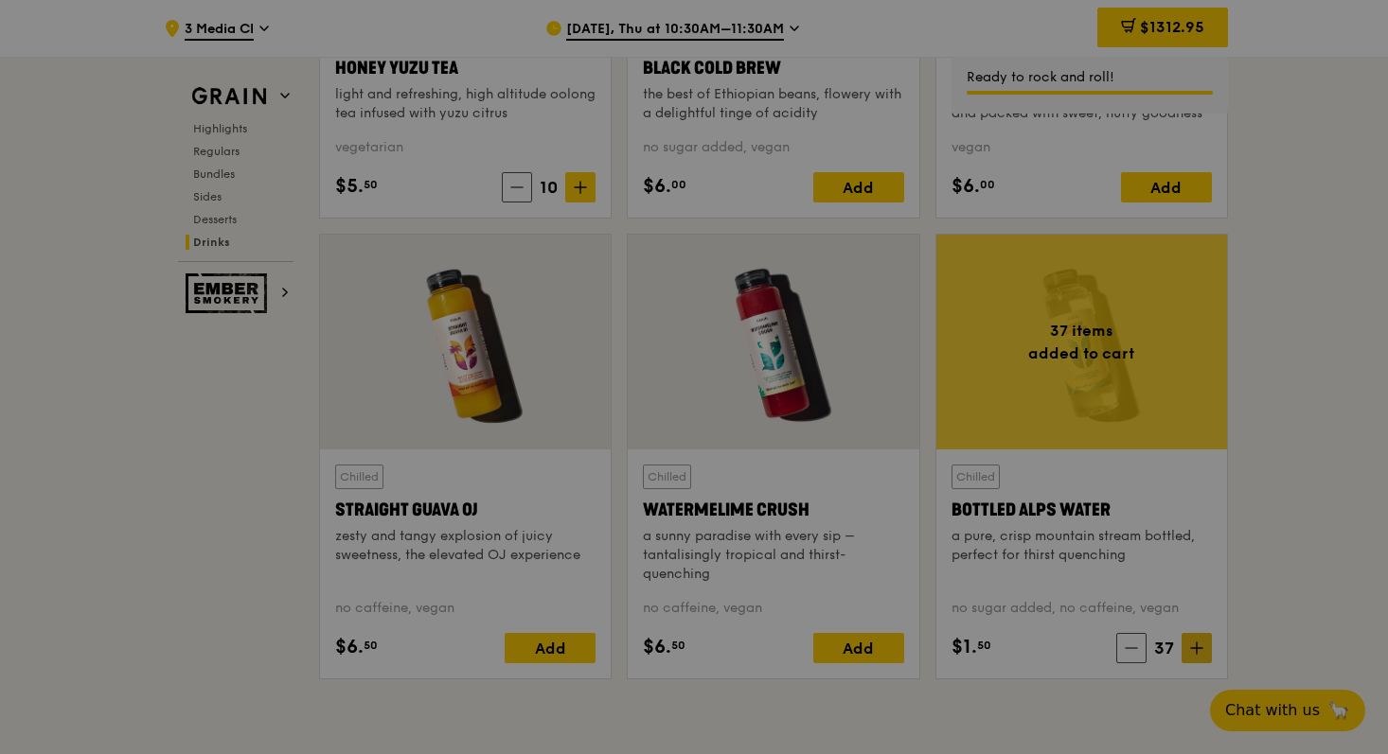
click at [1199, 650] on div at bounding box center [694, 377] width 1388 height 754
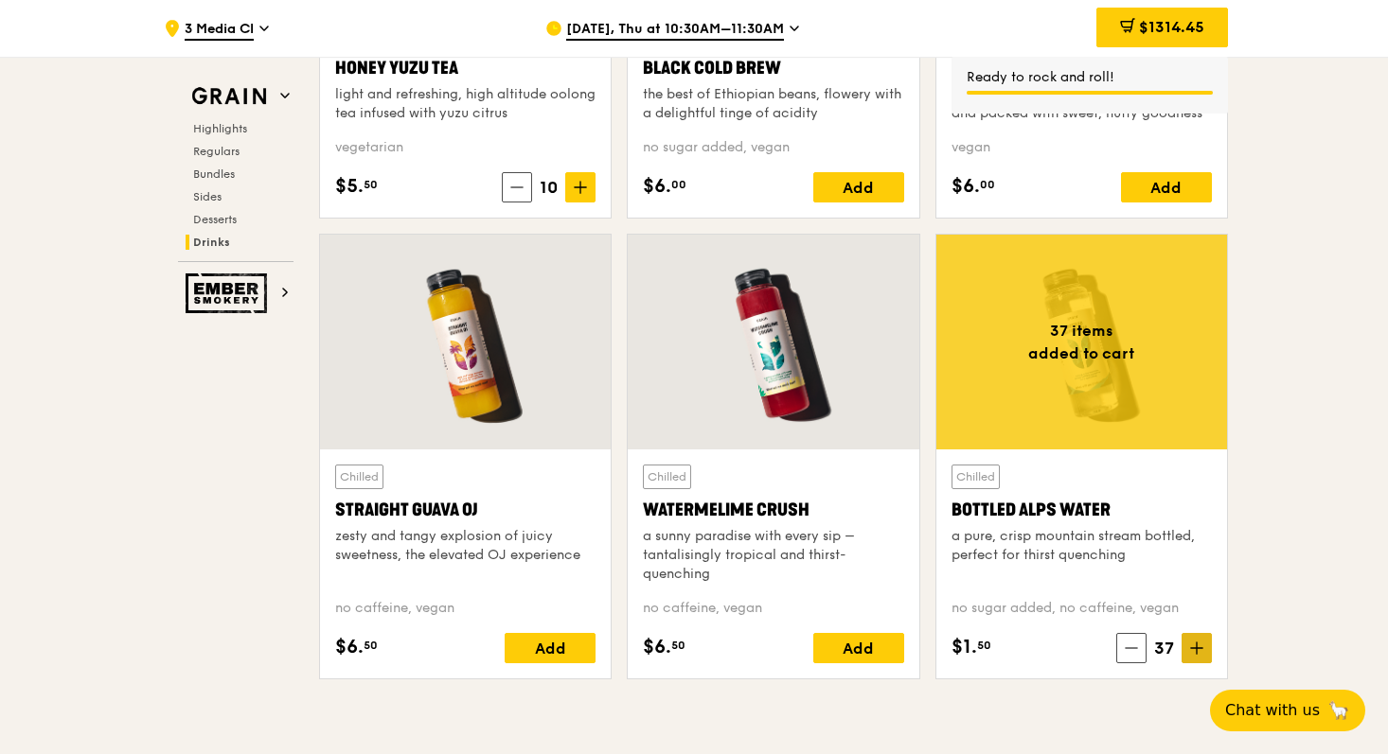
click at [1199, 650] on icon at bounding box center [1196, 648] width 13 height 13
click at [1193, 654] on icon at bounding box center [1196, 648] width 13 height 13
click at [1194, 654] on icon at bounding box center [1196, 648] width 13 height 13
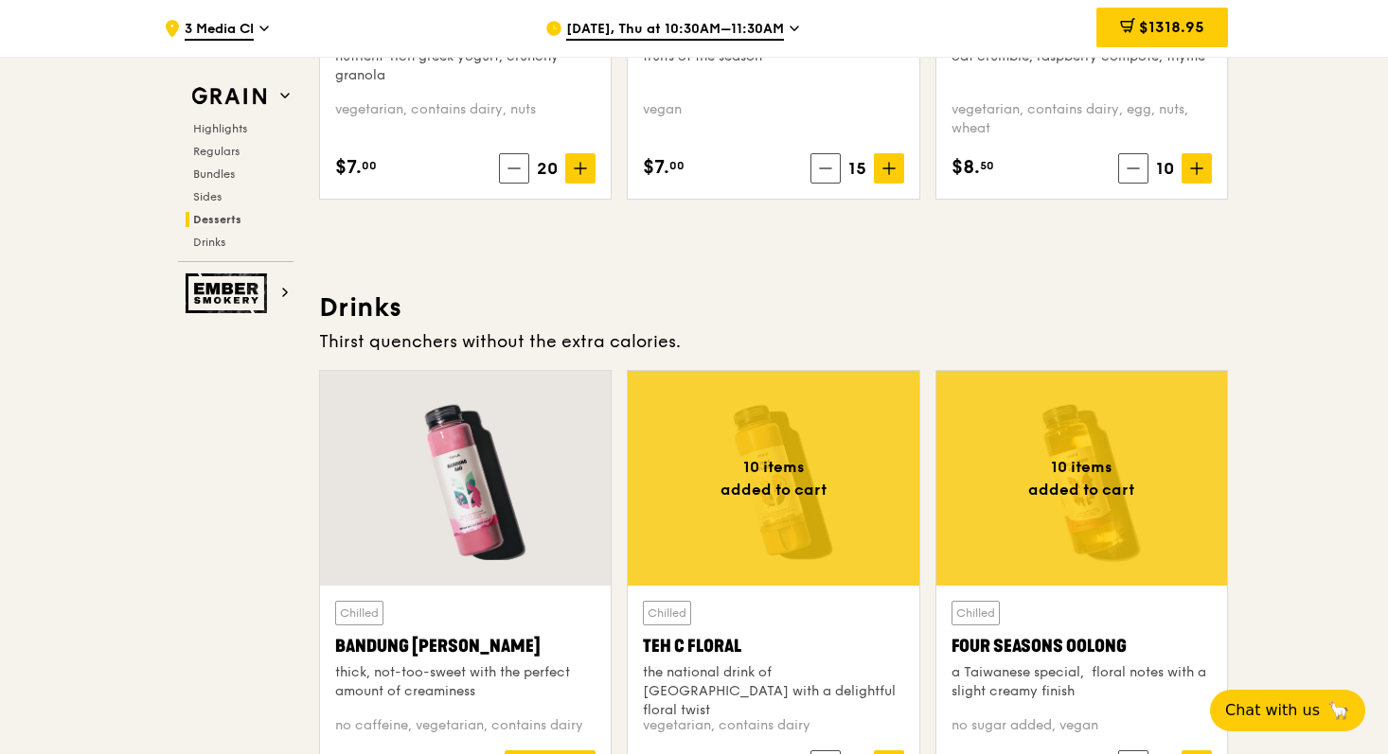
scroll to position [6317, 0]
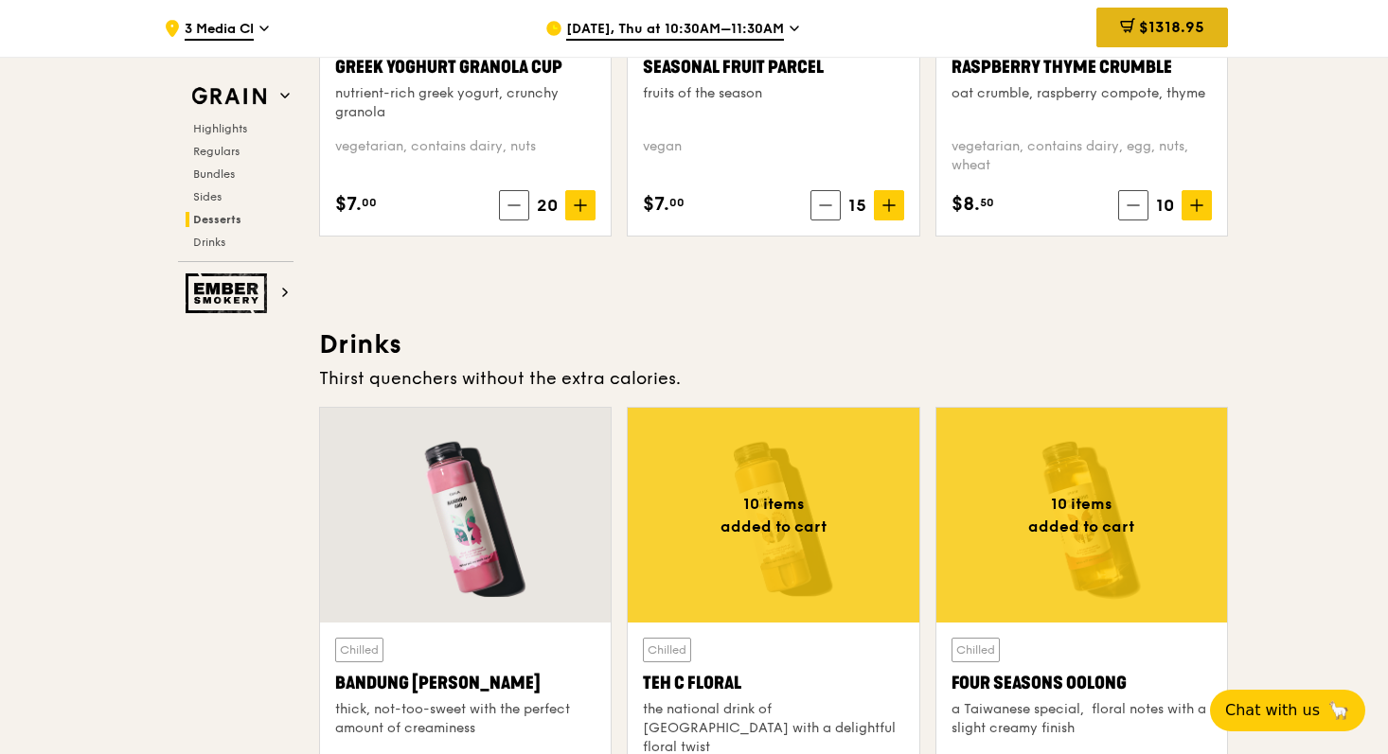
click at [1175, 30] on span "$1318.95" at bounding box center [1171, 27] width 65 height 18
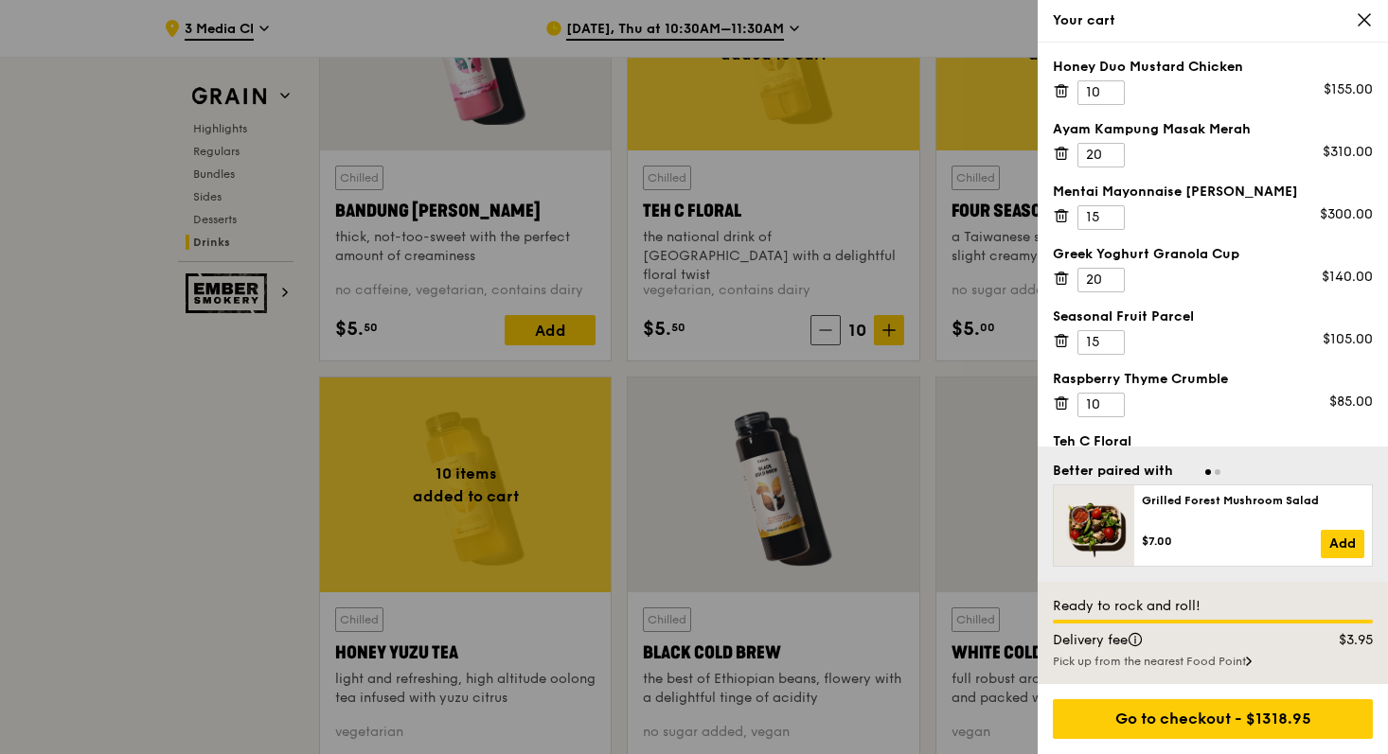
scroll to position [6798, 0]
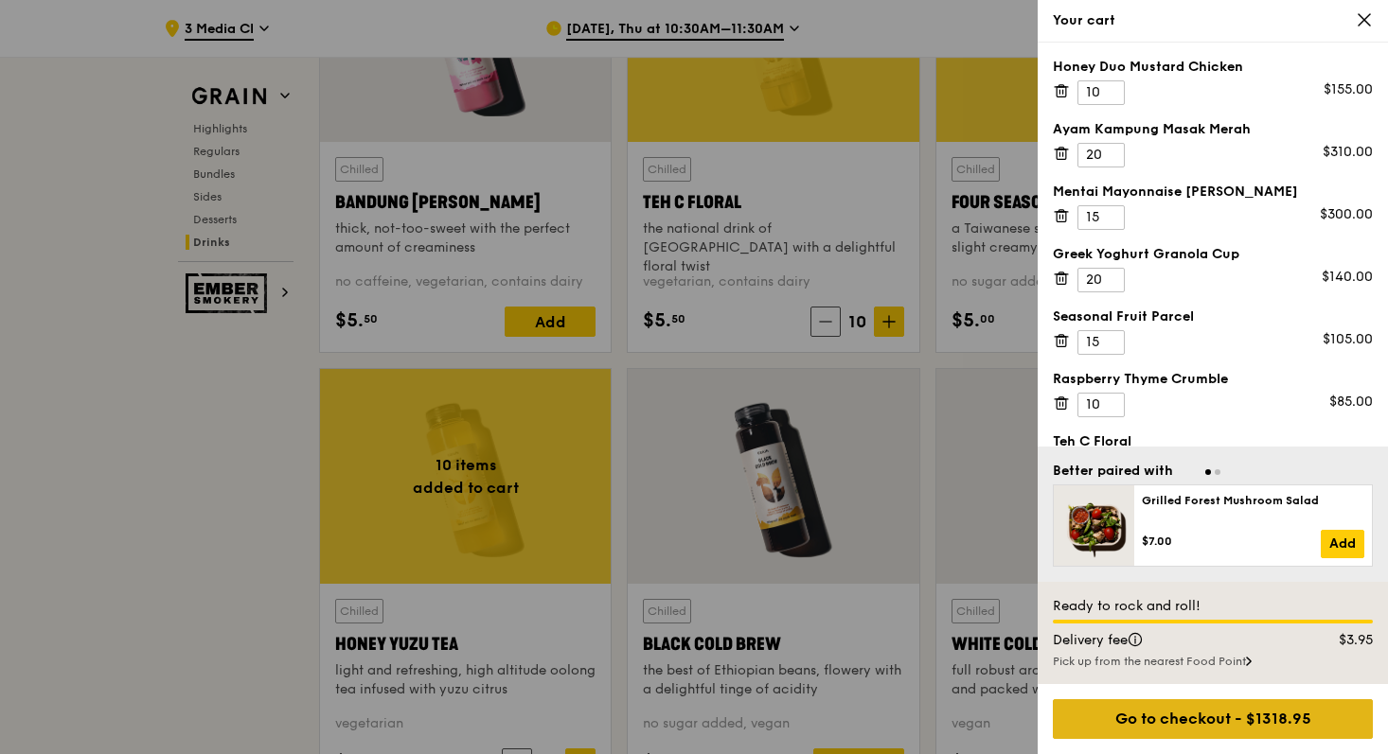
click at [1180, 722] on div "Go to checkout - $1318.95" at bounding box center [1213, 720] width 320 height 40
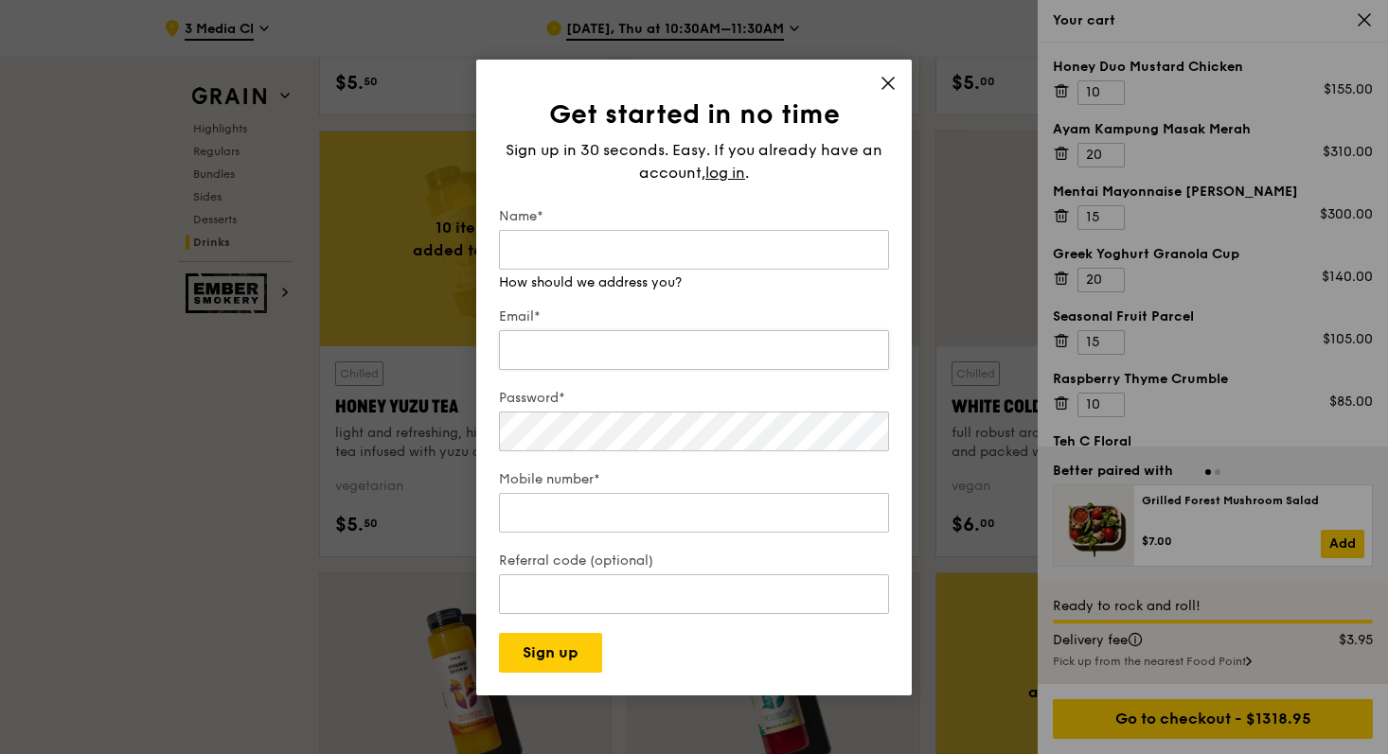
scroll to position [7020, 0]
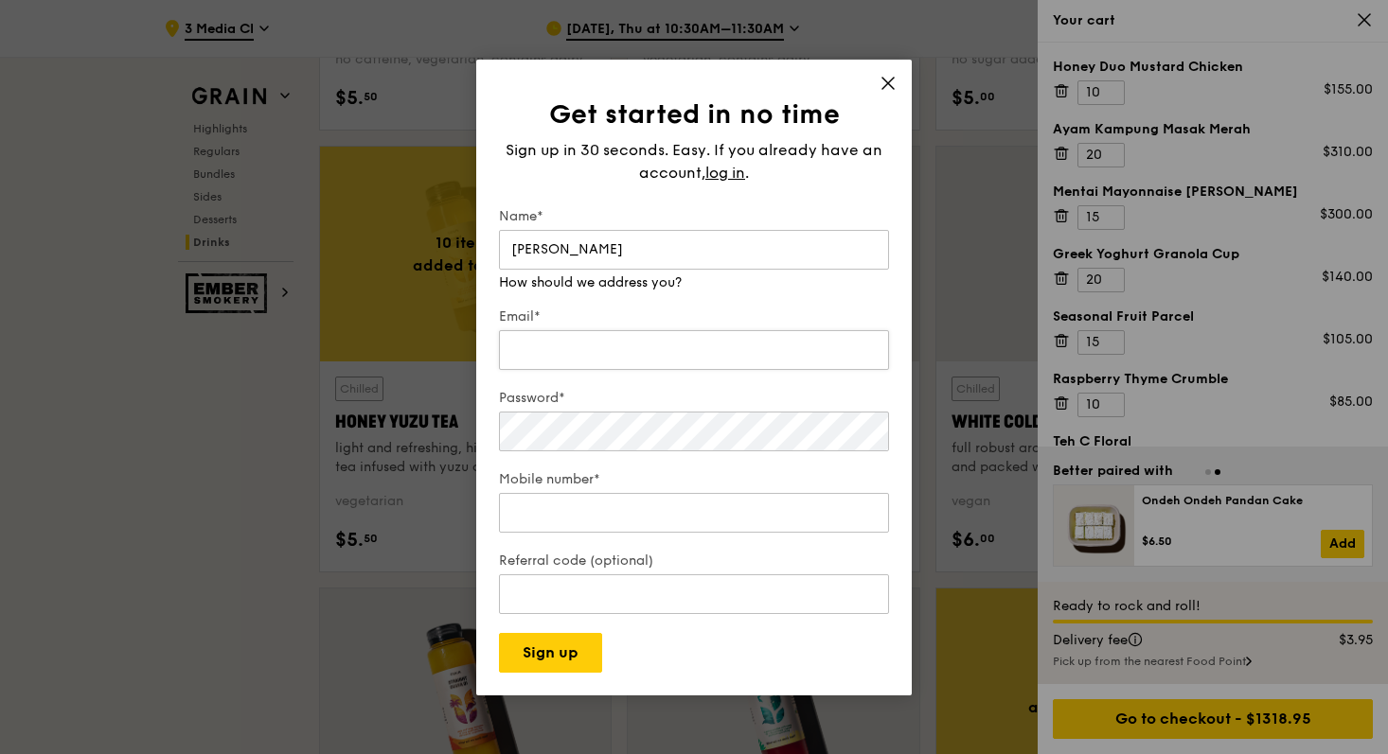
type input "fanisha chandra anggita"
click at [658, 348] on input "Email*" at bounding box center [694, 350] width 390 height 40
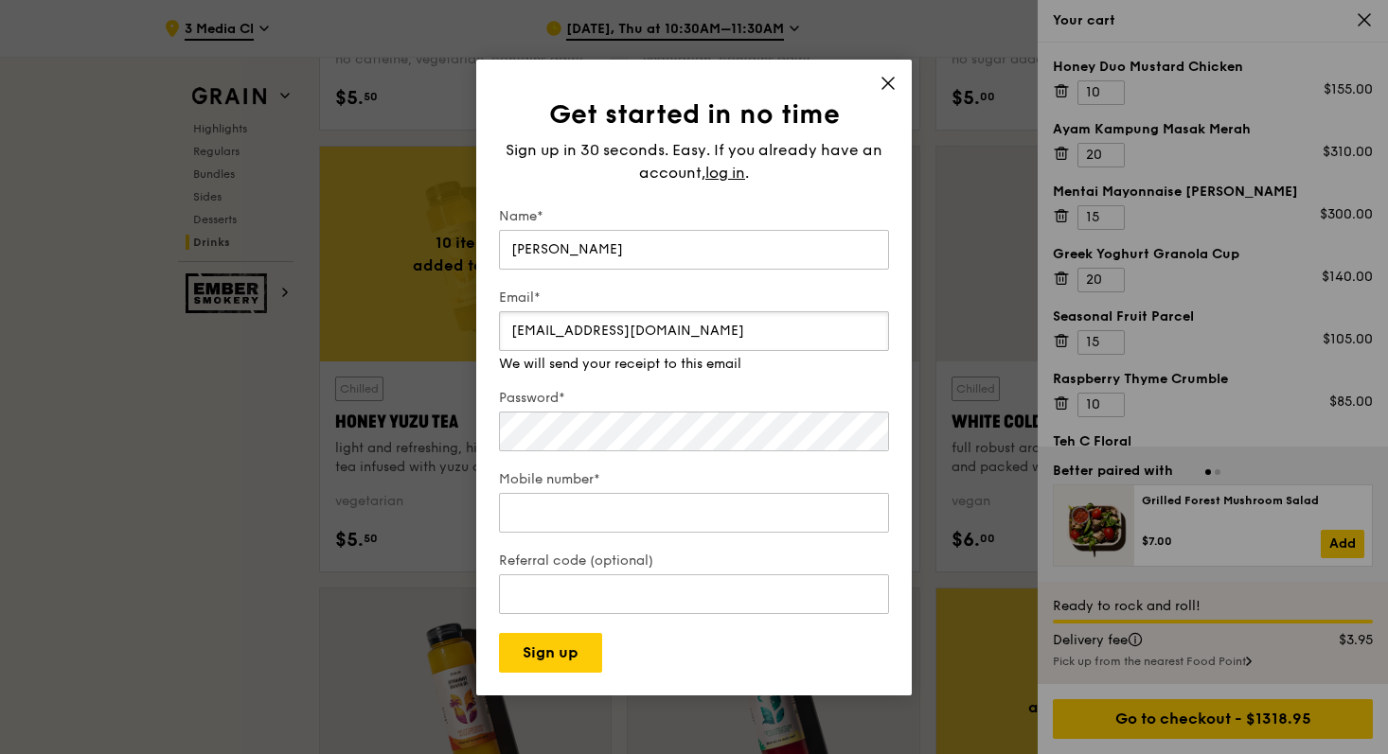
type input "fanisha.anggita@gmail.com"
click at [591, 437] on div "Password*" at bounding box center [694, 422] width 390 height 66
click at [615, 515] on div "Mobile number*" at bounding box center [694, 503] width 390 height 66
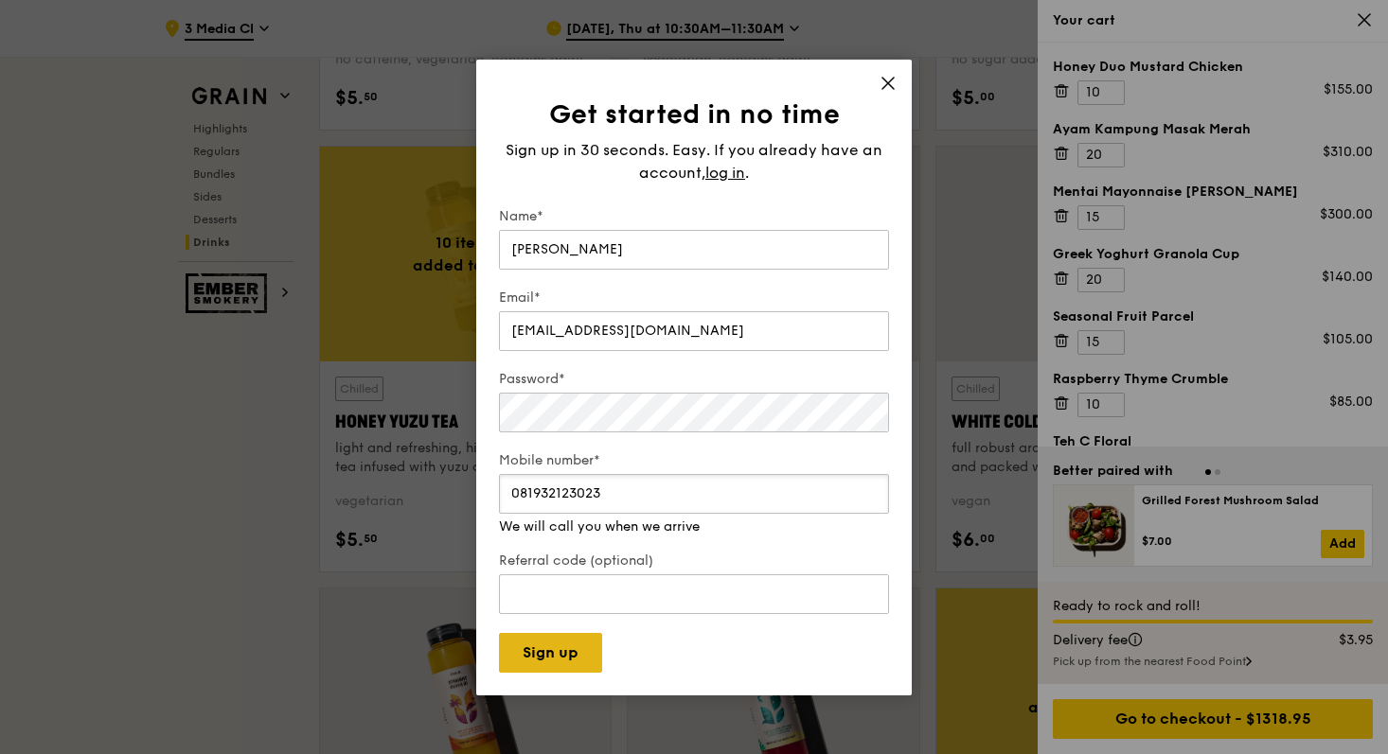
type input "081932123023"
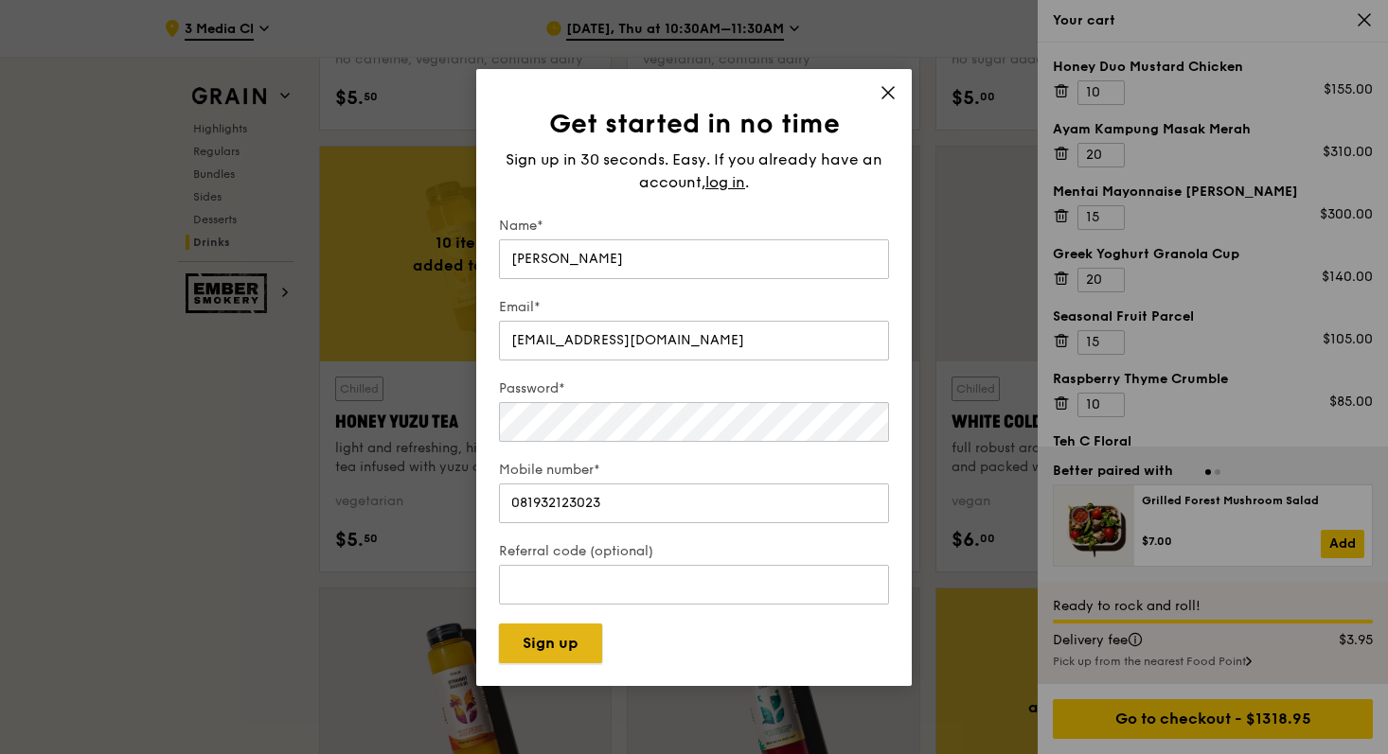
click at [576, 653] on button "Sign up" at bounding box center [550, 644] width 103 height 40
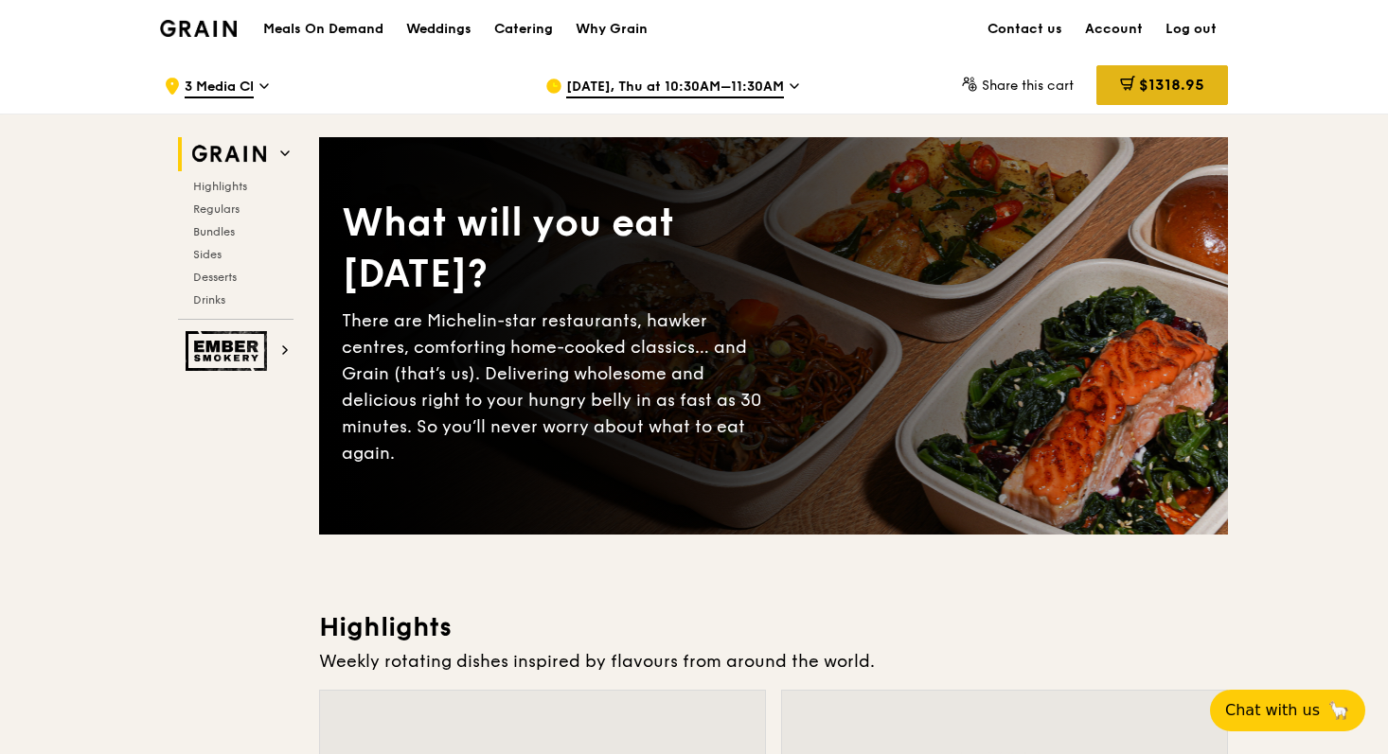
click at [1162, 96] on div "$1318.95" at bounding box center [1162, 85] width 132 height 40
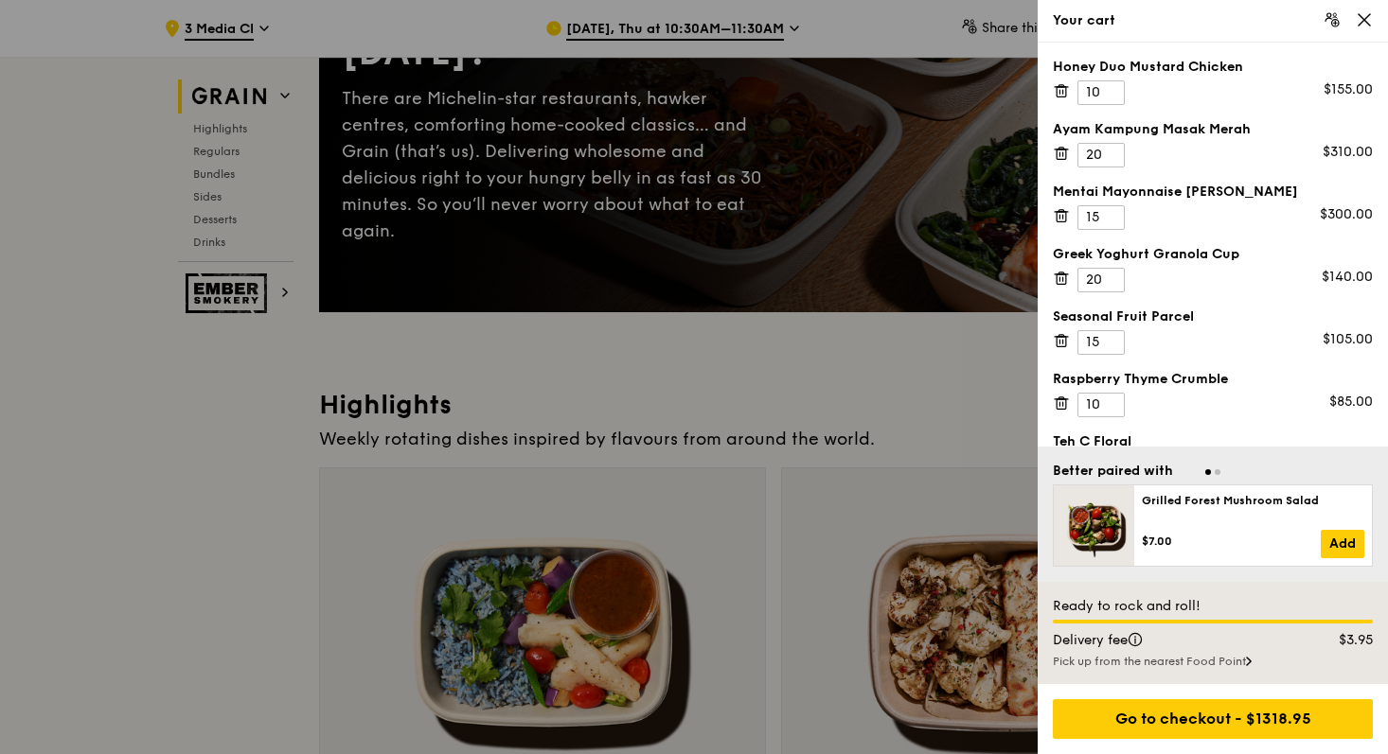
scroll to position [298, 0]
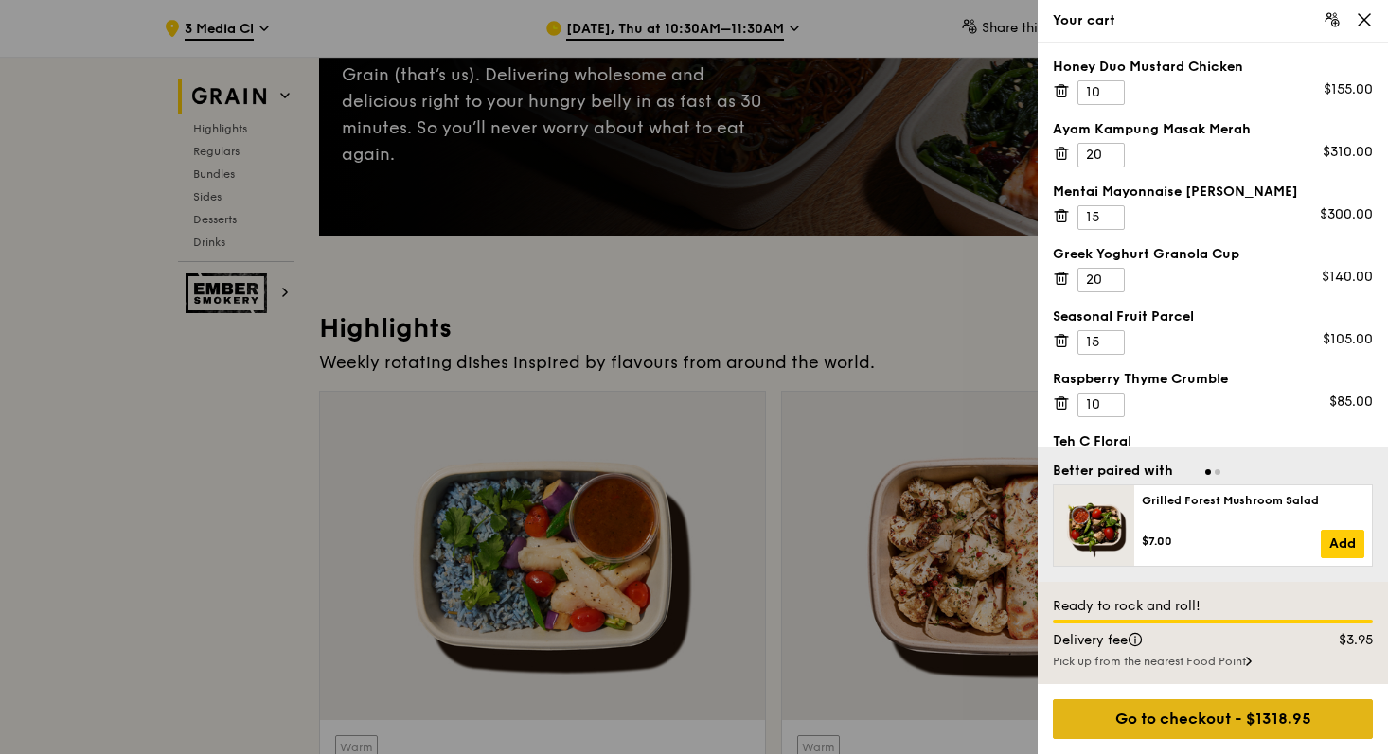
click at [1184, 721] on div "Go to checkout - $1318.95" at bounding box center [1213, 720] width 320 height 40
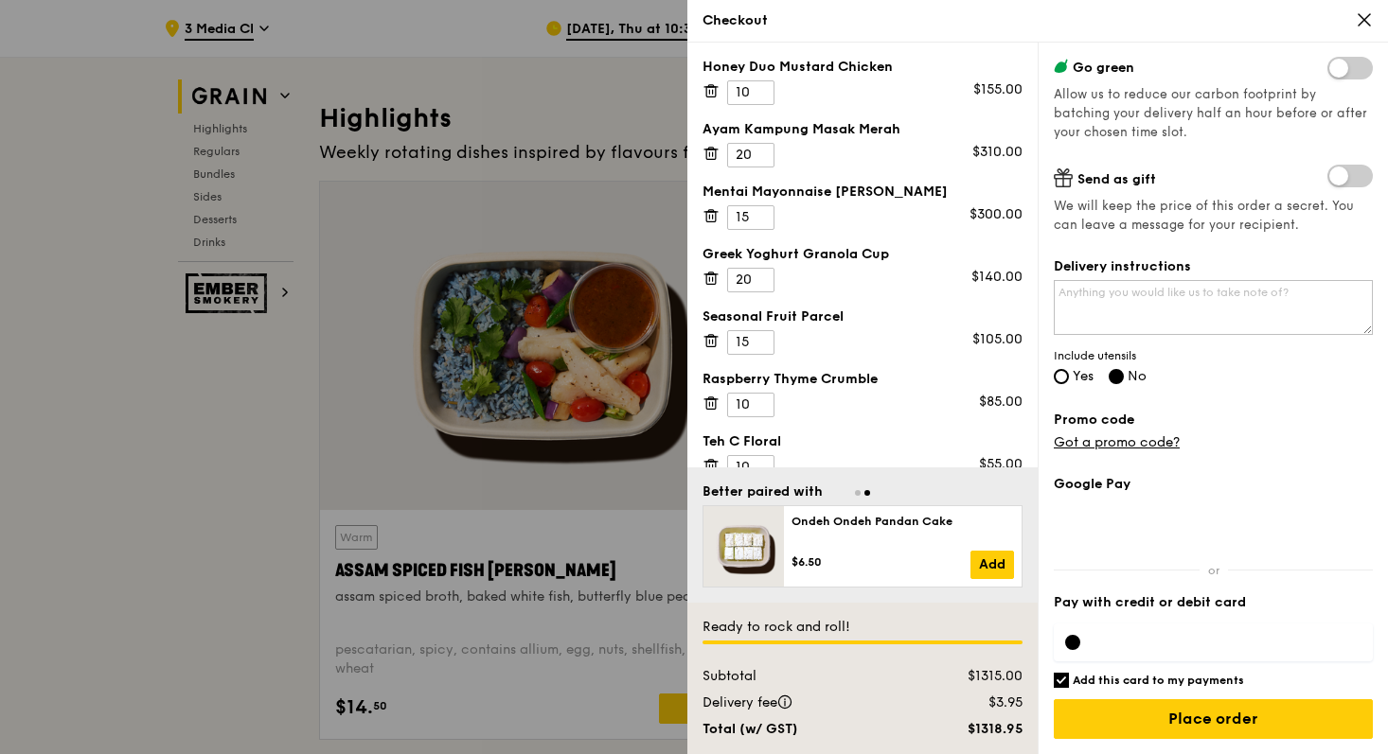
scroll to position [509, 0]
click at [423, 453] on div at bounding box center [694, 377] width 1388 height 754
